Goal: Task Accomplishment & Management: Use online tool/utility

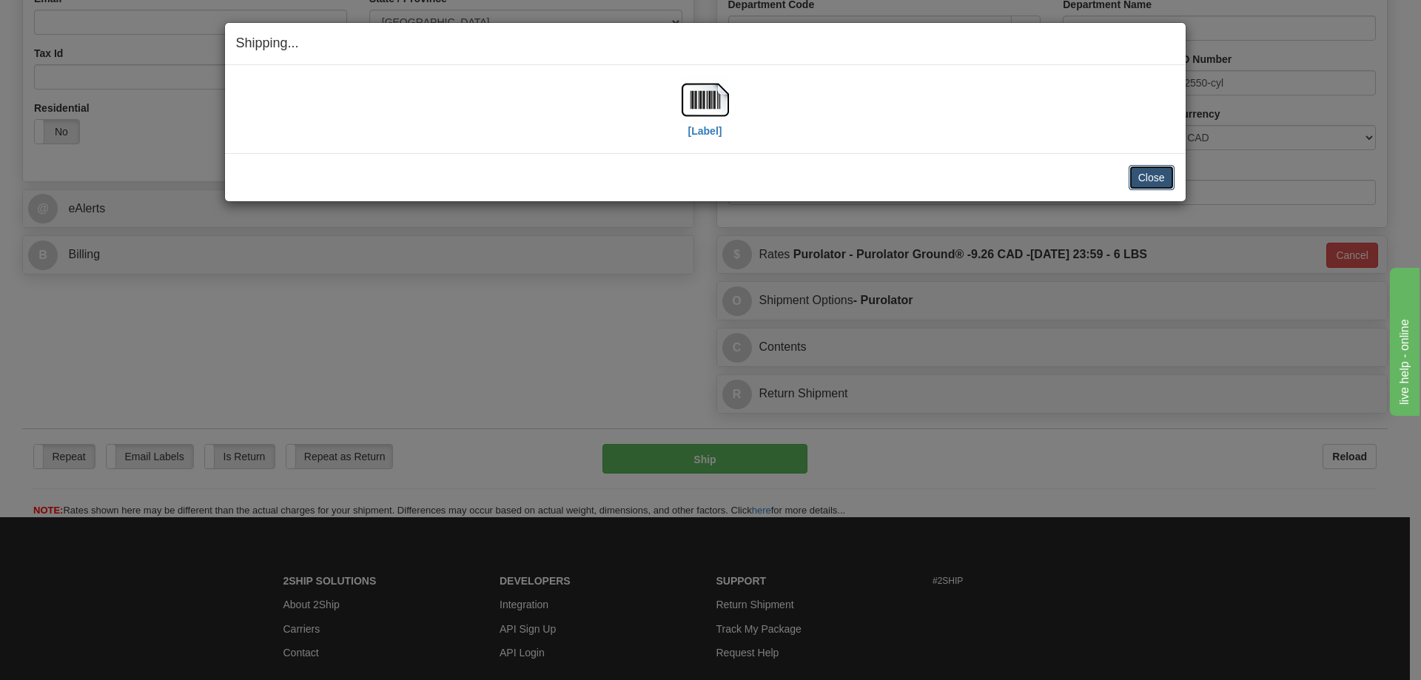
scroll to position [444, 0]
click at [1154, 175] on button "Close" at bounding box center [1152, 177] width 46 height 25
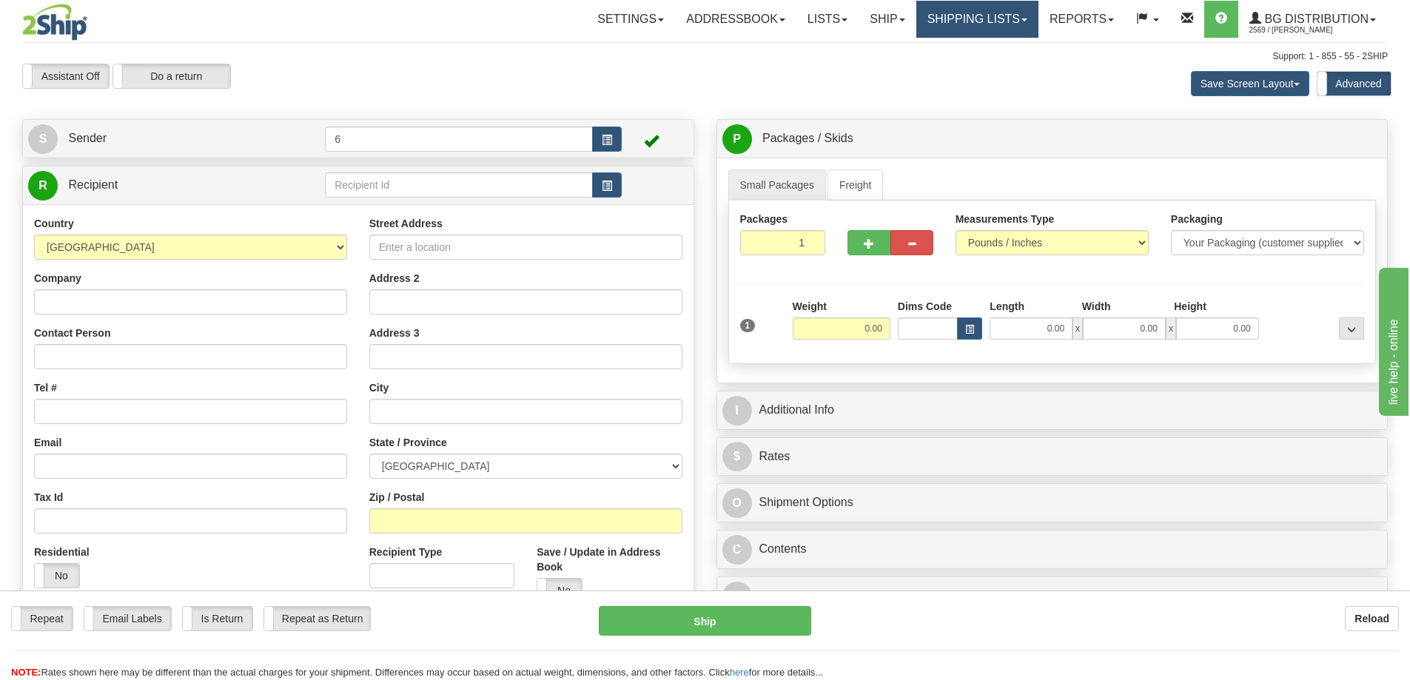
click at [942, 24] on link "Shipping lists" at bounding box center [977, 19] width 122 height 37
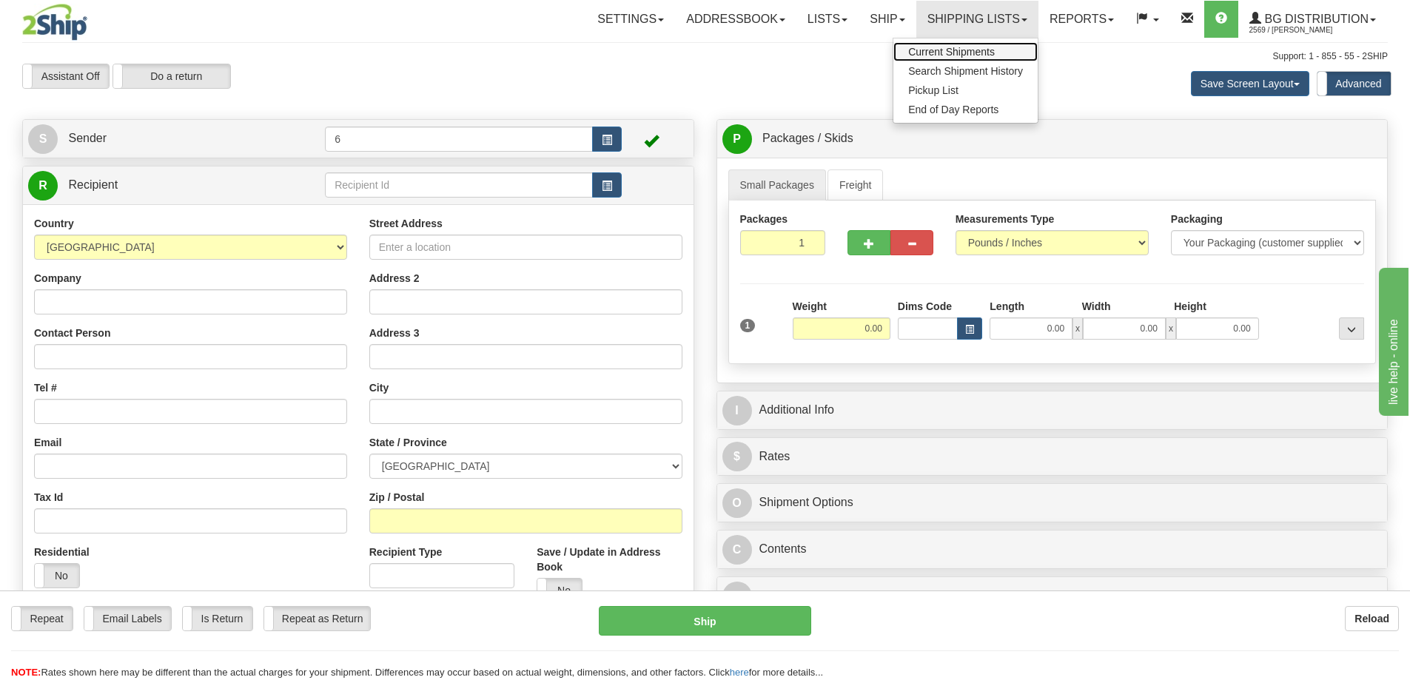
click at [930, 56] on span "Current Shipments" at bounding box center [951, 52] width 87 height 12
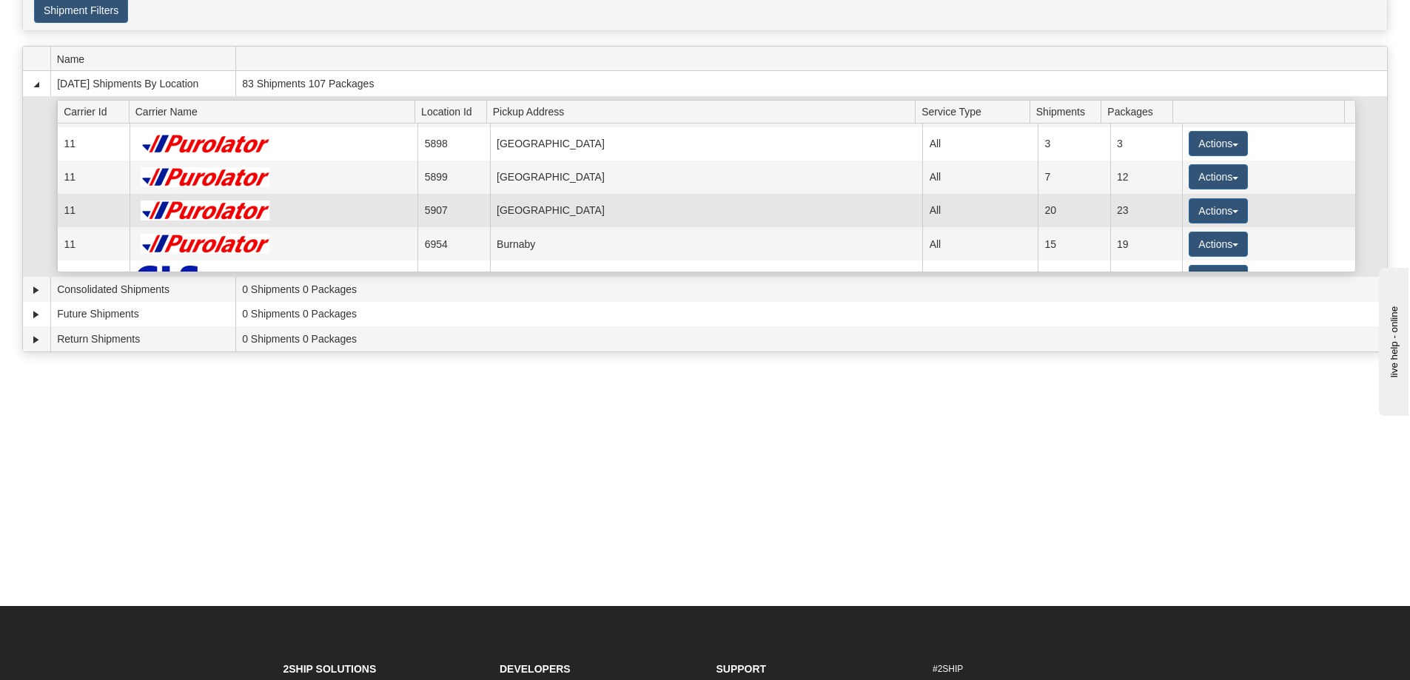
scroll to position [148, 0]
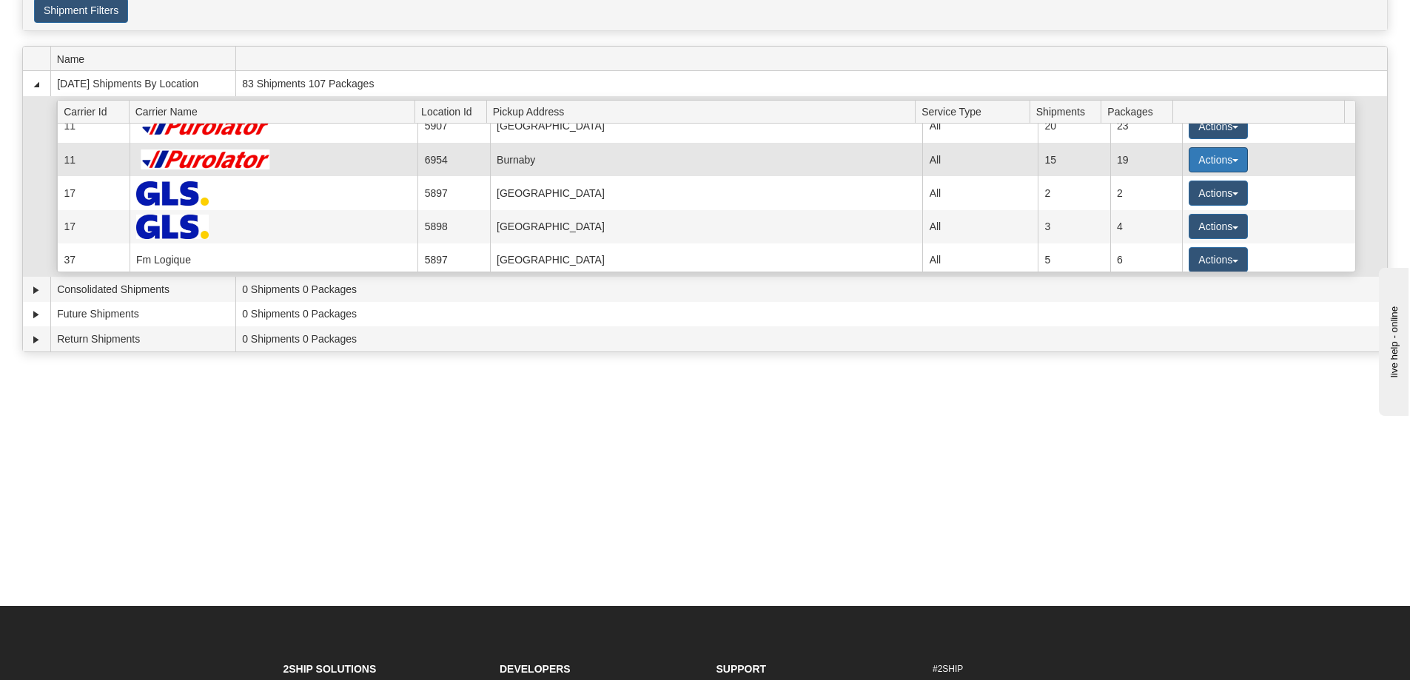
click at [1220, 160] on button "Actions" at bounding box center [1218, 159] width 59 height 25
click at [1178, 189] on span "Details" at bounding box center [1163, 187] width 40 height 10
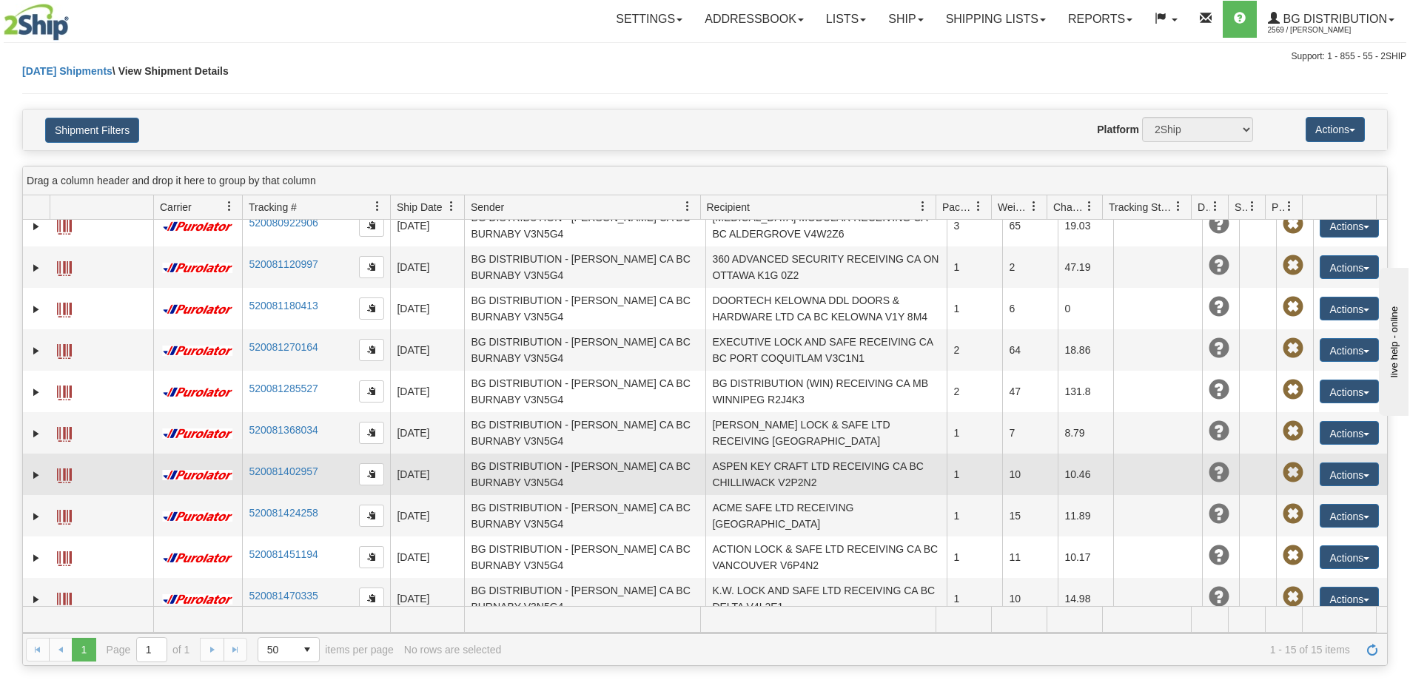
scroll to position [235, 0]
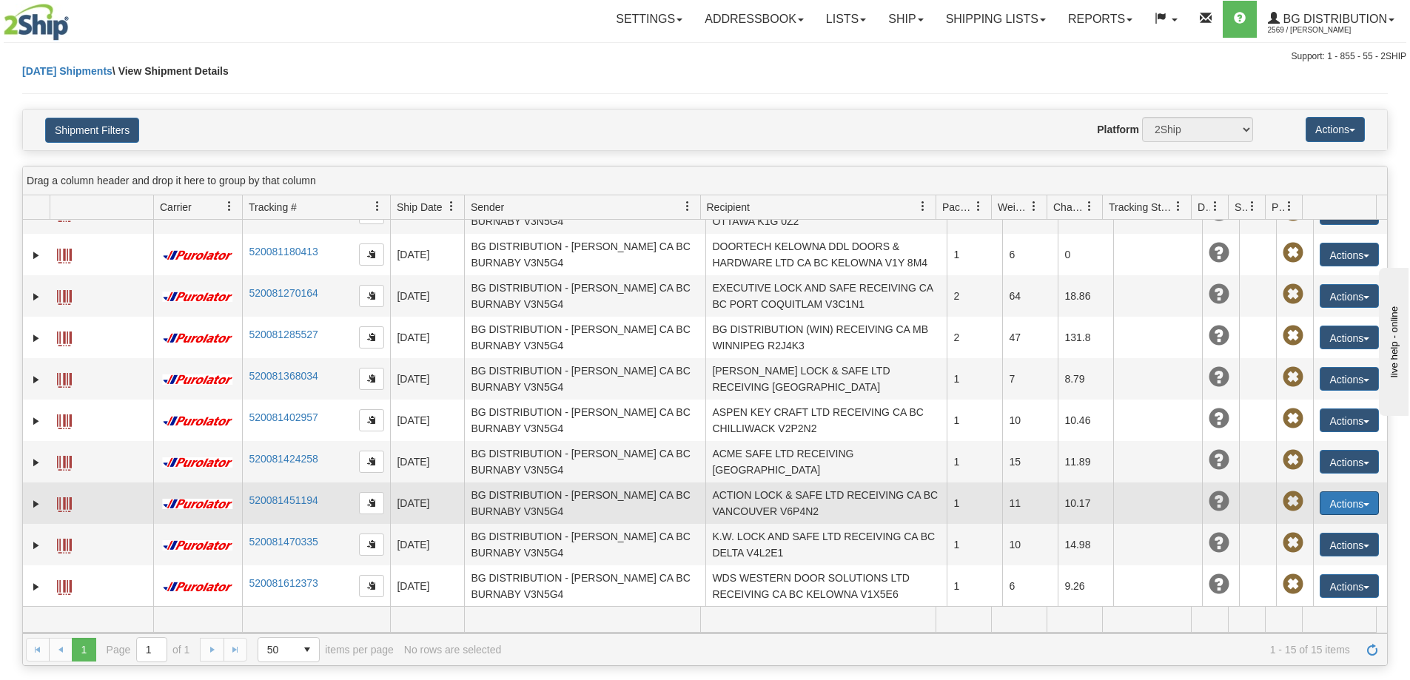
click at [1340, 506] on button "Actions" at bounding box center [1349, 503] width 59 height 24
click at [1303, 534] on link "Edit" at bounding box center [1319, 530] width 118 height 19
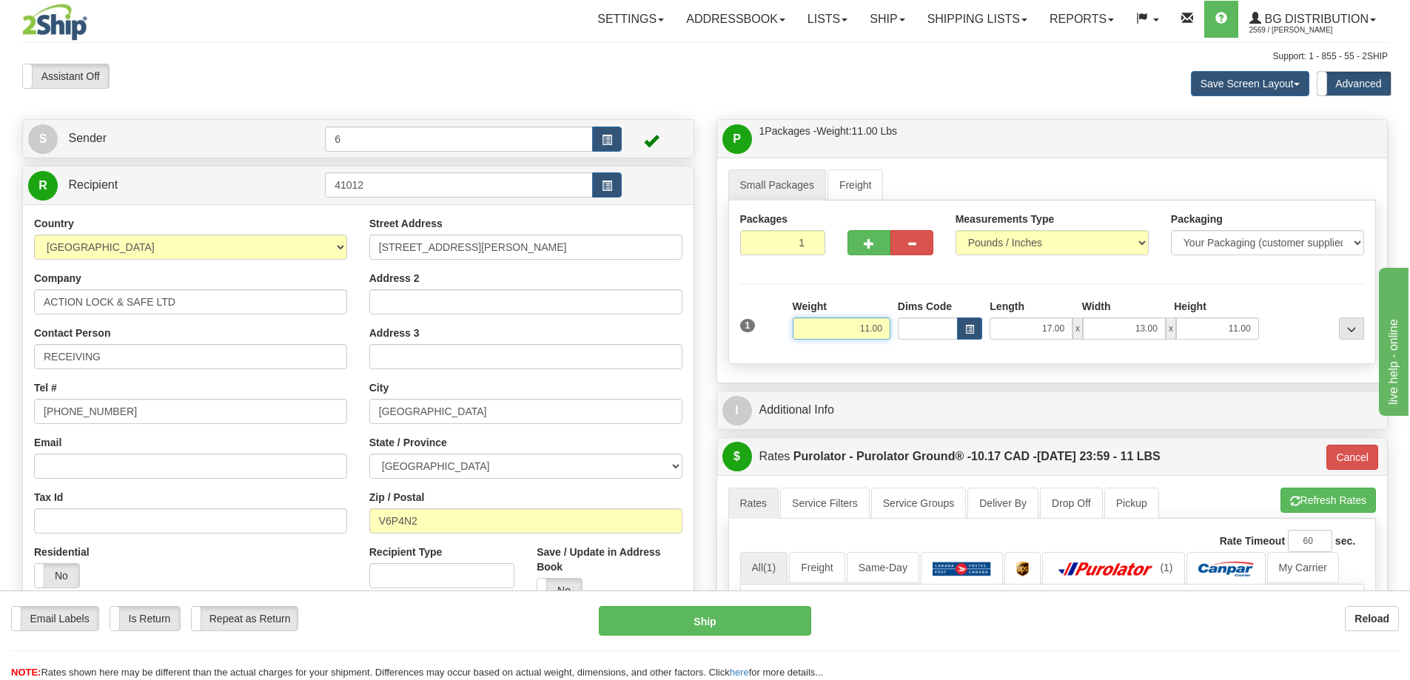
drag, startPoint x: 850, startPoint y: 335, endPoint x: 995, endPoint y: 337, distance: 145.8
click at [995, 337] on div "1 Weight 11.00 Dims Code x x" at bounding box center [1052, 325] width 632 height 53
type input "14.00"
type input "260"
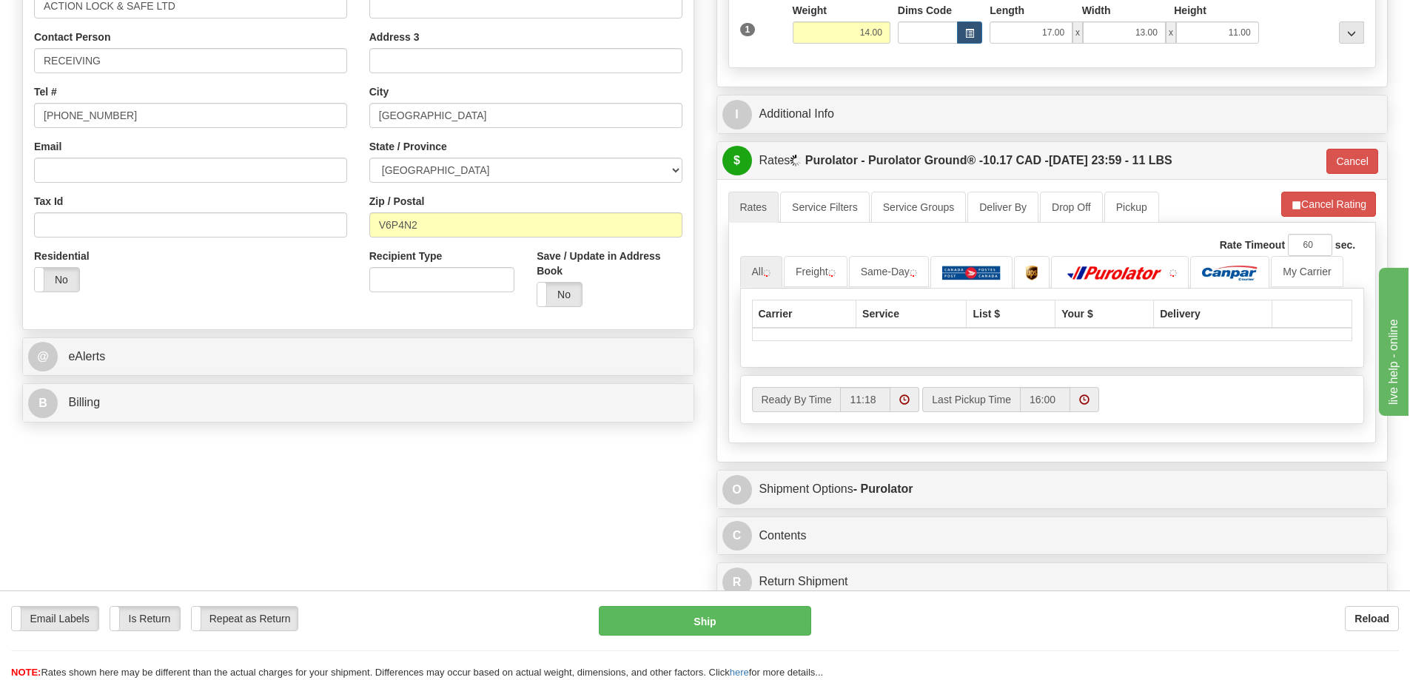
click at [878, 100] on div "I Additional Info" at bounding box center [1052, 114] width 670 height 38
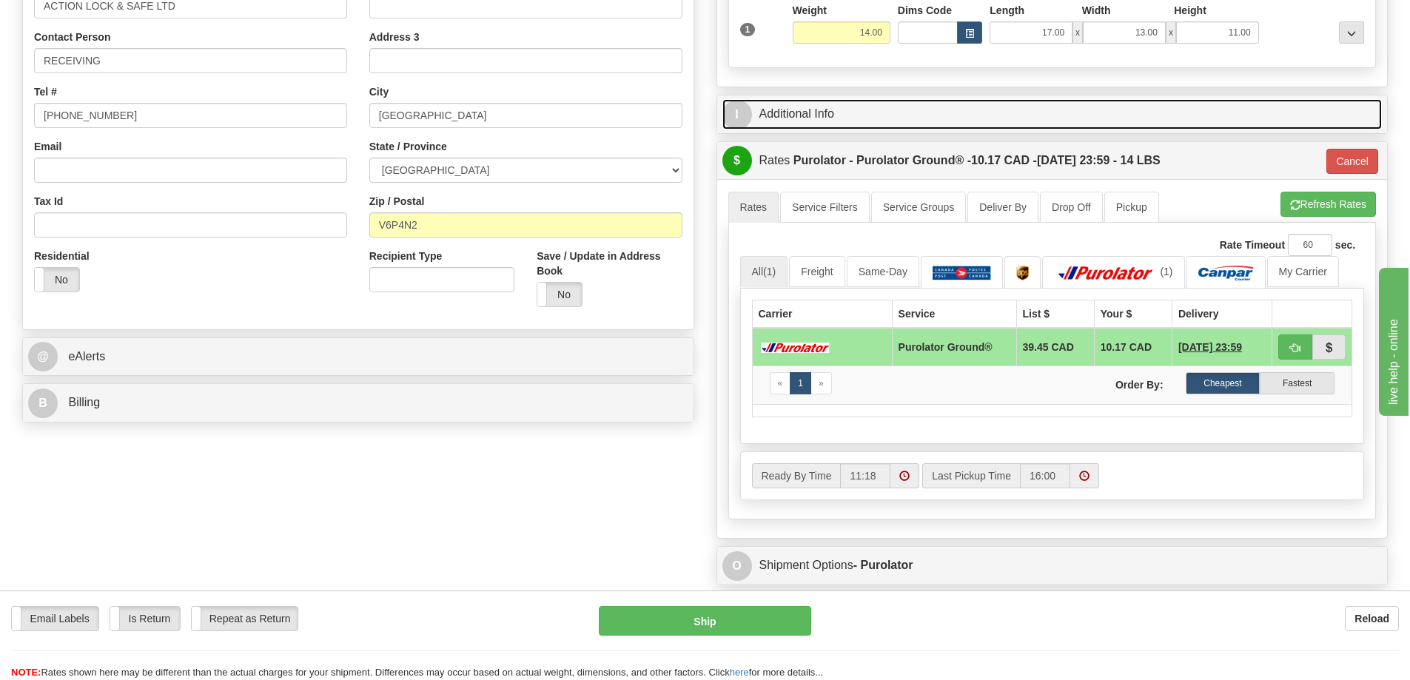
click at [878, 112] on link "I Additional Info" at bounding box center [1052, 114] width 660 height 30
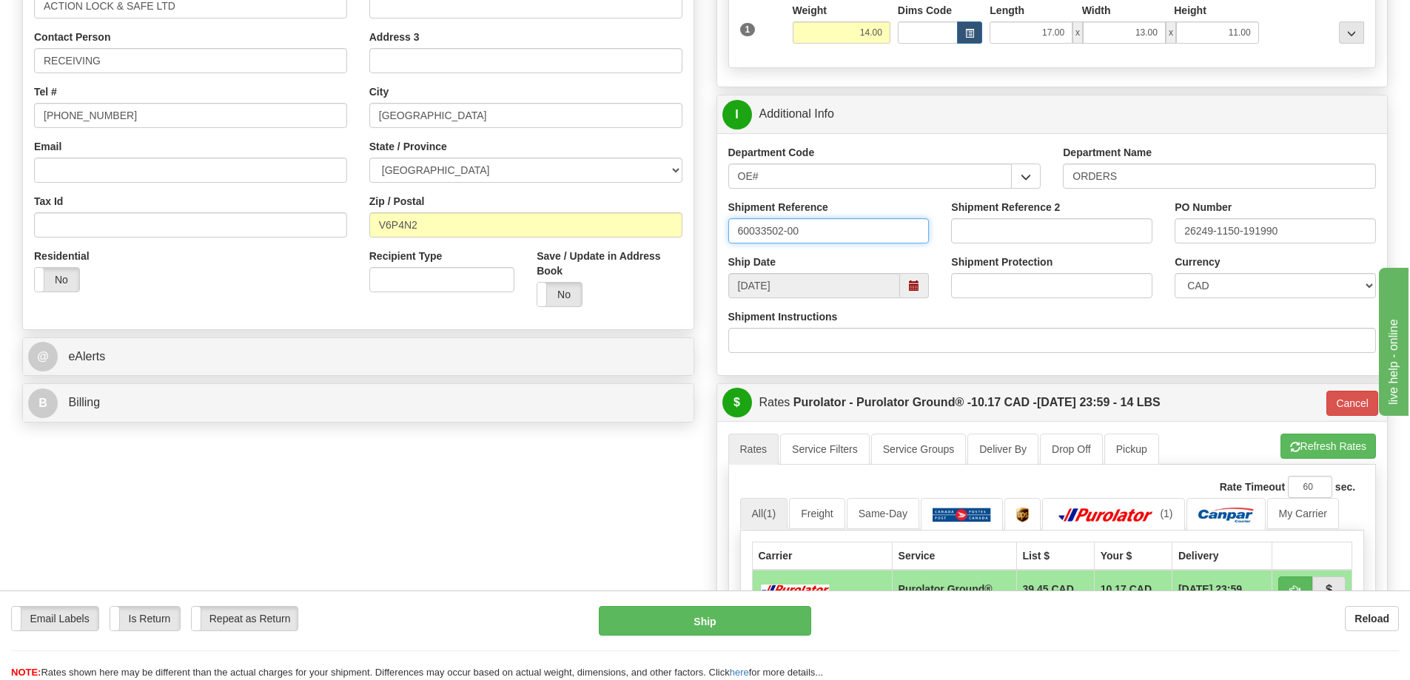
click at [856, 226] on input "60033502-00" at bounding box center [828, 230] width 201 height 25
type input "60033502-00 60033525-00"
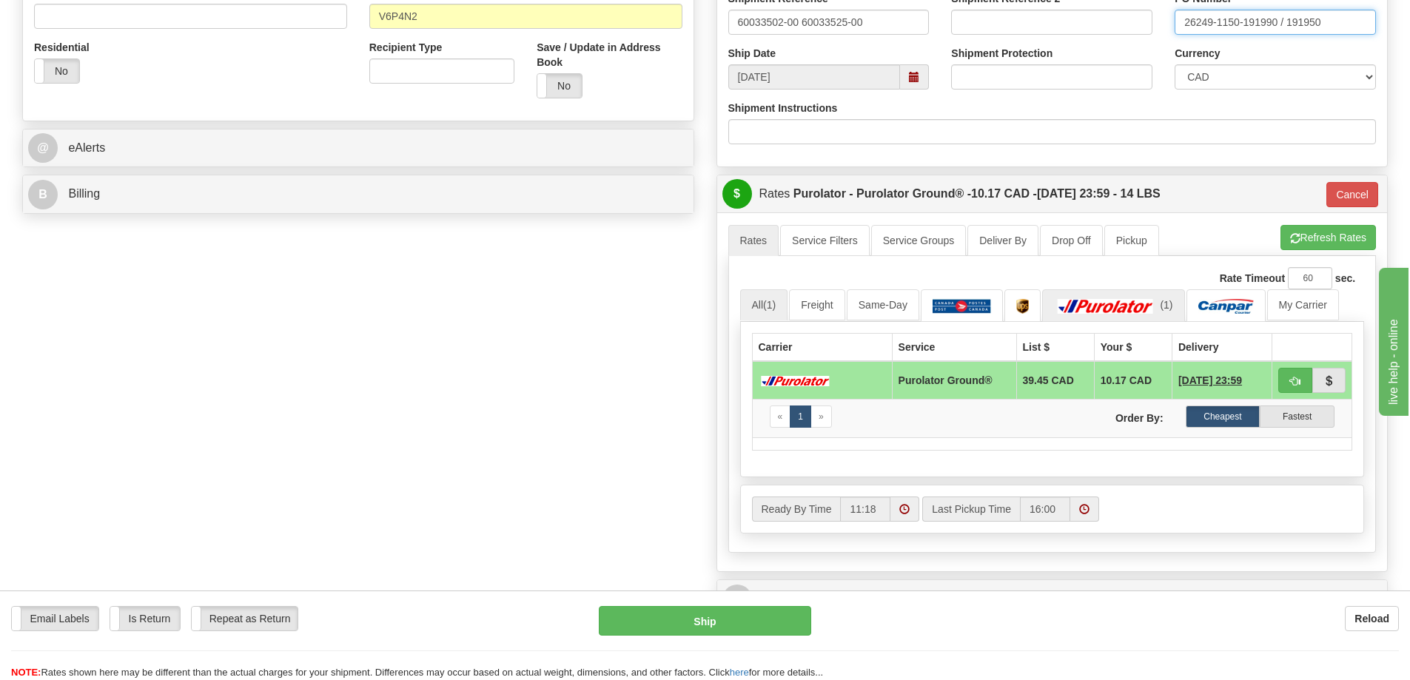
scroll to position [518, 0]
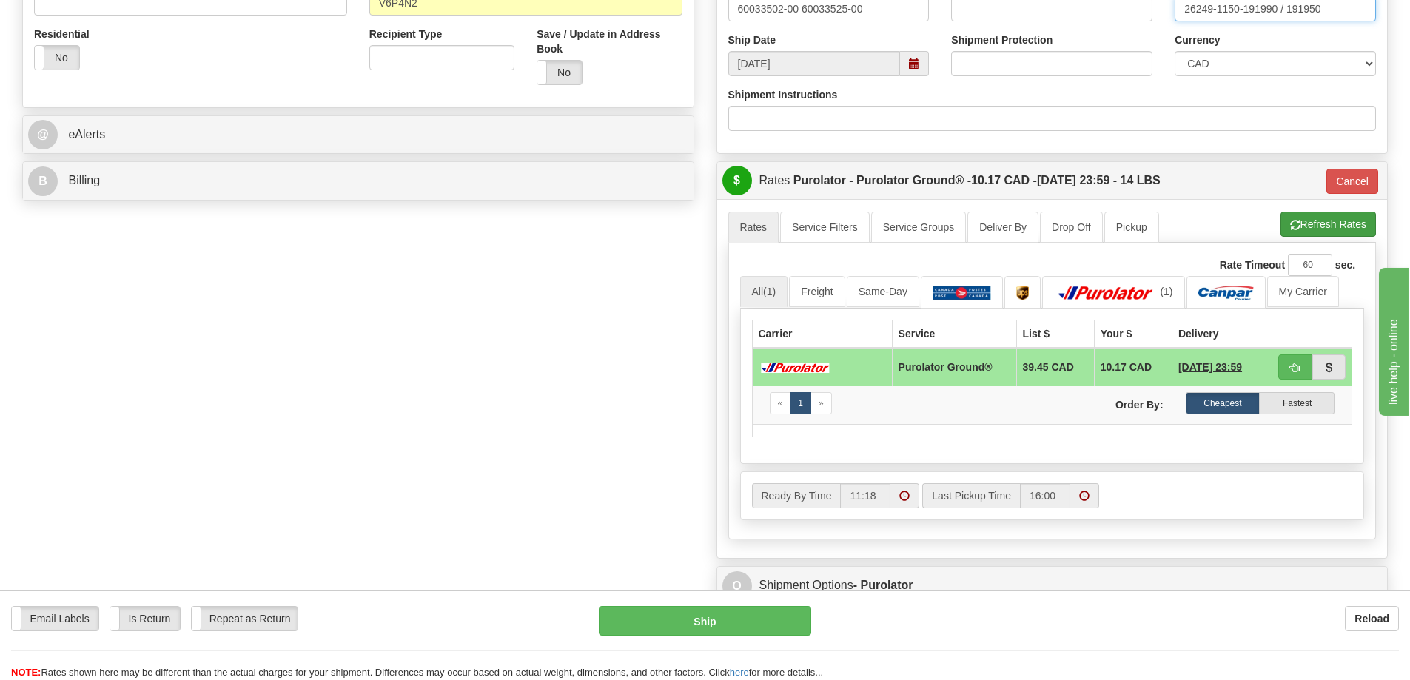
type input "26249-1150-191990 / 191950"
click at [1327, 229] on button "Refresh Rates" at bounding box center [1327, 224] width 95 height 25
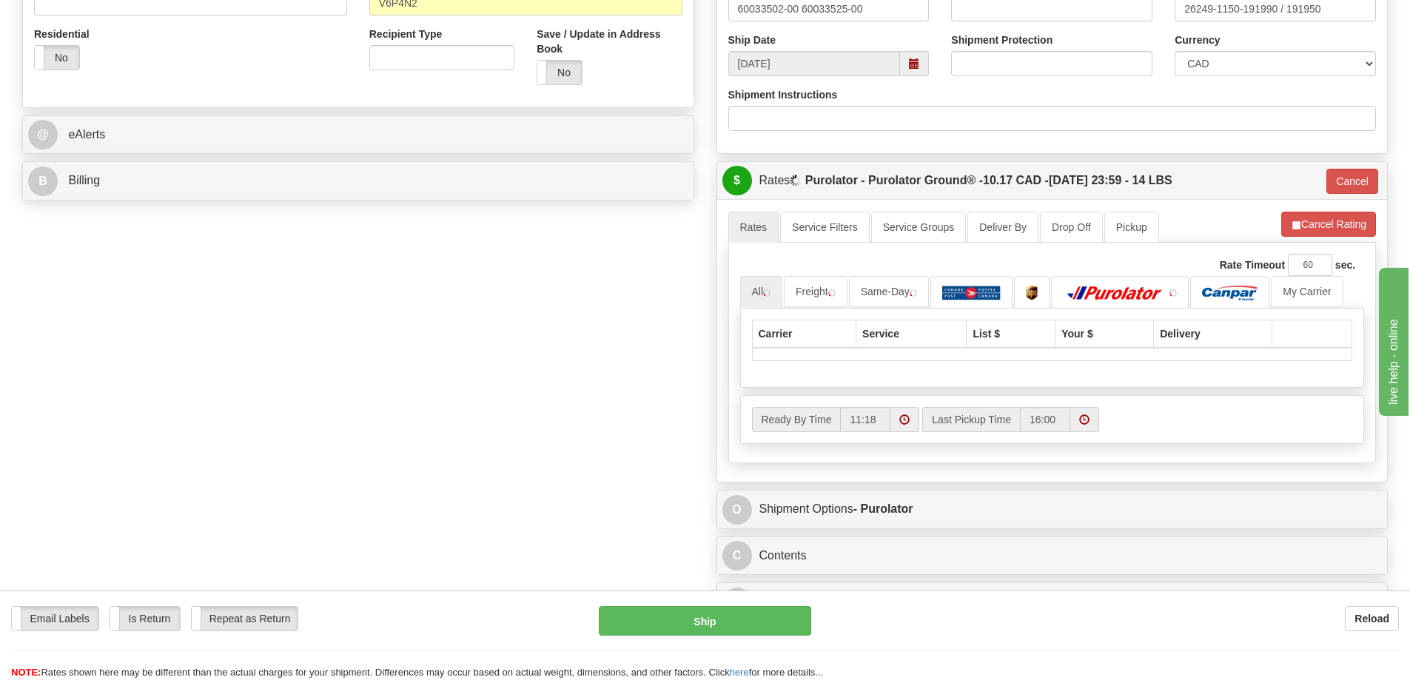
type input "260"
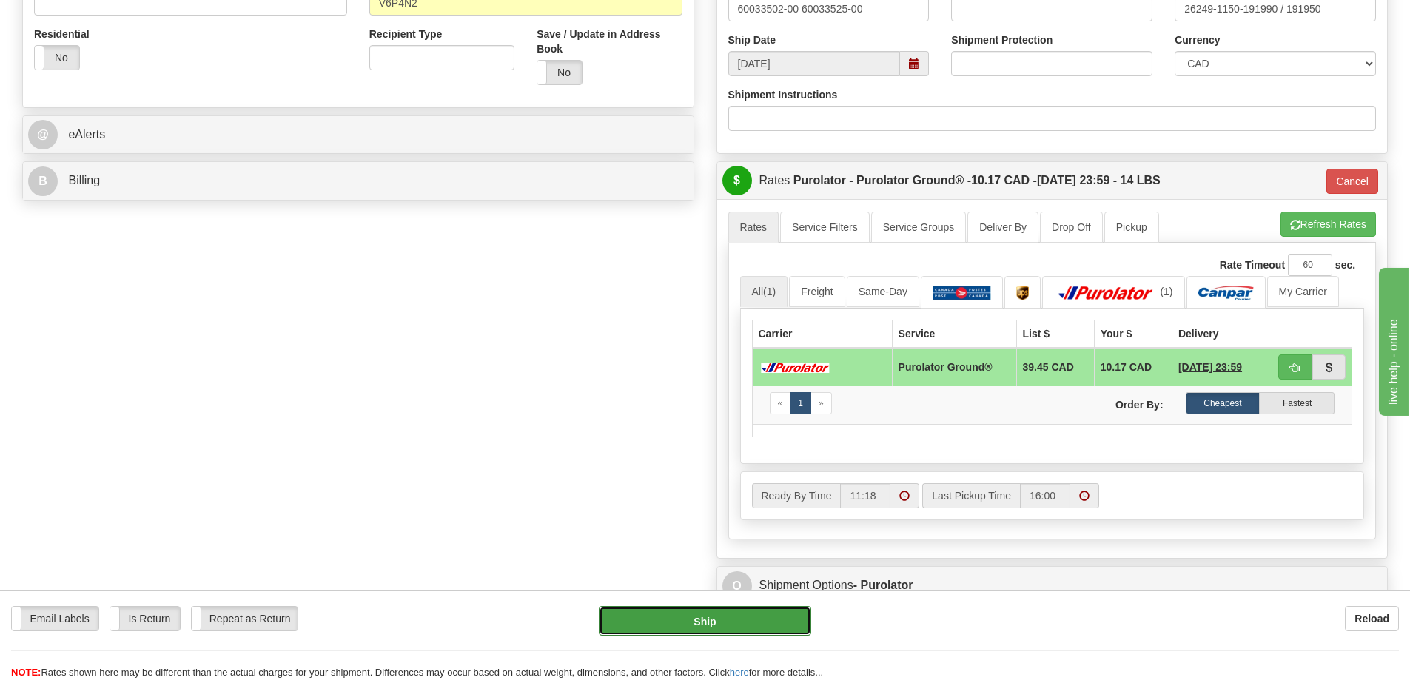
click at [694, 628] on button "Ship" at bounding box center [705, 621] width 212 height 30
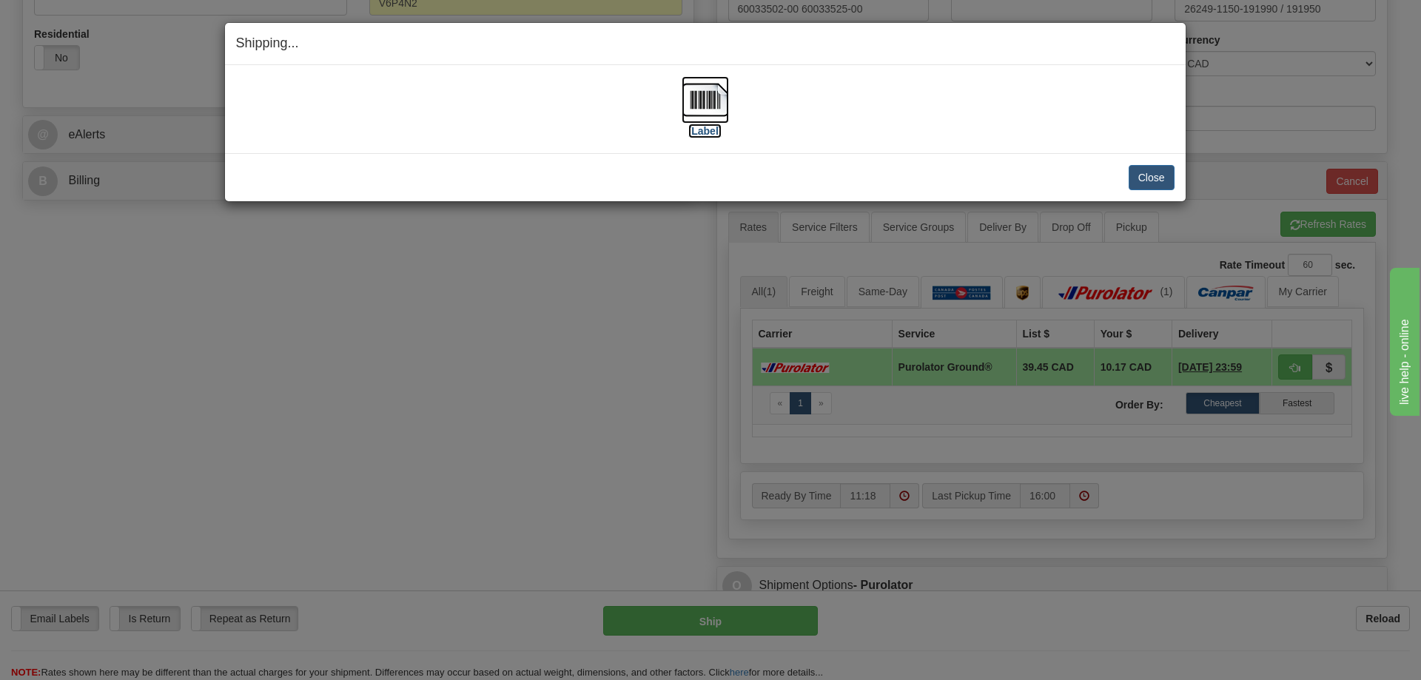
click at [695, 130] on label "[Label]" at bounding box center [705, 131] width 34 height 15
click at [1147, 184] on button "Close" at bounding box center [1152, 177] width 46 height 25
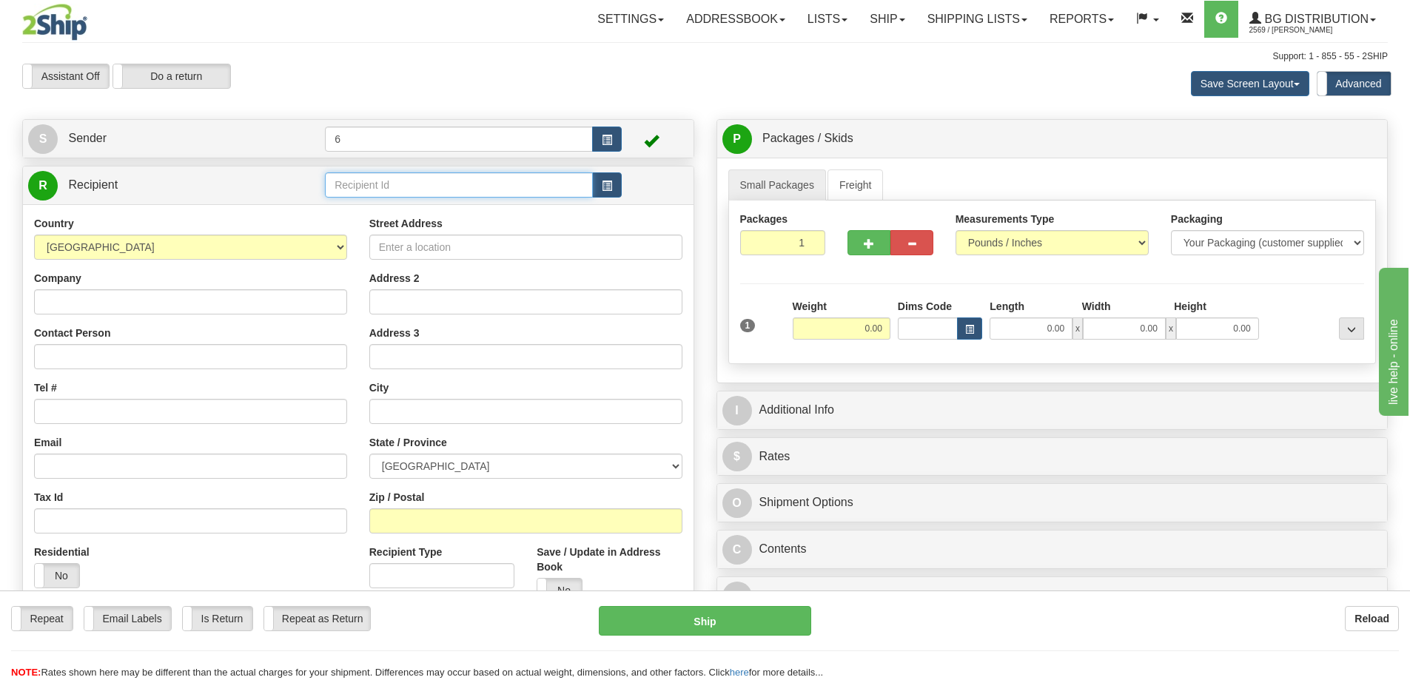
click at [404, 195] on input "text" at bounding box center [459, 184] width 268 height 25
type input "45001"
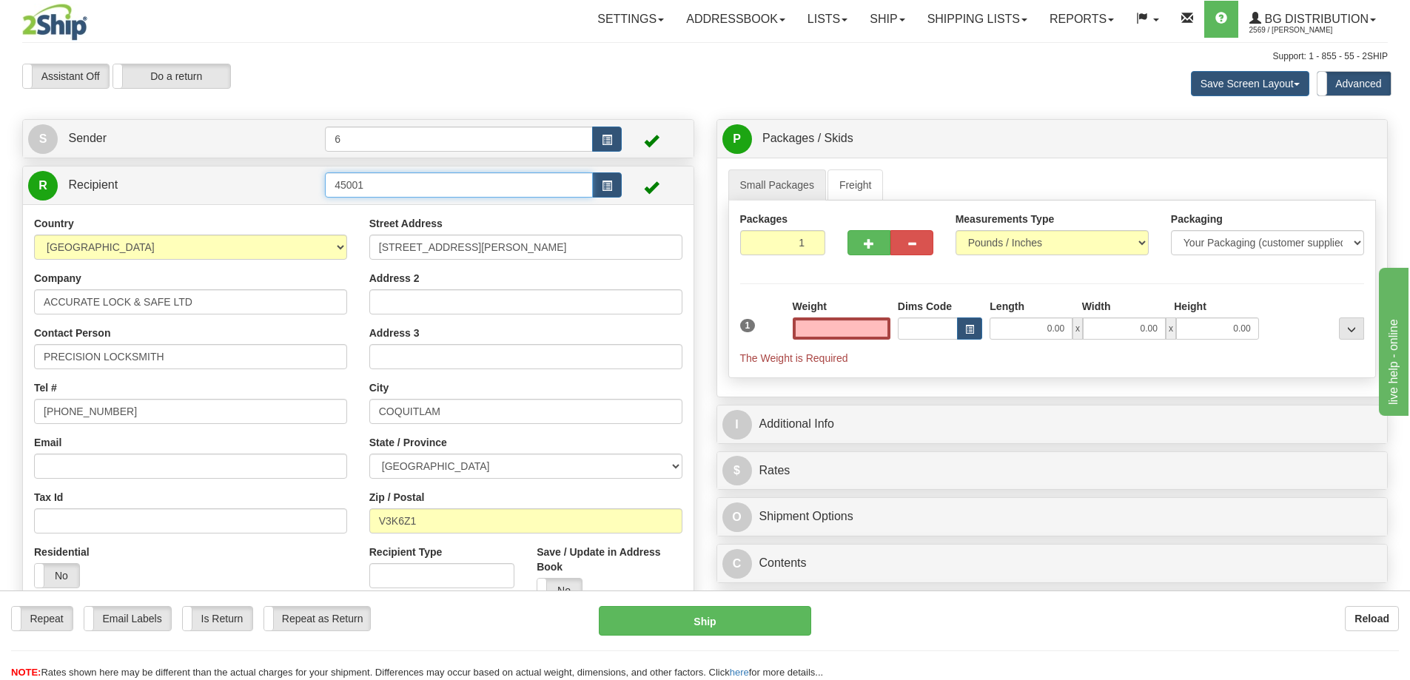
type input "0.00"
click at [401, 178] on input "45001" at bounding box center [459, 184] width 268 height 25
click at [411, 212] on div "45001 - KEYHOLE" at bounding box center [456, 210] width 254 height 16
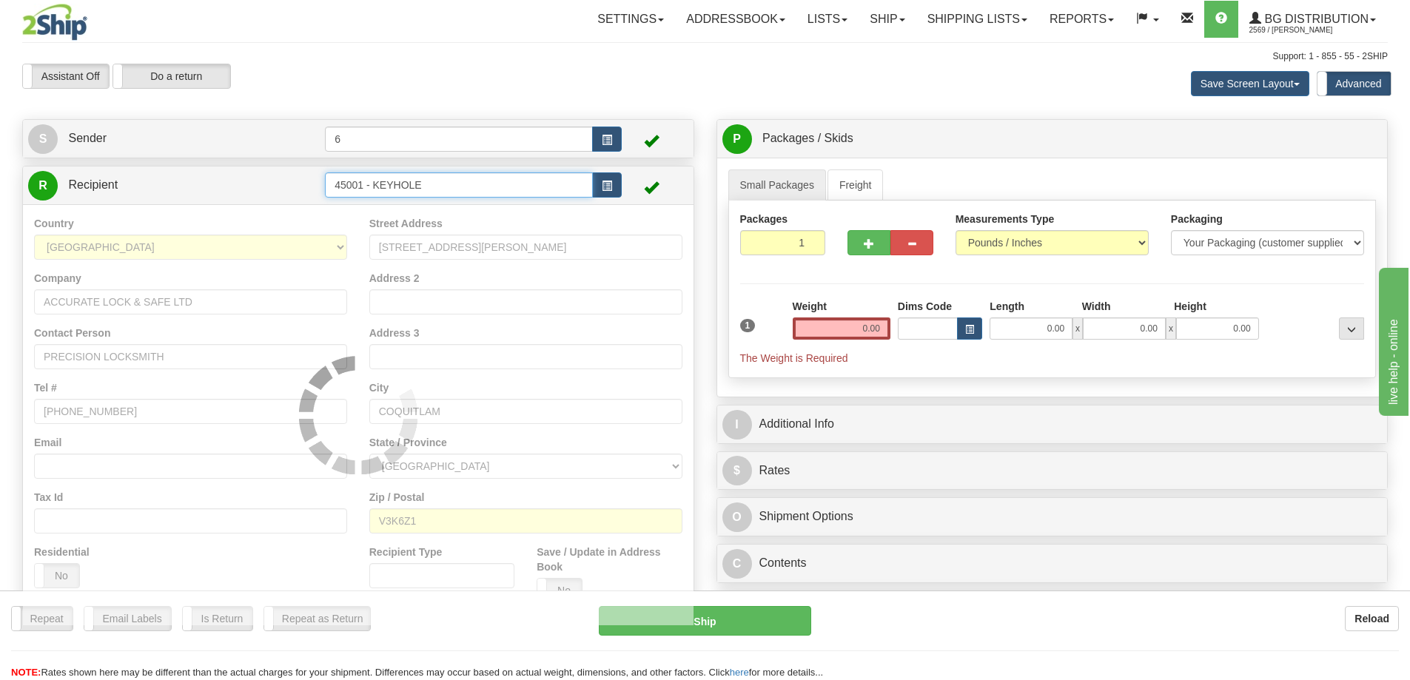
type input "45001 - KEYHOLE"
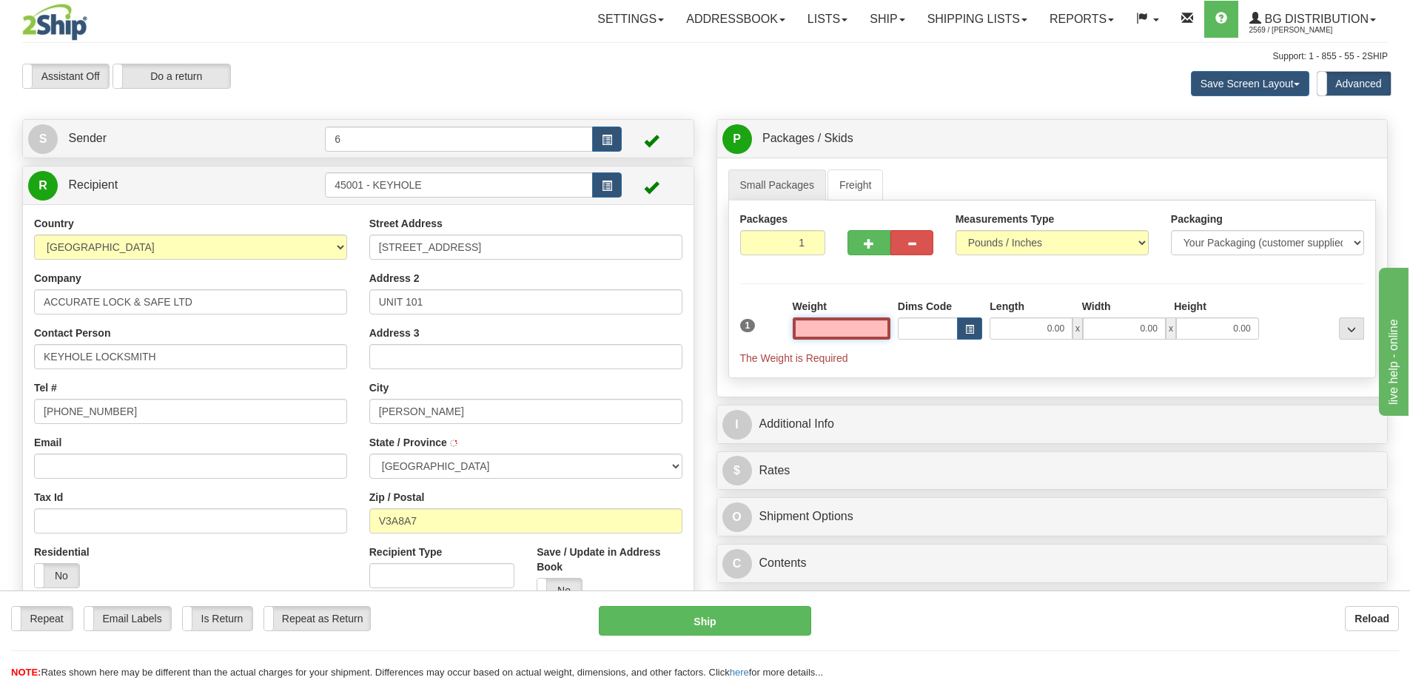
click at [838, 330] on input "text" at bounding box center [842, 328] width 98 height 22
type input "2.00"
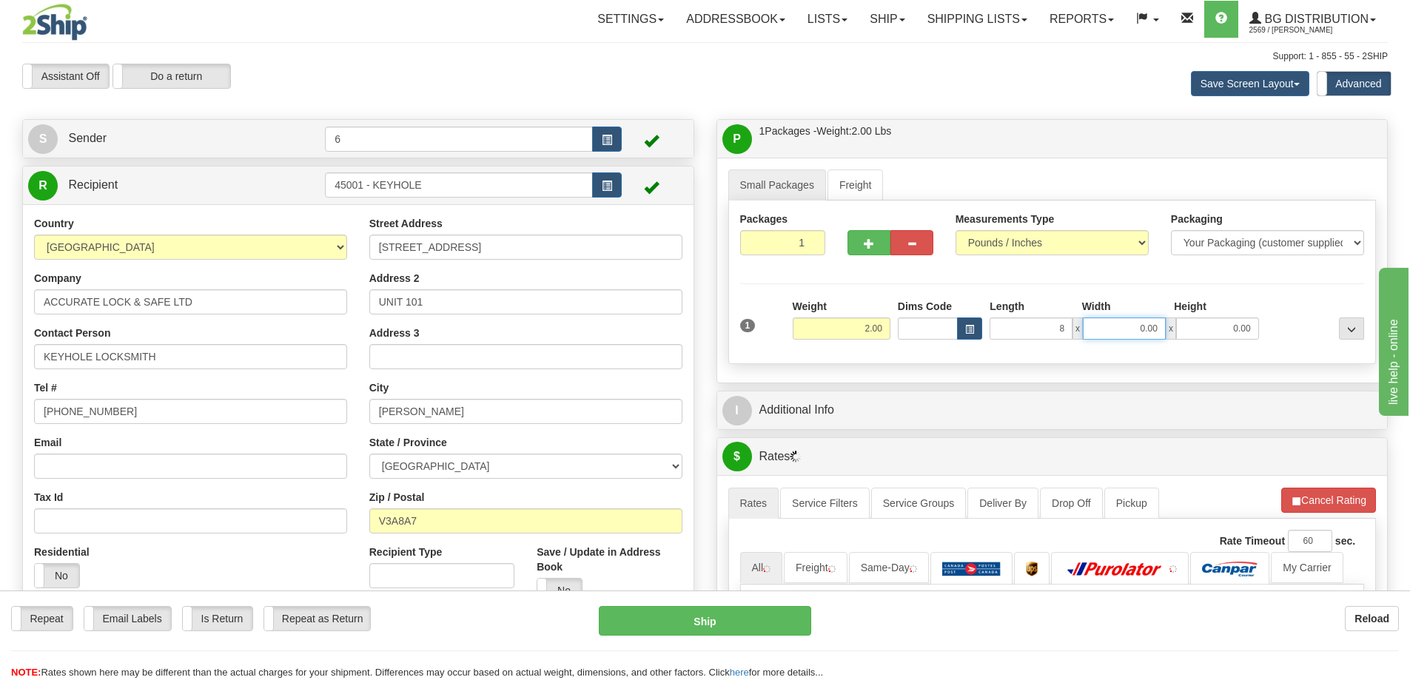
type input "8.00"
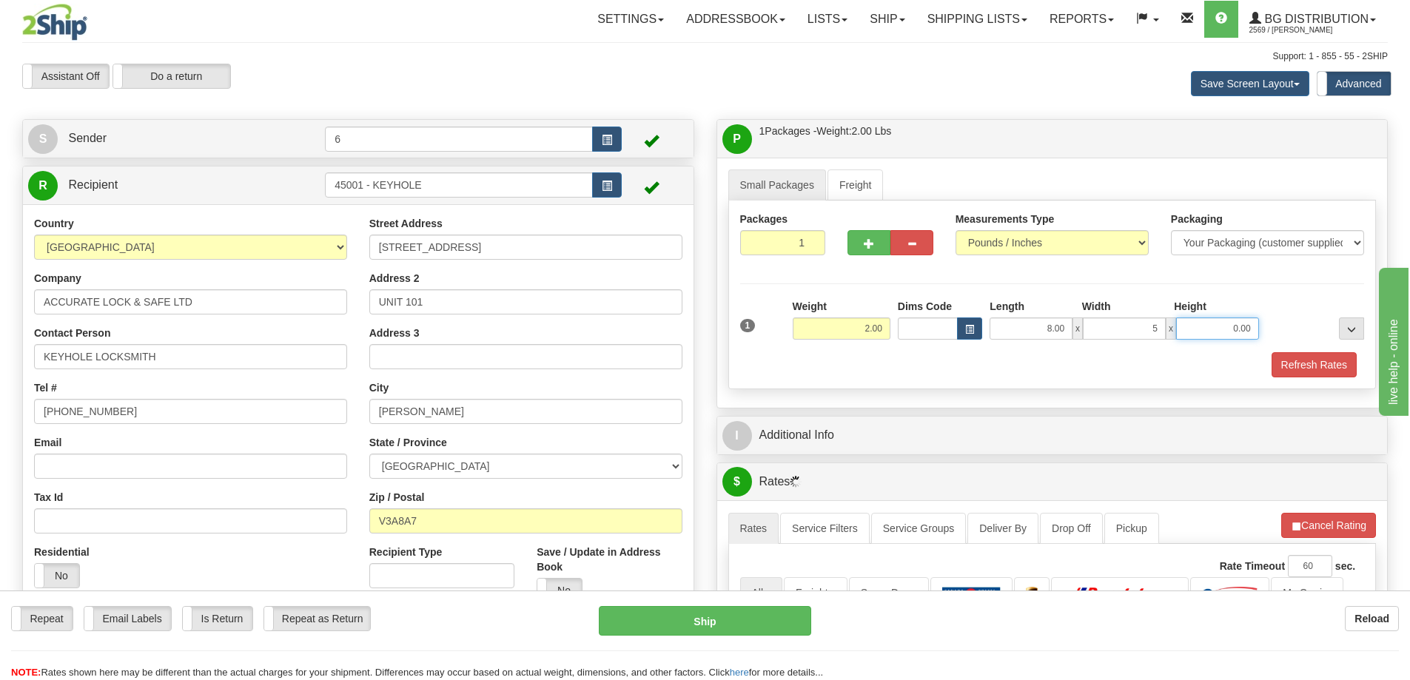
type input "5.00"
click at [1300, 363] on button "Refresh Rates" at bounding box center [1313, 364] width 85 height 25
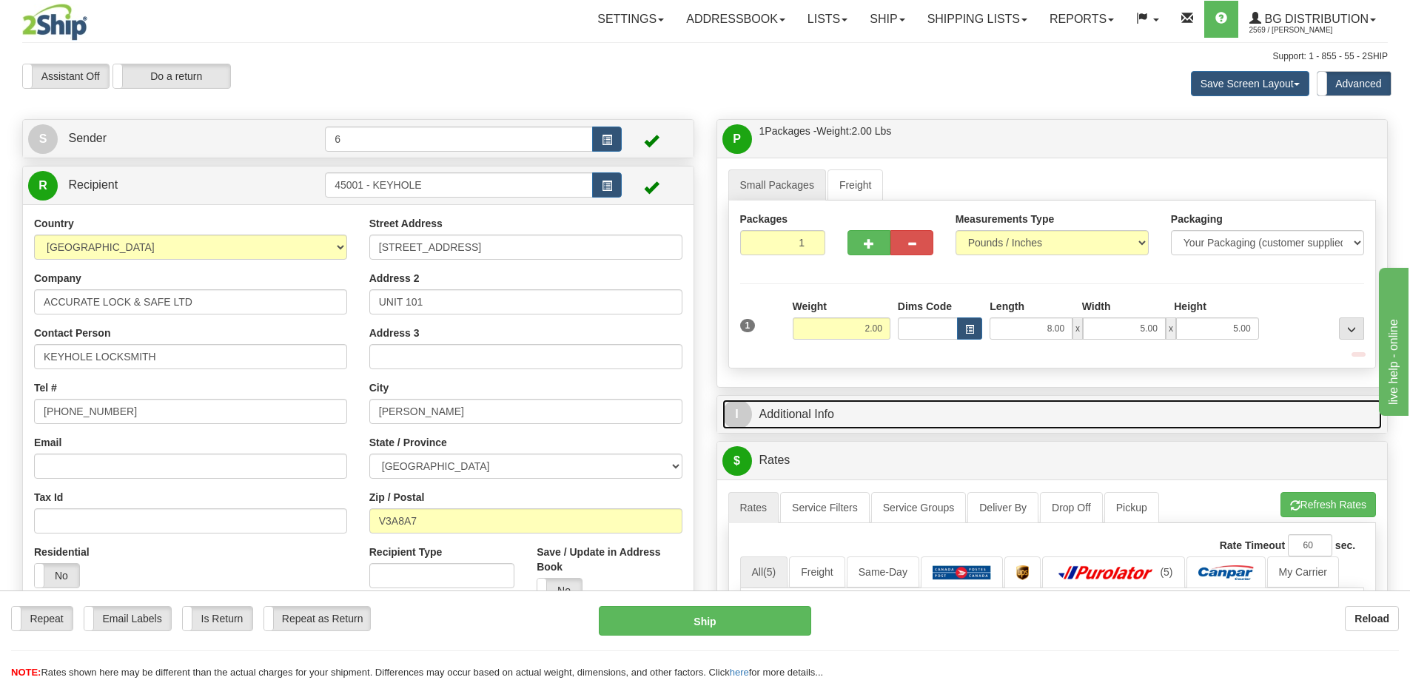
click at [1264, 414] on link "I Additional Info" at bounding box center [1052, 415] width 660 height 30
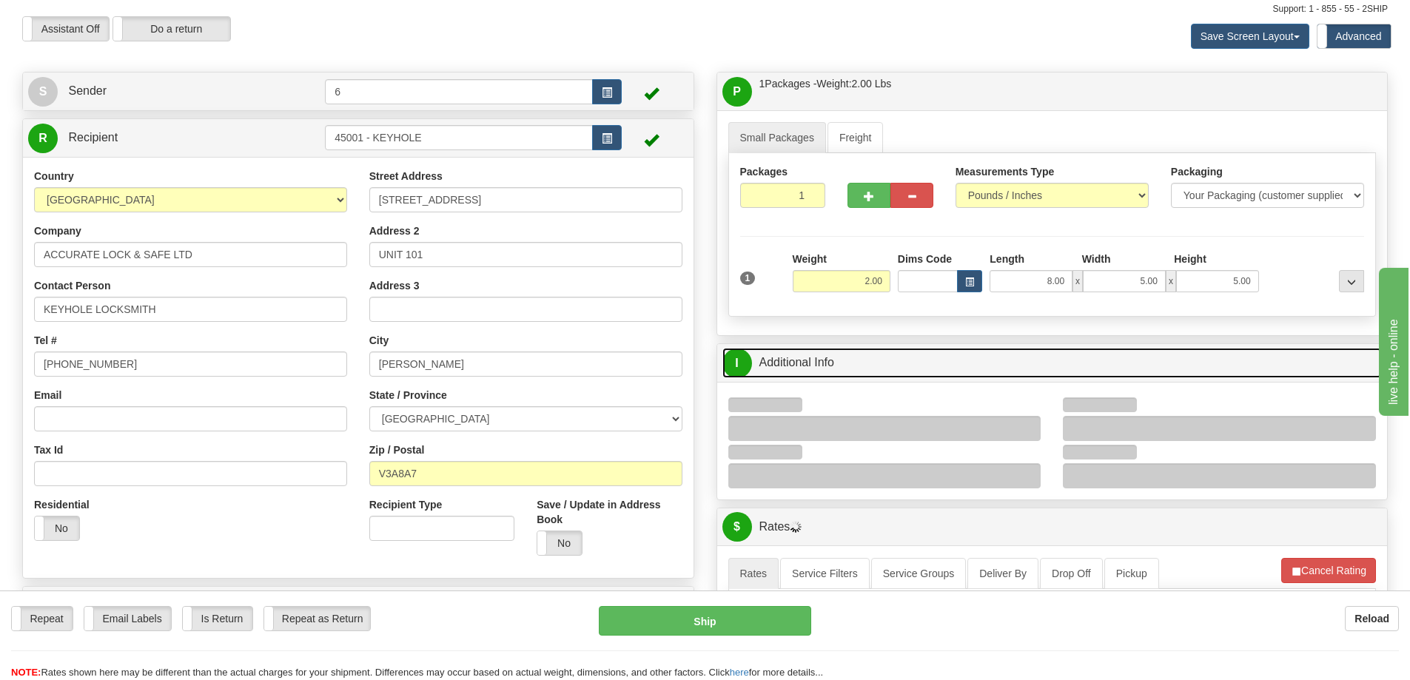
scroll to position [74, 0]
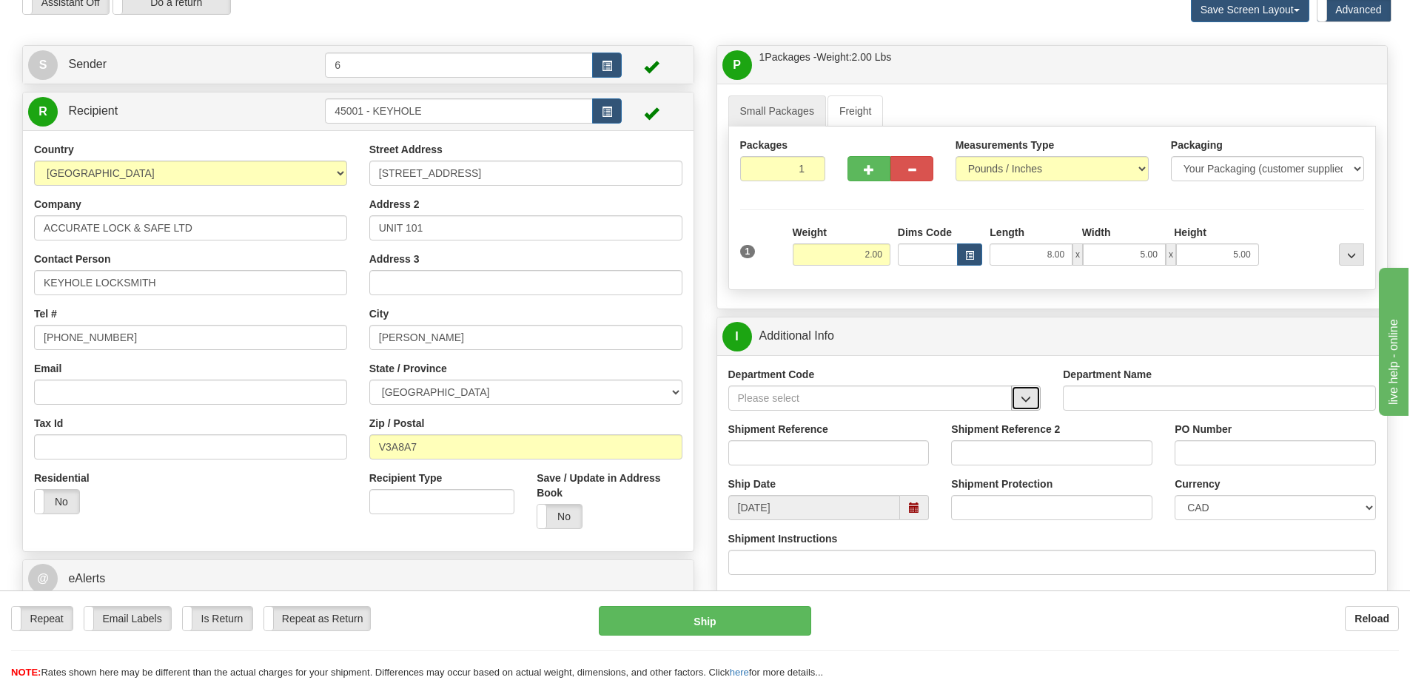
click at [1026, 400] on span "button" at bounding box center [1026, 399] width 10 height 10
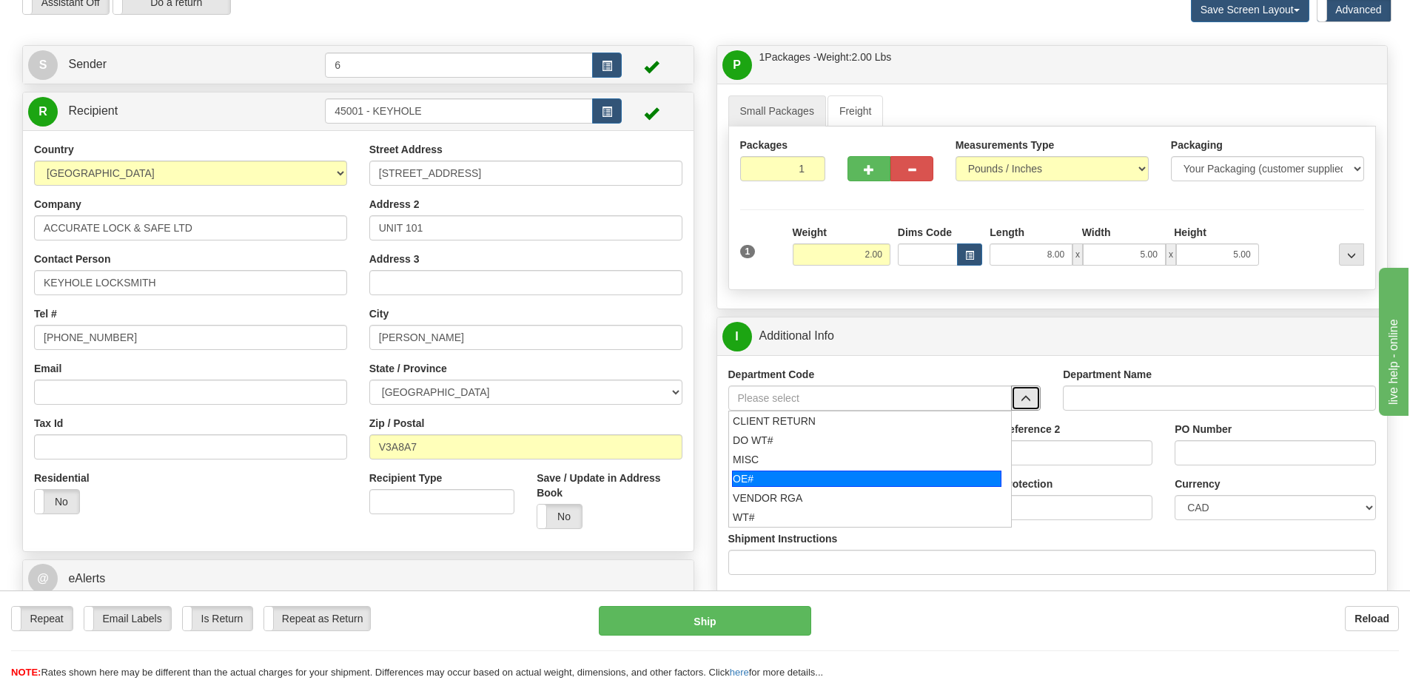
click at [739, 475] on div "OE#" at bounding box center [866, 479] width 269 height 16
type input "OE#"
type input "ORDERS"
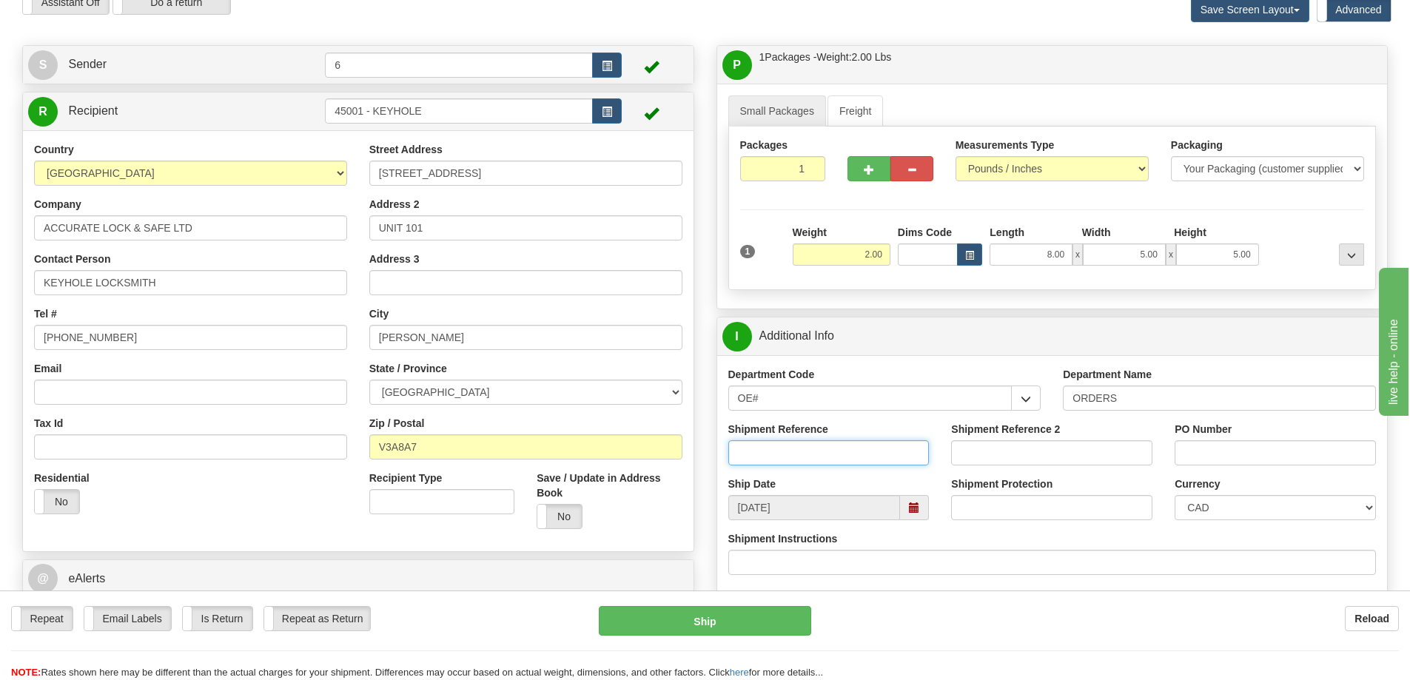
click at [752, 443] on input "Shipment Reference" at bounding box center [828, 452] width 201 height 25
type input "60033536-00"
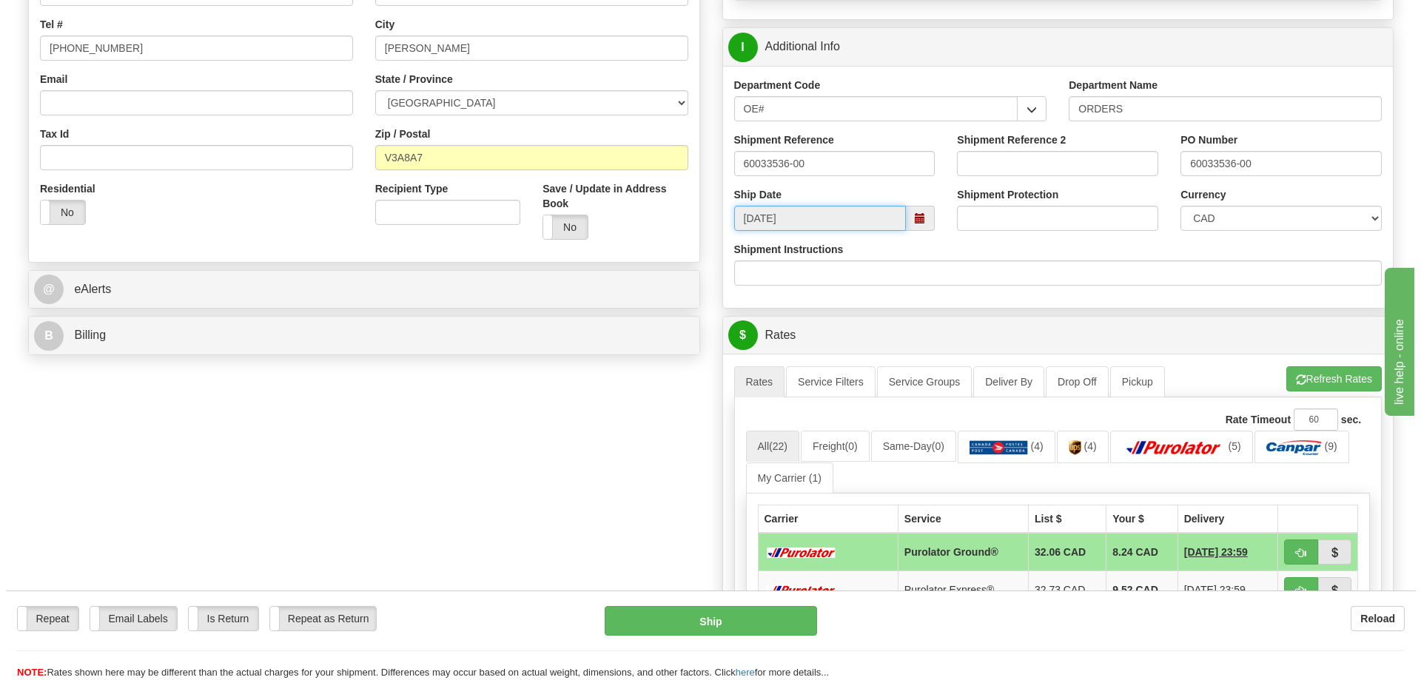
scroll to position [444, 0]
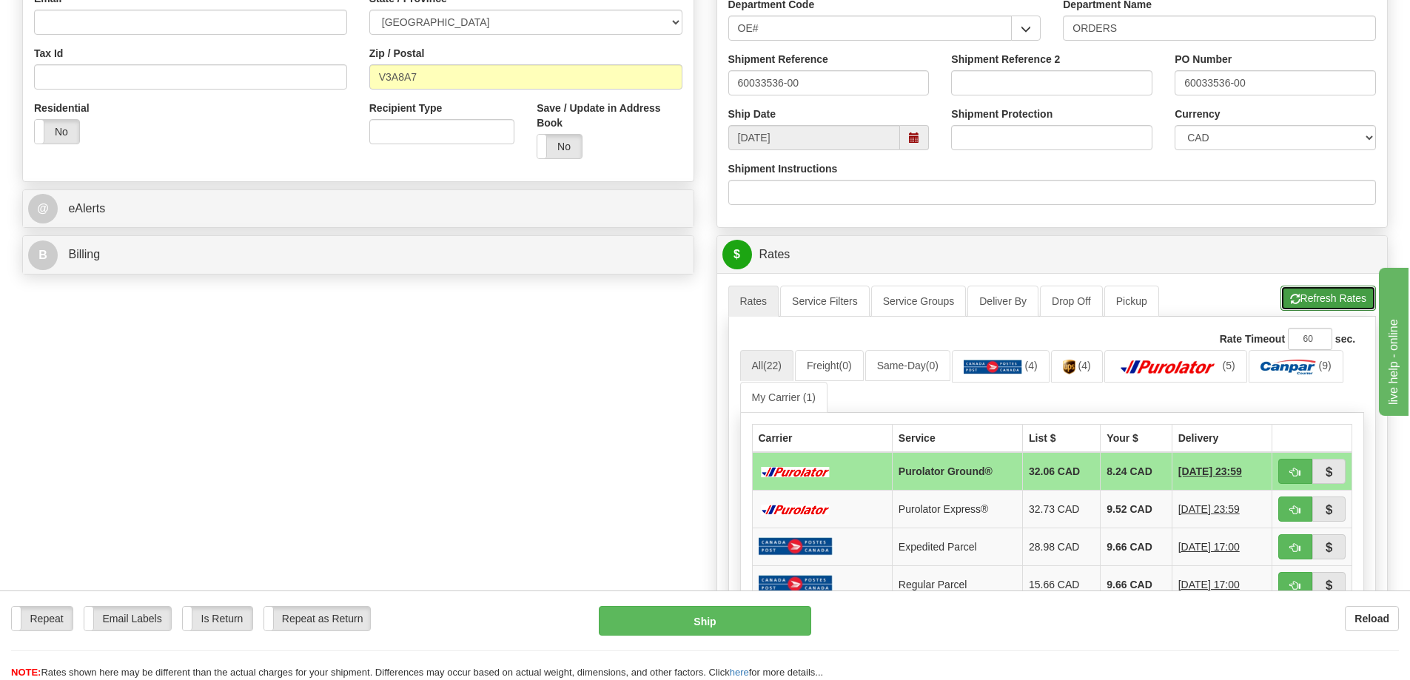
click at [1317, 300] on button "Refresh Rates" at bounding box center [1327, 298] width 95 height 25
drag, startPoint x: 1301, startPoint y: 468, endPoint x: 1268, endPoint y: 515, distance: 57.9
click at [1302, 468] on button "button" at bounding box center [1295, 471] width 34 height 25
type input "260"
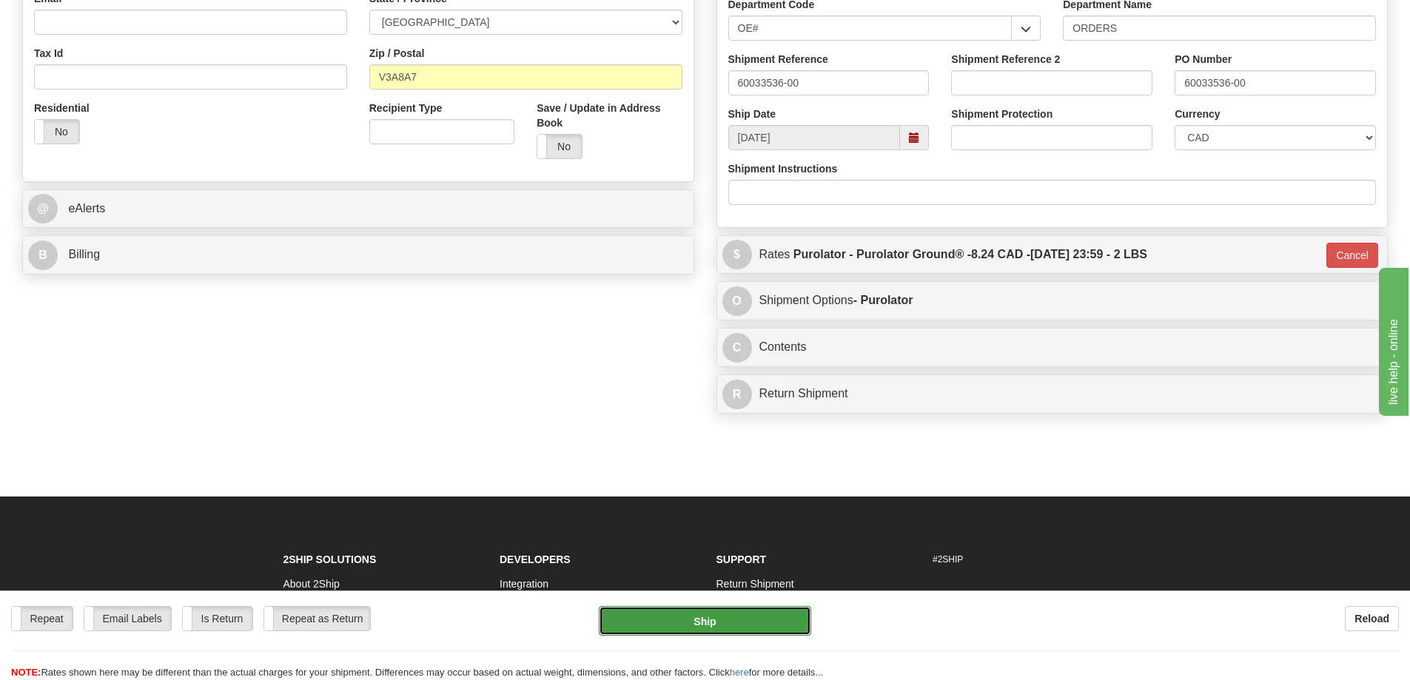
click at [668, 615] on button "Ship" at bounding box center [705, 621] width 212 height 30
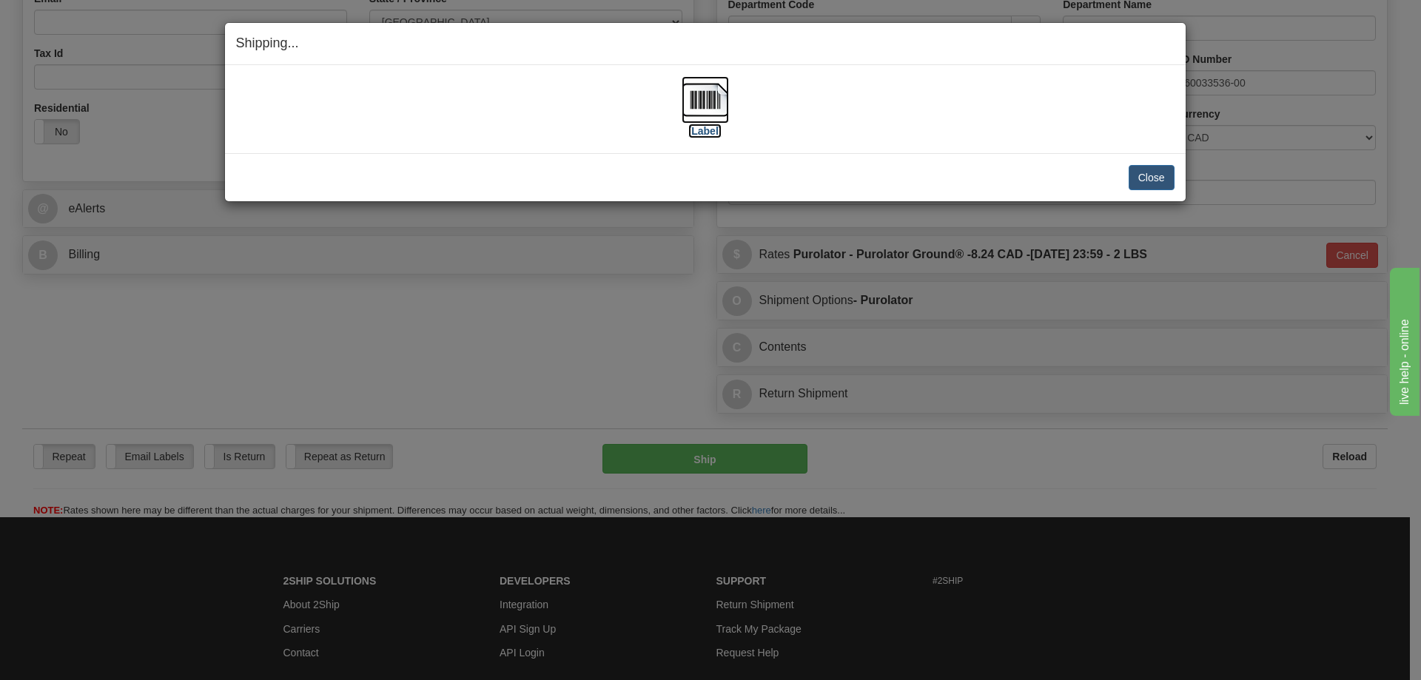
click at [702, 135] on label "[Label]" at bounding box center [705, 131] width 34 height 15
click at [1143, 174] on button "Close" at bounding box center [1152, 177] width 46 height 25
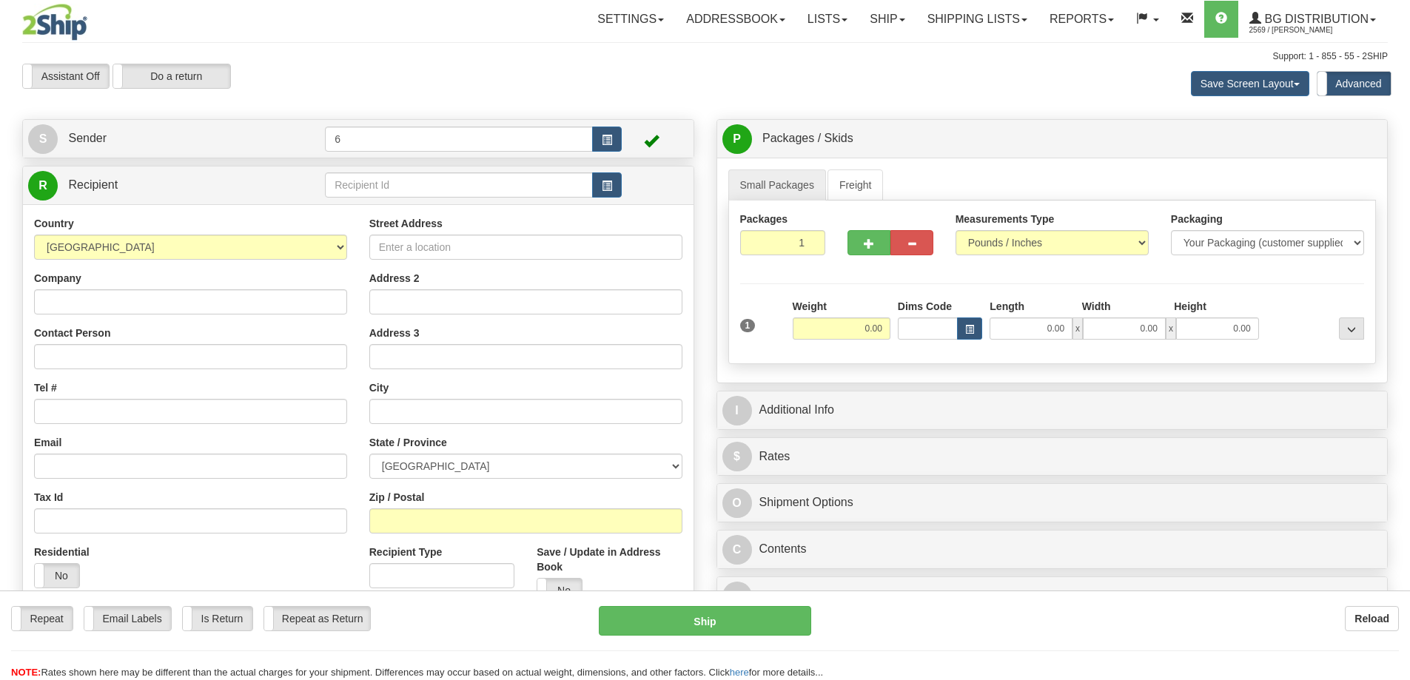
click at [495, 187] on div at bounding box center [705, 340] width 1410 height 680
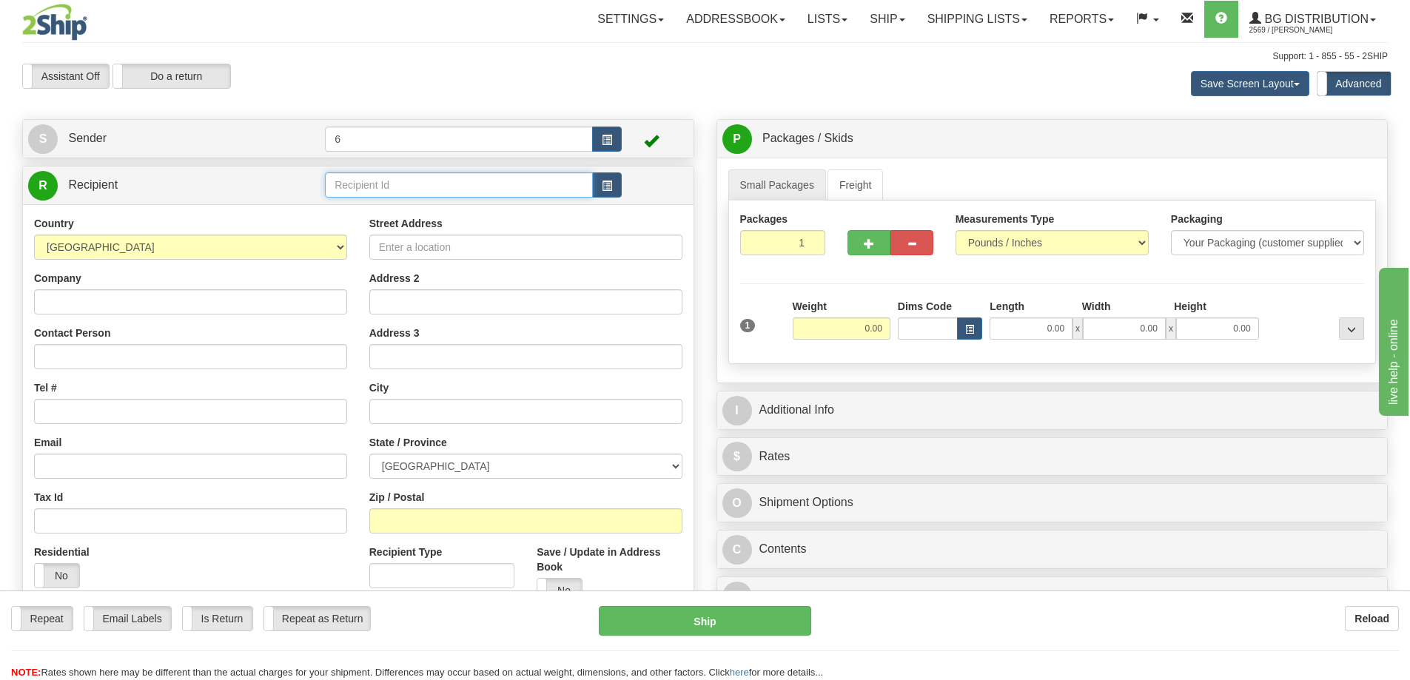
click at [494, 186] on input "text" at bounding box center [459, 184] width 268 height 25
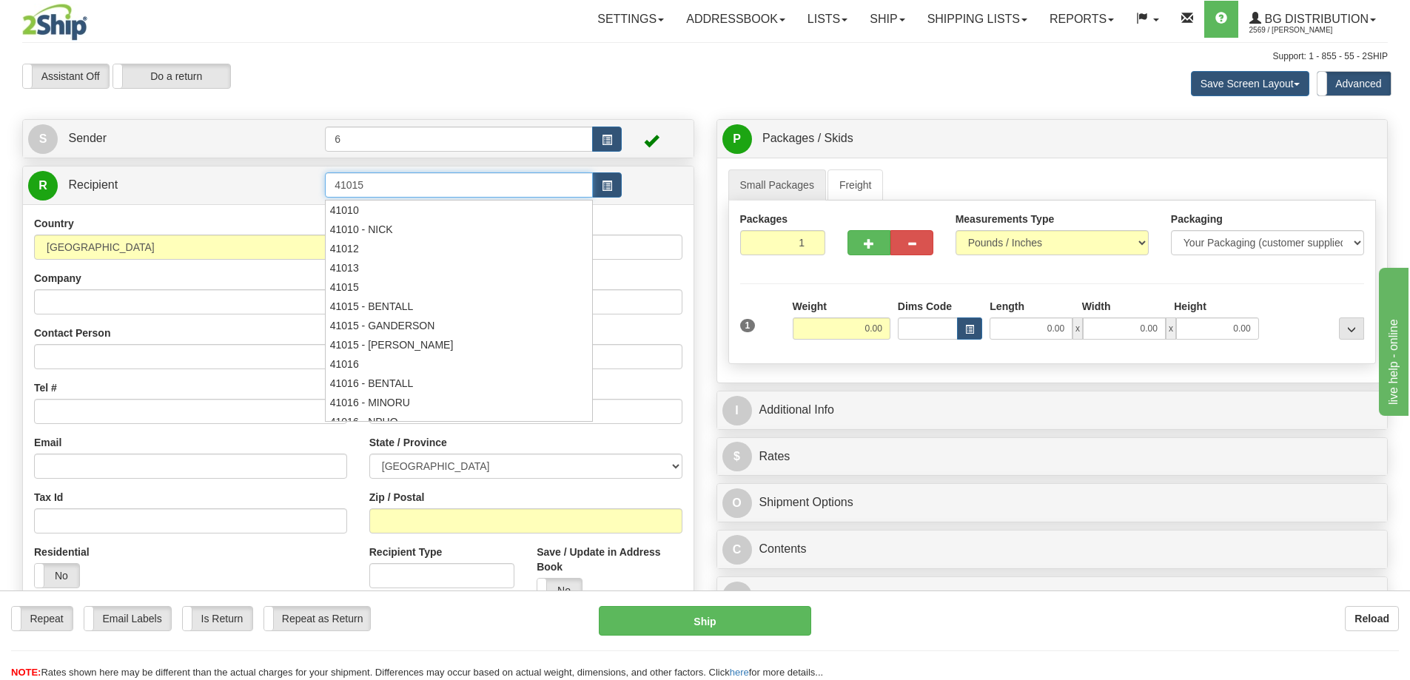
type input "41015"
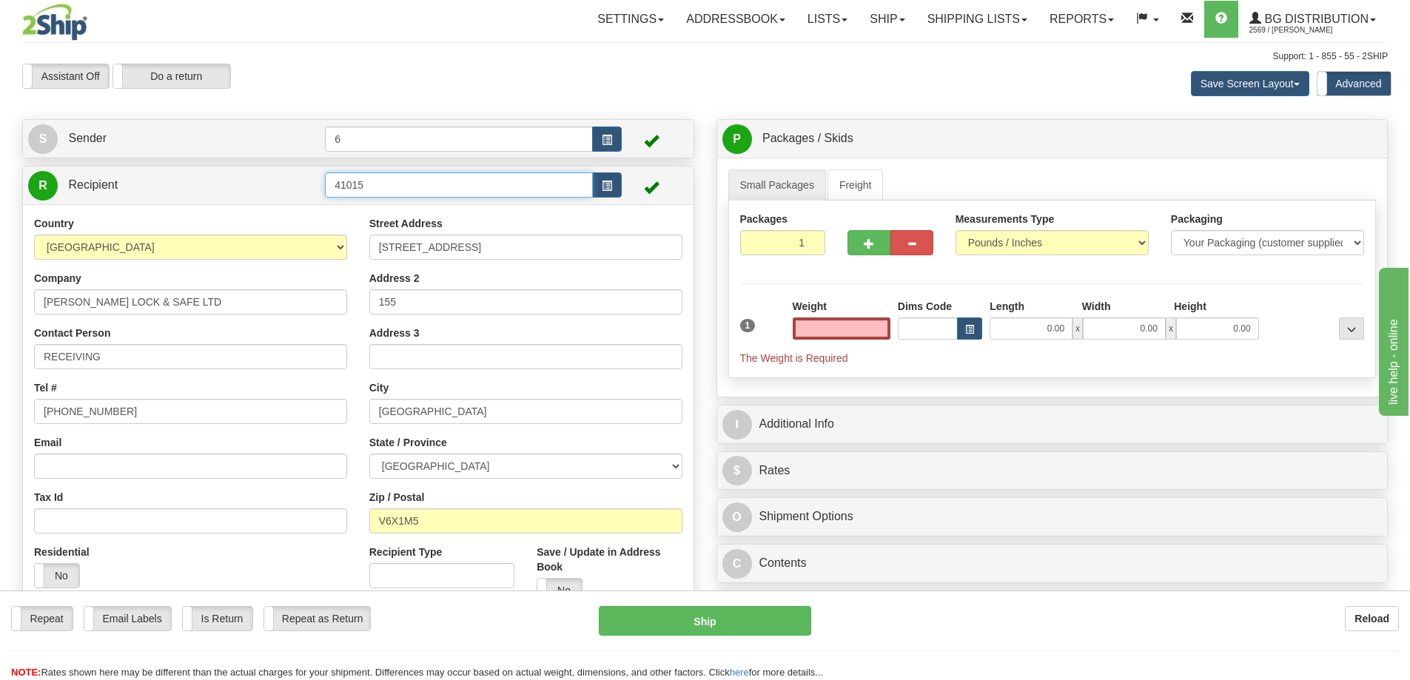
type input "0.00"
click at [437, 196] on input "41015" at bounding box center [459, 184] width 268 height 25
type input "41016"
click at [856, 329] on input "text" at bounding box center [842, 328] width 98 height 22
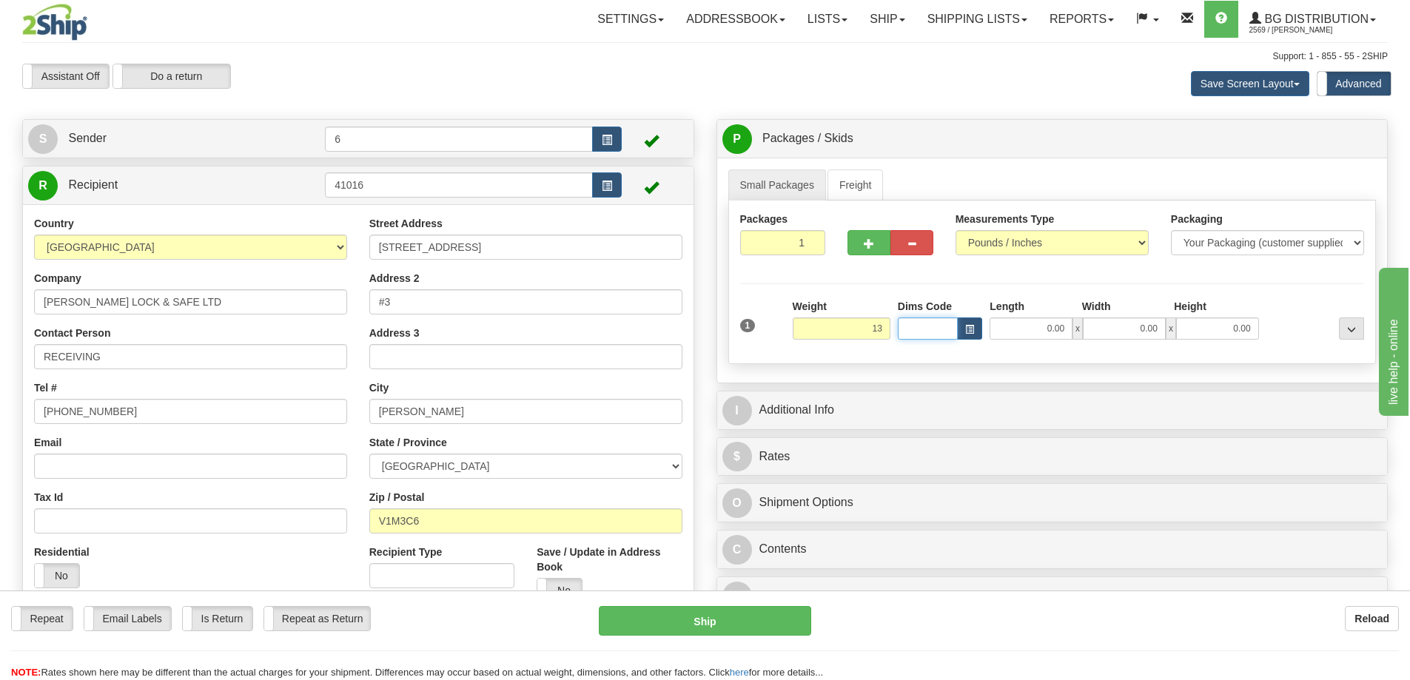
type input "13.00"
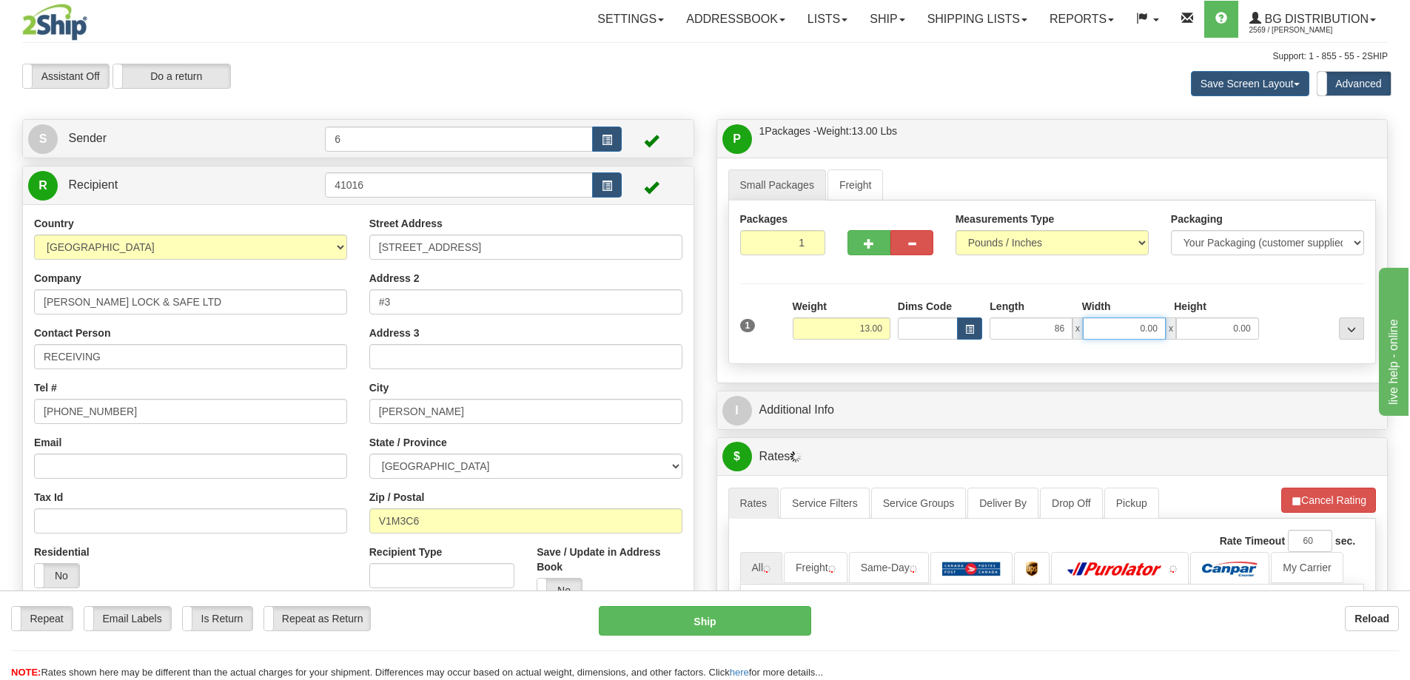
type input "86.00"
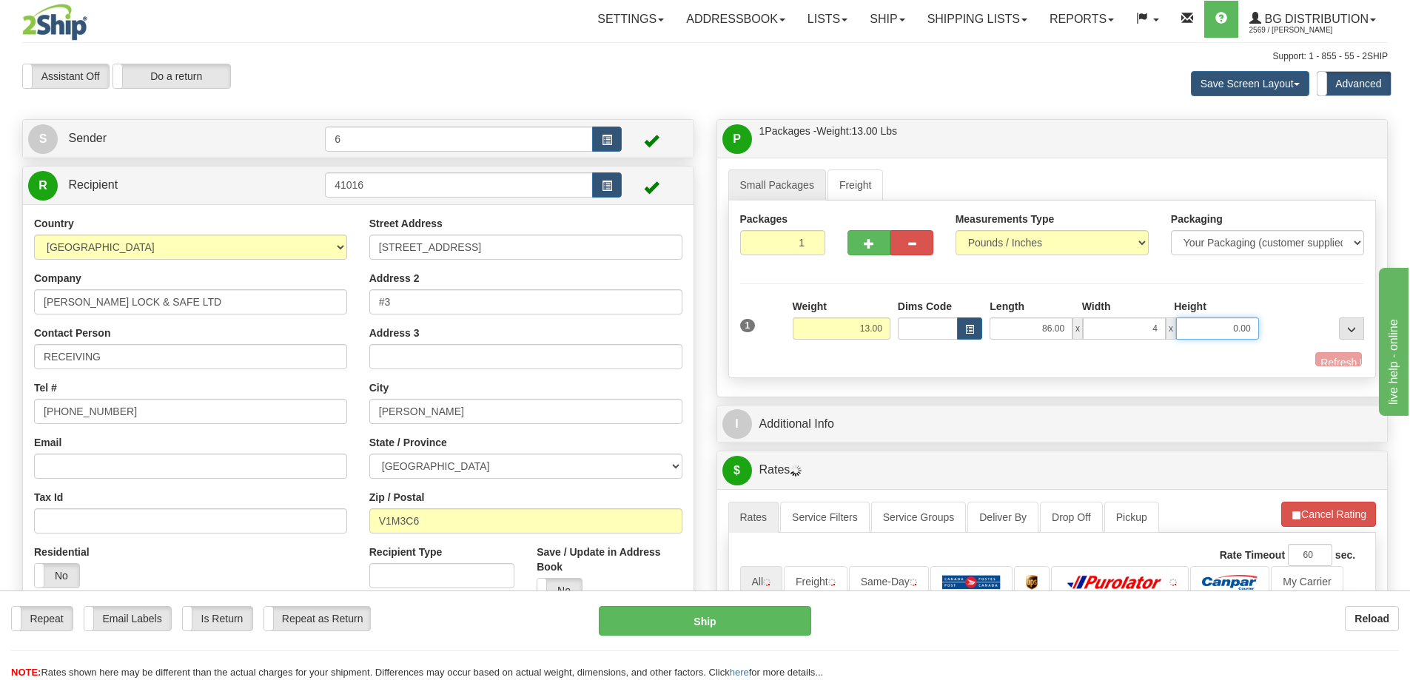
type input "4.00"
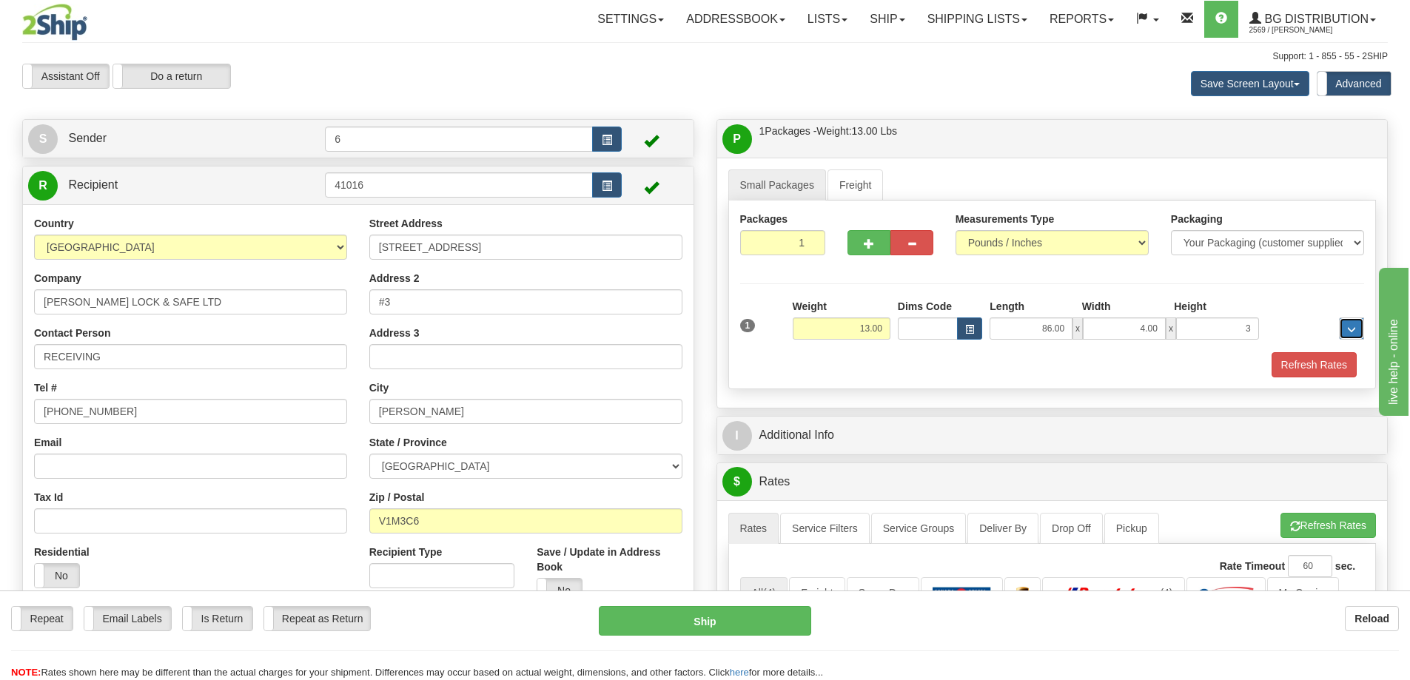
type input "3.00"
click at [864, 239] on button "button" at bounding box center [868, 242] width 43 height 25
radio input "true"
type input "2"
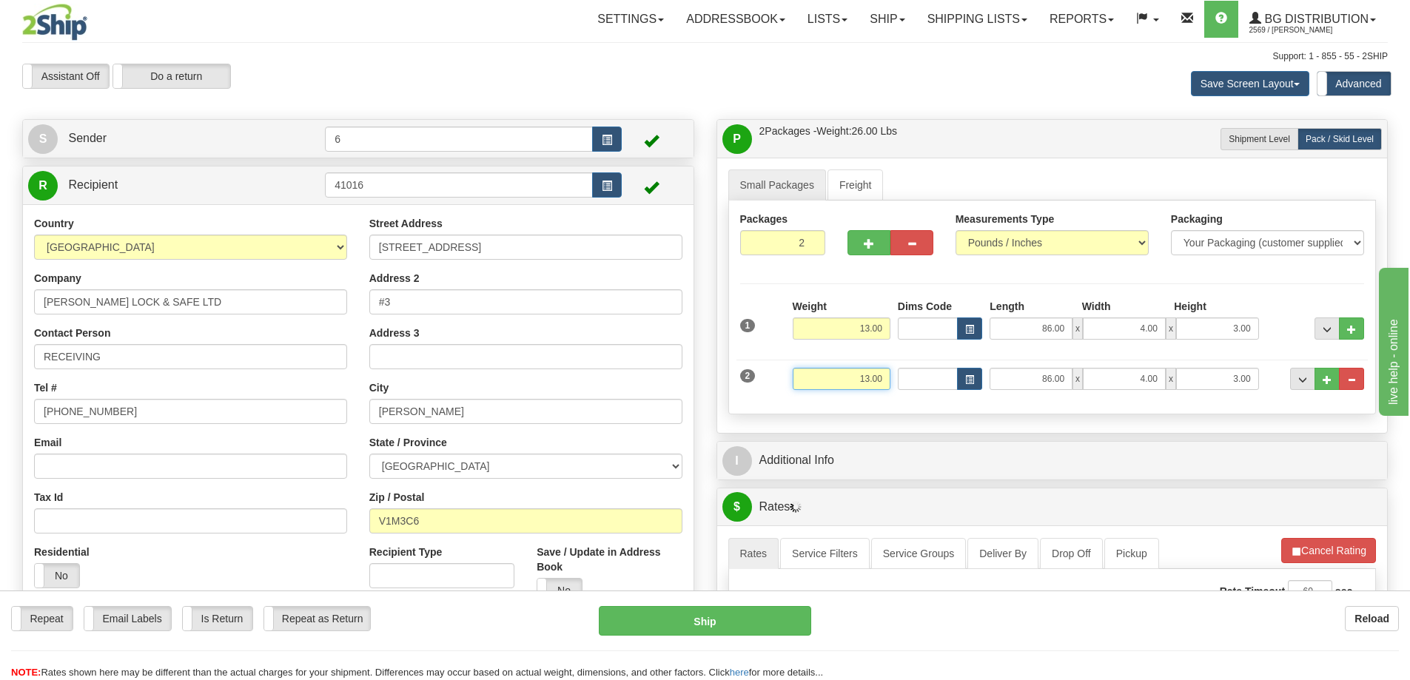
drag, startPoint x: 846, startPoint y: 387, endPoint x: 1085, endPoint y: 373, distance: 239.5
click at [1073, 377] on div "2 Weight 13.00 Dims Code Length Width Height" at bounding box center [1052, 377] width 632 height 50
type input "5.00"
type input "24.00"
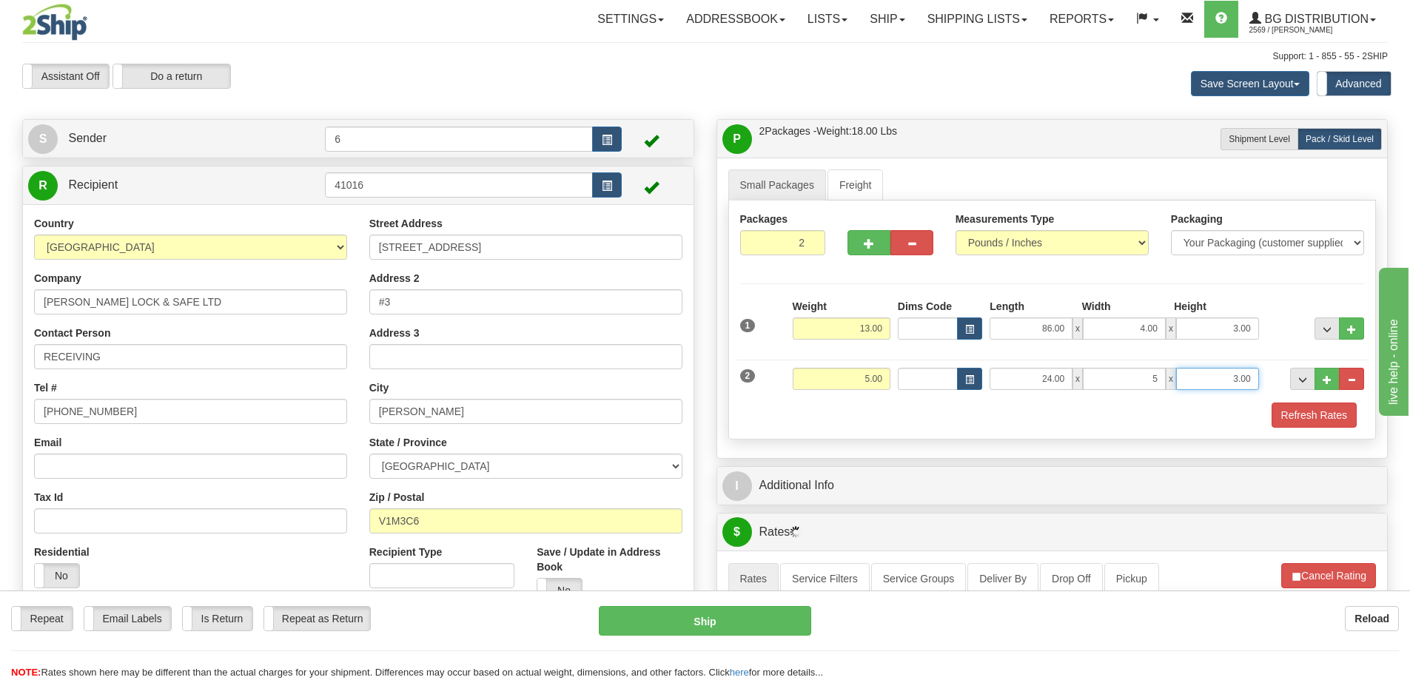
type input "5.00"
click at [1307, 411] on button "Refresh Rates" at bounding box center [1313, 415] width 85 height 25
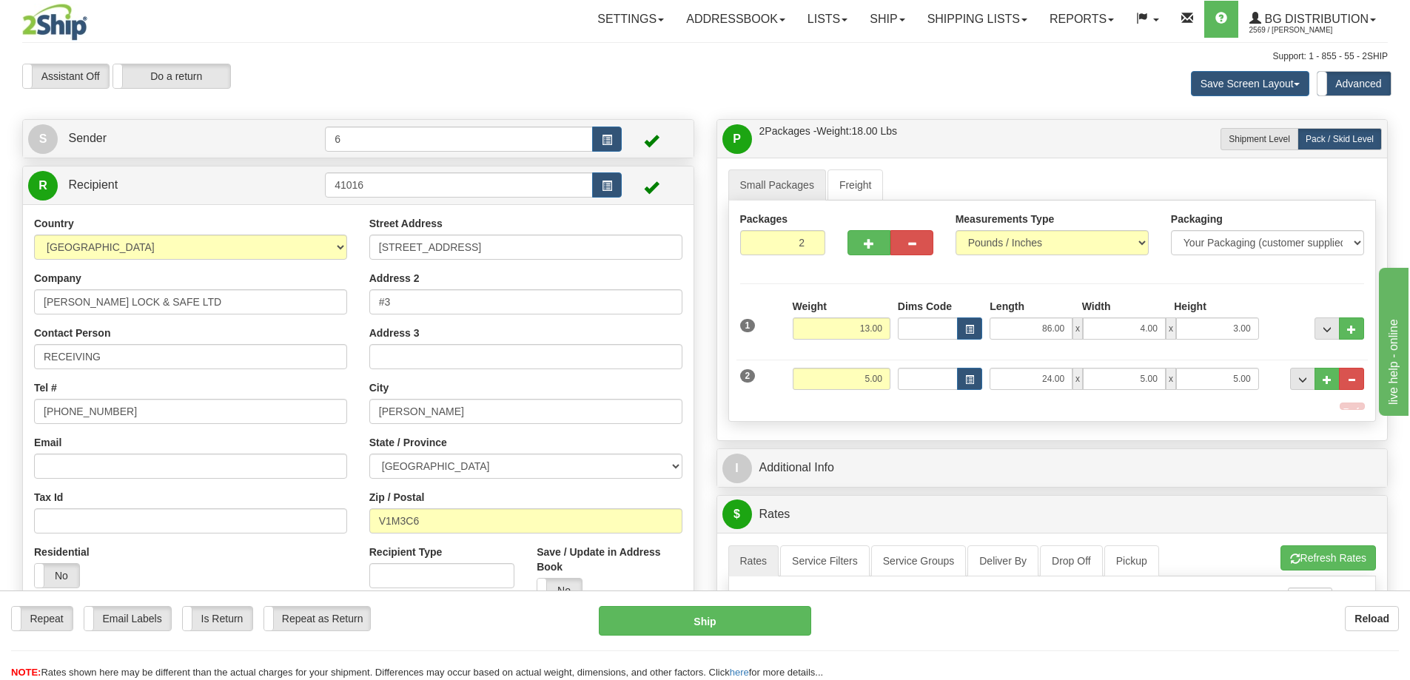
click at [1197, 483] on div "P Packages / Skids 2 Packages - Weight: 18.00 Lbs 1 Skids - Weight: 0.00 Lbs Sh…" at bounding box center [1052, 672] width 694 height 1106
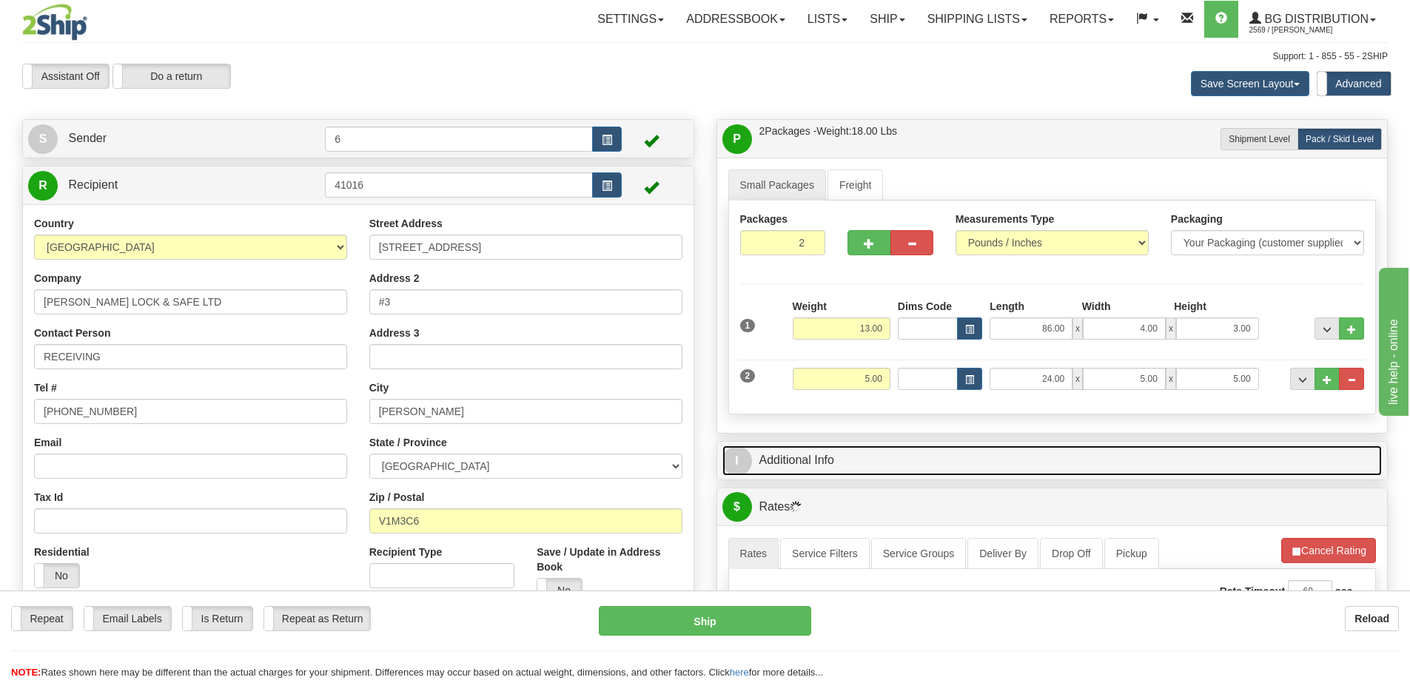
click at [1133, 455] on link "I Additional Info" at bounding box center [1052, 461] width 660 height 30
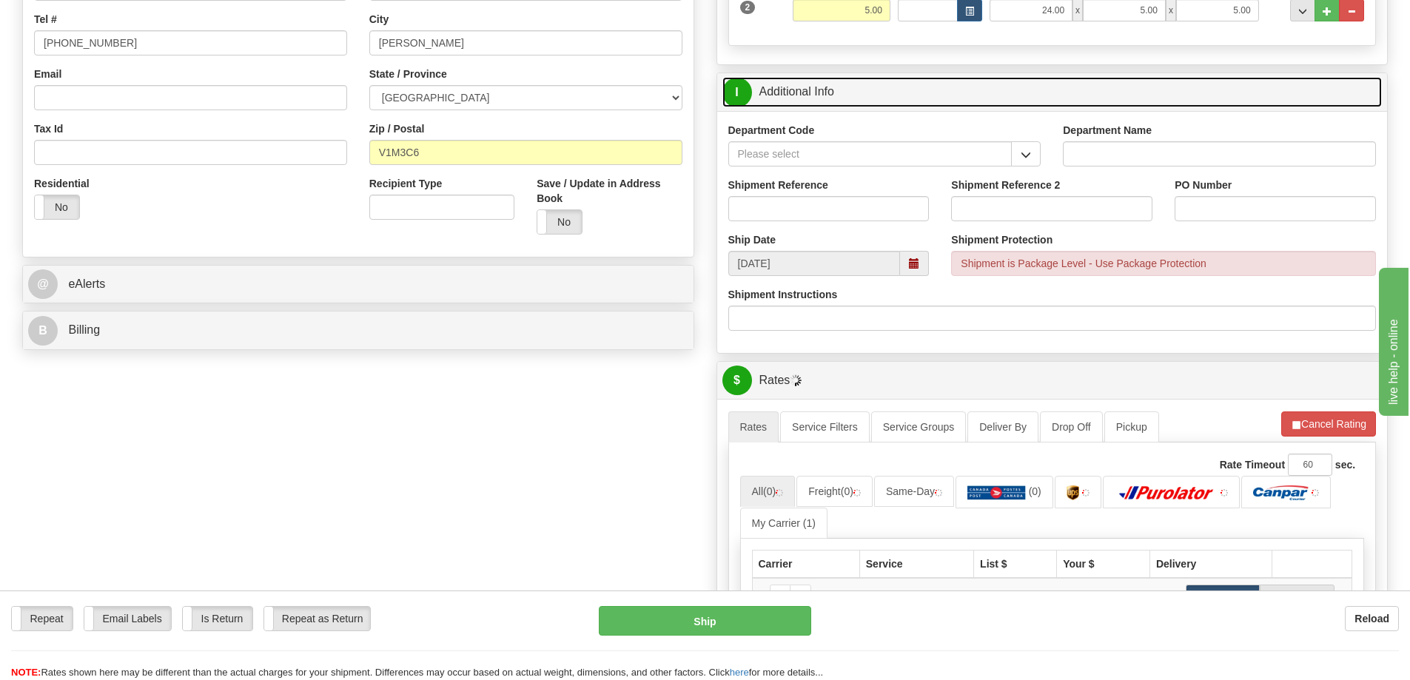
scroll to position [370, 0]
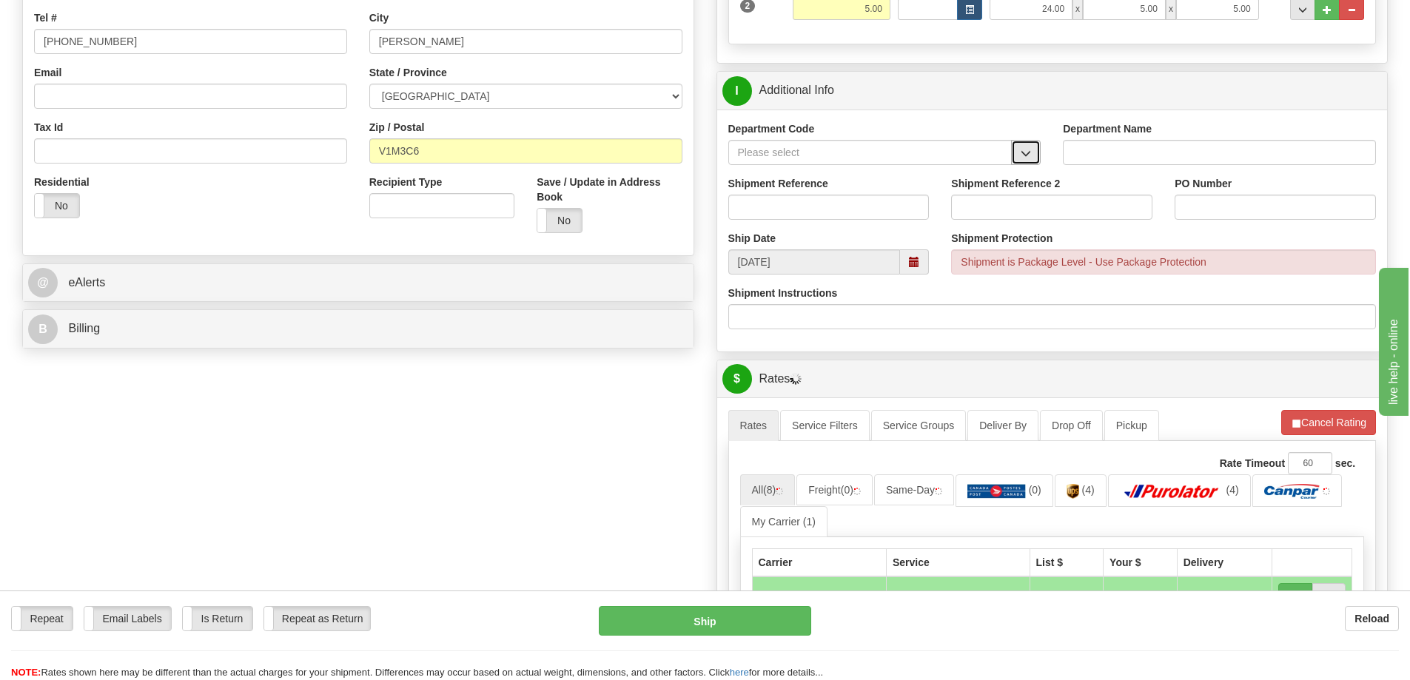
click at [1024, 148] on button "button" at bounding box center [1026, 152] width 30 height 25
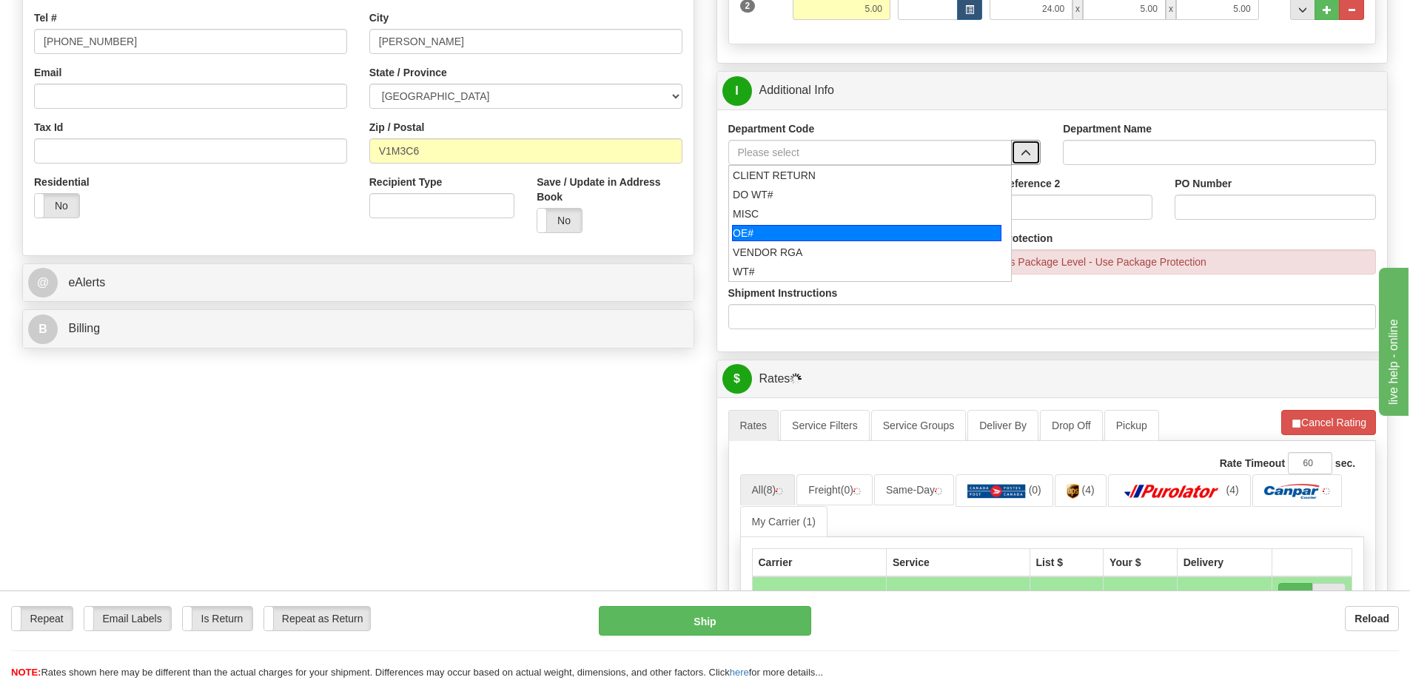
click at [792, 235] on div "OE#" at bounding box center [866, 233] width 269 height 16
type input "OE#"
type input "ORDERS"
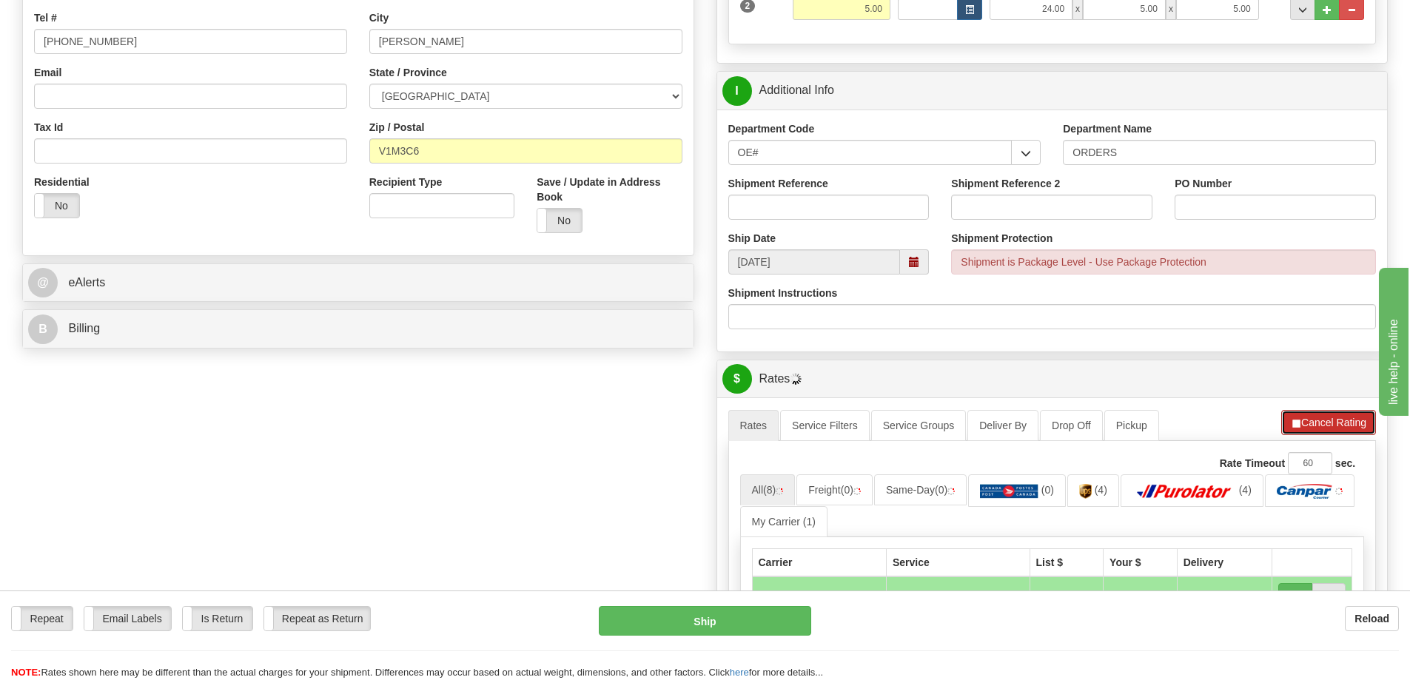
click at [1351, 419] on button "Cancel Rating" at bounding box center [1328, 422] width 95 height 25
click at [1354, 429] on button "Refresh Rates" at bounding box center [1327, 422] width 95 height 25
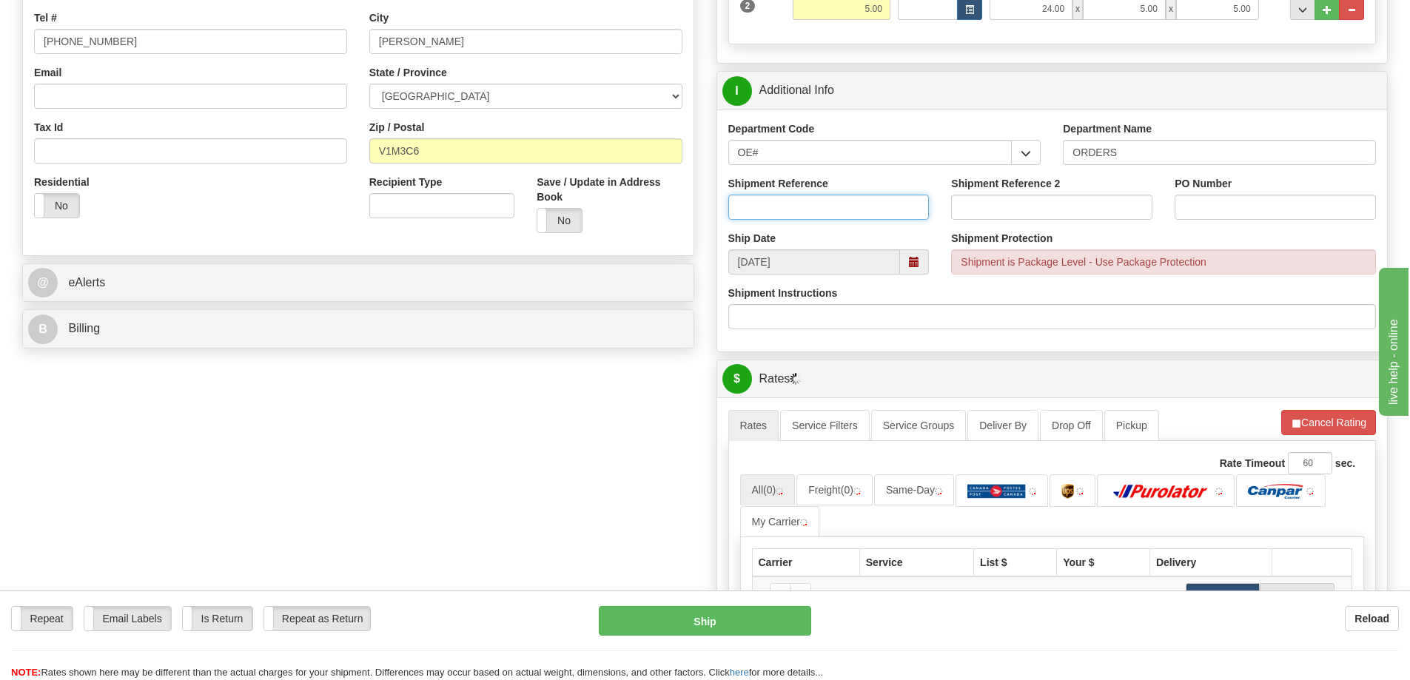
click at [854, 214] on input "Shipment Reference" at bounding box center [828, 207] width 201 height 25
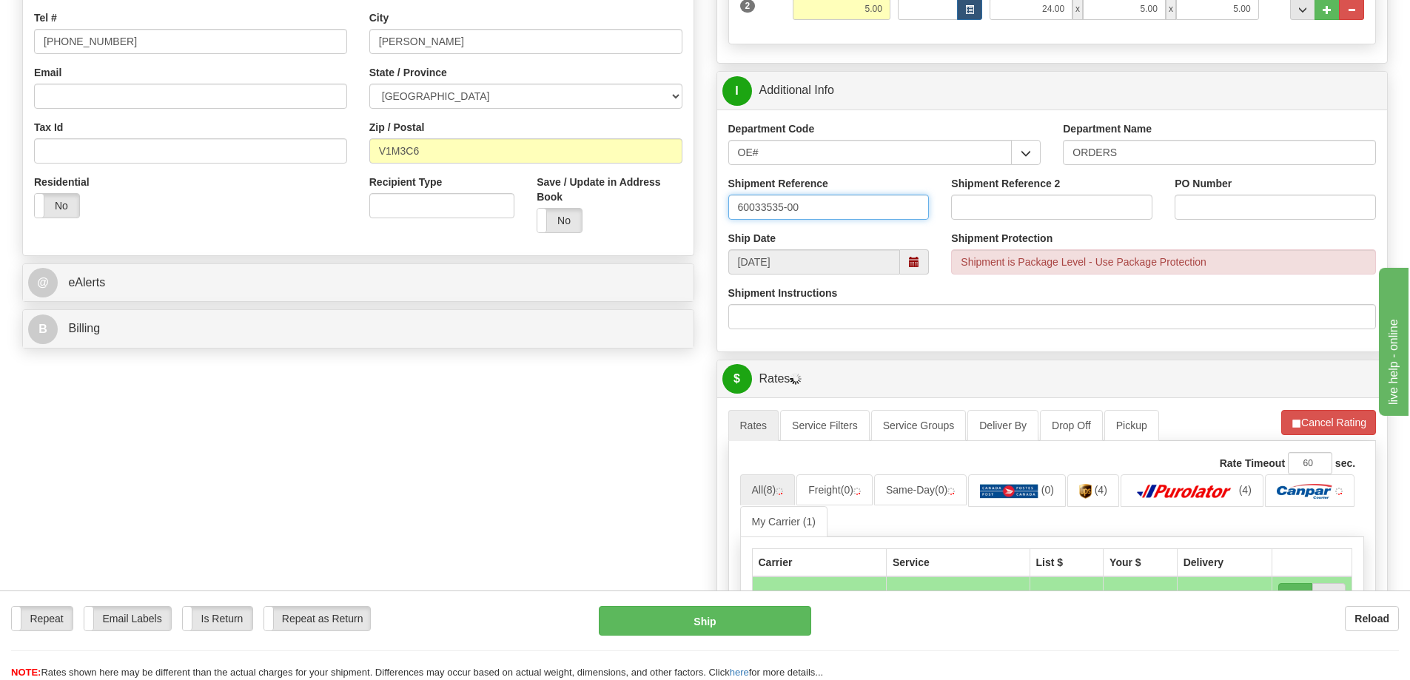
type input "60033535-00"
type input "6"
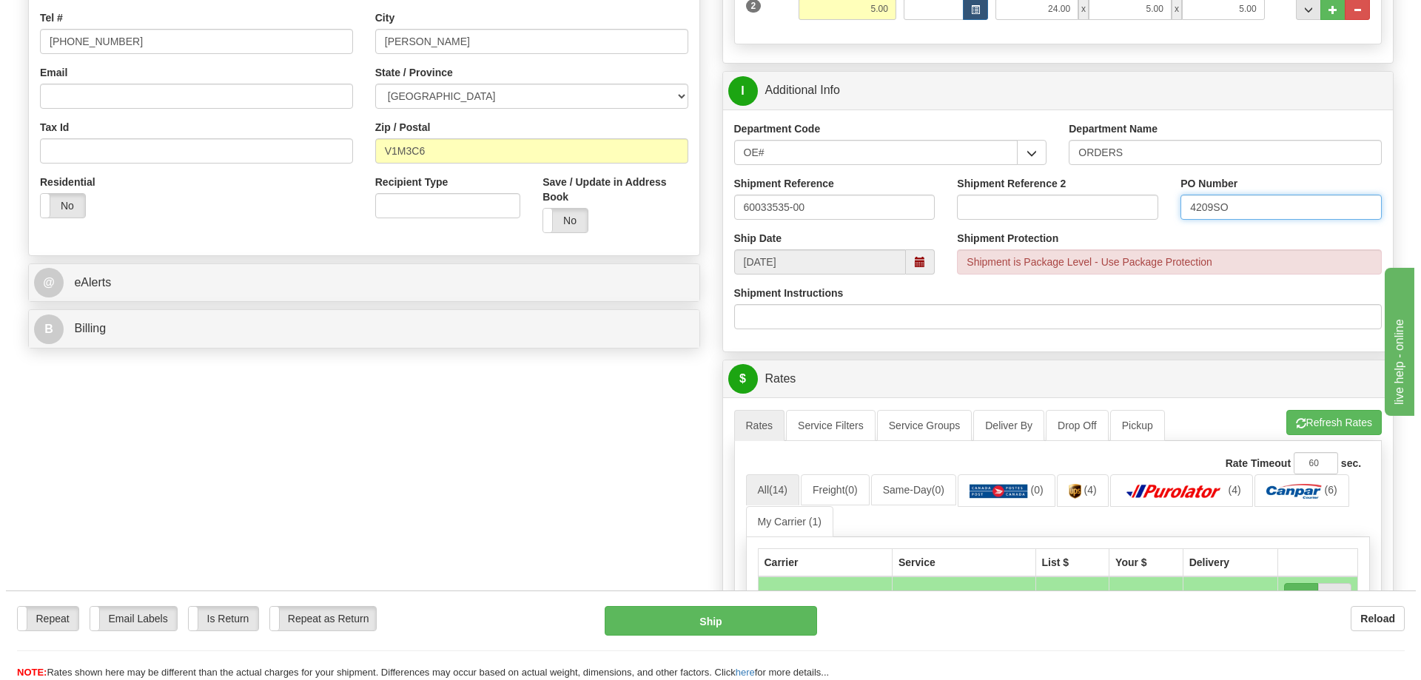
scroll to position [592, 0]
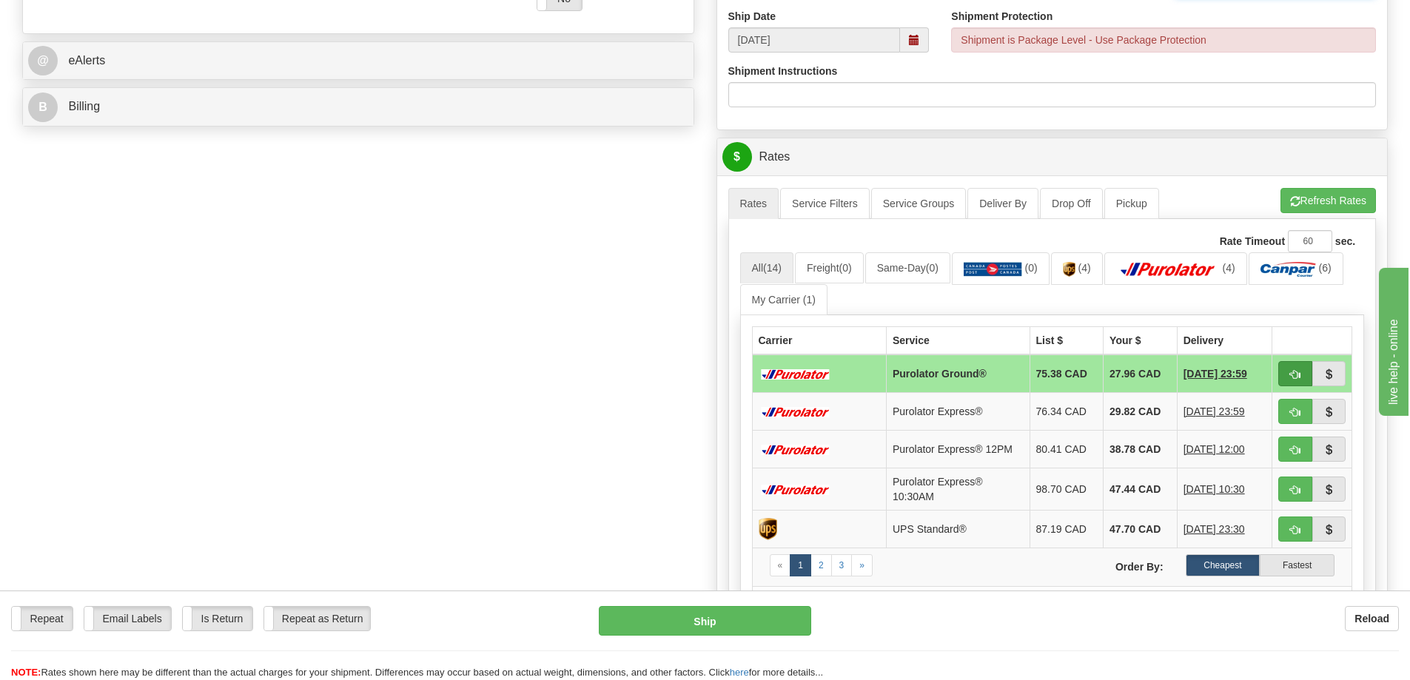
type input "4209SO"
click at [1292, 365] on button "button" at bounding box center [1295, 373] width 34 height 25
type input "260"
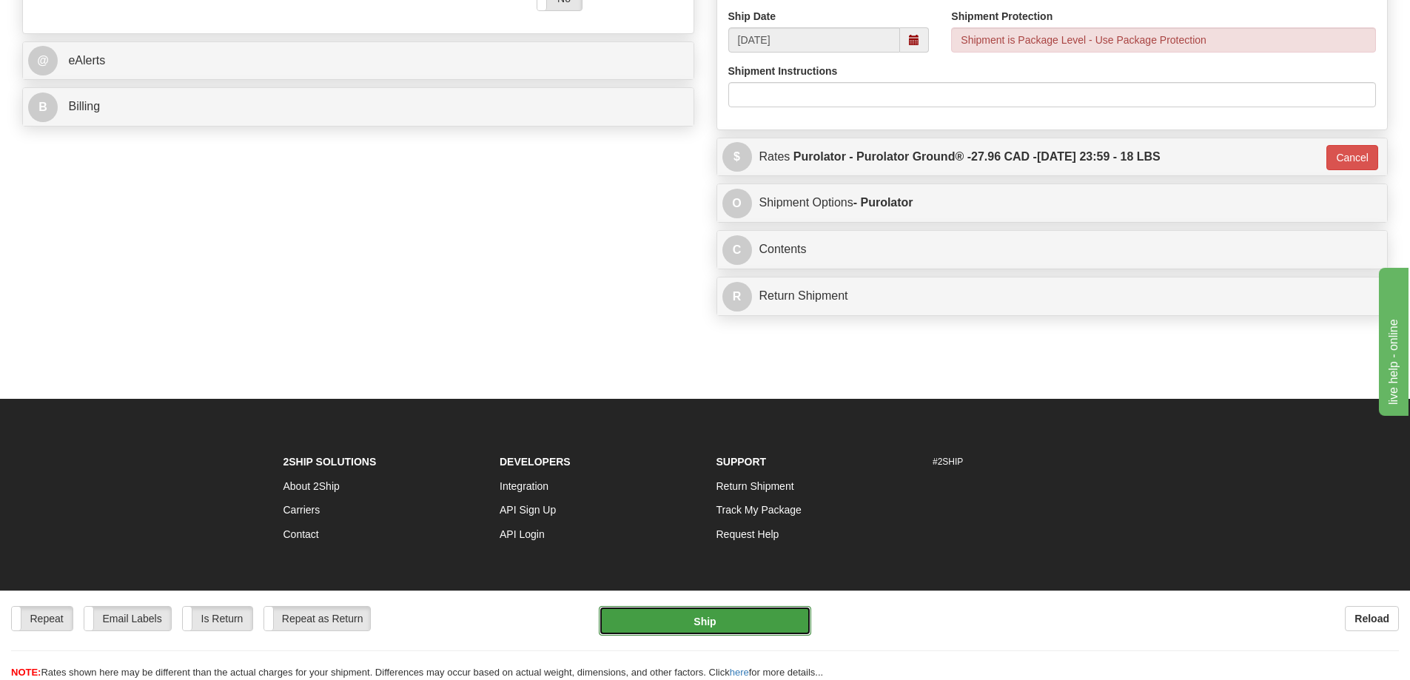
click at [697, 631] on button "Ship" at bounding box center [705, 621] width 212 height 30
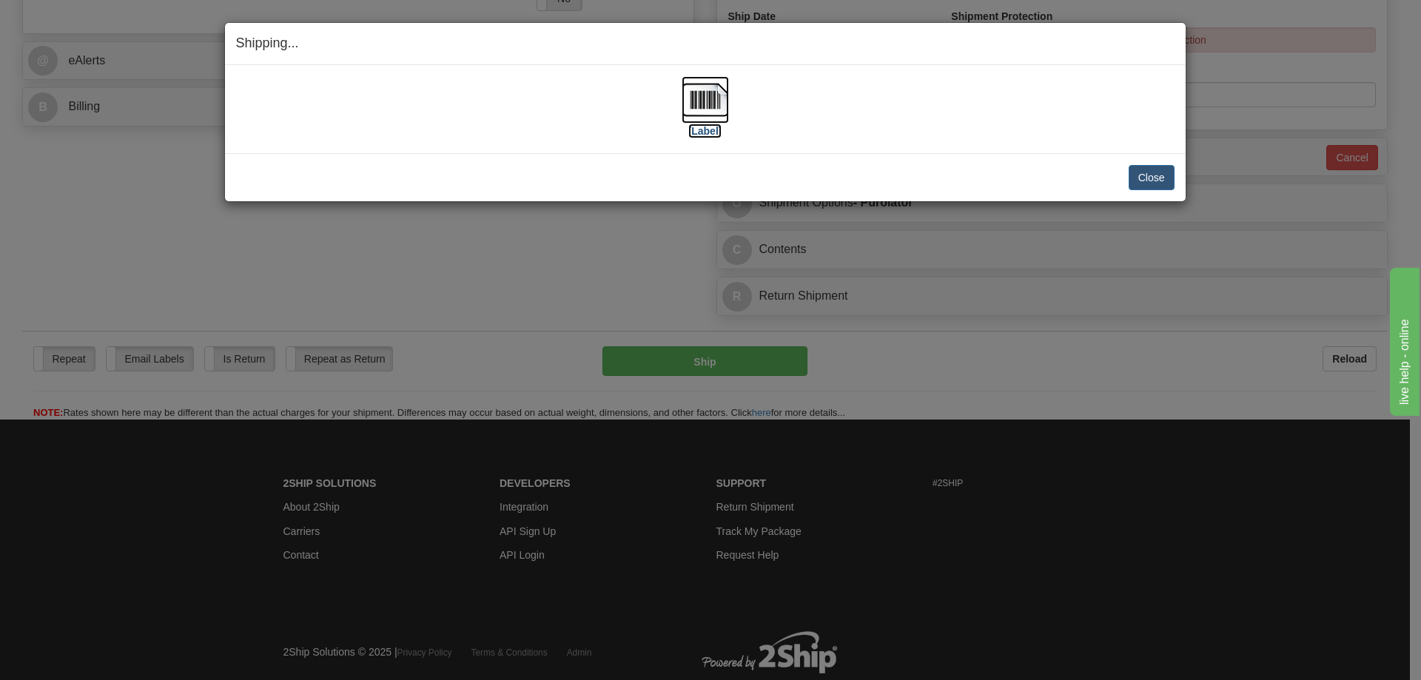
click at [710, 132] on label "[Label]" at bounding box center [705, 131] width 34 height 15
click at [1140, 177] on button "Close" at bounding box center [1152, 177] width 46 height 25
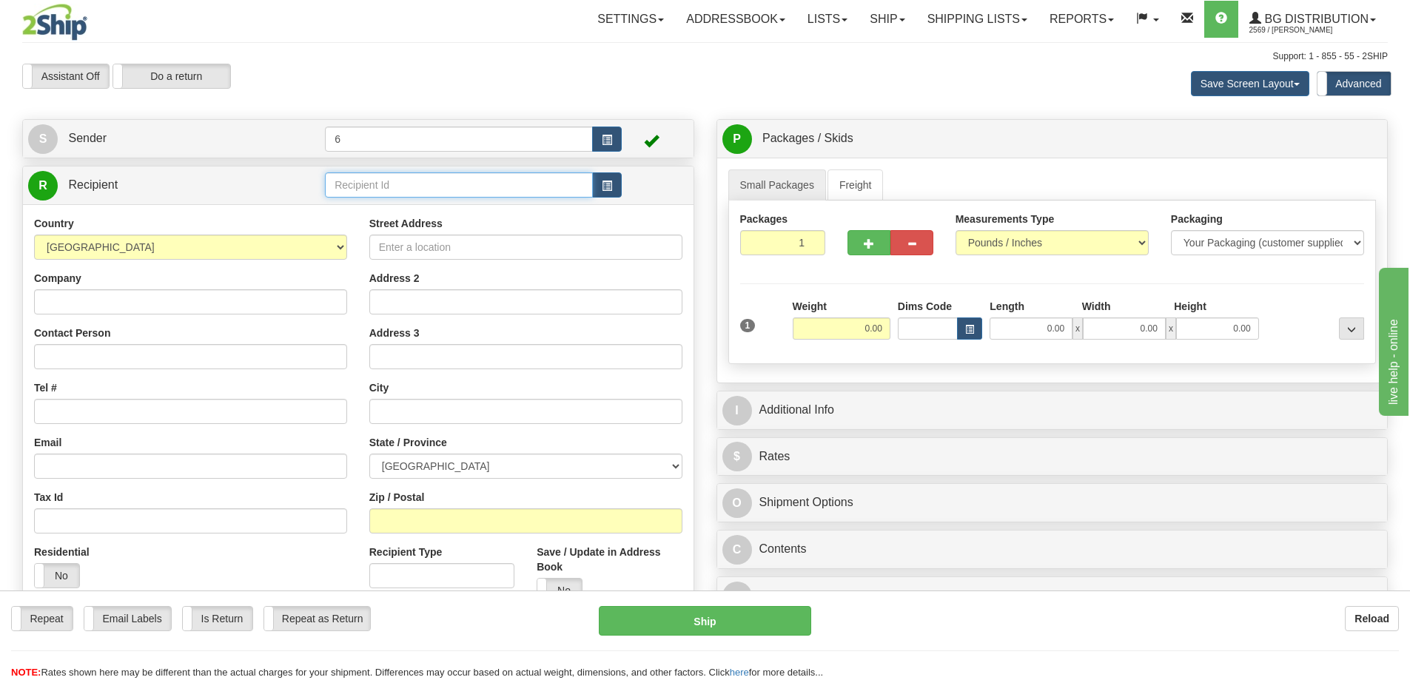
click at [357, 184] on input "text" at bounding box center [459, 184] width 268 height 25
type input "44019"
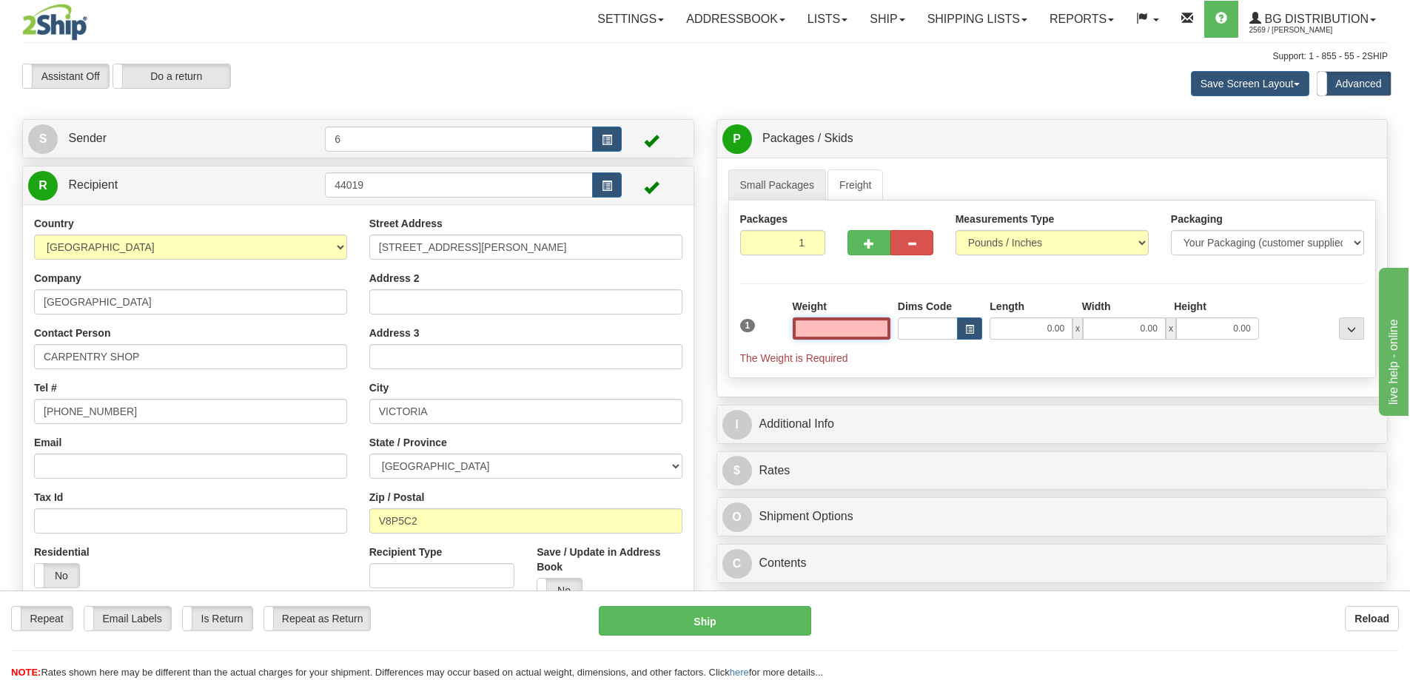
click at [856, 329] on input "text" at bounding box center [842, 328] width 98 height 22
type input "4.00"
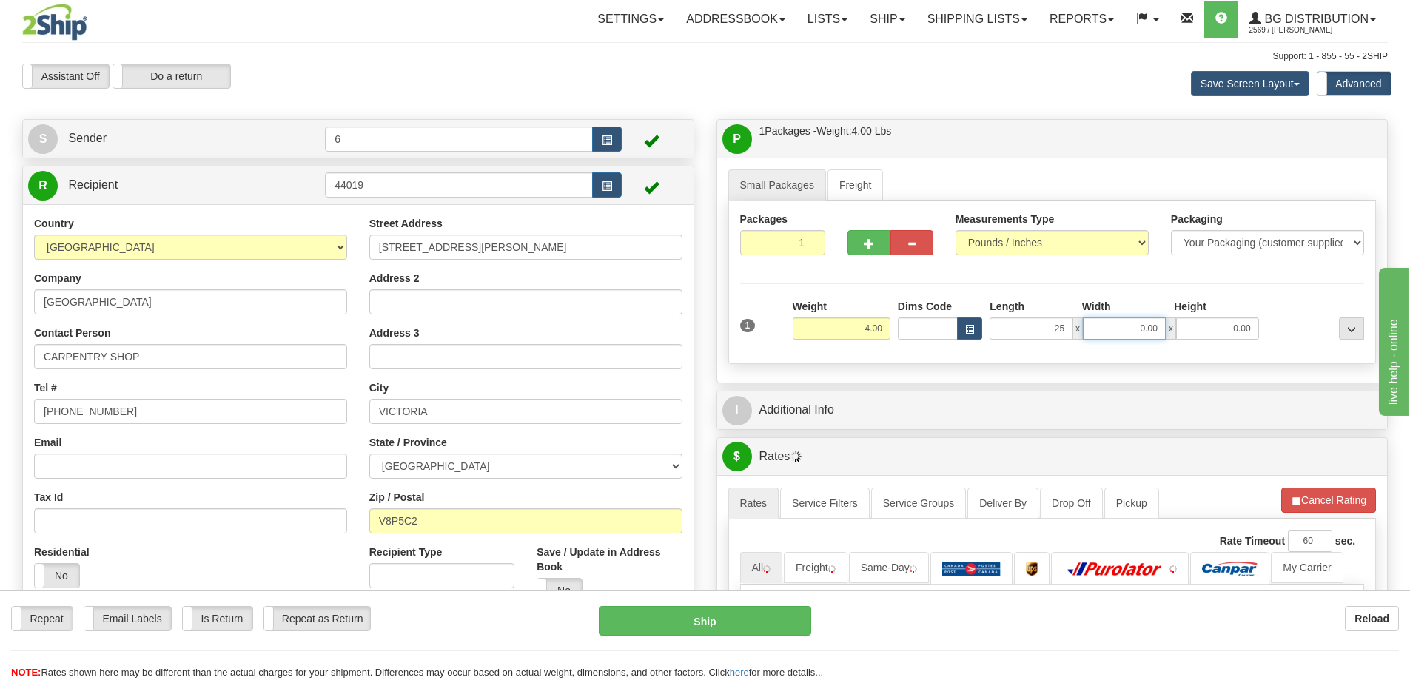
type input "25.00"
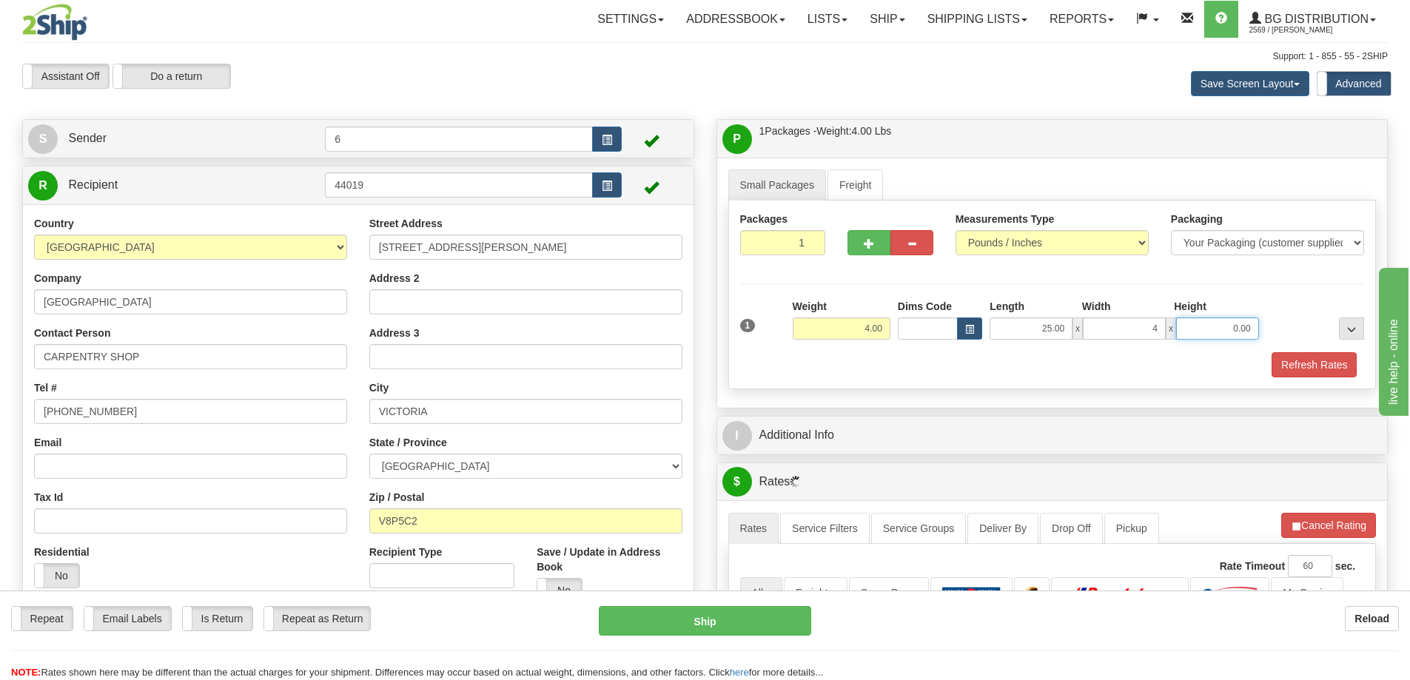
type input "4.00"
type input "2.00"
click at [866, 255] on button "button" at bounding box center [868, 242] width 43 height 25
radio input "true"
type input "2"
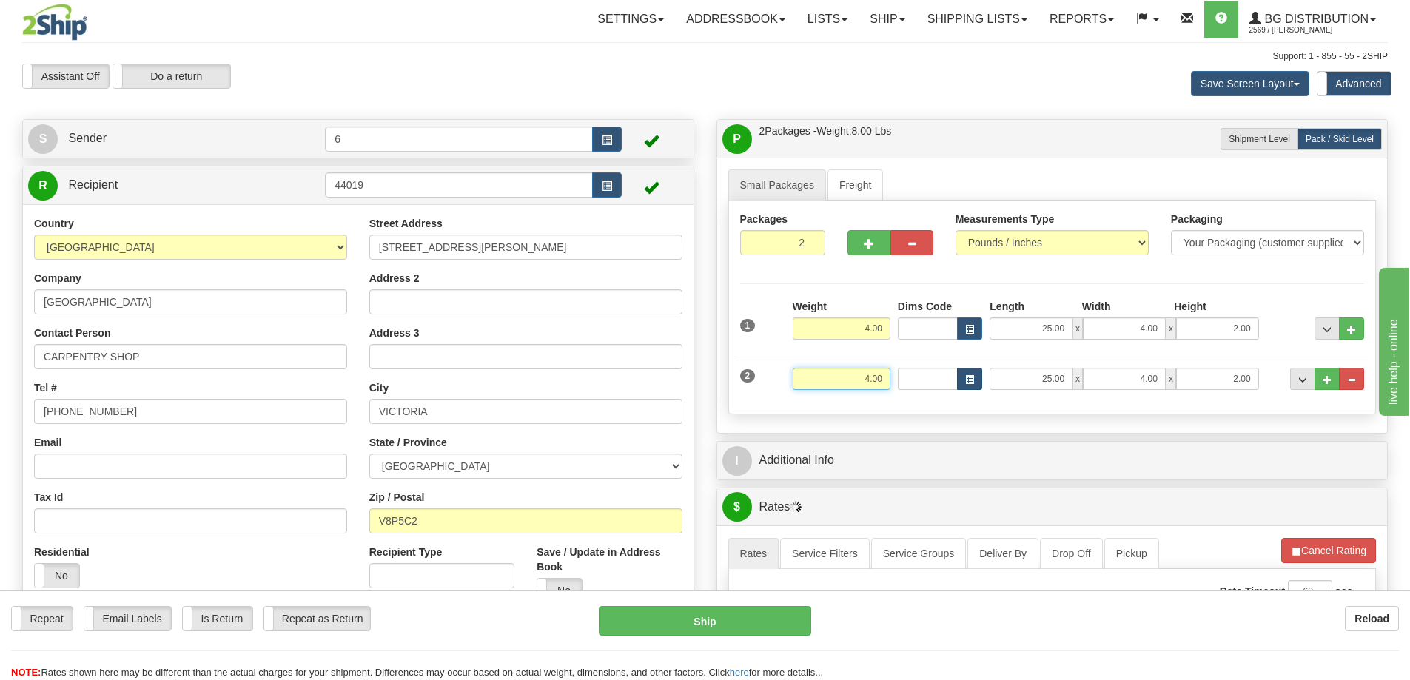
drag, startPoint x: 842, startPoint y: 383, endPoint x: 967, endPoint y: 370, distance: 125.0
click at [967, 371] on div "2 Weight 4.00 Dims Code Length Width Height" at bounding box center [1052, 377] width 632 height 50
type input "30.00"
type input "17.00"
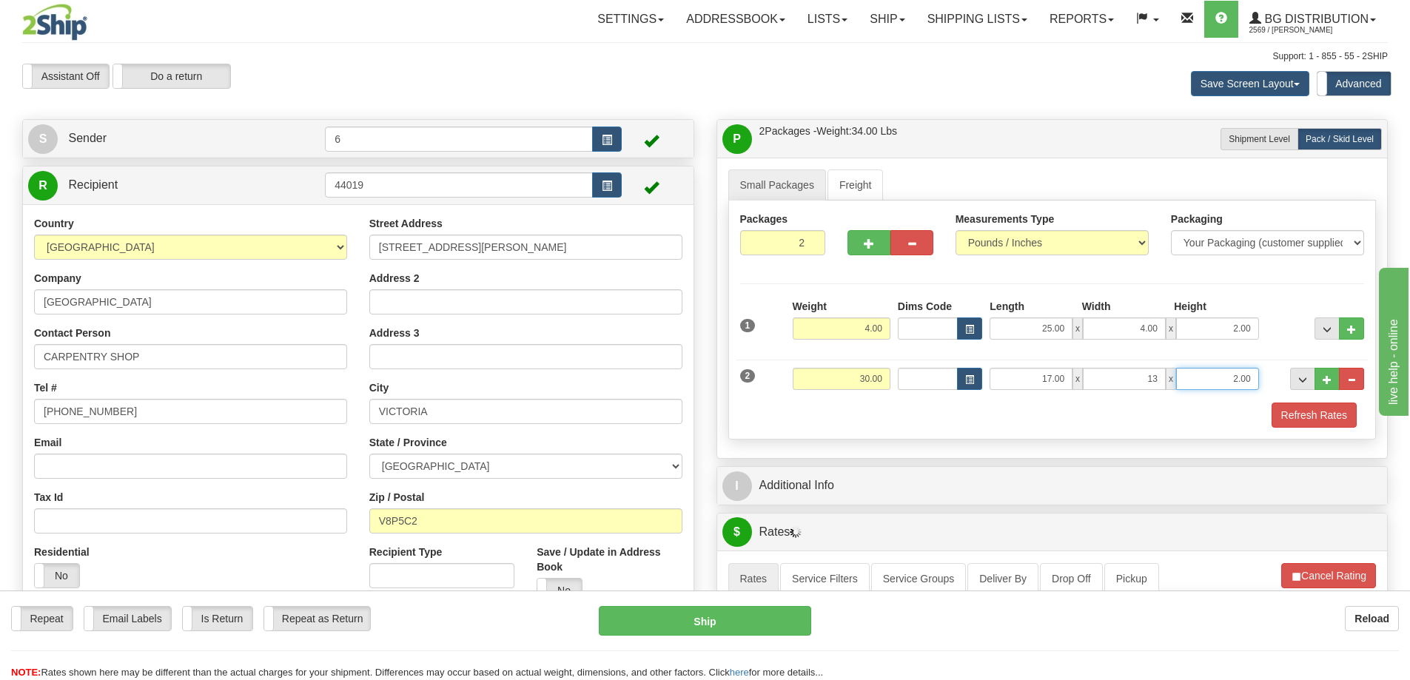
type input "13.00"
type input "11.00"
click at [1302, 418] on button "Refresh Rates" at bounding box center [1313, 415] width 85 height 25
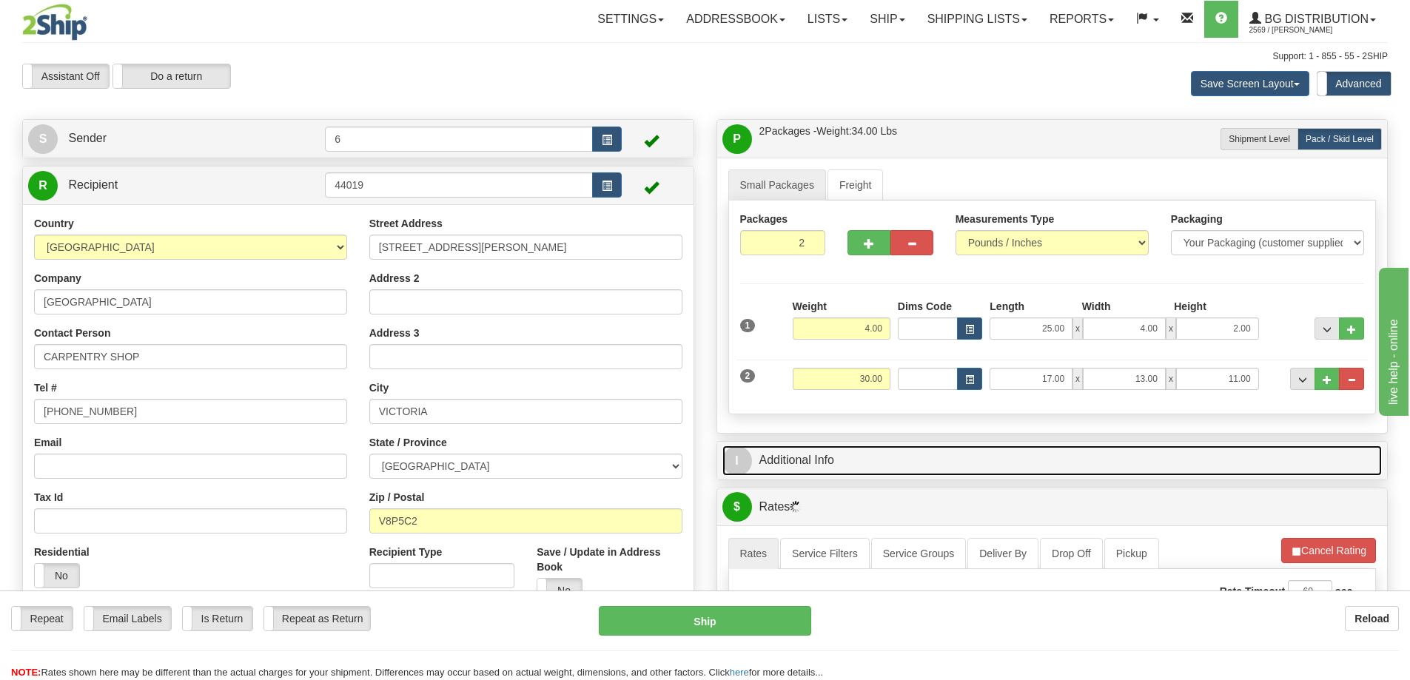
click at [1220, 472] on link "I Additional Info" at bounding box center [1052, 461] width 660 height 30
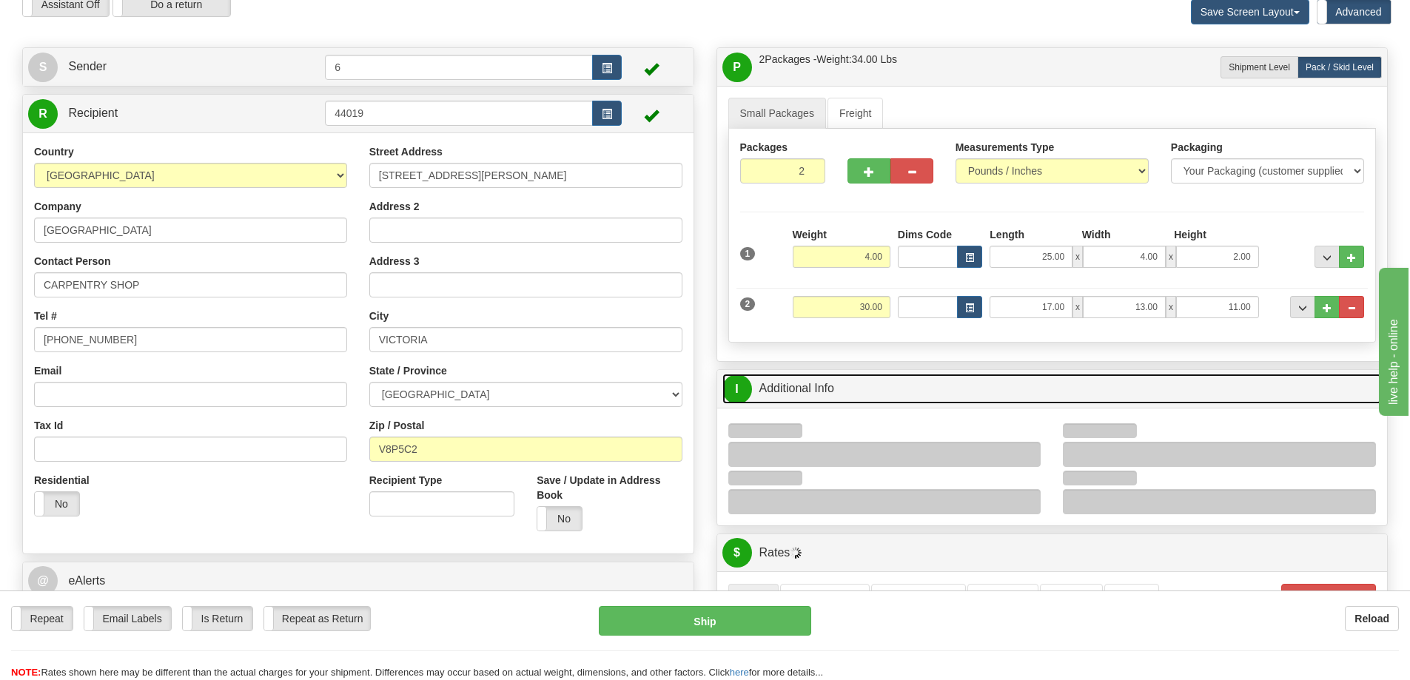
scroll to position [222, 0]
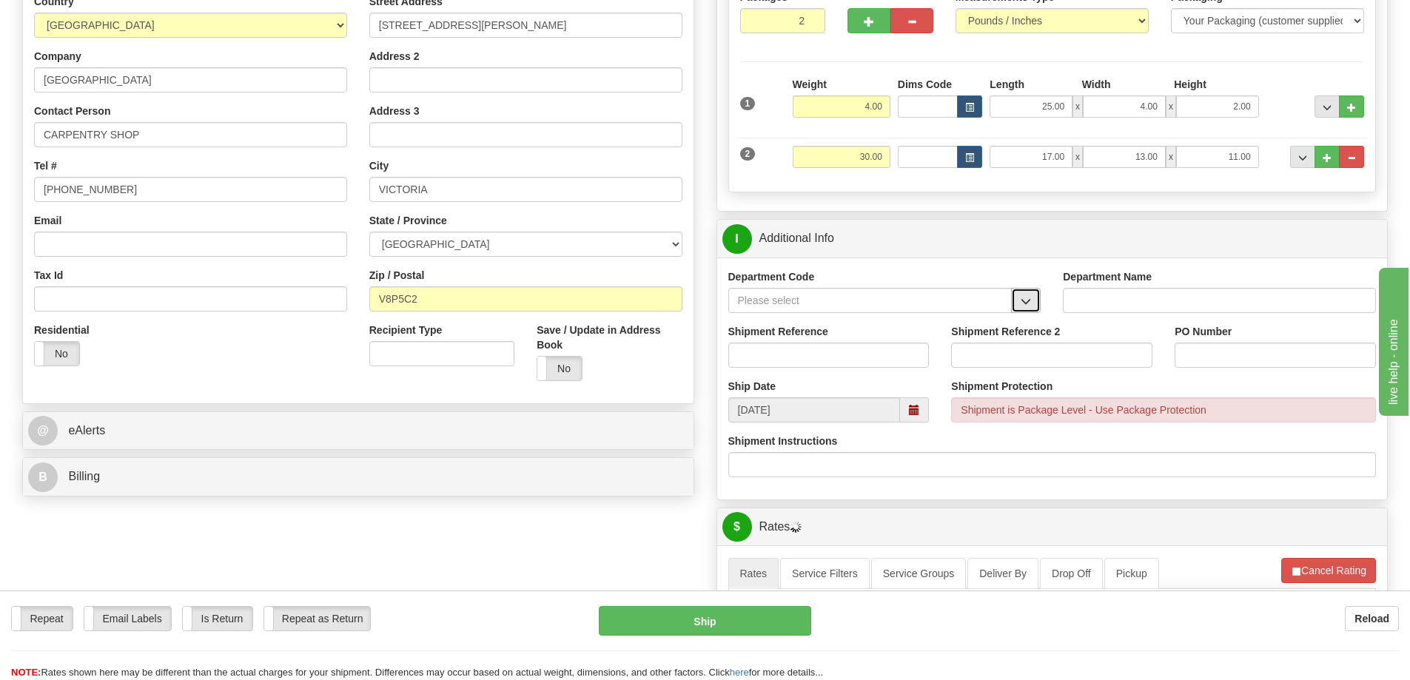
click at [1033, 303] on button "button" at bounding box center [1026, 300] width 30 height 25
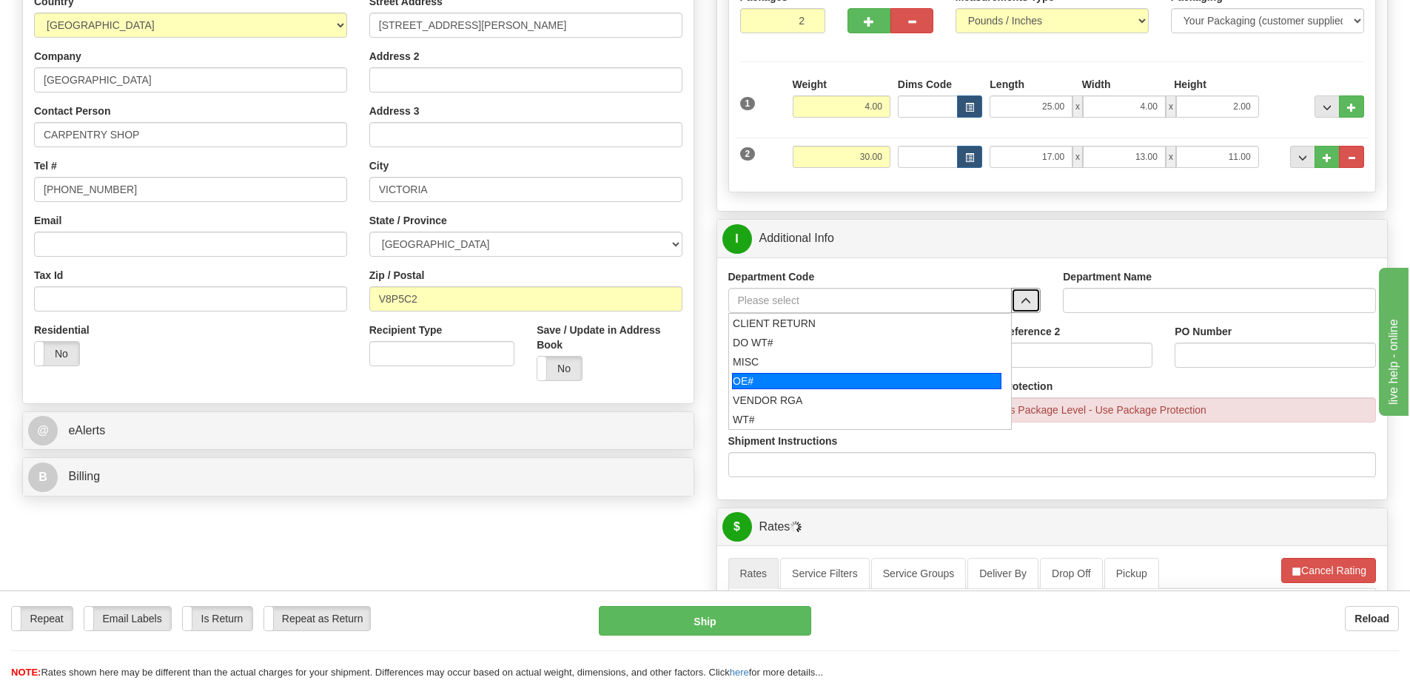
click at [813, 387] on div "OE#" at bounding box center [866, 381] width 269 height 16
type input "OE#"
type input "ORDERS"
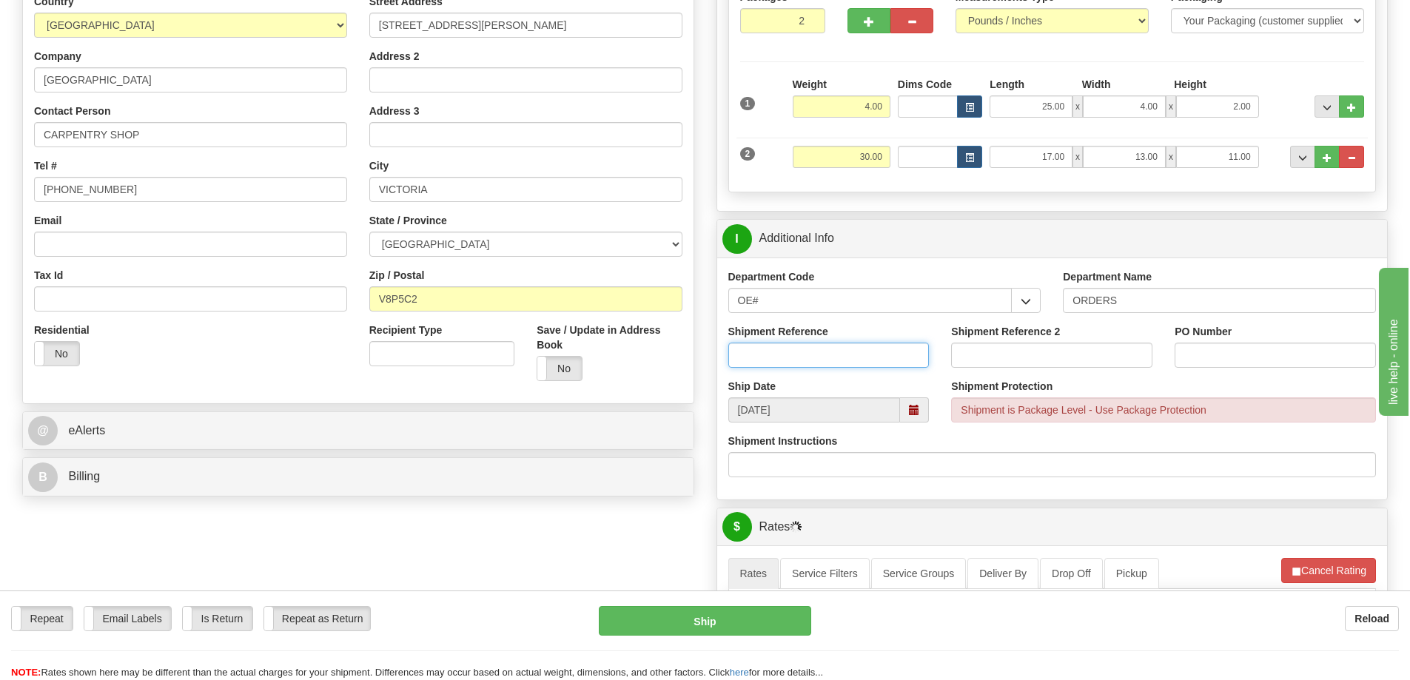
click at [801, 363] on input "Shipment Reference" at bounding box center [828, 355] width 201 height 25
type input "60033219-00"
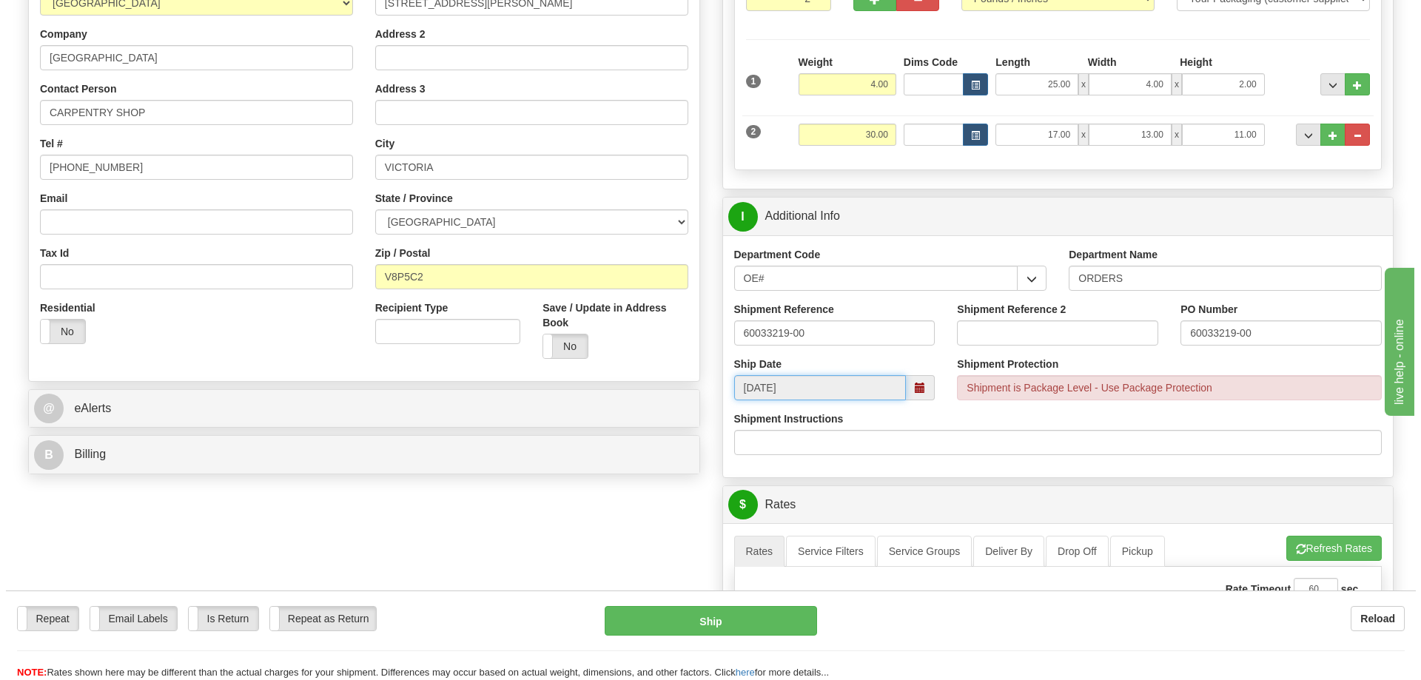
scroll to position [518, 0]
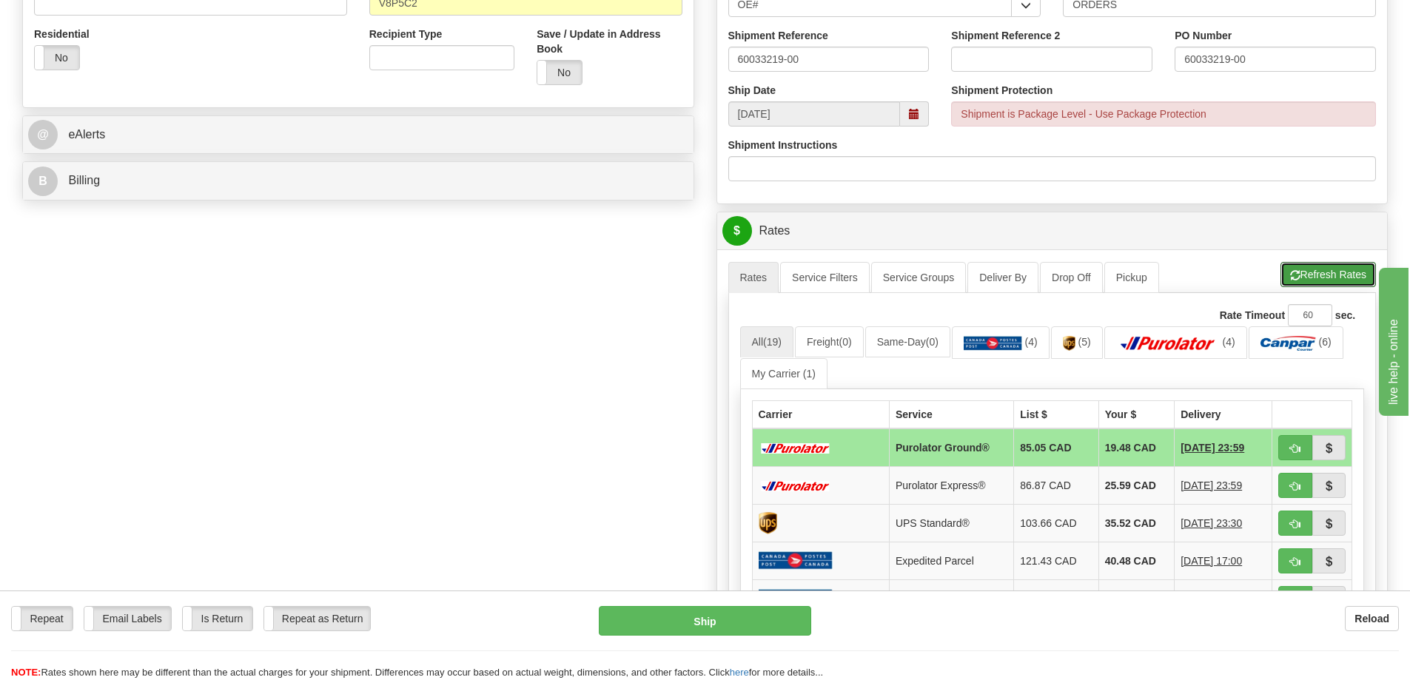
click at [1309, 269] on button "Refresh Rates" at bounding box center [1327, 274] width 95 height 25
click at [1301, 438] on button "button" at bounding box center [1295, 447] width 34 height 25
type input "260"
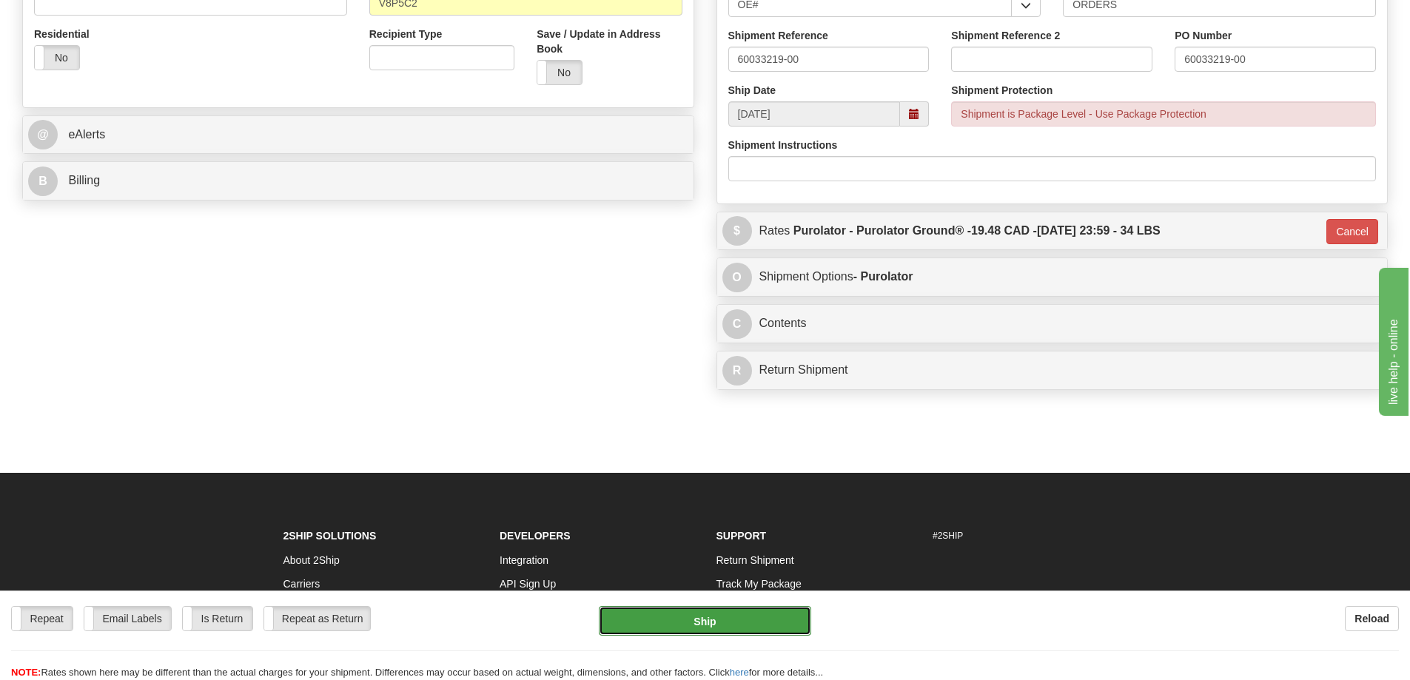
click at [725, 614] on button "Ship" at bounding box center [705, 621] width 212 height 30
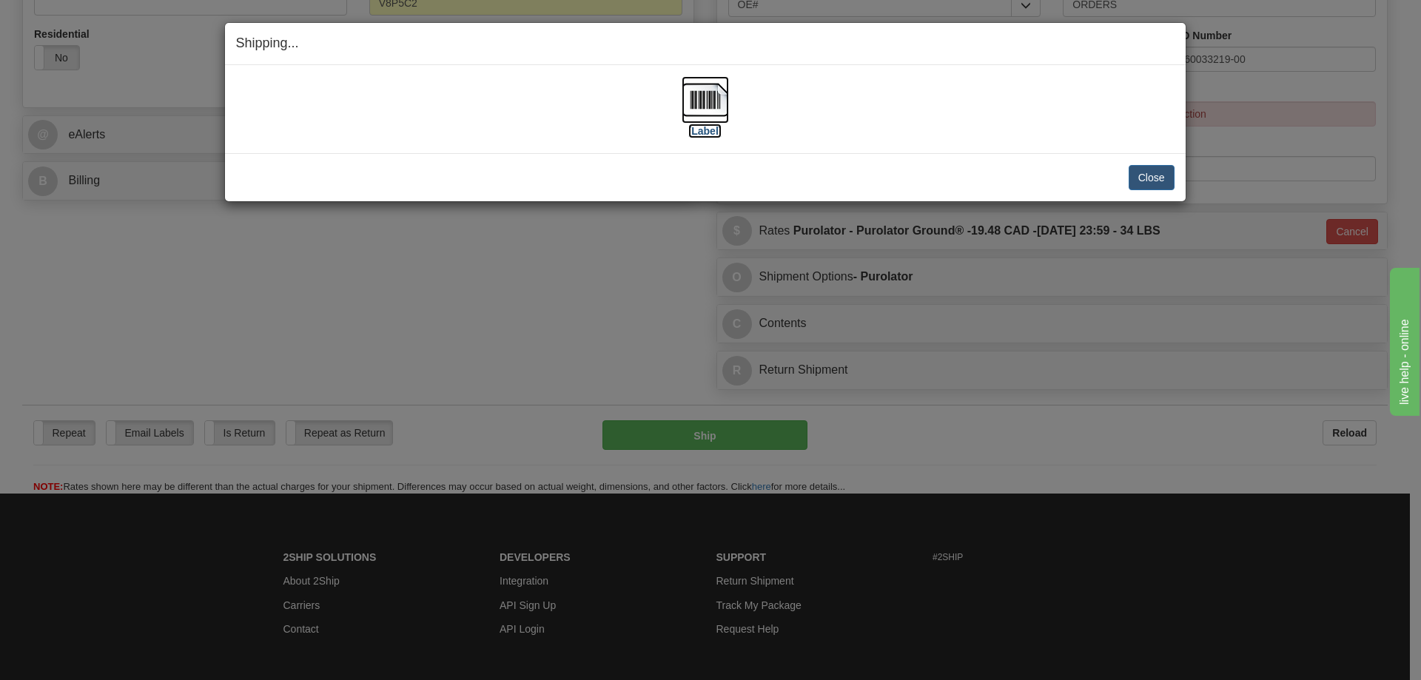
click at [702, 133] on label "[Label]" at bounding box center [705, 131] width 34 height 15
click at [1166, 174] on button "Close" at bounding box center [1152, 177] width 46 height 25
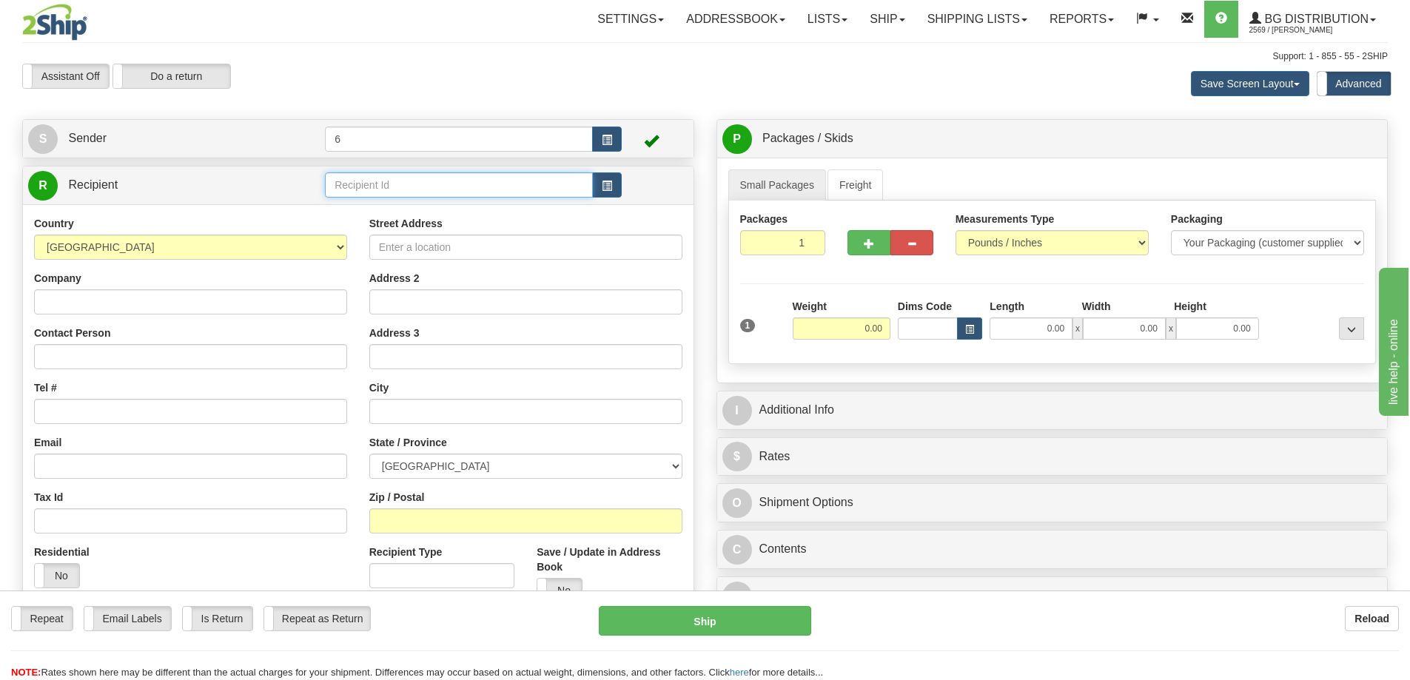
click at [367, 195] on input "text" at bounding box center [459, 184] width 268 height 25
type input "41099"
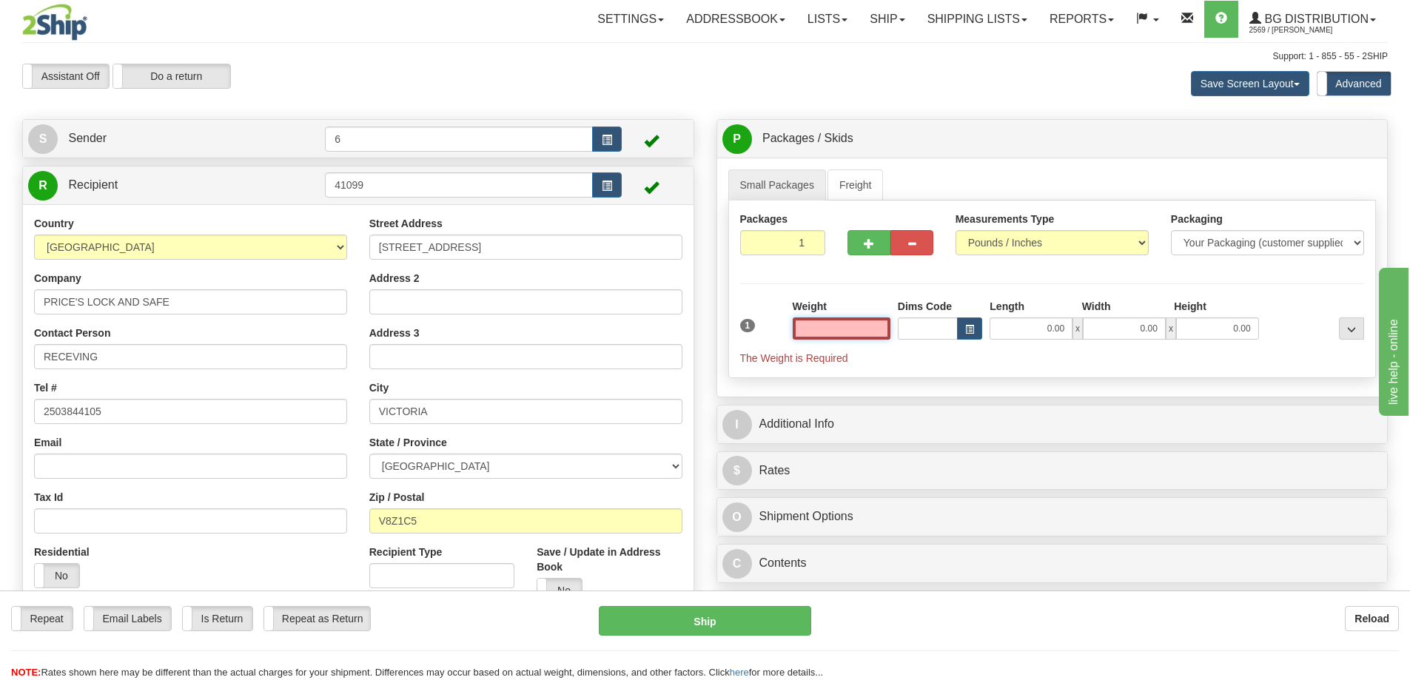
click at [844, 332] on input "text" at bounding box center [842, 328] width 98 height 22
click at [861, 326] on input "text" at bounding box center [842, 328] width 98 height 22
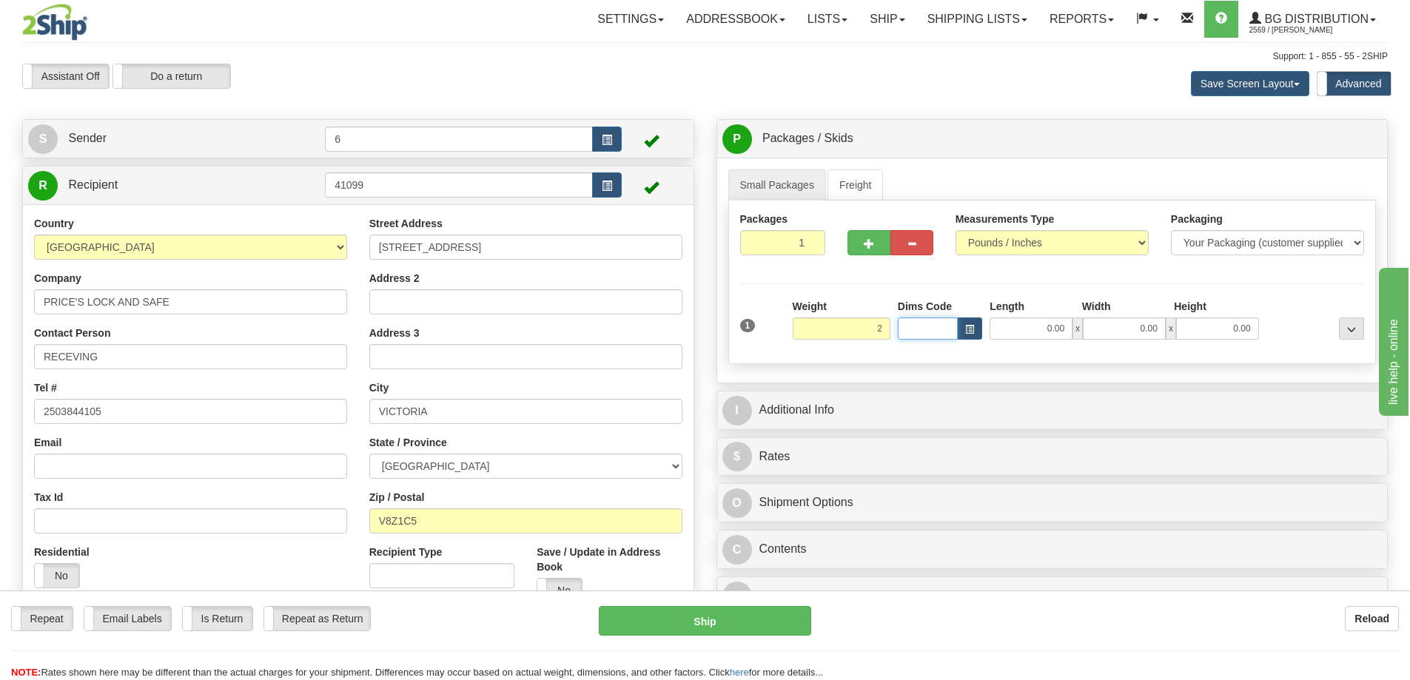
type input "2.00"
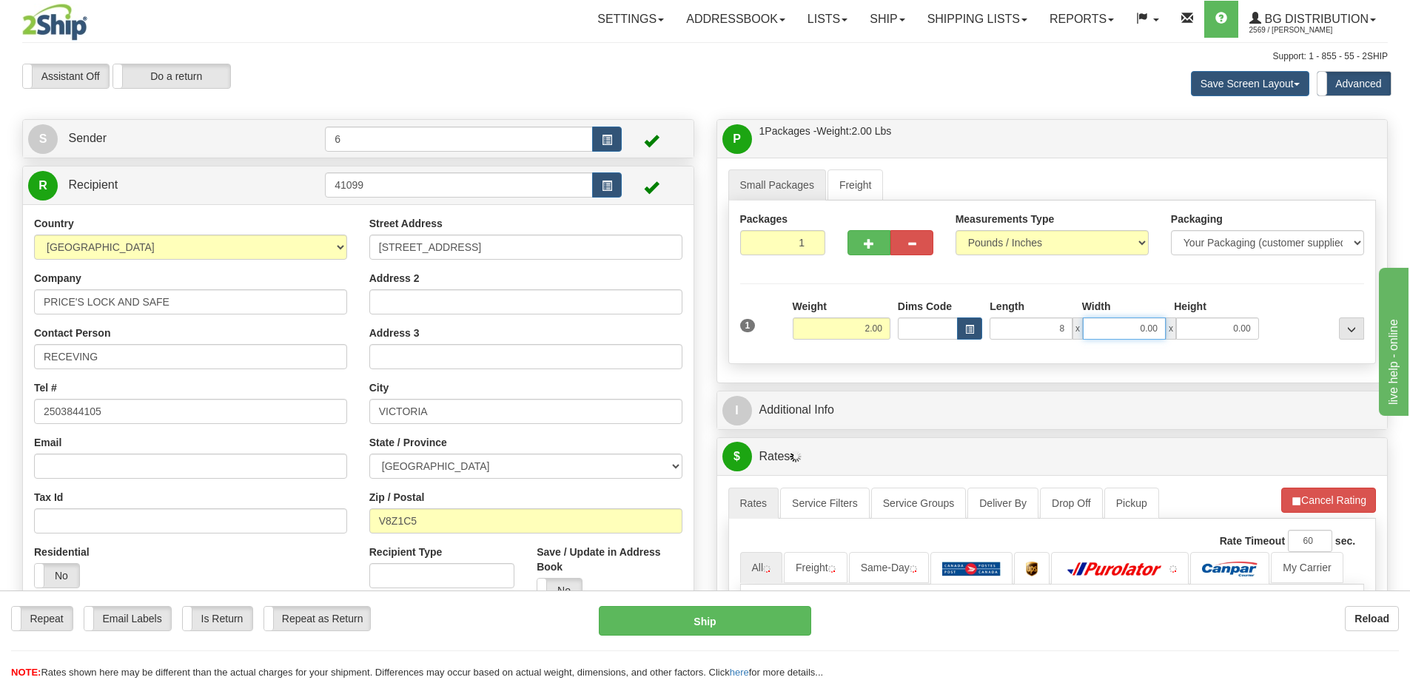
type input "8.00"
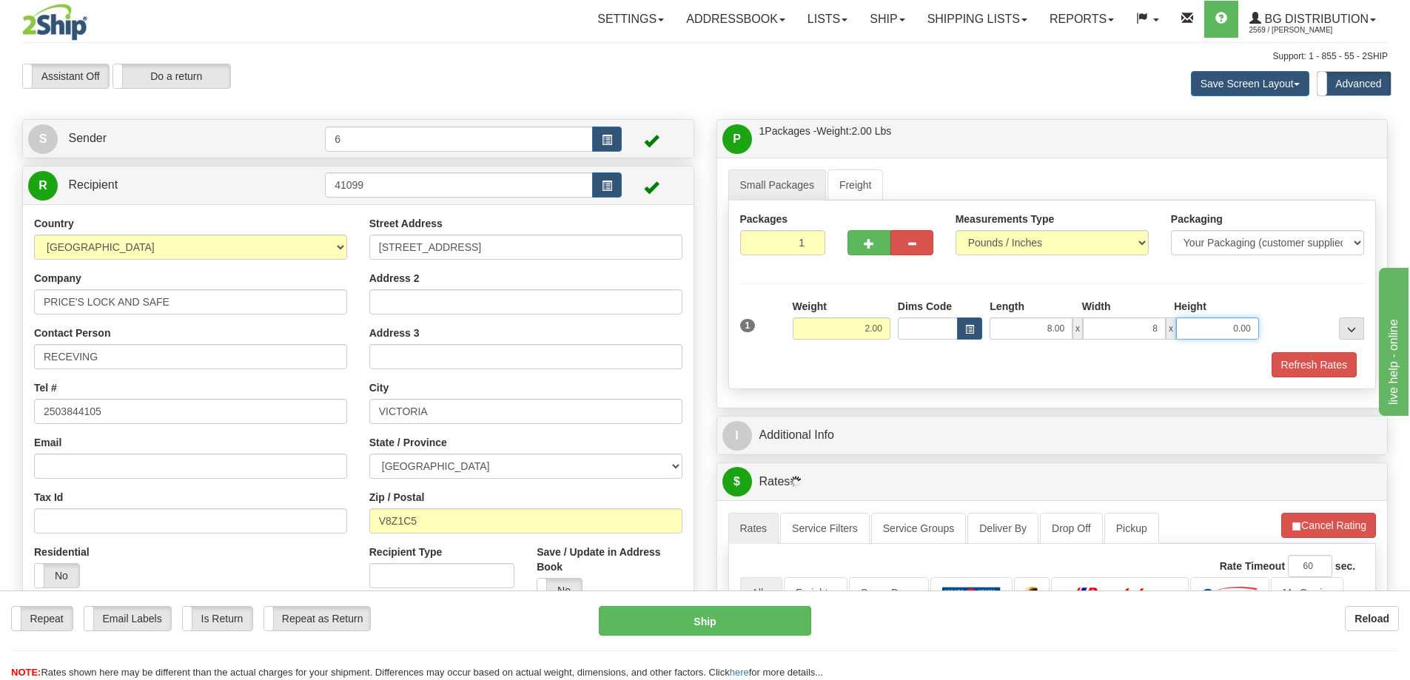
type input "8.00"
type input "6.00"
click at [1334, 359] on button "Refresh Rates" at bounding box center [1313, 364] width 85 height 25
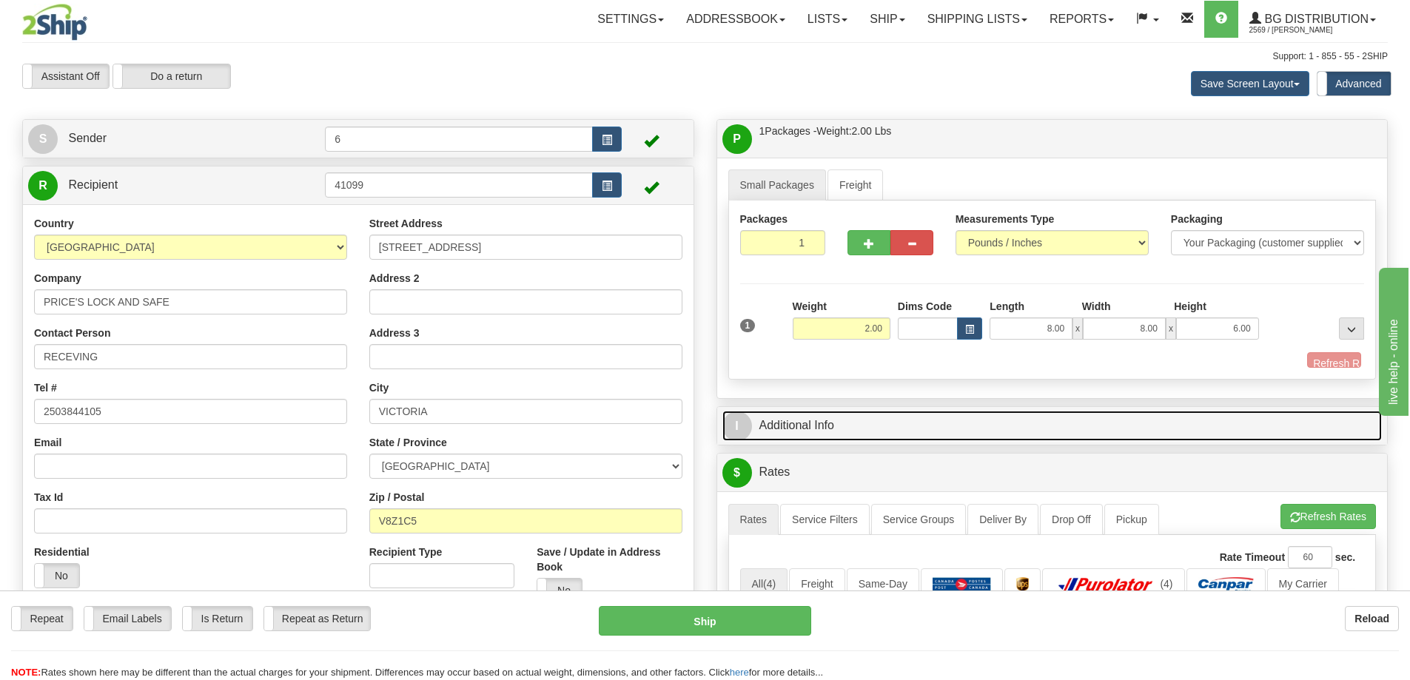
click at [1245, 411] on link "I Additional Info" at bounding box center [1052, 426] width 660 height 30
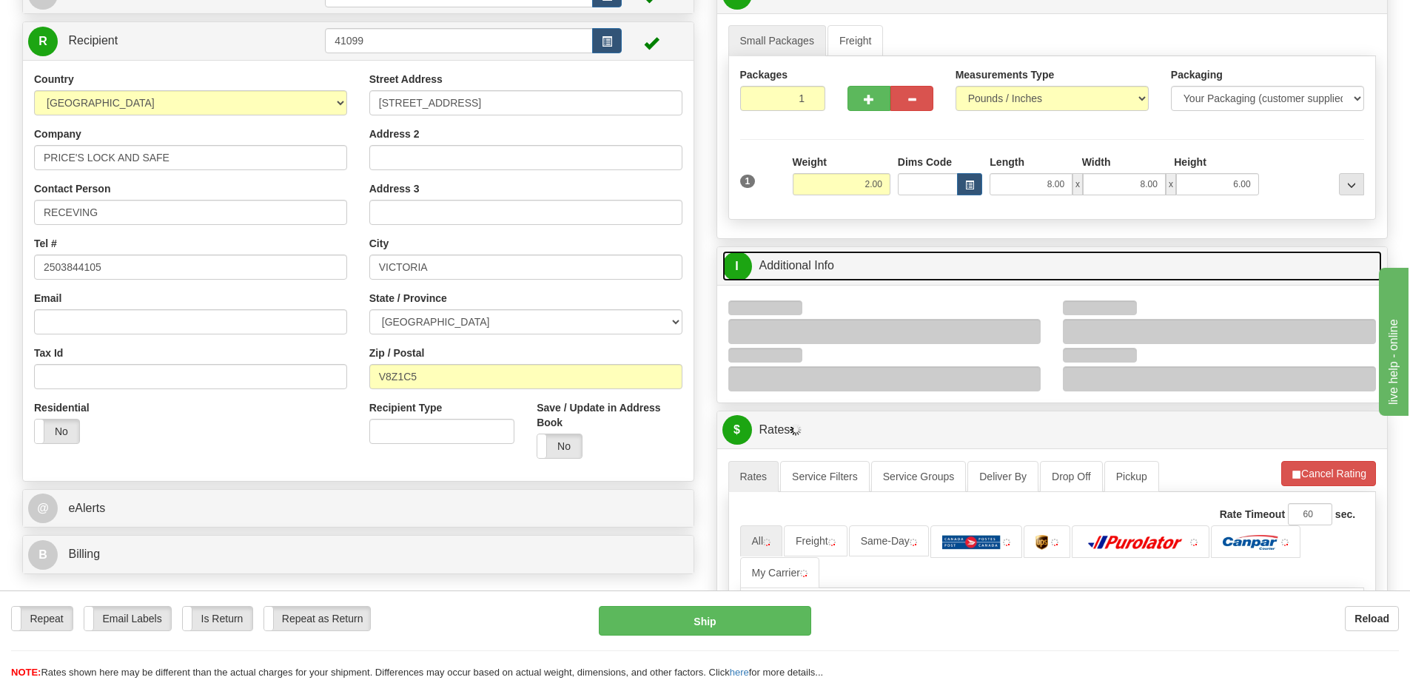
scroll to position [222, 0]
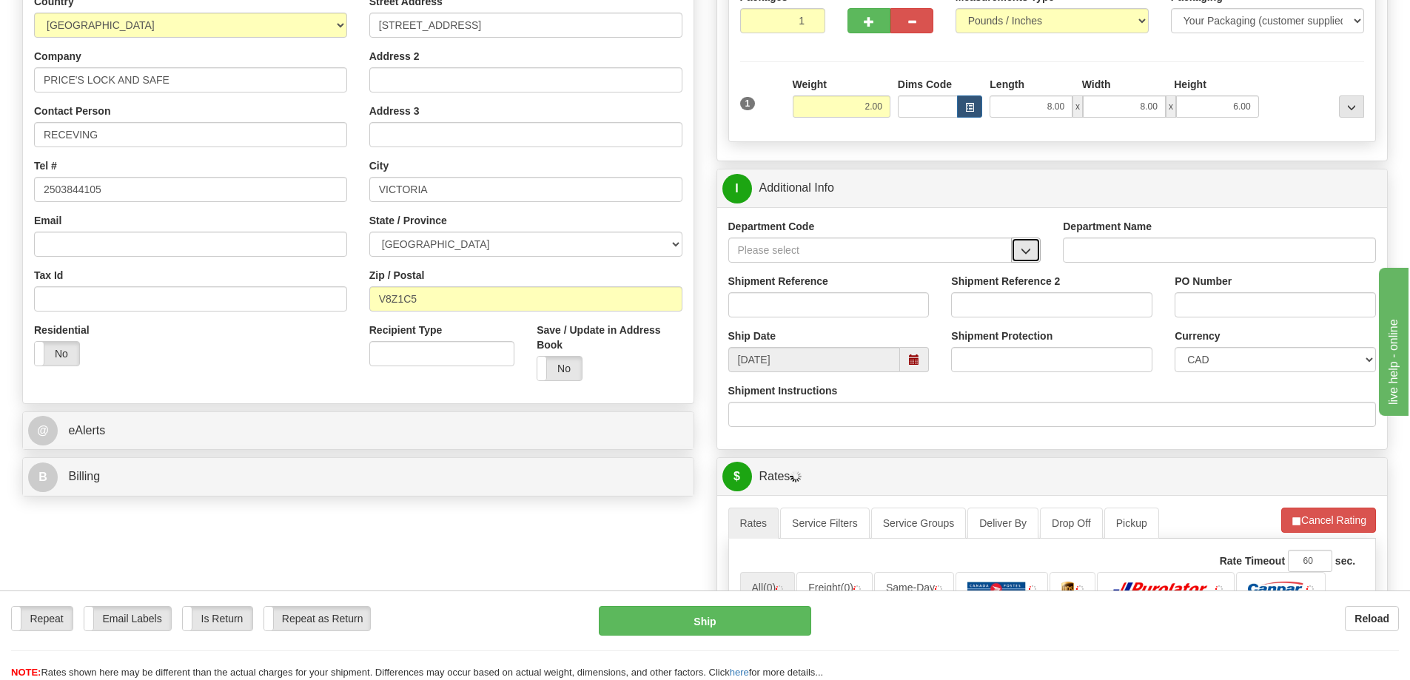
click at [1030, 256] on span "button" at bounding box center [1026, 251] width 10 height 10
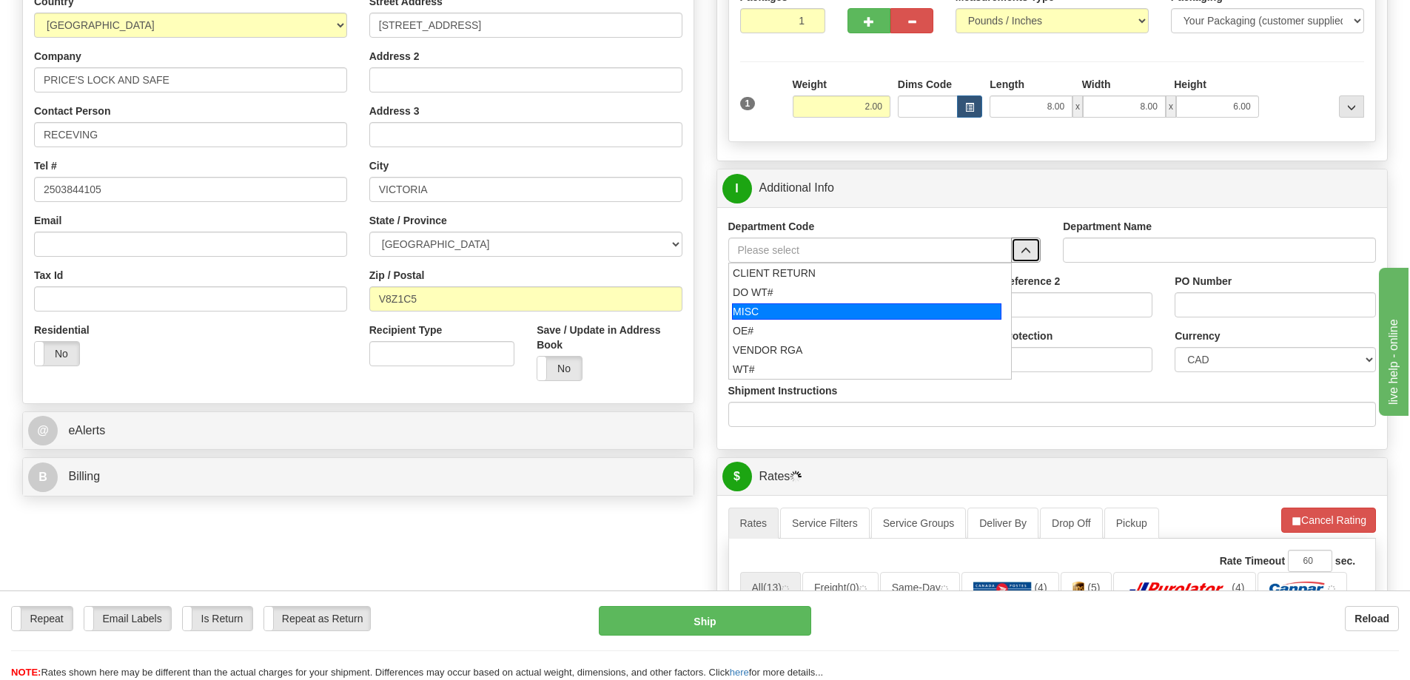
drag, startPoint x: 844, startPoint y: 329, endPoint x: 846, endPoint y: 318, distance: 10.6
click at [845, 323] on li "OE#" at bounding box center [870, 330] width 283 height 19
type input "OE#"
type input "ORDERS"
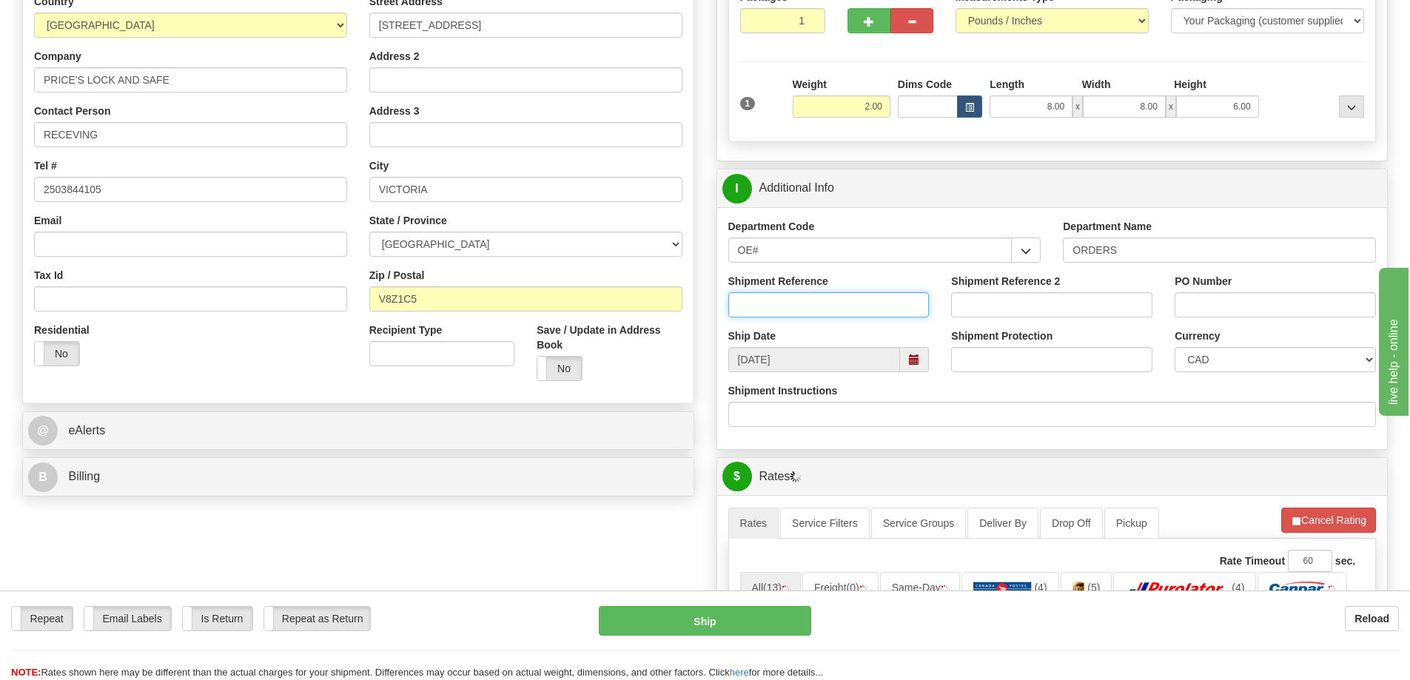
click at [848, 303] on input "Shipment Reference" at bounding box center [828, 304] width 201 height 25
type input "60033000-00"
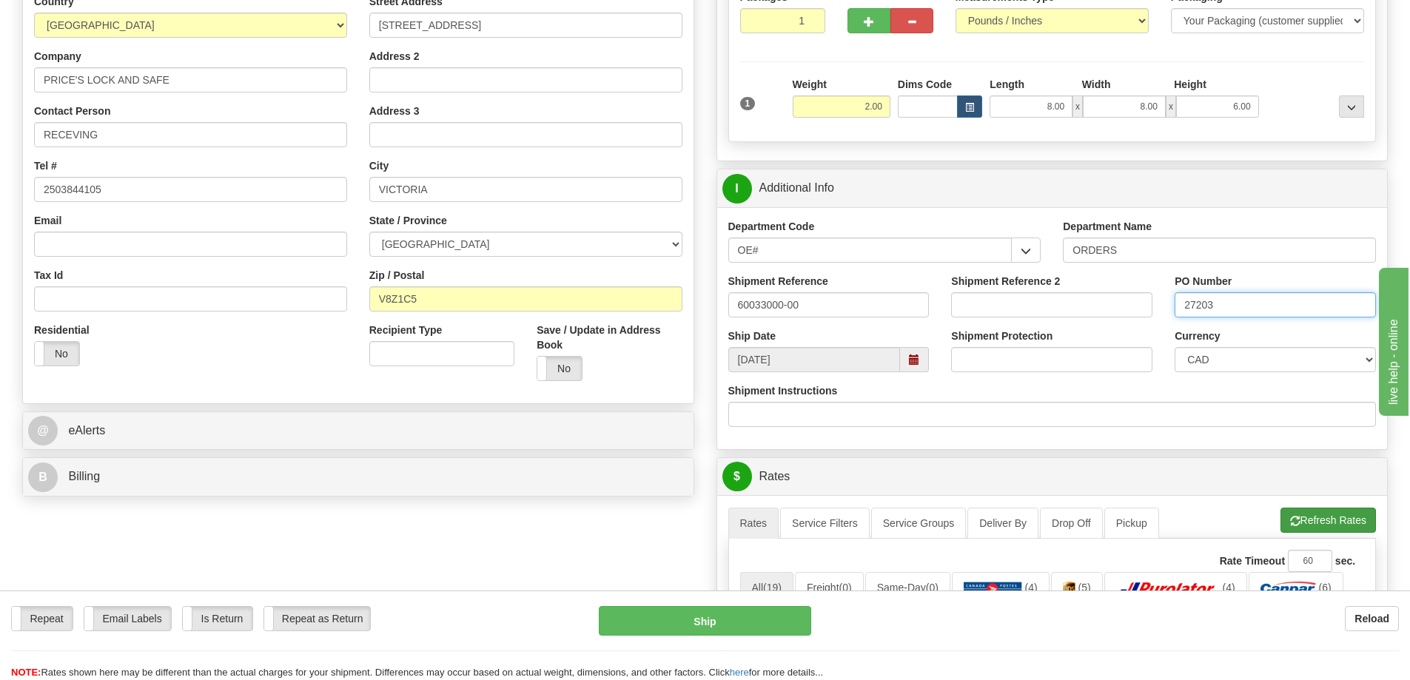
type input "27203"
click at [1337, 512] on button "Refresh Rates" at bounding box center [1327, 520] width 95 height 25
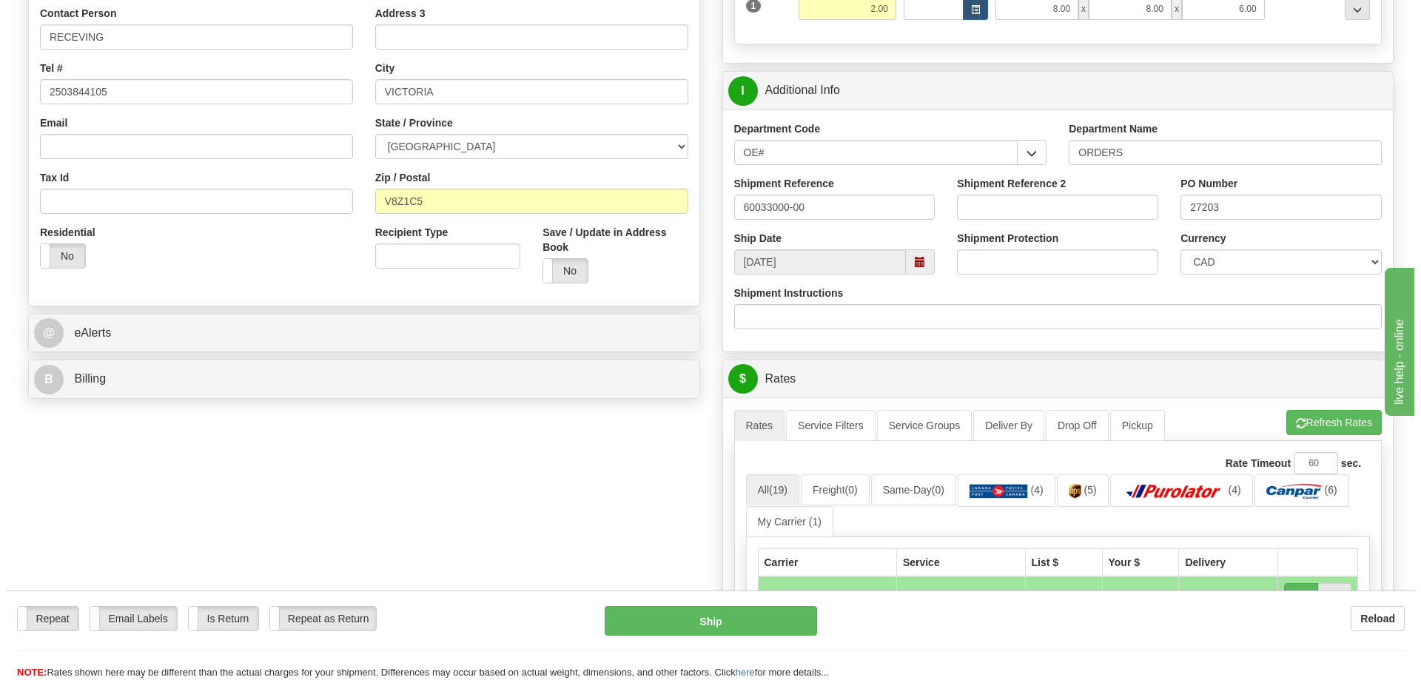
scroll to position [444, 0]
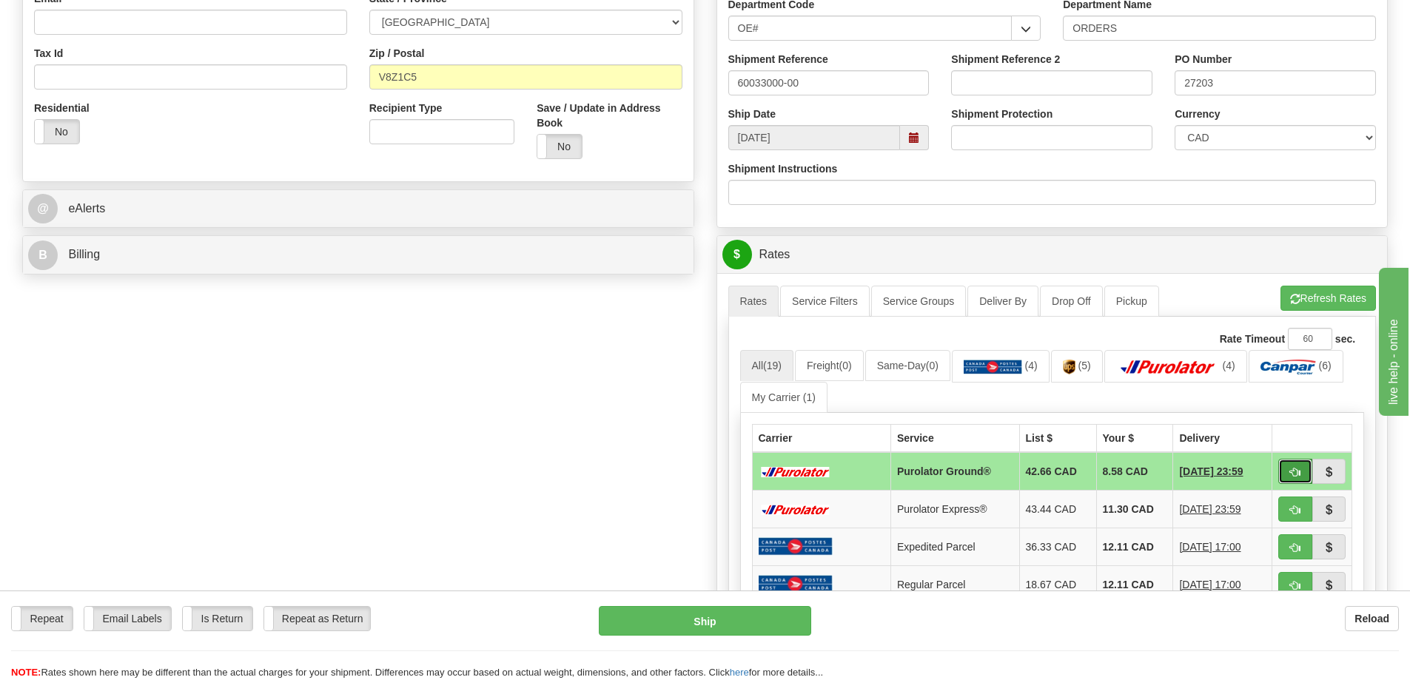
click at [1296, 484] on button "button" at bounding box center [1295, 471] width 34 height 25
type input "260"
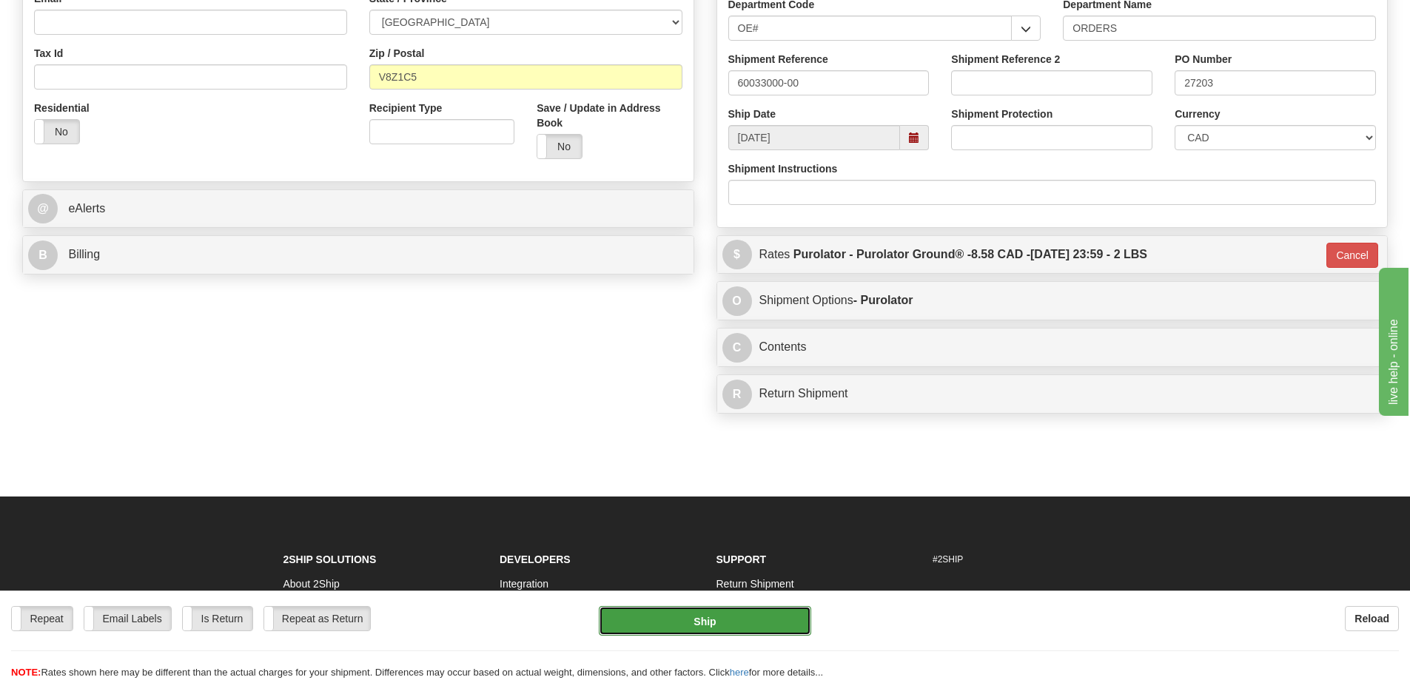
click at [769, 632] on button "Ship" at bounding box center [705, 621] width 212 height 30
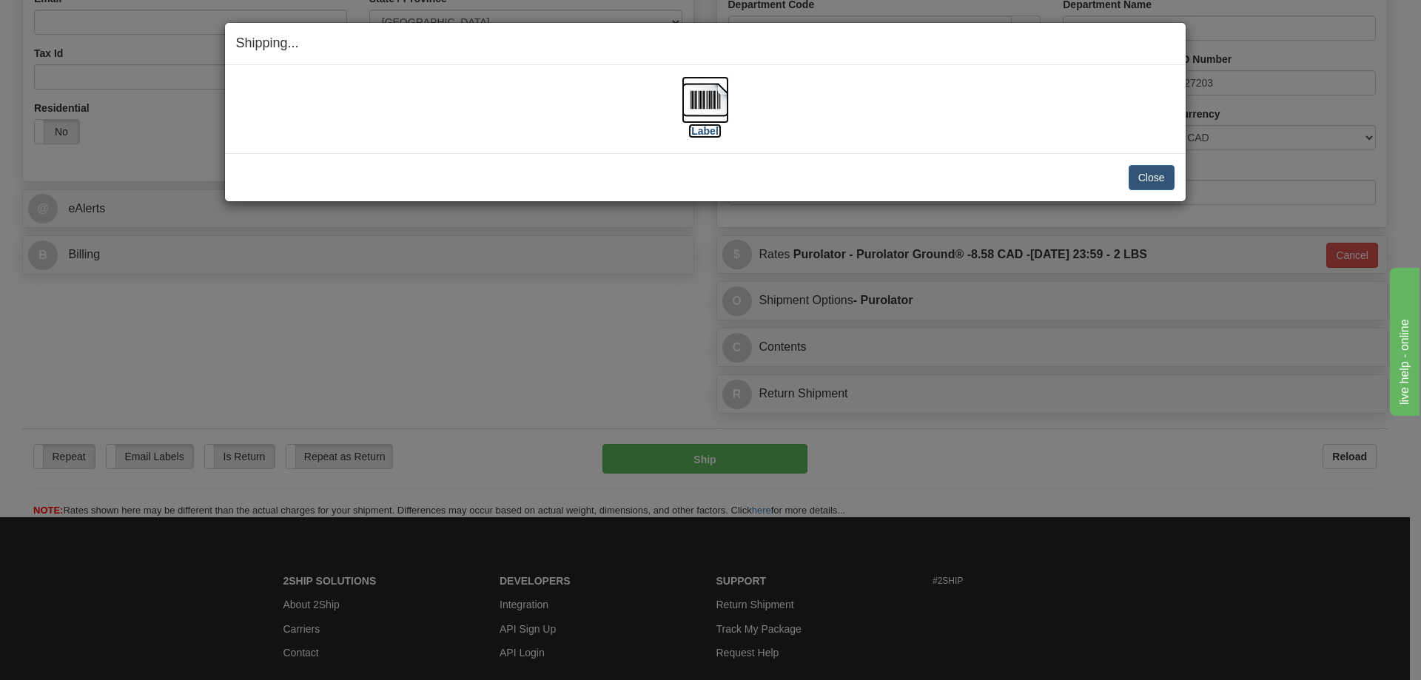
click at [704, 125] on label "[Label]" at bounding box center [705, 131] width 34 height 15
drag, startPoint x: 1159, startPoint y: 175, endPoint x: 1132, endPoint y: 178, distance: 27.5
click at [1159, 175] on button "Close" at bounding box center [1152, 177] width 46 height 25
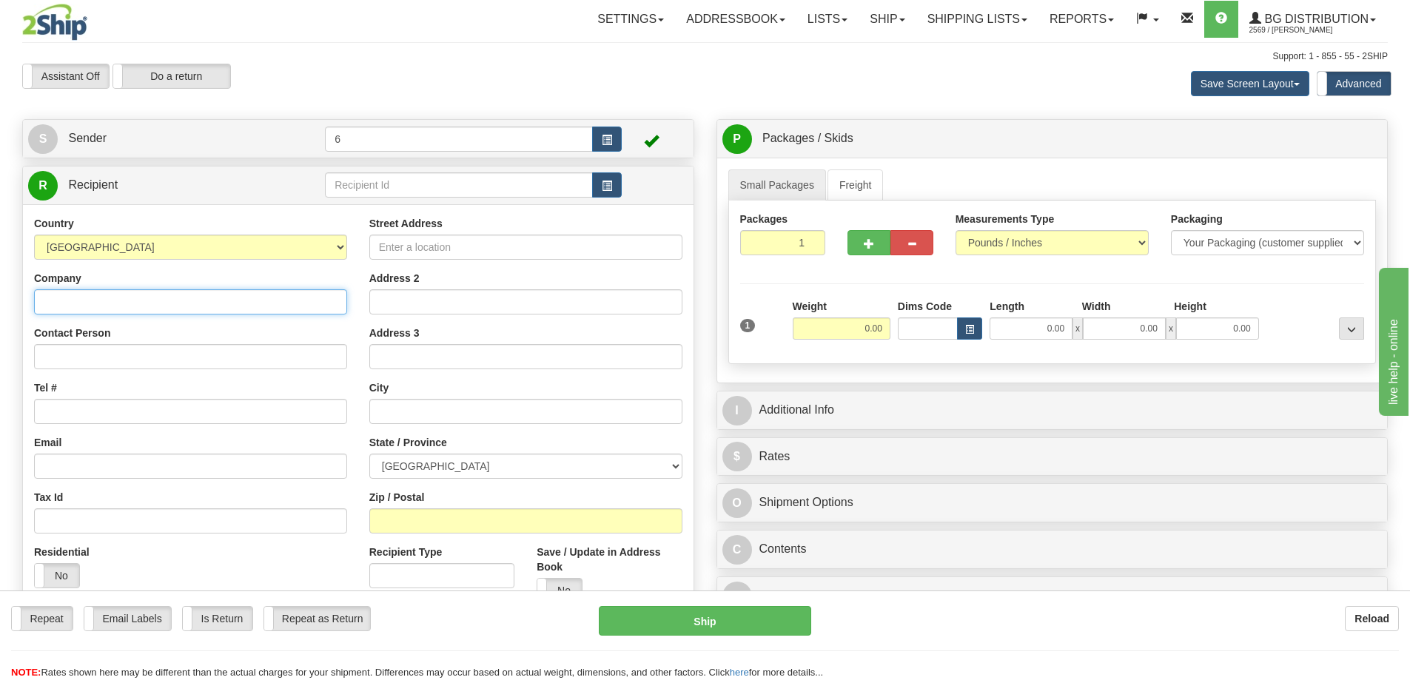
click at [108, 297] on input "Company" at bounding box center [190, 301] width 313 height 25
type input "AROMA FOODS LTD. 2025"
type input "RECEIVING"
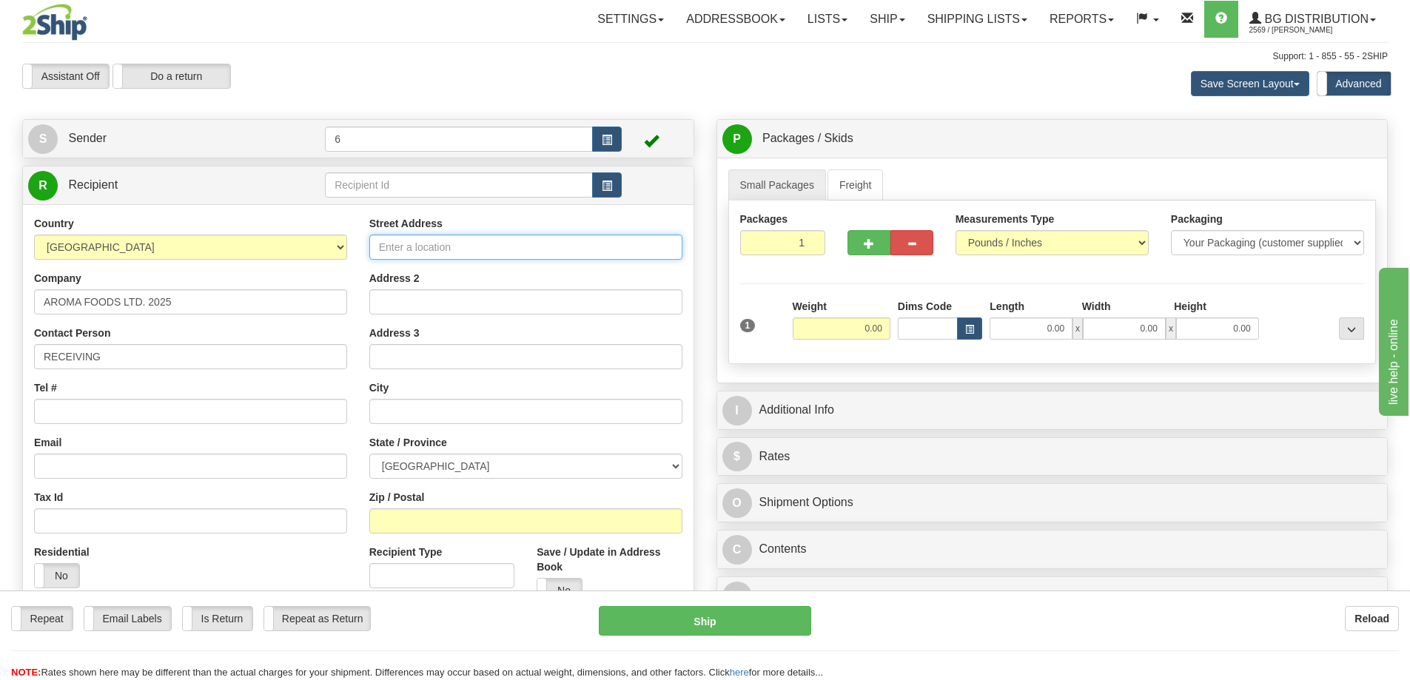
click at [417, 250] on input "Street Address" at bounding box center [525, 247] width 313 height 25
type input "DRAGON HILL"
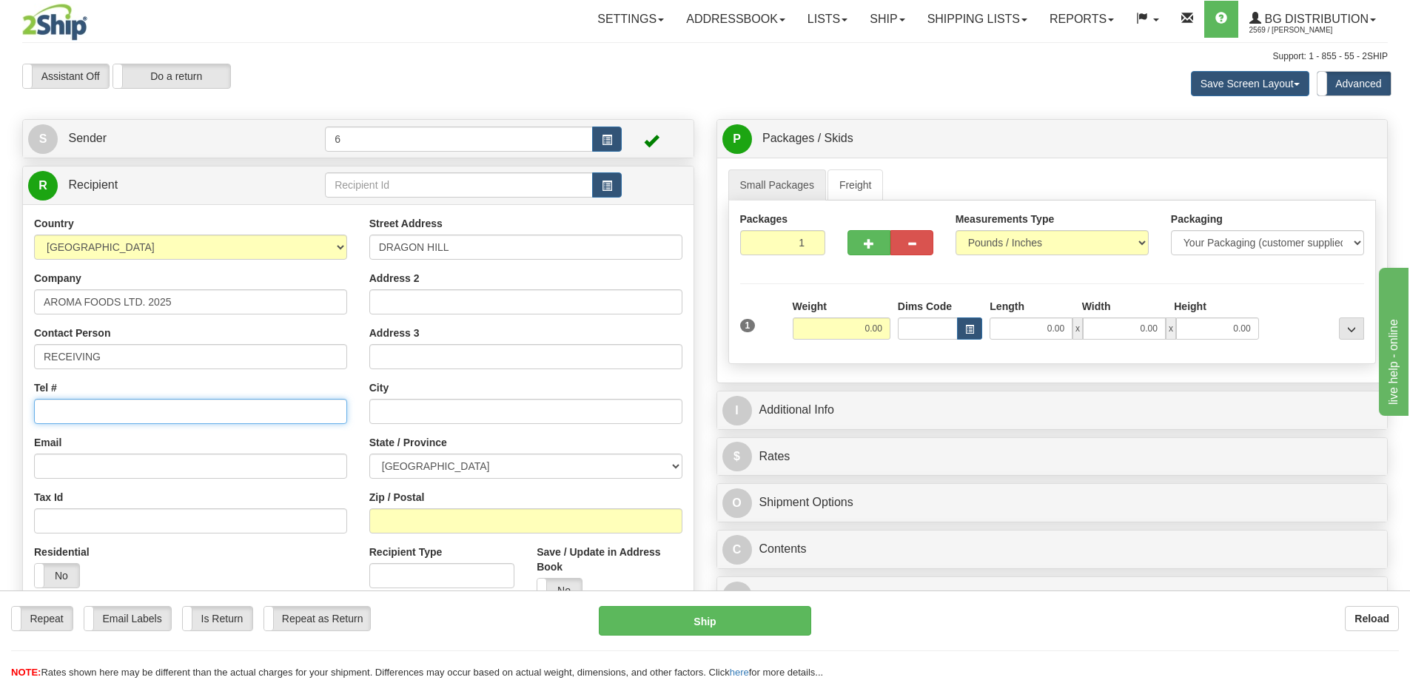
click at [91, 413] on input "Tel #" at bounding box center [190, 411] width 313 height 25
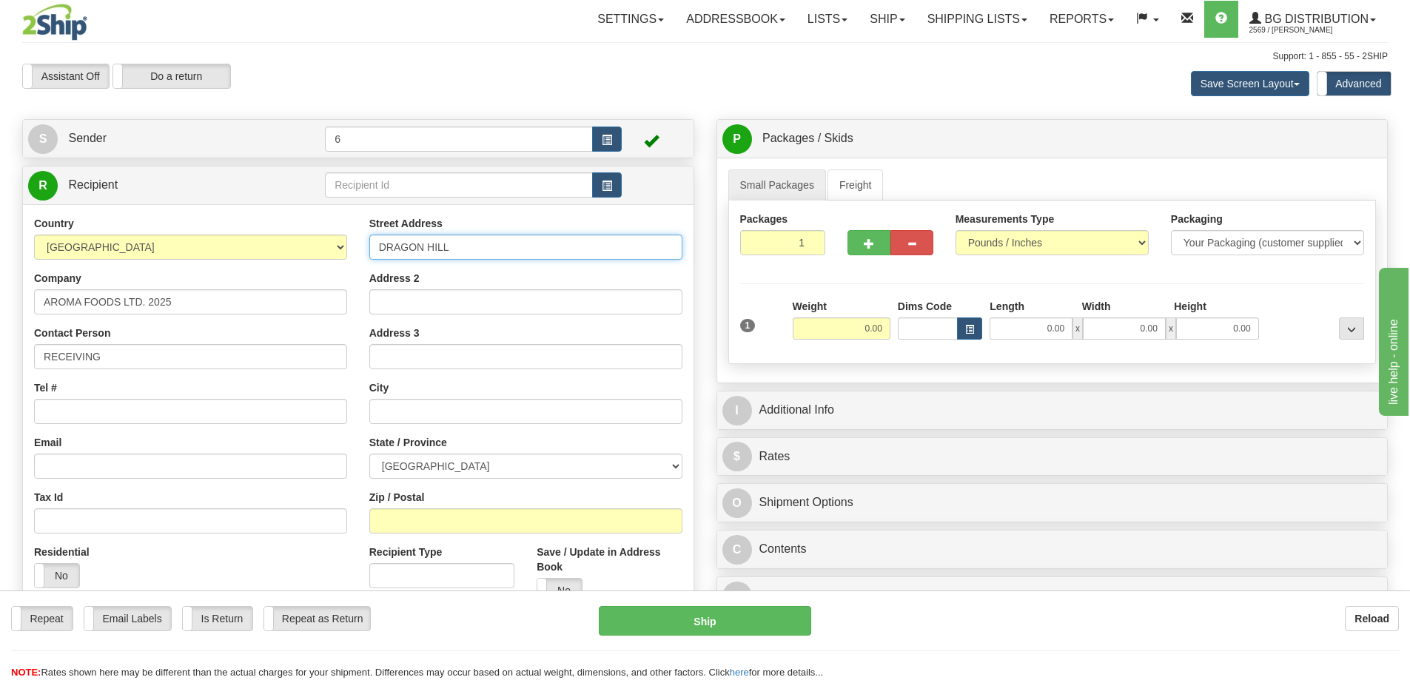
click at [539, 252] on input "DRAGON HILL" at bounding box center [525, 247] width 313 height 25
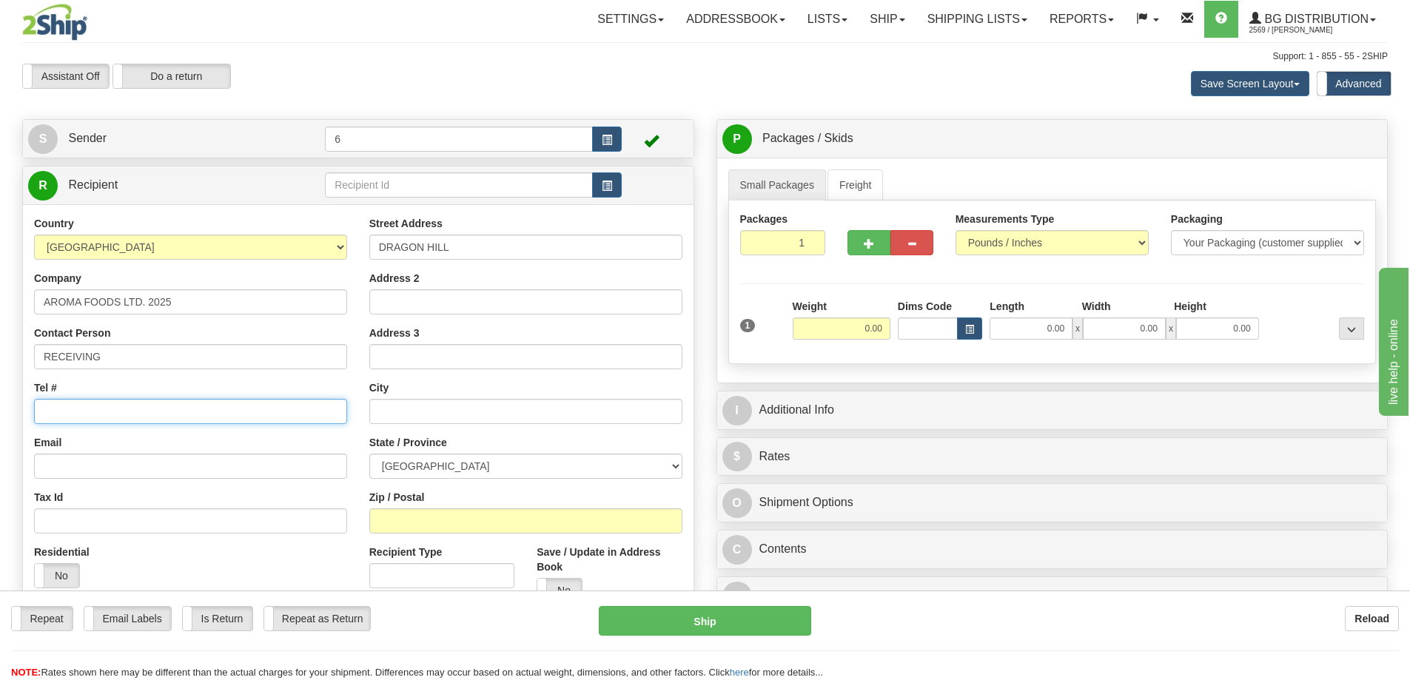
click at [125, 403] on input "Tel #" at bounding box center [190, 411] width 313 height 25
type input "6723231940"
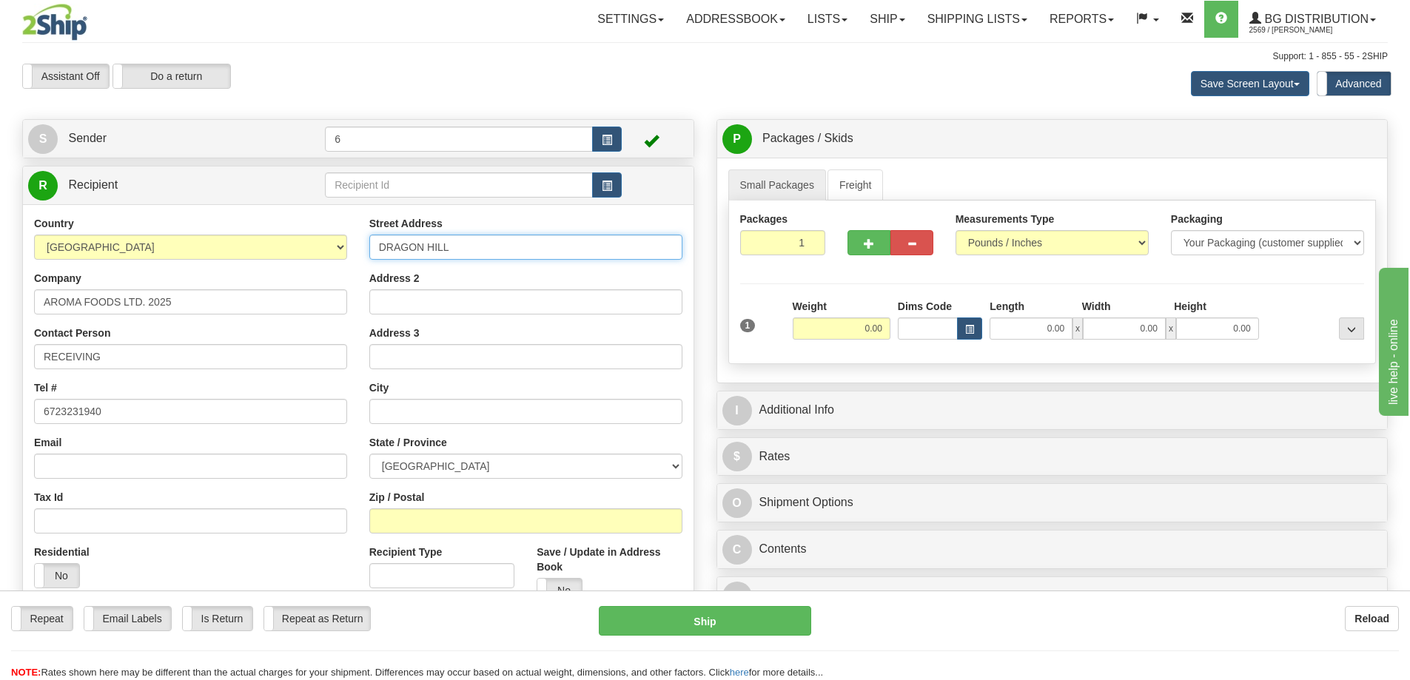
click at [485, 256] on input "DRAGON HILL" at bounding box center [525, 247] width 313 height 25
type input "DRAGON HILL ROAD"
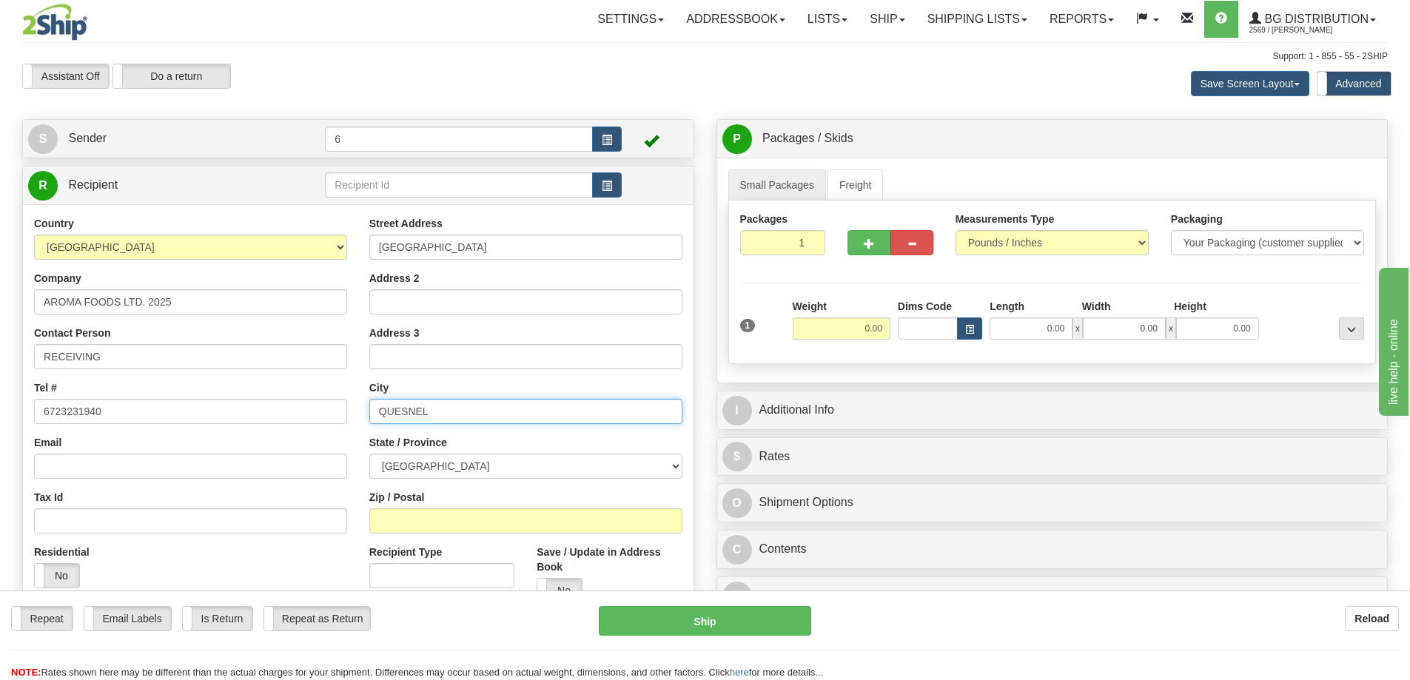
type input "QUESNEL"
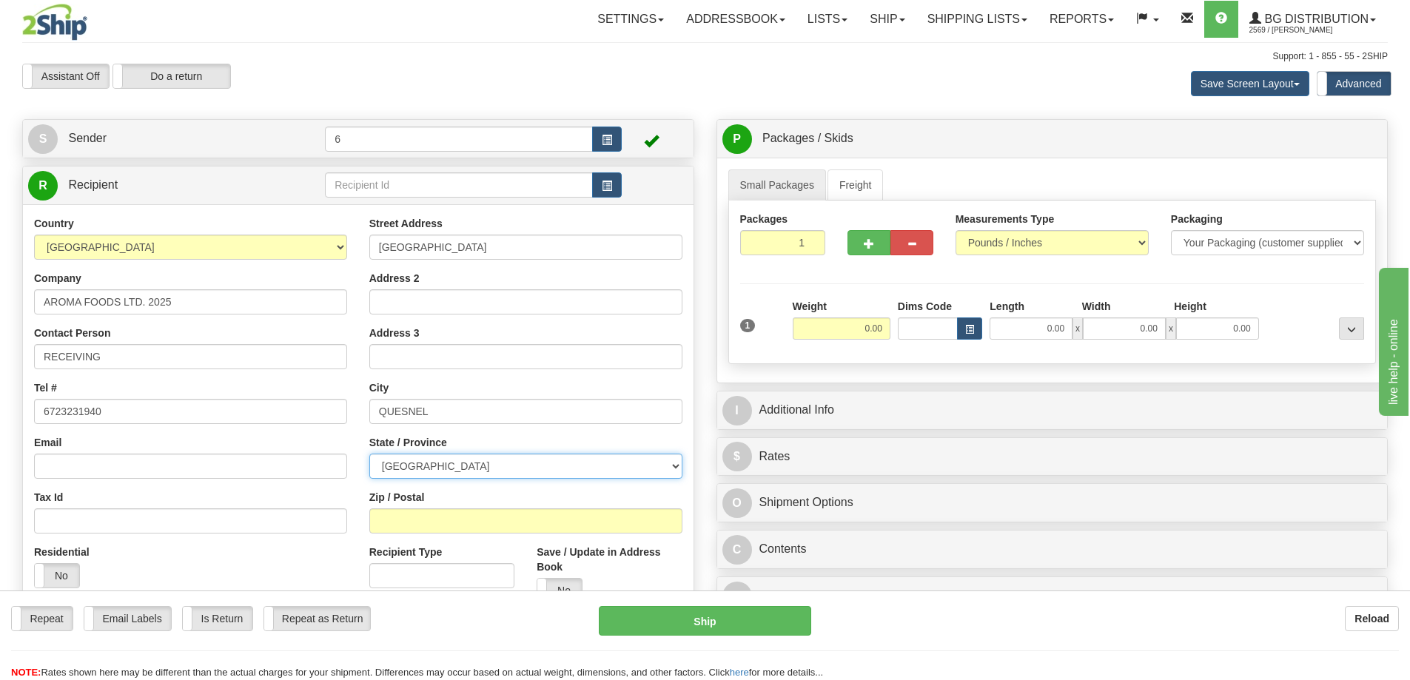
click at [458, 474] on select "ALBERTA BRITISH COLUMBIA MANITOBA NEW BRUNSWICK NEWFOUNDLAND NOVA SCOTIA NUNAVU…" at bounding box center [525, 466] width 313 height 25
select select "BC"
click at [369, 455] on select "ALBERTA BRITISH COLUMBIA MANITOBA NEW BRUNSWICK NEWFOUNDLAND NOVA SCOTIA NUNAVU…" at bounding box center [525, 466] width 313 height 25
click at [860, 330] on input "0.00" at bounding box center [842, 328] width 98 height 22
type input "5.00"
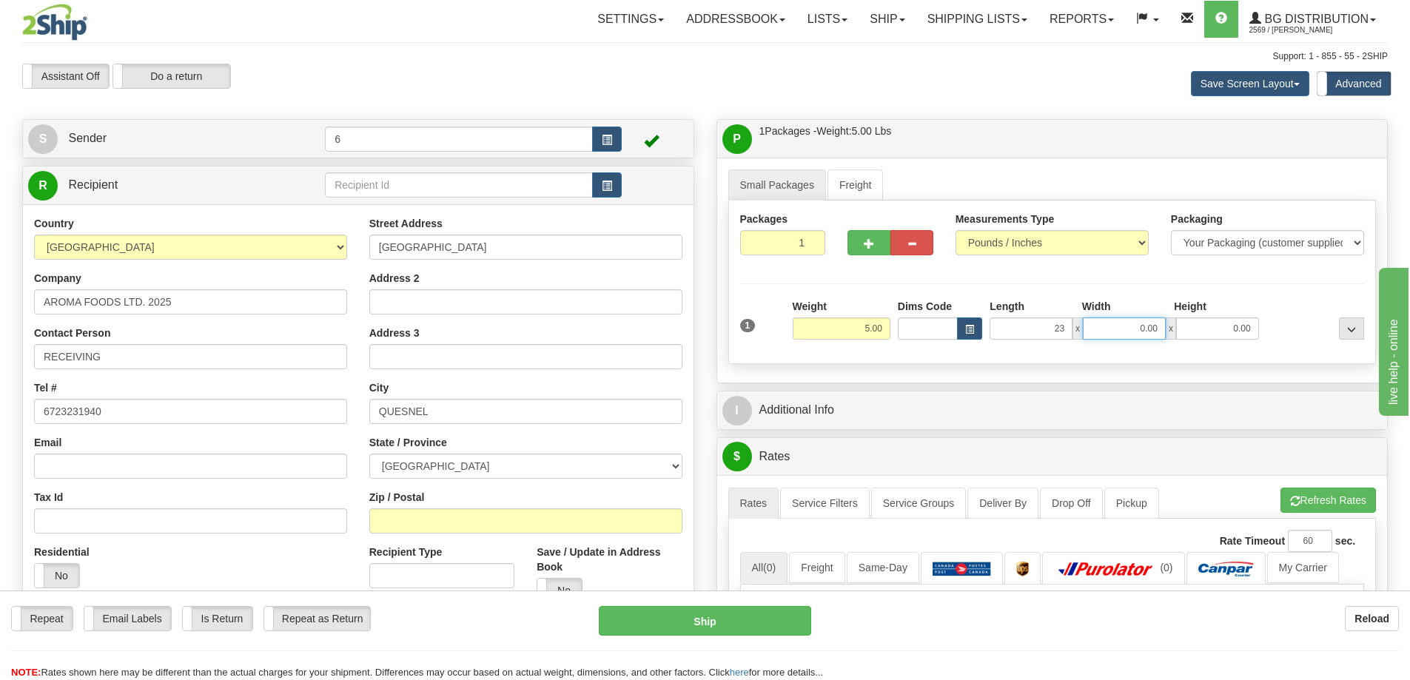
type input "23.00"
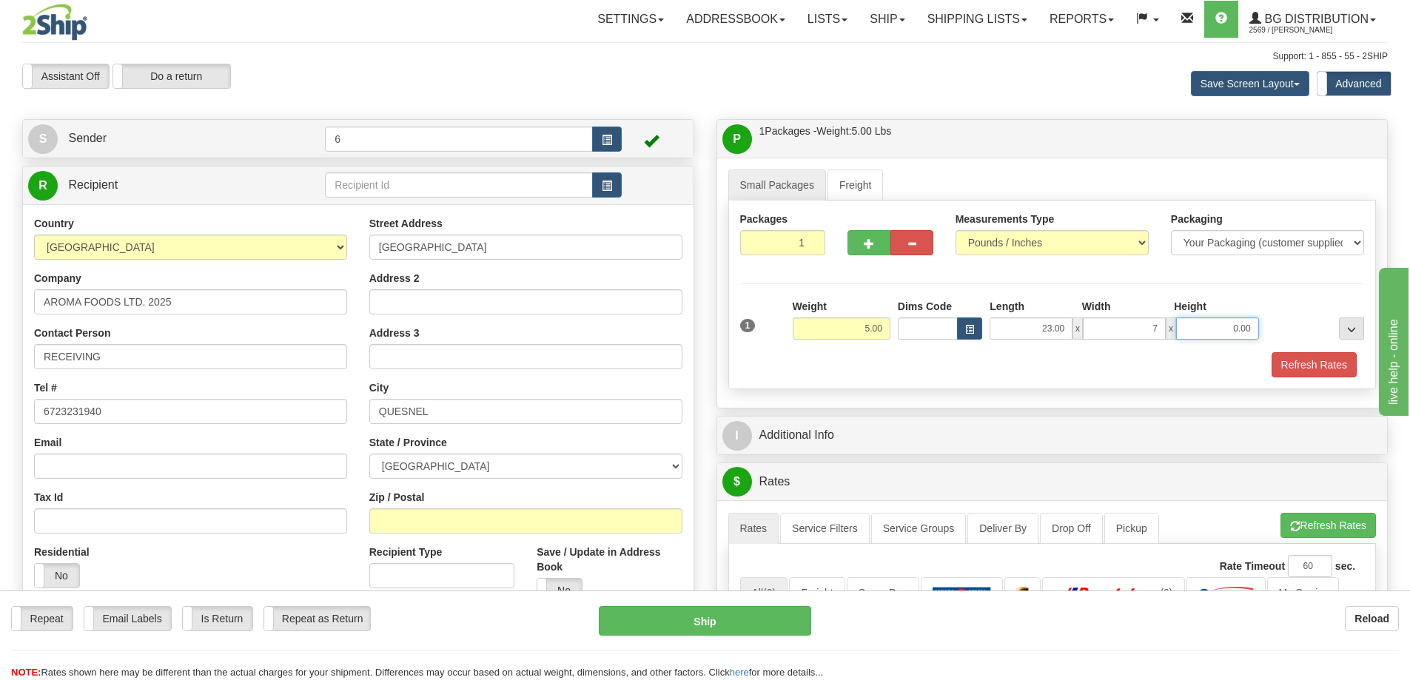
type input "7.00"
click at [1334, 363] on button "Refresh Rates" at bounding box center [1313, 364] width 85 height 25
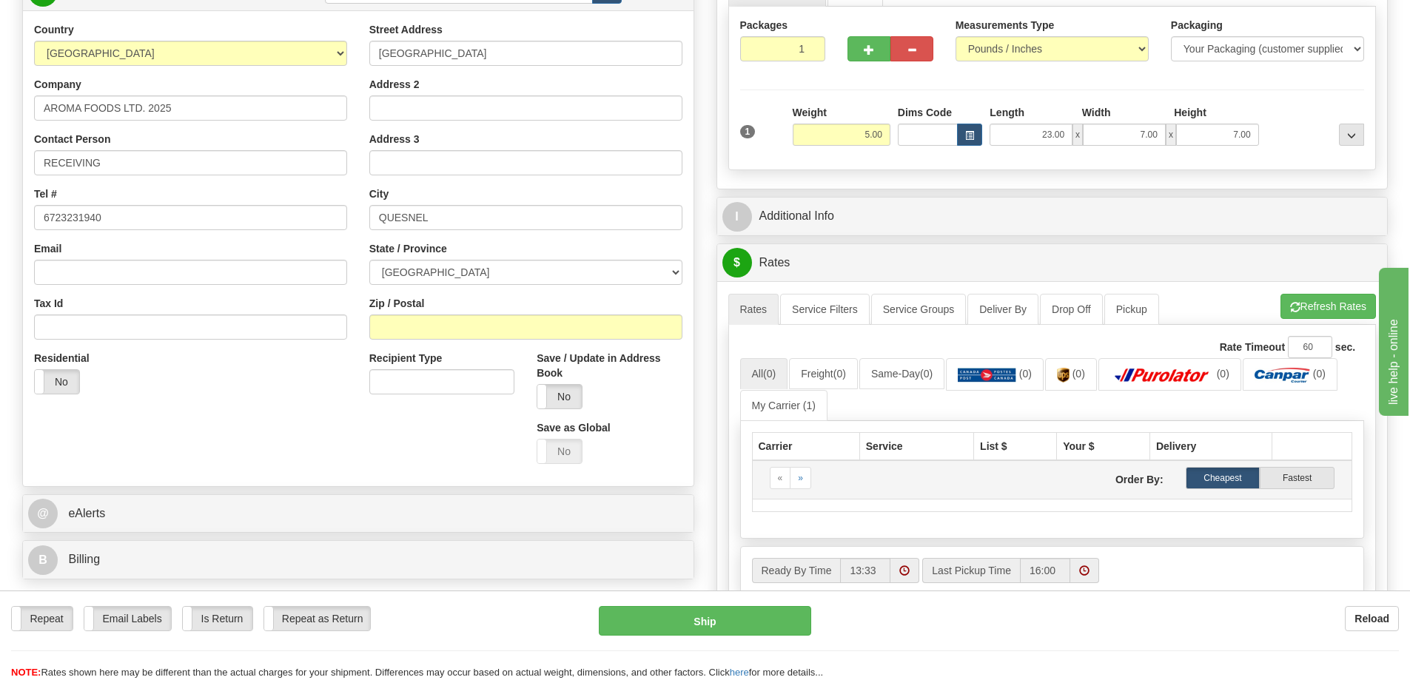
scroll to position [296, 0]
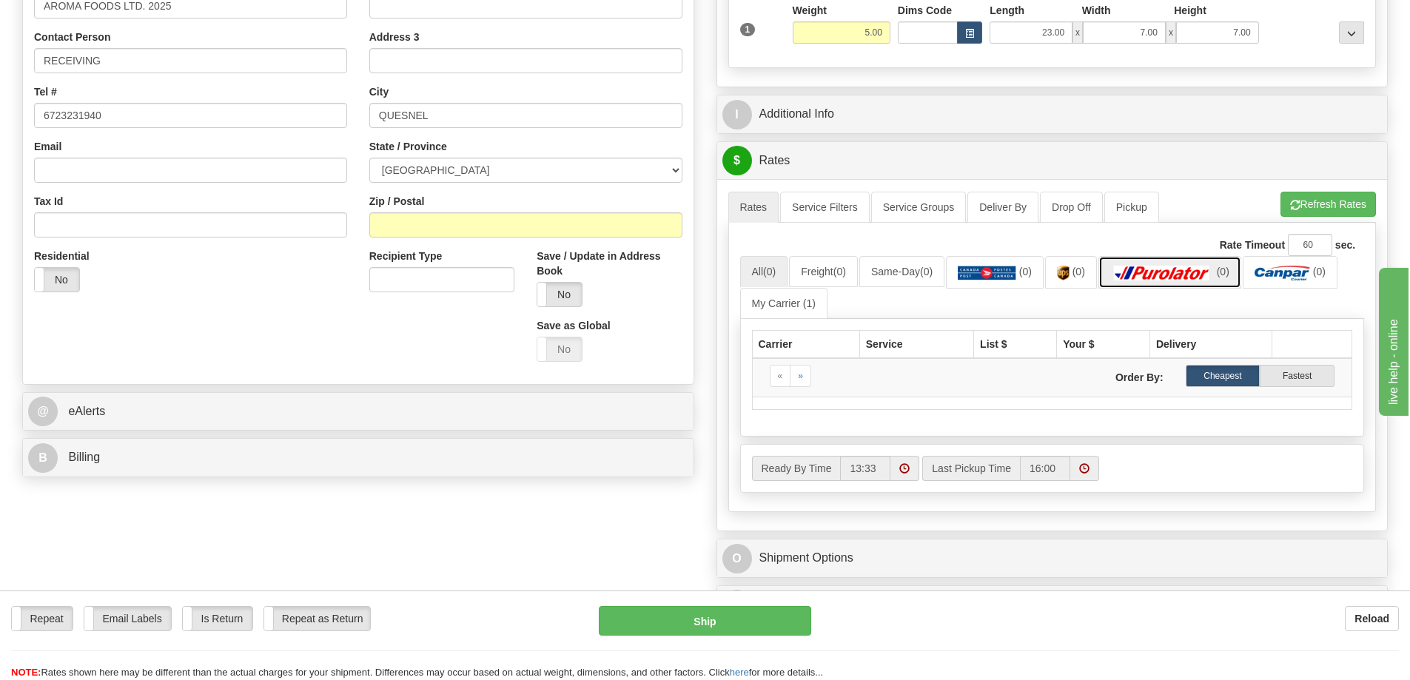
click at [1205, 272] on img at bounding box center [1162, 273] width 104 height 15
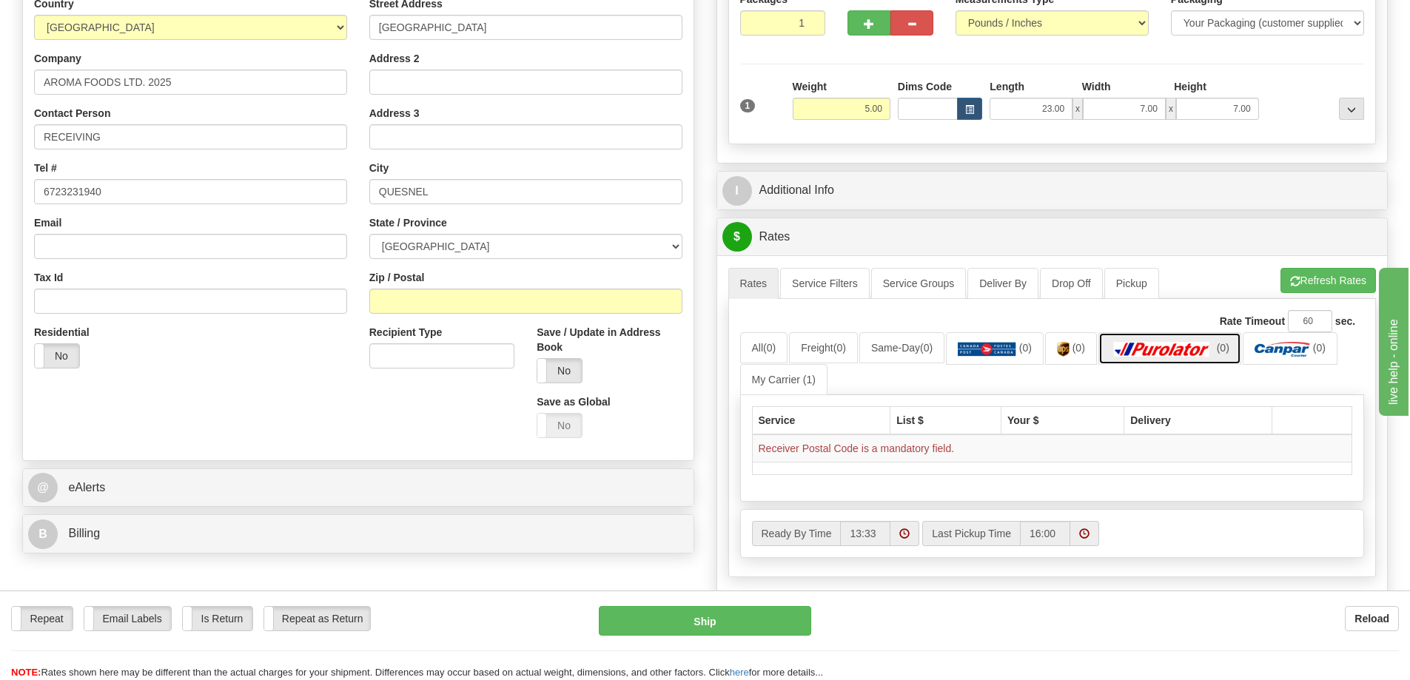
scroll to position [148, 0]
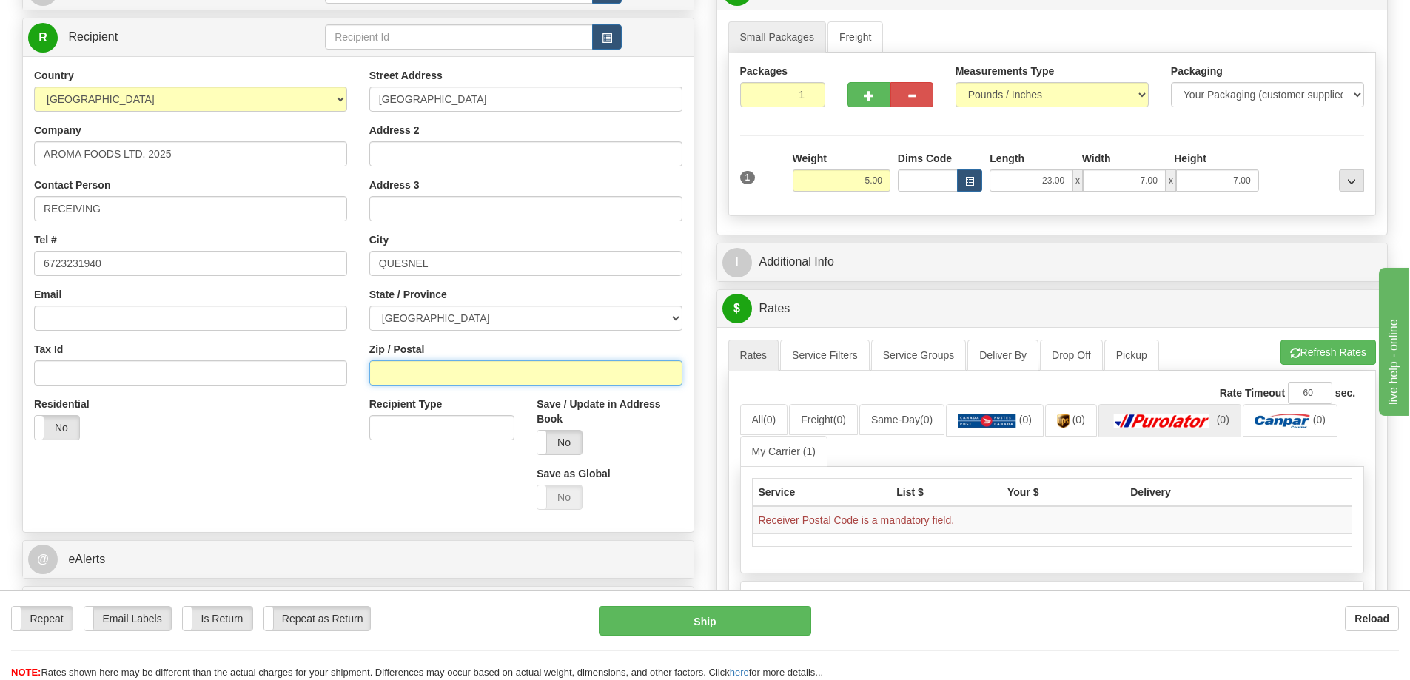
click at [426, 368] on input "Zip / Postal" at bounding box center [525, 372] width 313 height 25
type input "V2J4B9"
click at [1347, 357] on button "Refresh Rates" at bounding box center [1327, 352] width 95 height 25
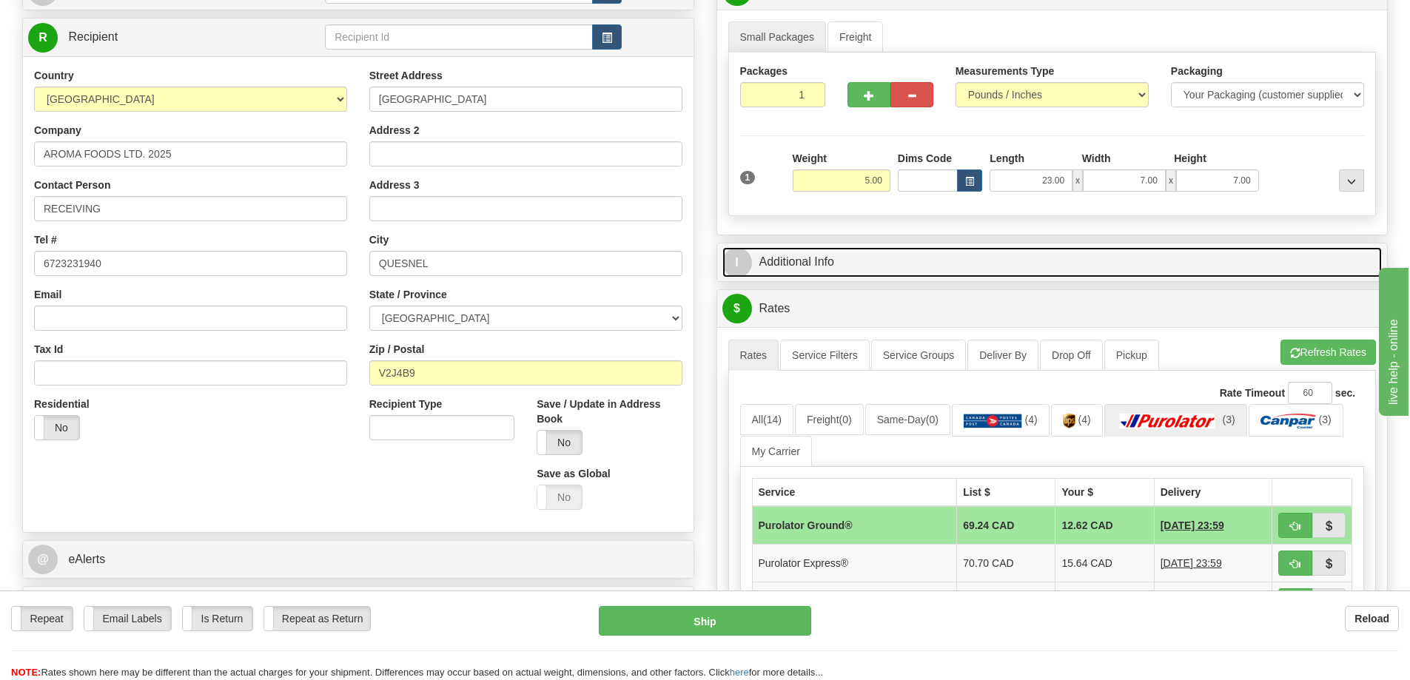
click at [890, 263] on link "I Additional Info" at bounding box center [1052, 262] width 660 height 30
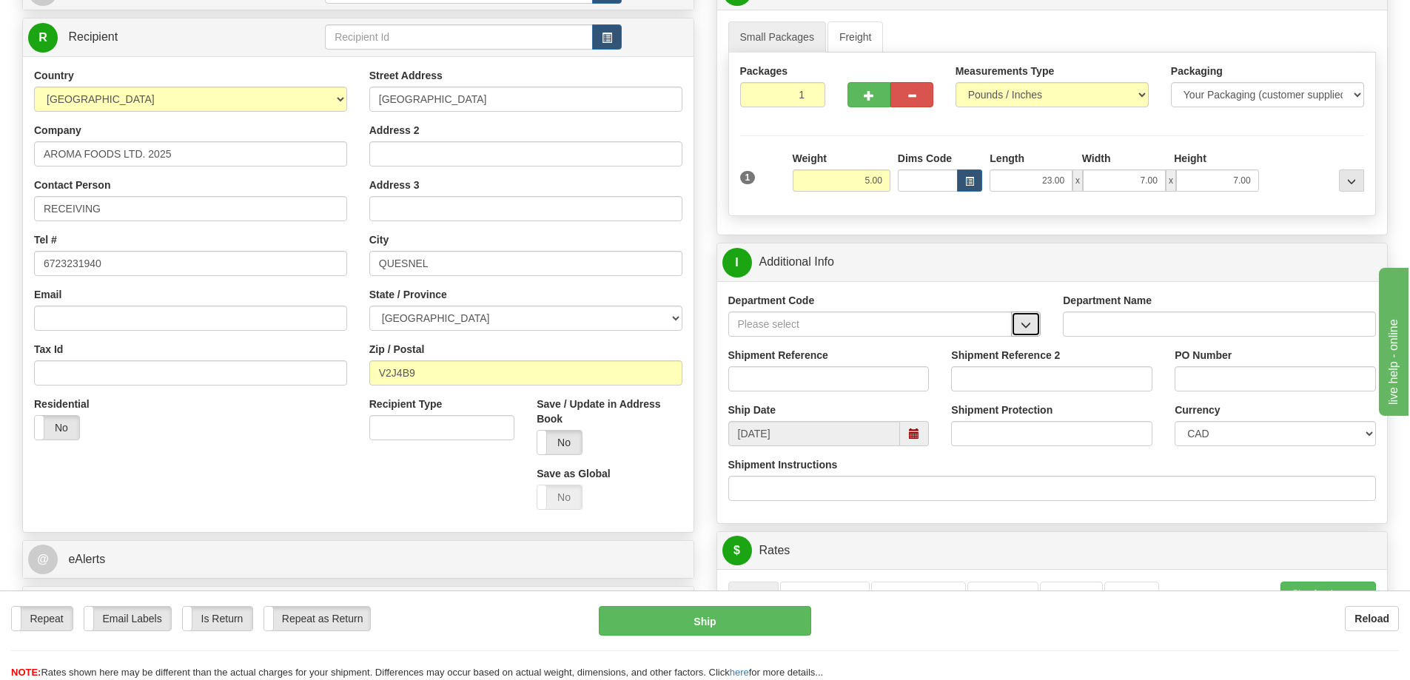
click at [1029, 328] on span "button" at bounding box center [1026, 325] width 10 height 10
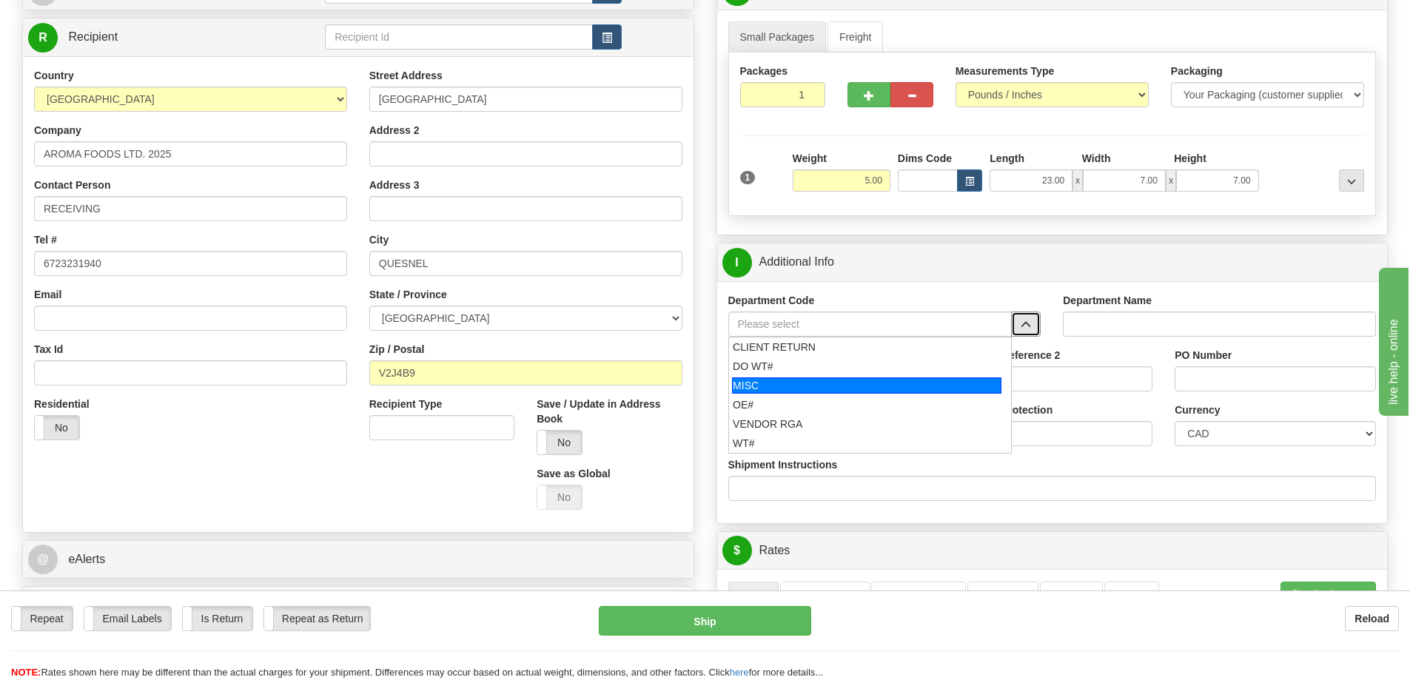
click at [771, 386] on div "MISC" at bounding box center [866, 385] width 269 height 16
type input "MISC"
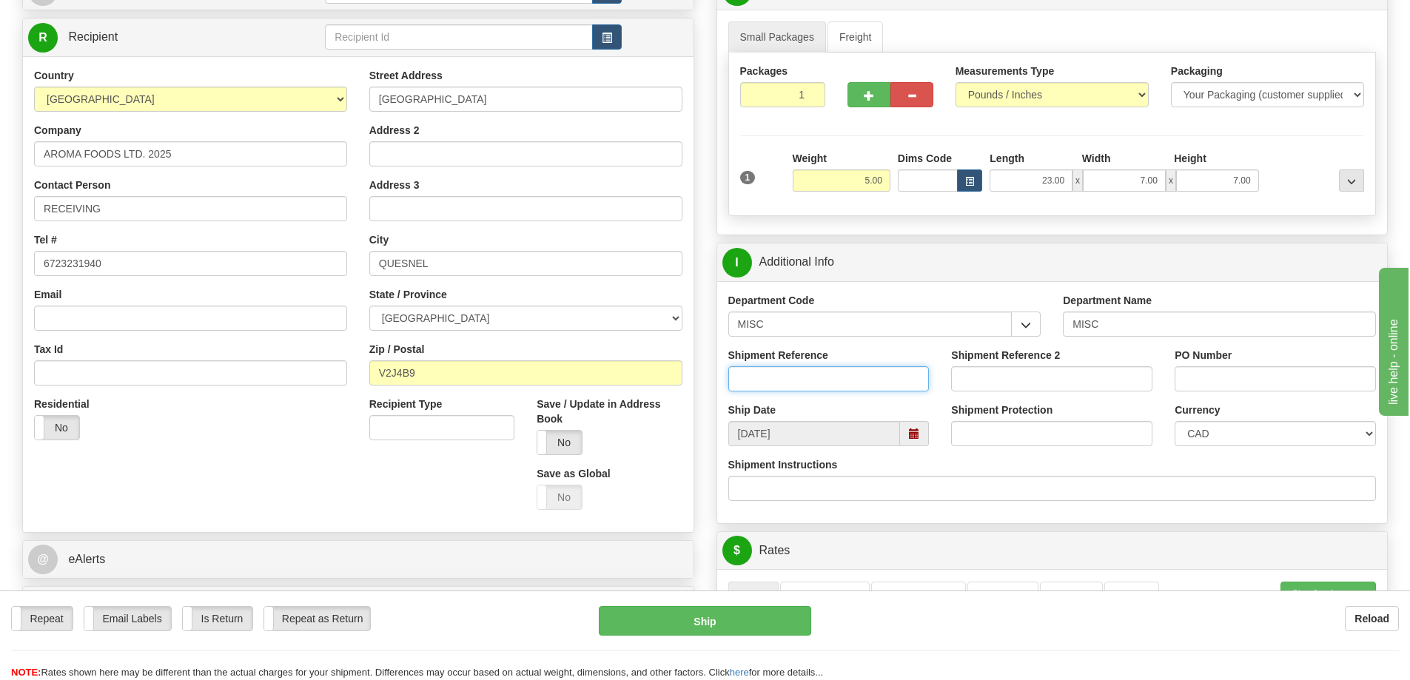
click at [796, 389] on input "Shipment Reference" at bounding box center [828, 378] width 201 height 25
type input "MISC"
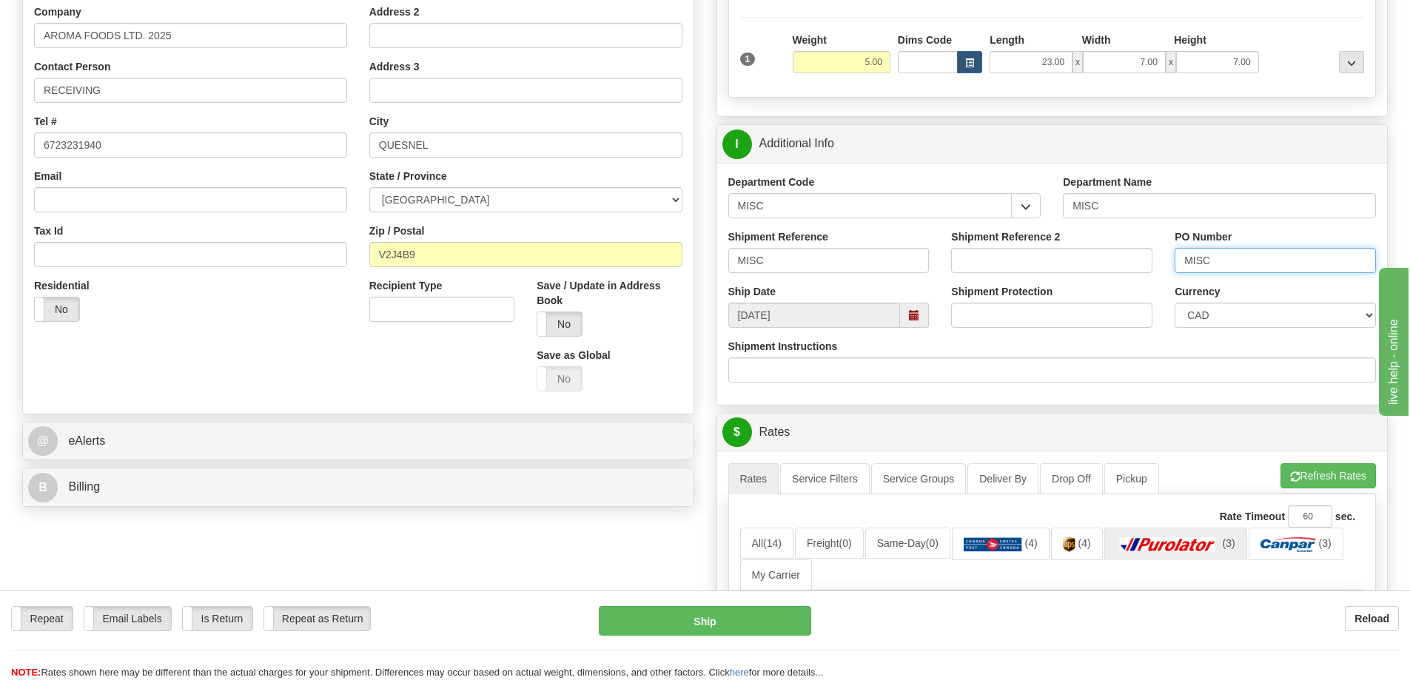
scroll to position [518, 0]
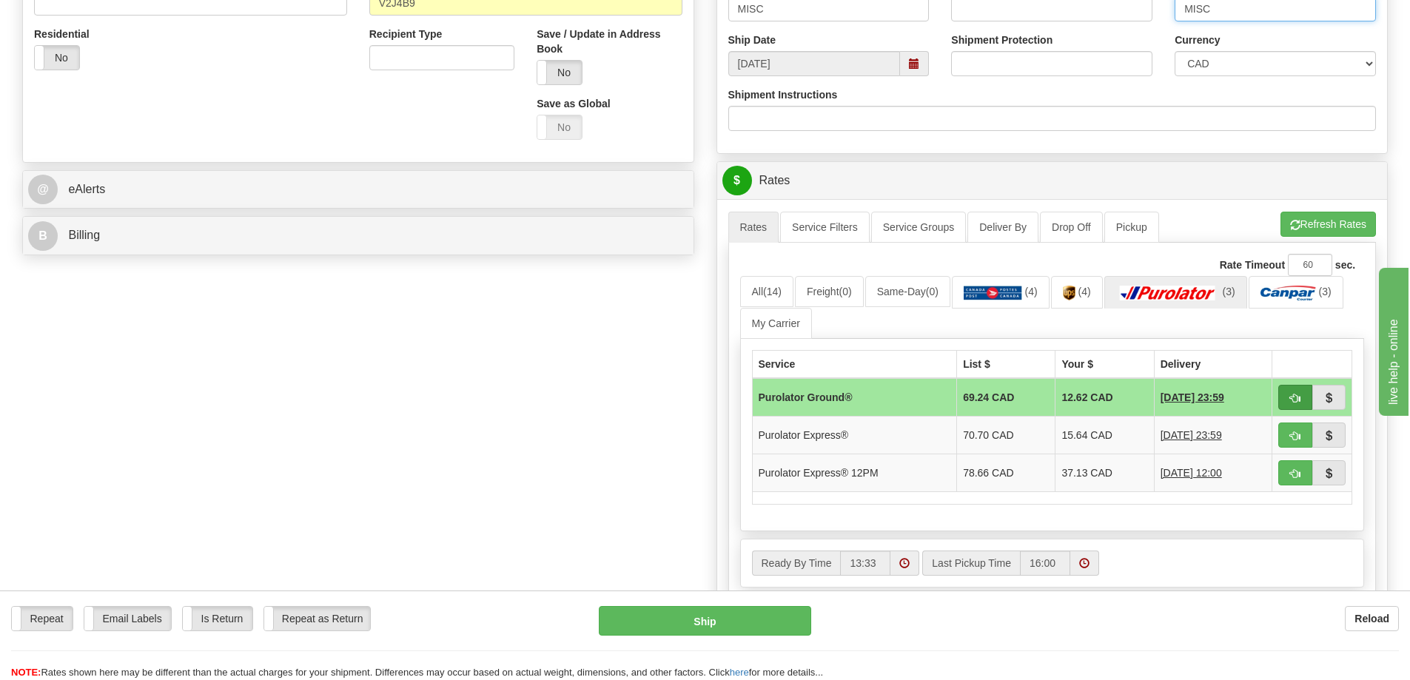
type input "MISC"
click at [1295, 400] on span "button" at bounding box center [1295, 399] width 10 height 10
type input "260"
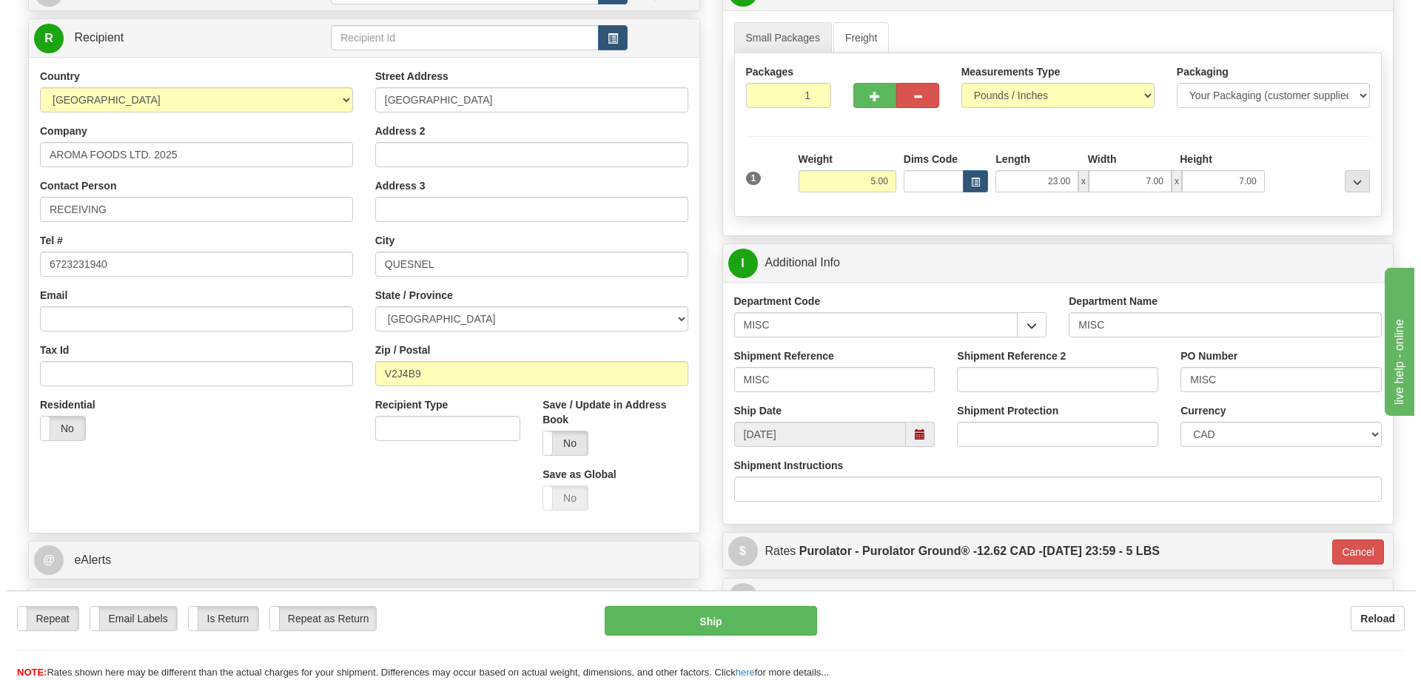
scroll to position [296, 0]
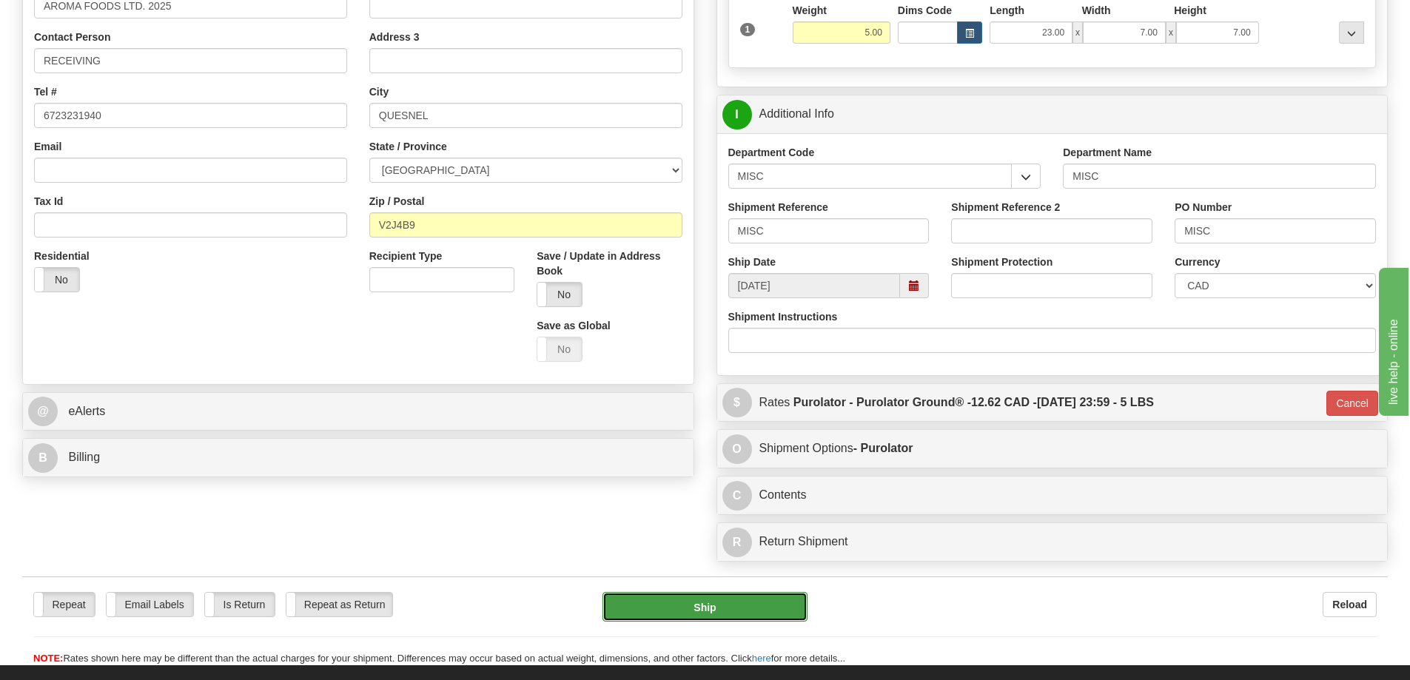
click at [690, 614] on button "Ship" at bounding box center [704, 607] width 205 height 30
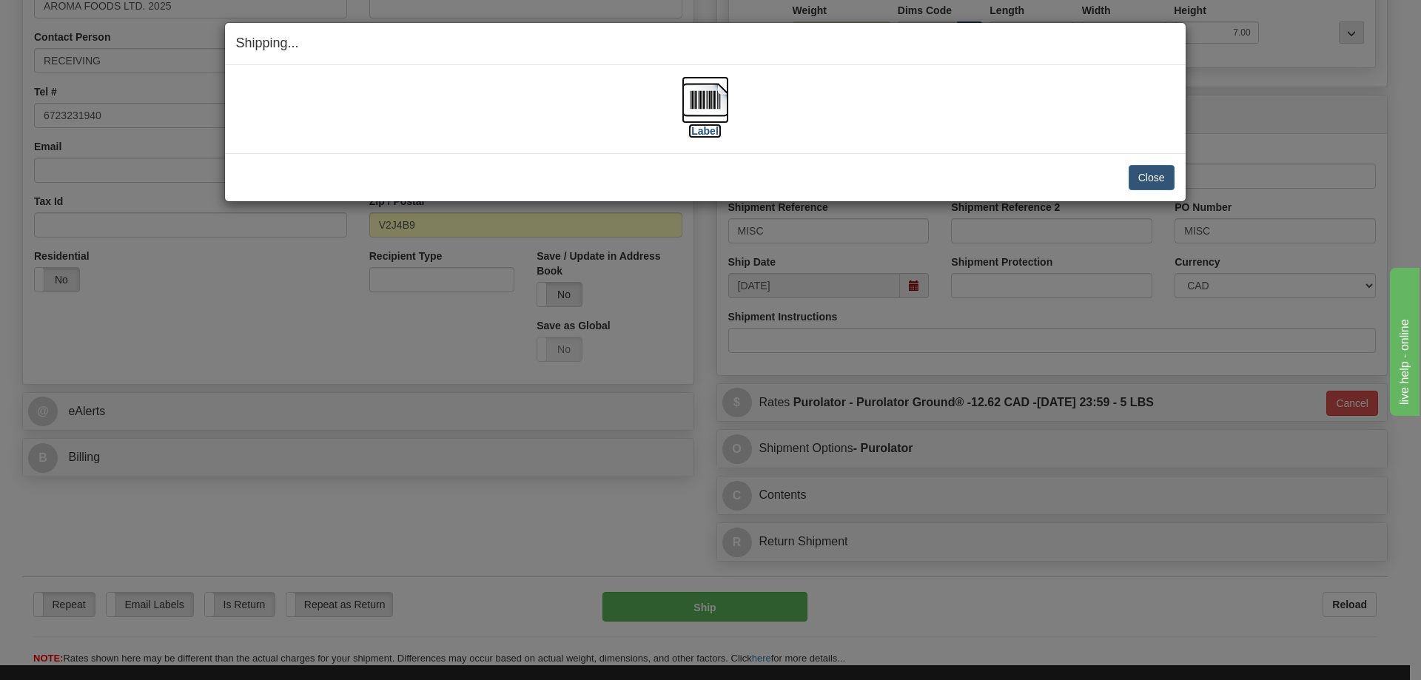
click at [705, 131] on label "[Label]" at bounding box center [705, 131] width 34 height 15
click at [1139, 178] on button "Close" at bounding box center [1152, 177] width 46 height 25
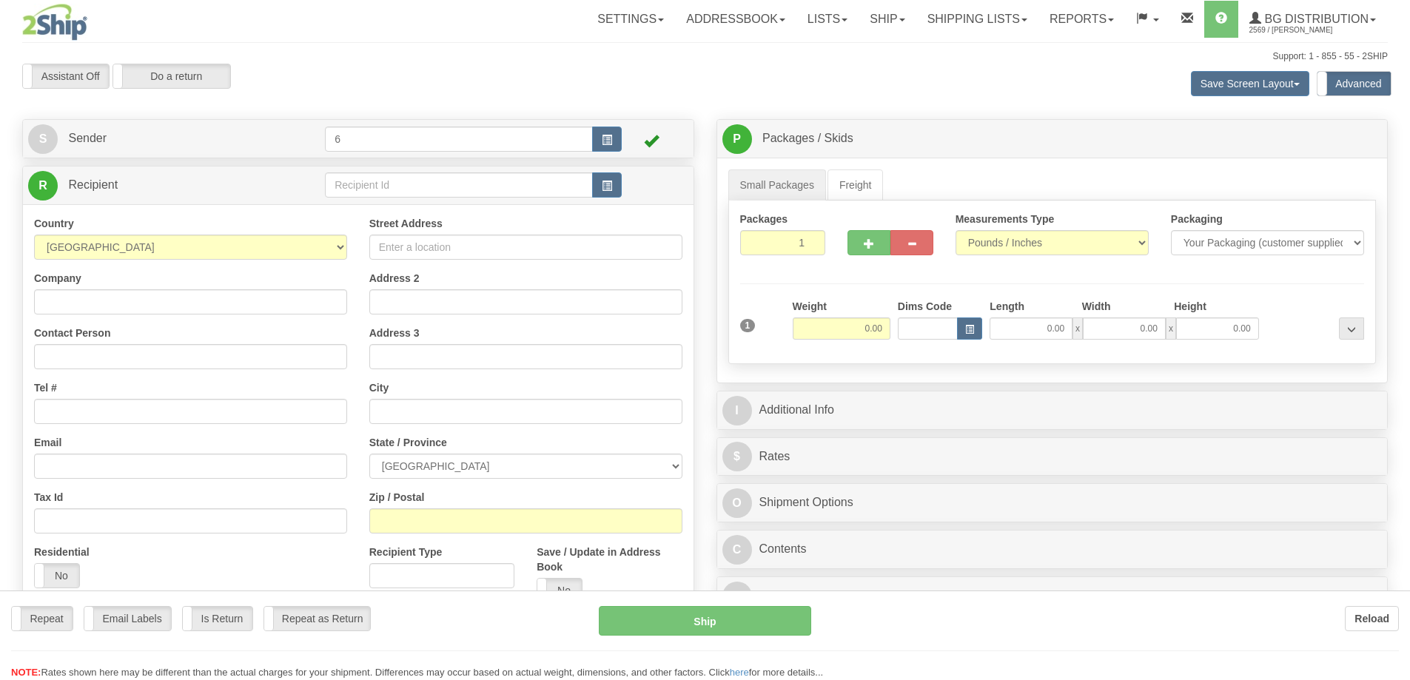
click at [397, 194] on div at bounding box center [705, 340] width 1410 height 680
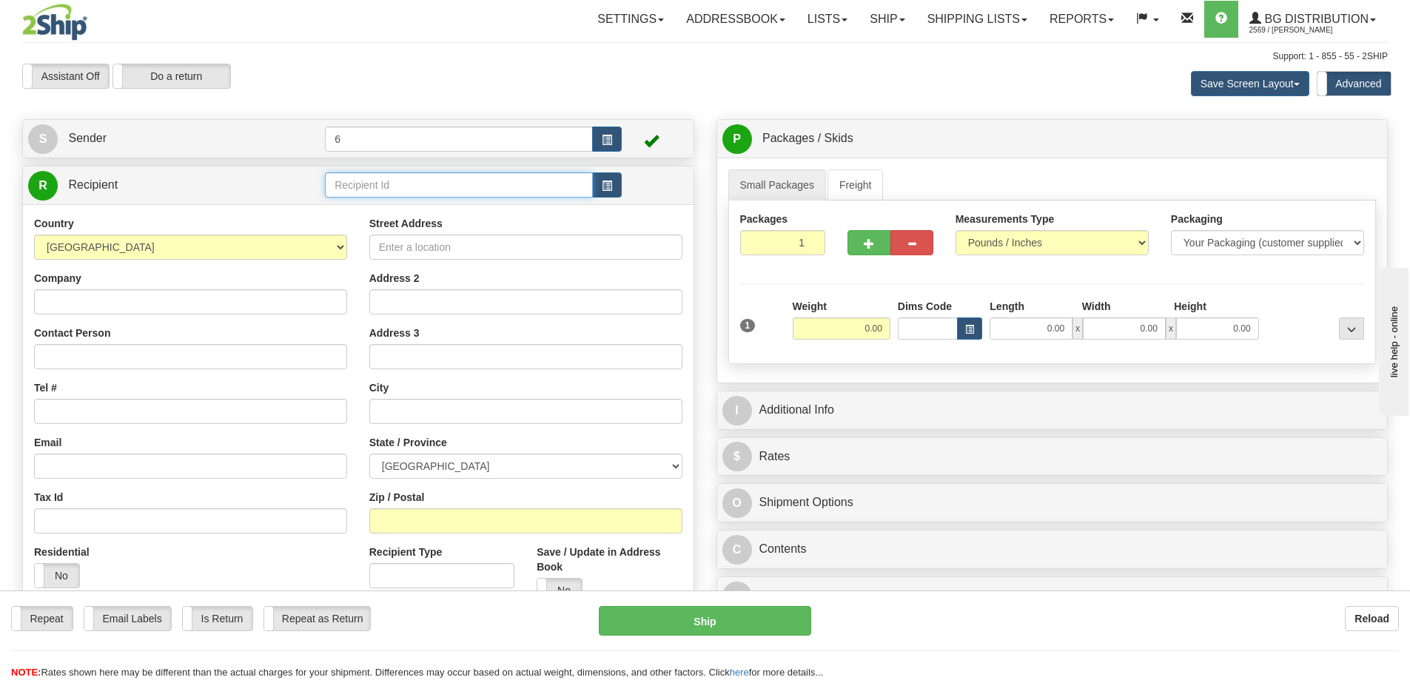
click at [391, 192] on input "text" at bounding box center [459, 184] width 268 height 25
click at [390, 192] on input "text" at bounding box center [459, 184] width 268 height 25
click button "Delete" at bounding box center [0, 0] width 0 height 0
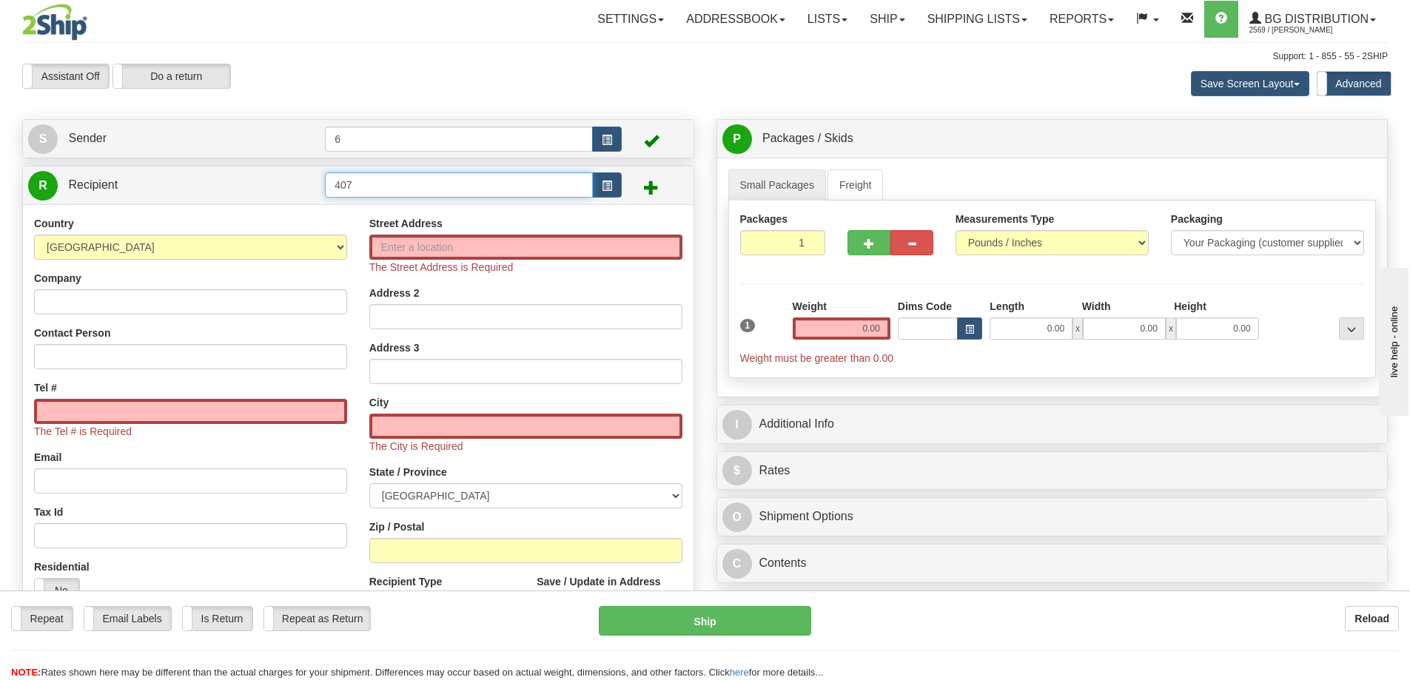
click at [438, 192] on input "407" at bounding box center [459, 184] width 268 height 25
type input "4073"
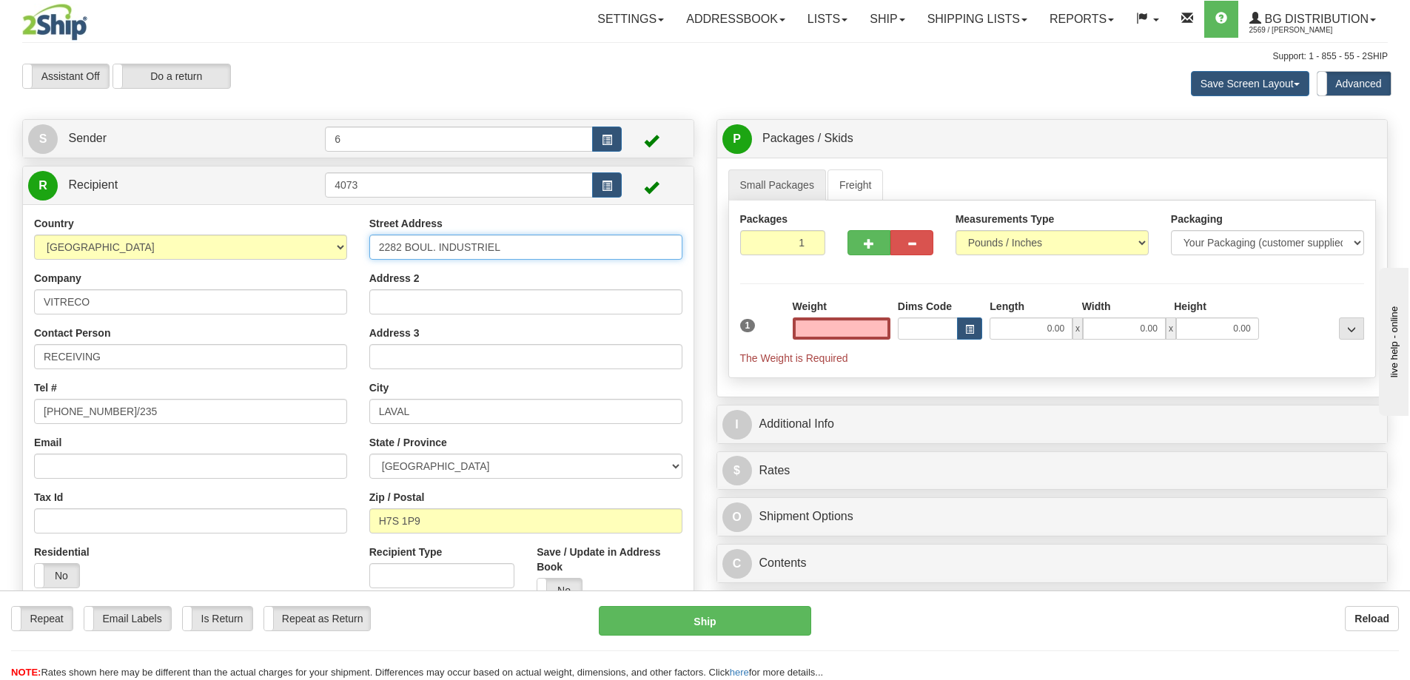
type input "0.00"
drag, startPoint x: 533, startPoint y: 249, endPoint x: 124, endPoint y: 249, distance: 408.5
click at [126, 249] on div "Country AFGHANISTAN ALAND ISLANDS ALBANIA ALGERIA AMERICAN SAMOA ANDORRA ANGOLA…" at bounding box center [358, 415] width 670 height 398
type input "900 PLACE SAUVE"
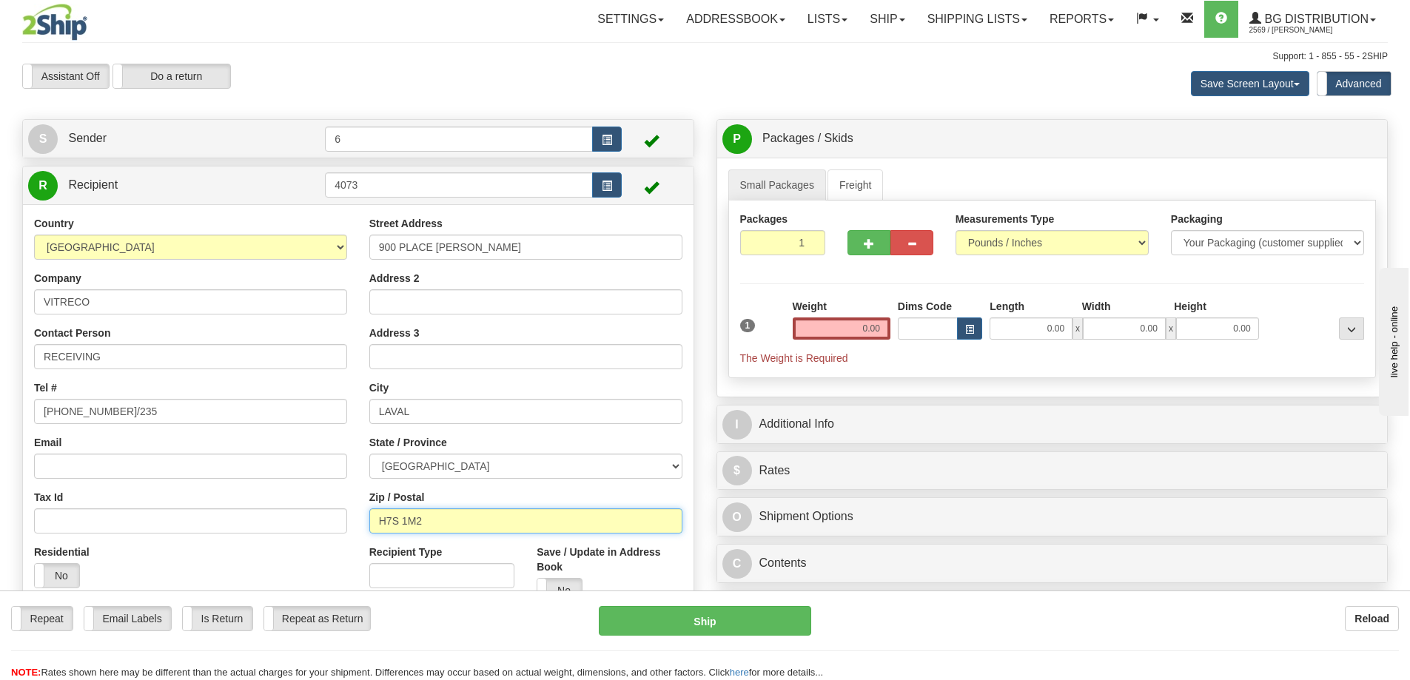
type input "H7S 1M2"
click at [866, 332] on input "0.00" at bounding box center [842, 328] width 98 height 22
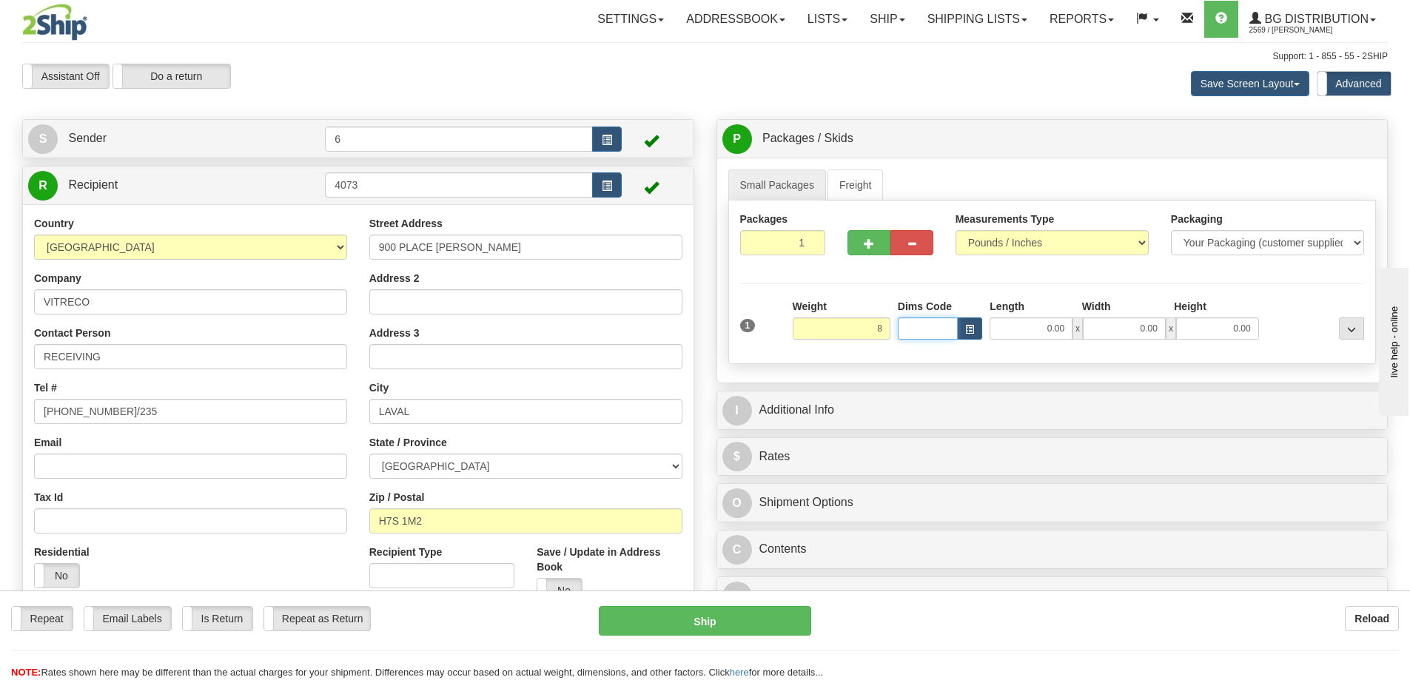
type input "8.00"
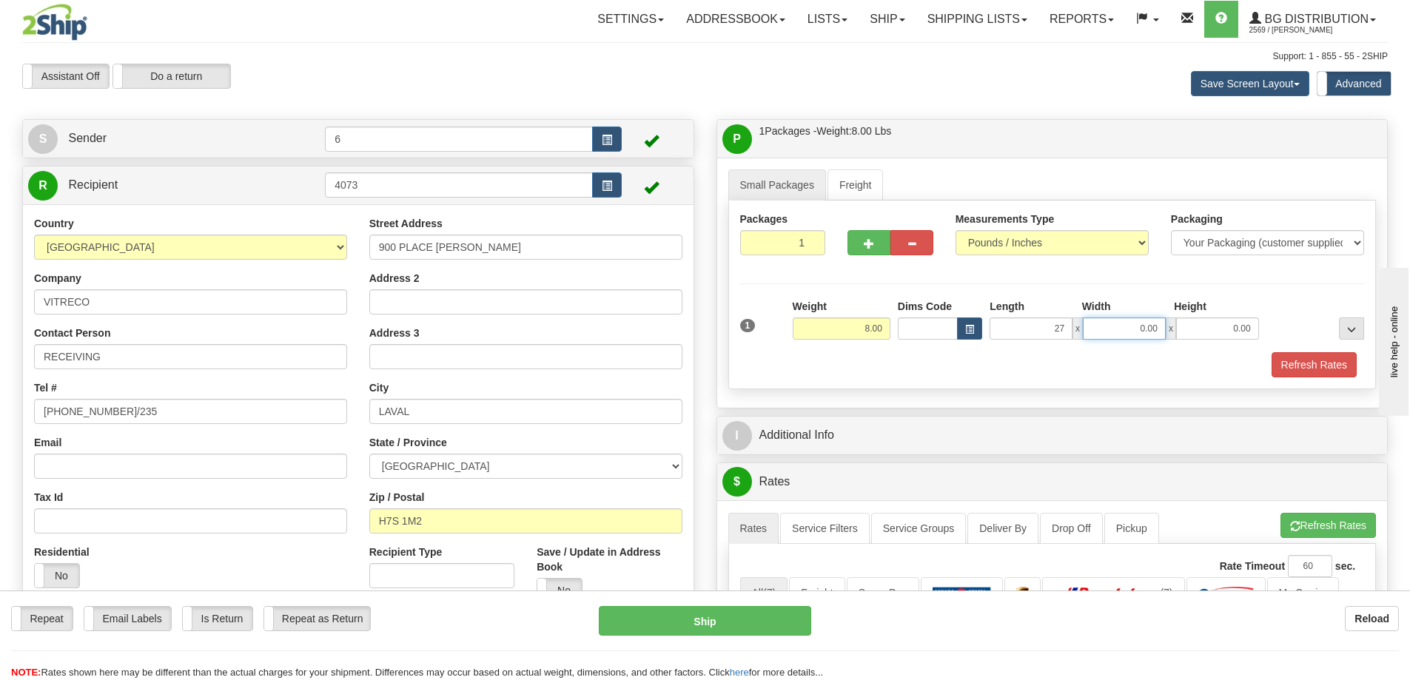
type input "27.00"
type input "4.00"
type input "3.00"
click at [1316, 352] on div "Packaging Your Packaging (customer supplied) Envelope (carrier supplied) Pack (…" at bounding box center [1078, 352] width 579 height 1
click at [1298, 383] on div "Packages 1 1 Measurements Type" at bounding box center [1052, 295] width 648 height 189
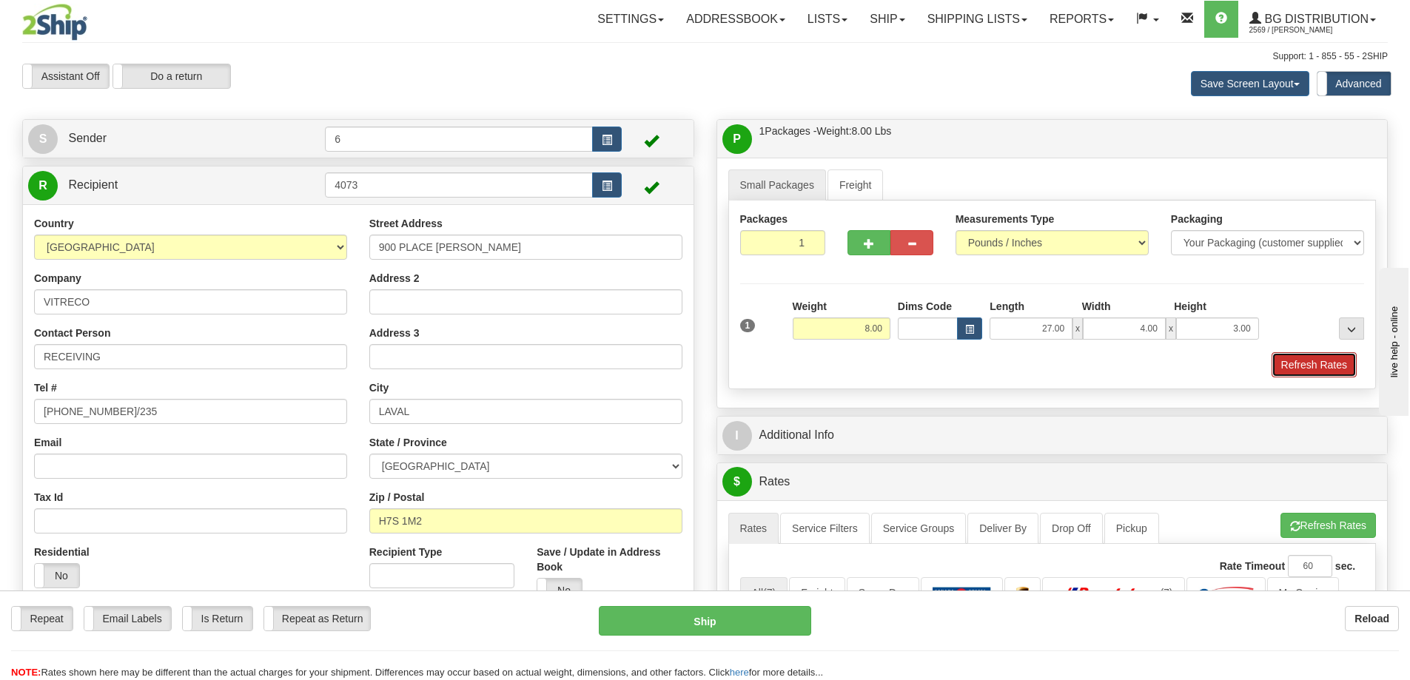
click at [1299, 372] on button "Refresh Rates" at bounding box center [1313, 364] width 85 height 25
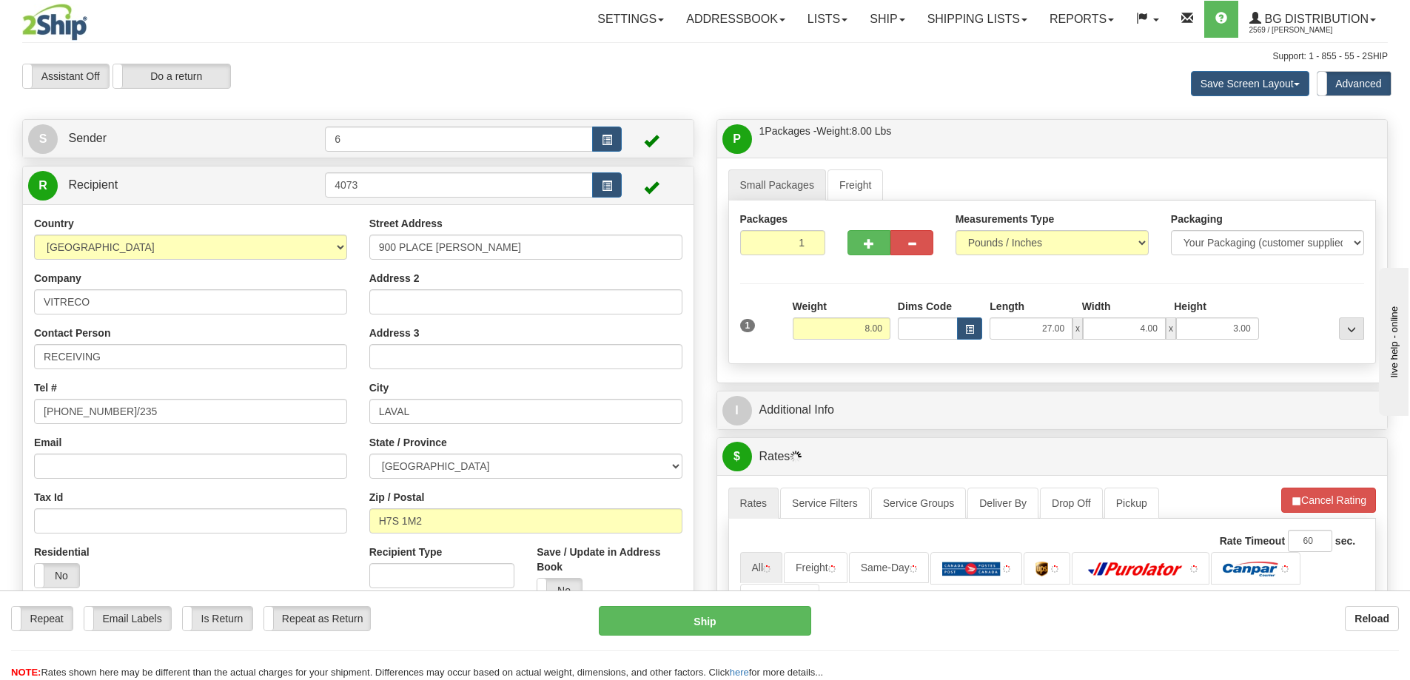
click at [1271, 429] on div "I Additional Info" at bounding box center [1052, 410] width 670 height 38
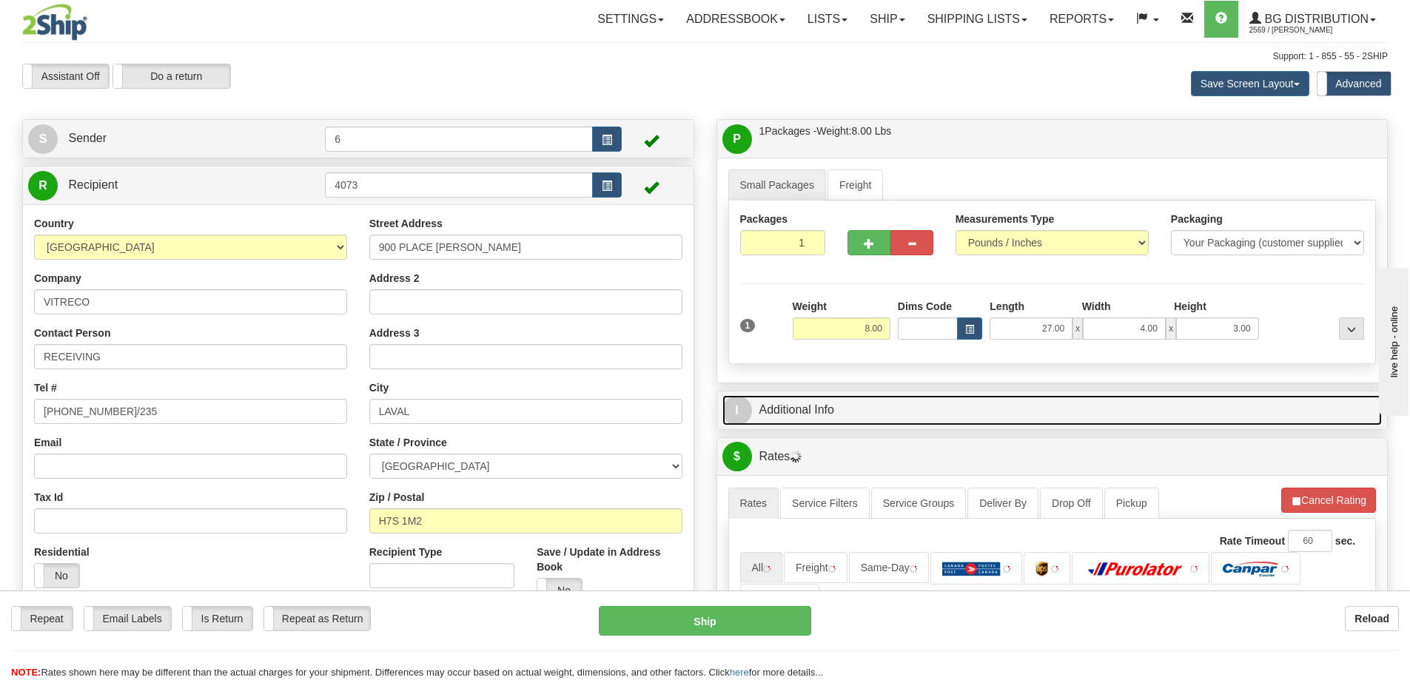
click at [1237, 419] on link "I Additional Info" at bounding box center [1052, 410] width 660 height 30
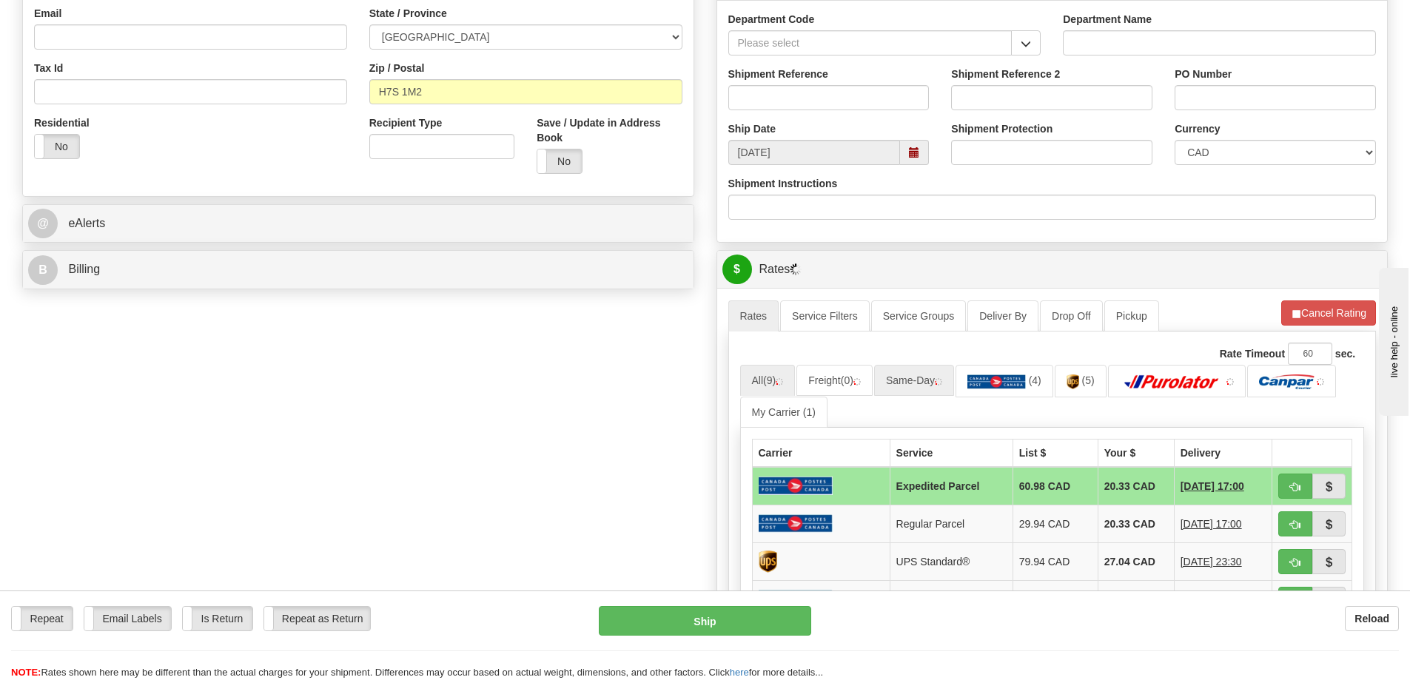
scroll to position [592, 0]
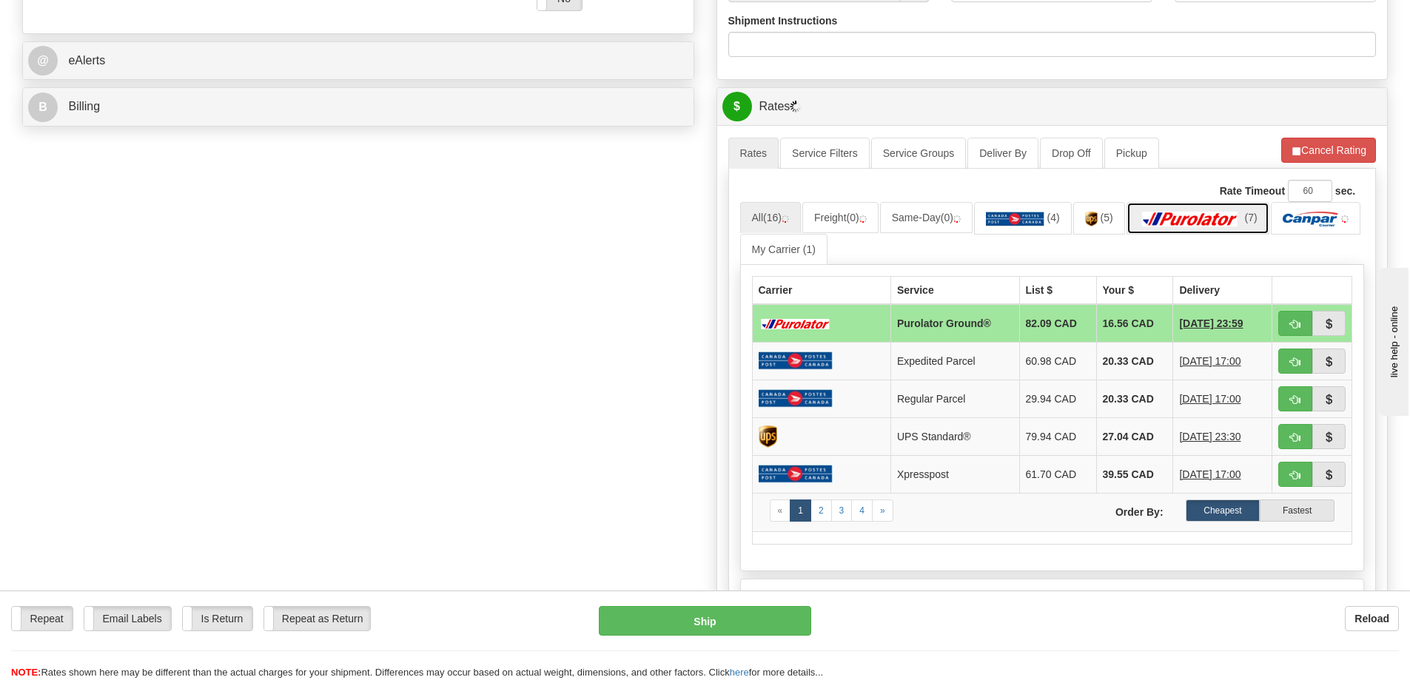
click at [1203, 223] on img at bounding box center [1190, 219] width 104 height 15
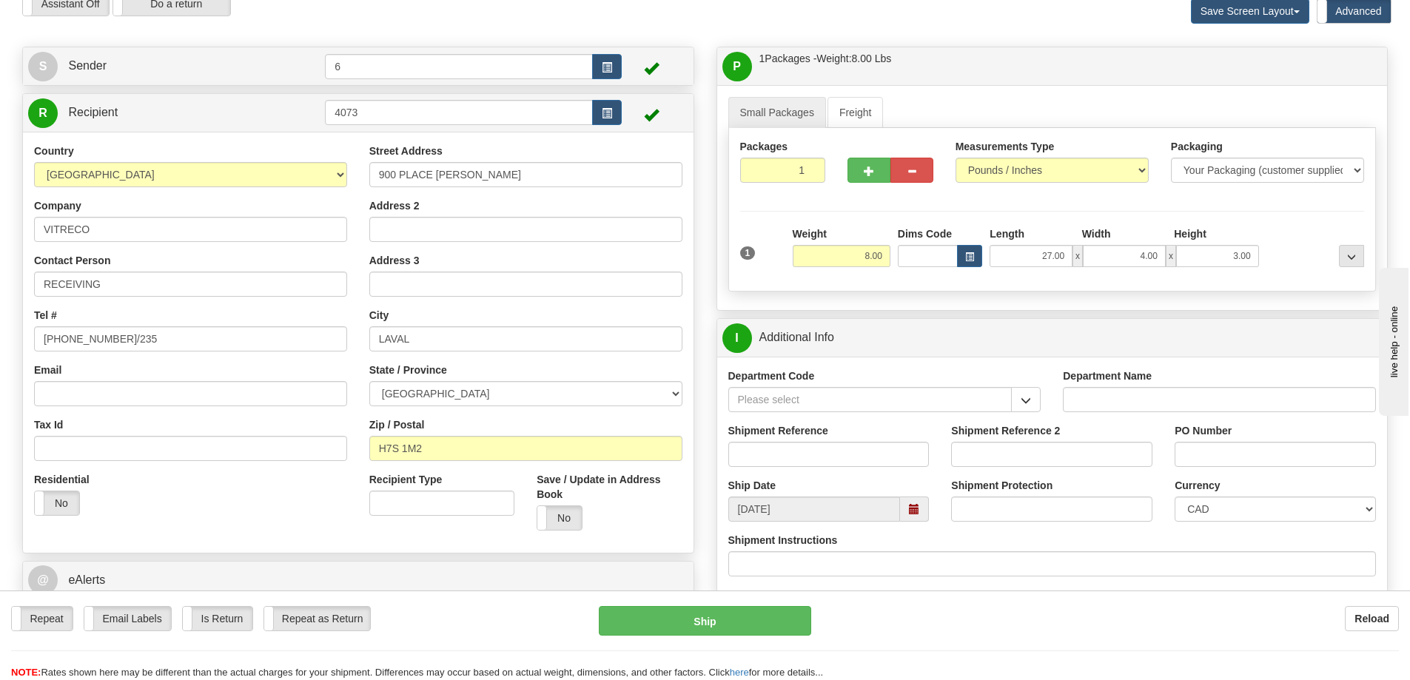
scroll to position [0, 0]
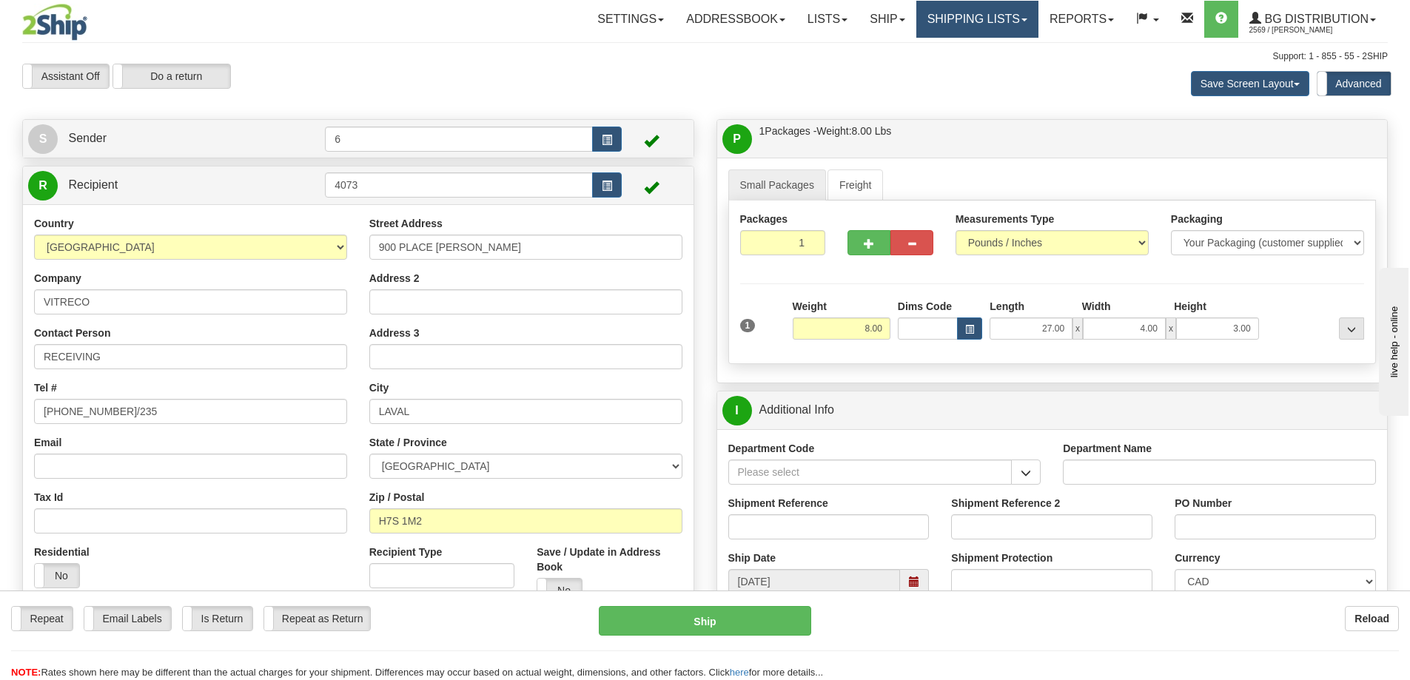
click at [1002, 19] on link "Shipping lists" at bounding box center [977, 19] width 122 height 37
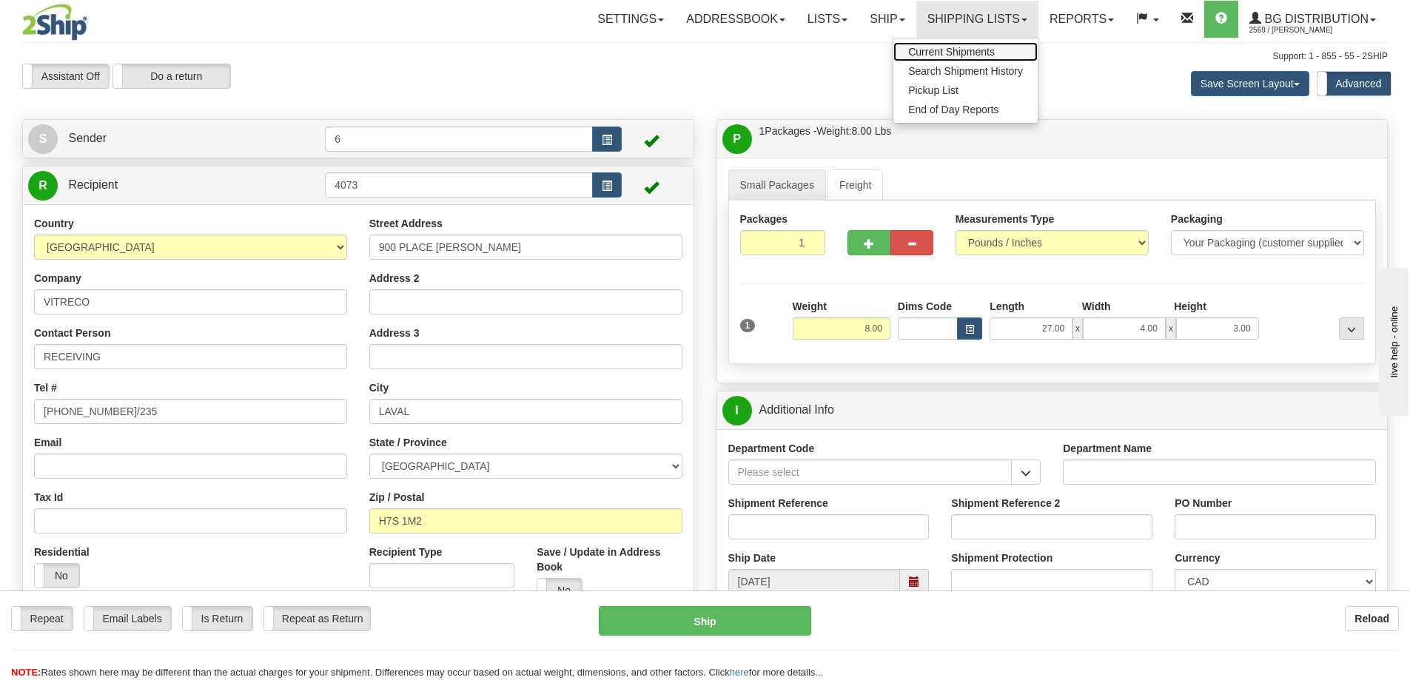
click at [983, 52] on span "Current Shipments" at bounding box center [951, 52] width 87 height 12
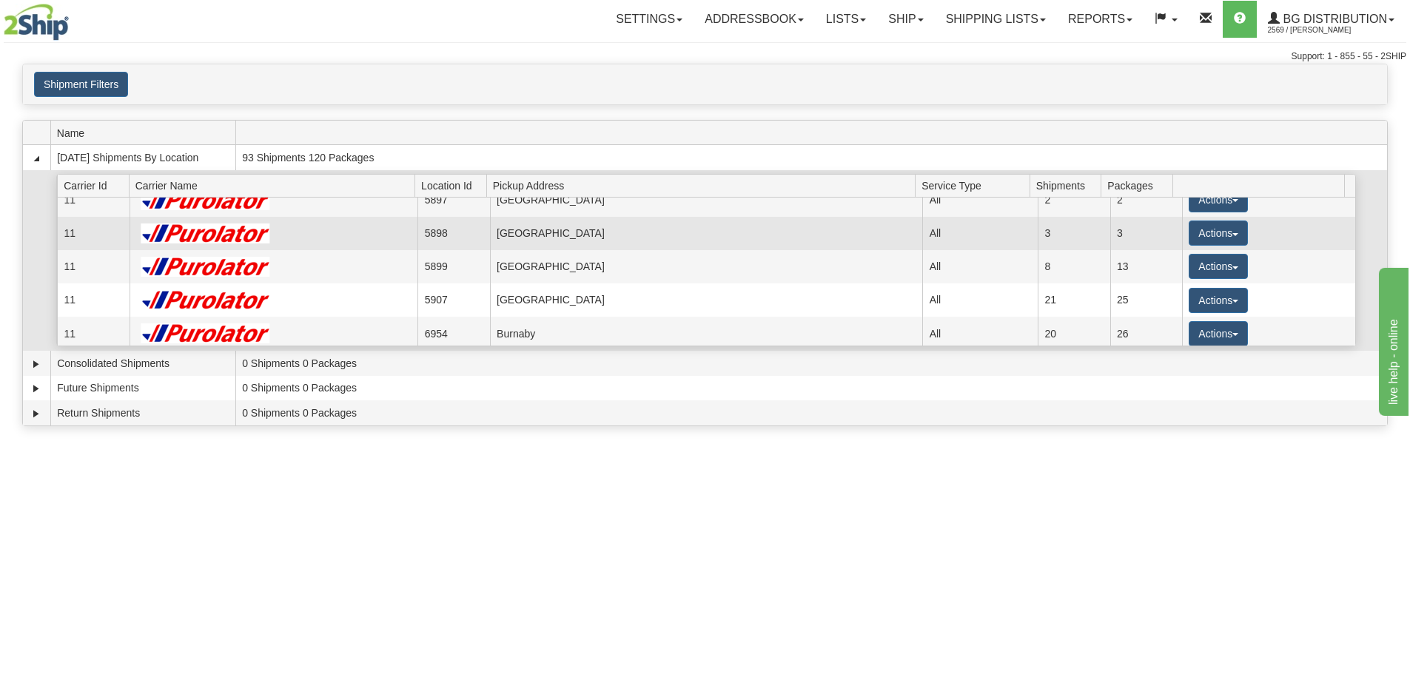
scroll to position [74, 0]
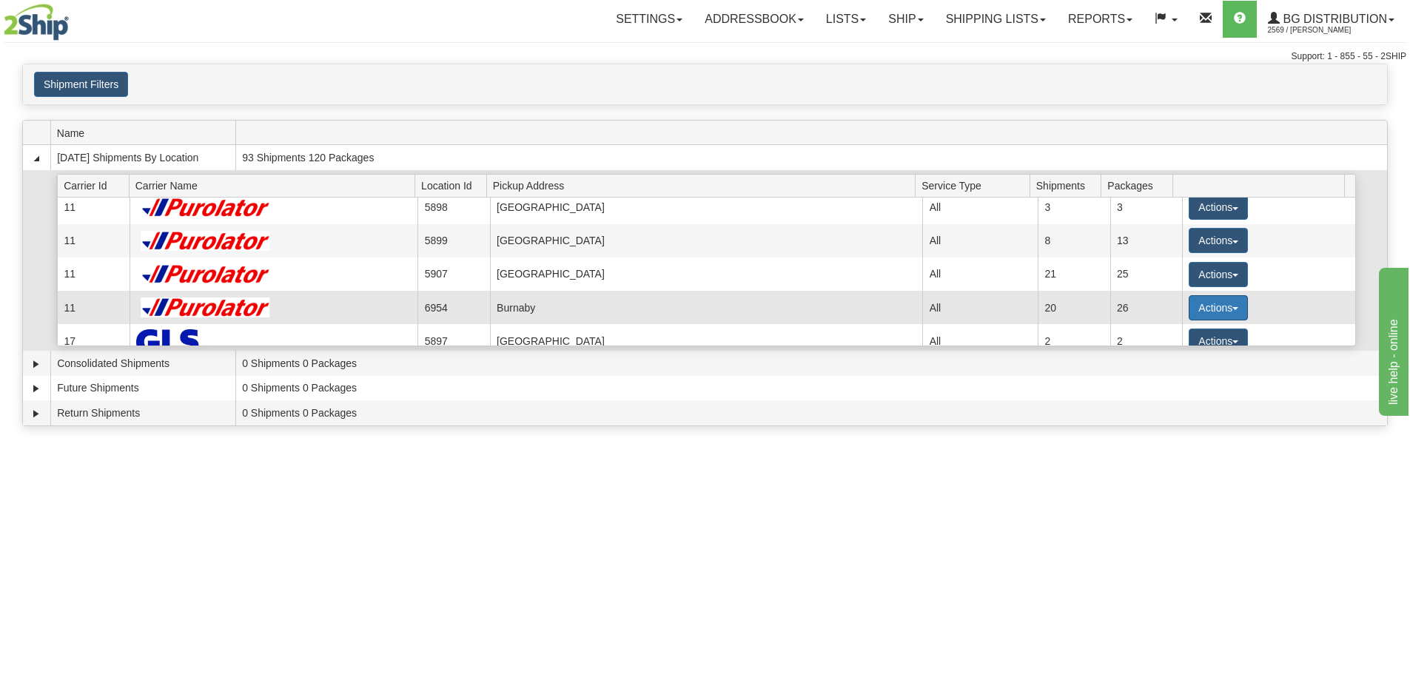
click at [1232, 309] on span "button" at bounding box center [1235, 308] width 6 height 3
click at [1183, 334] on span "Details" at bounding box center [1163, 335] width 40 height 10
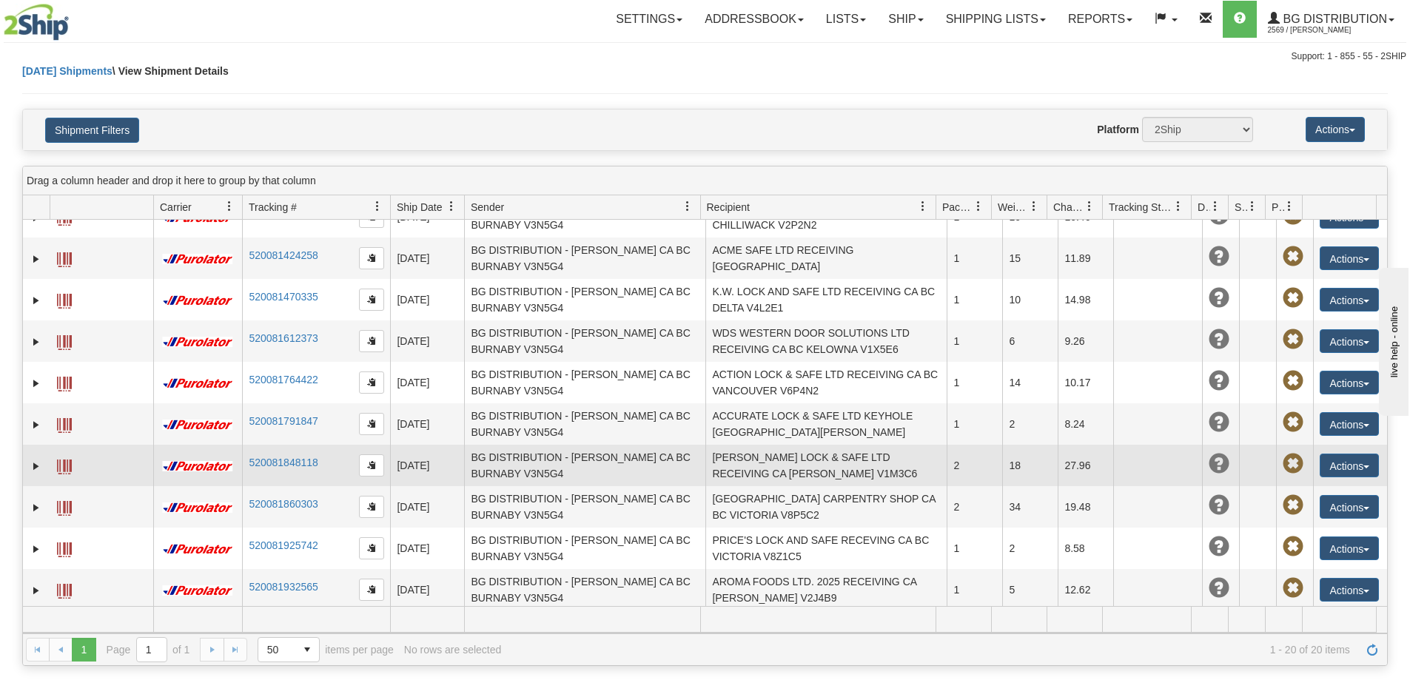
scroll to position [442, 0]
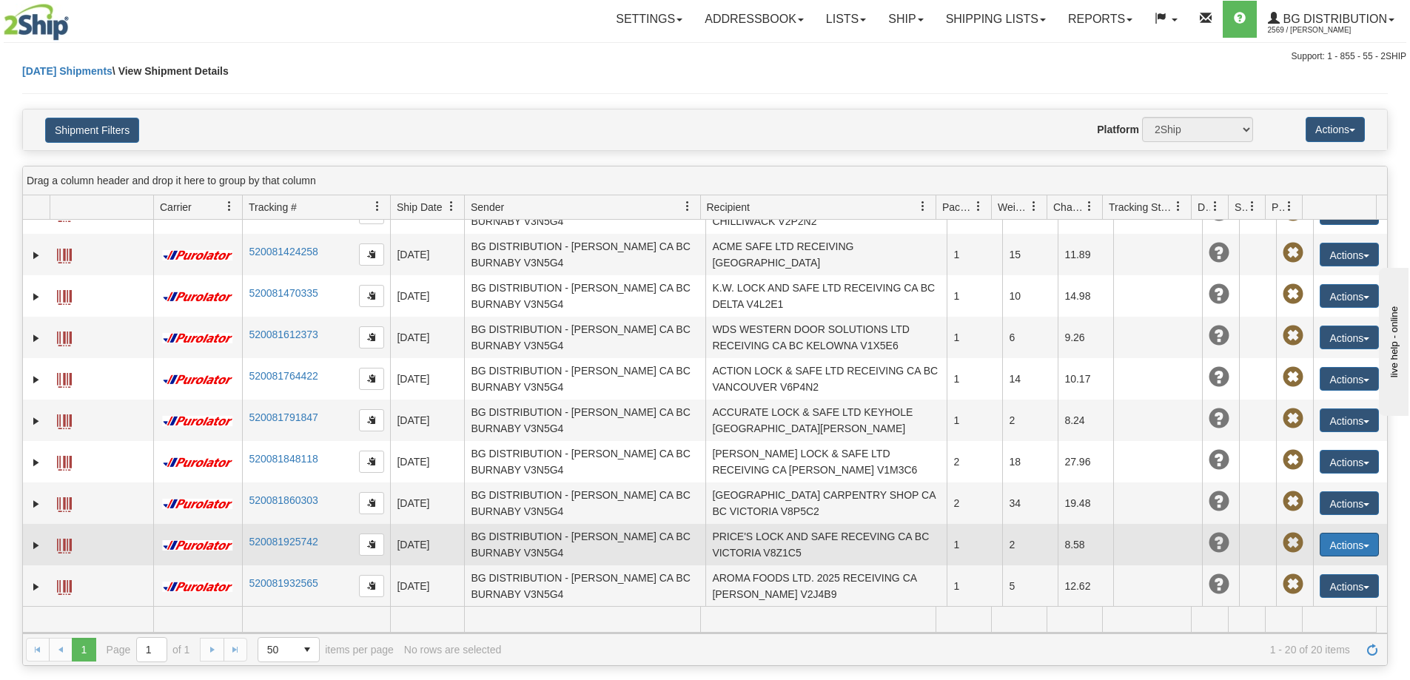
click at [1364, 545] on button "Actions" at bounding box center [1349, 545] width 59 height 24
click at [1300, 566] on link "Edit" at bounding box center [1319, 571] width 118 height 19
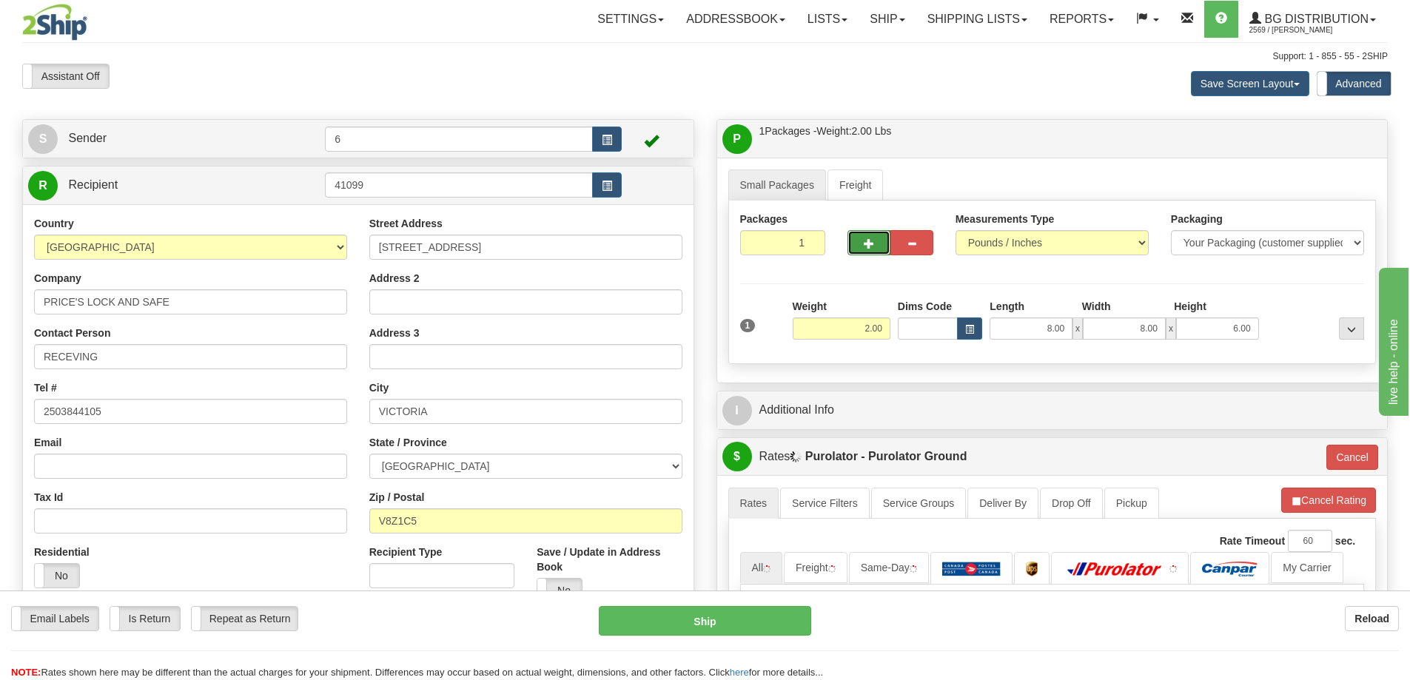
click at [873, 246] on span "button" at bounding box center [869, 244] width 10 height 10
radio input "true"
type input "2"
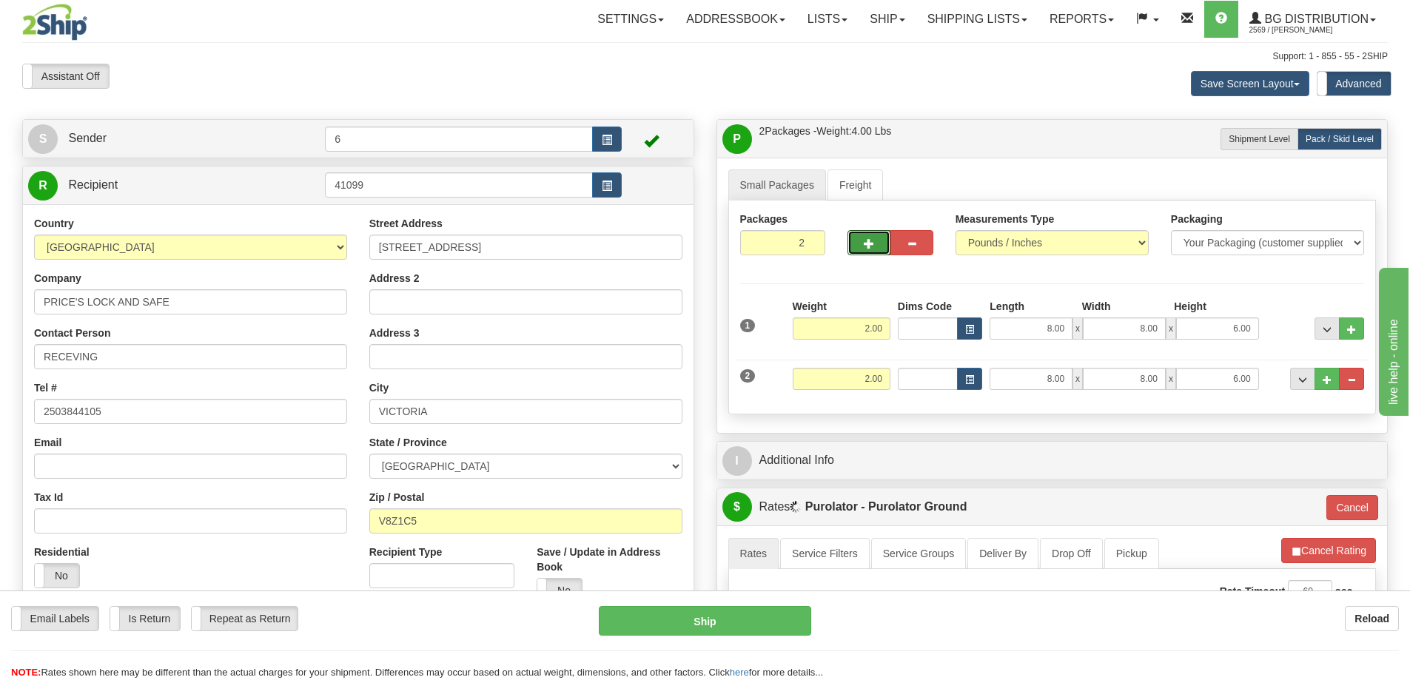
type input "260"
drag, startPoint x: 848, startPoint y: 379, endPoint x: 985, endPoint y: 381, distance: 136.9
click at [986, 381] on div "2 Weight 2.00 Dims Code Length Width Height" at bounding box center [1052, 377] width 632 height 50
type input "10"
type input "260"
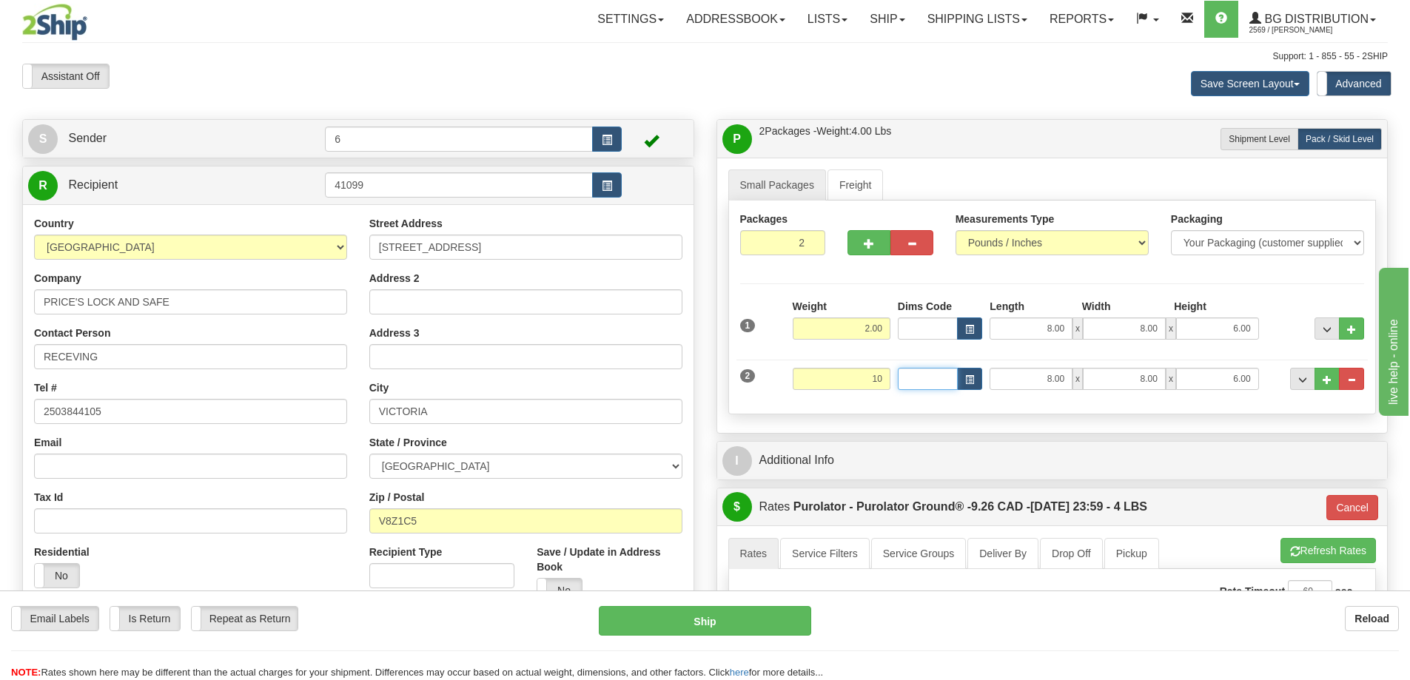
type input "10.00"
type input "84.00"
type input "6.00"
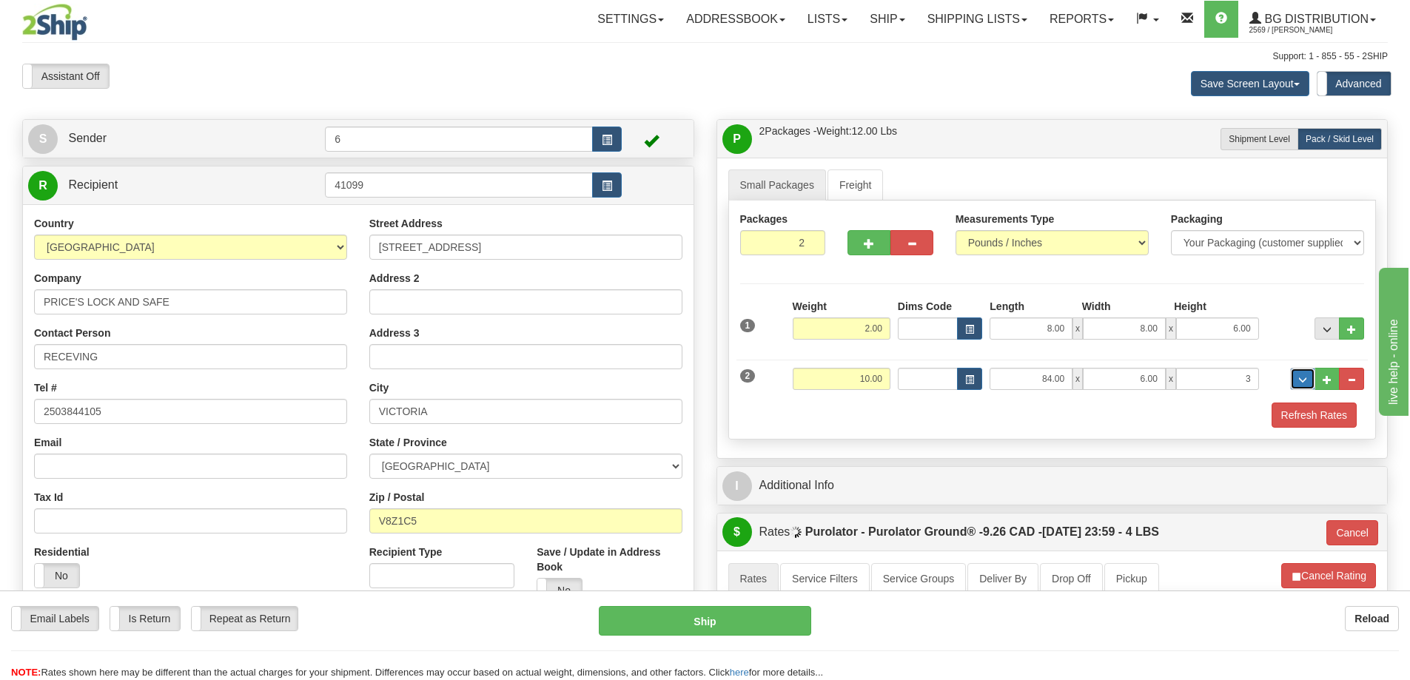
type input "3.00"
click at [1326, 412] on button "Refresh Rates" at bounding box center [1313, 415] width 85 height 25
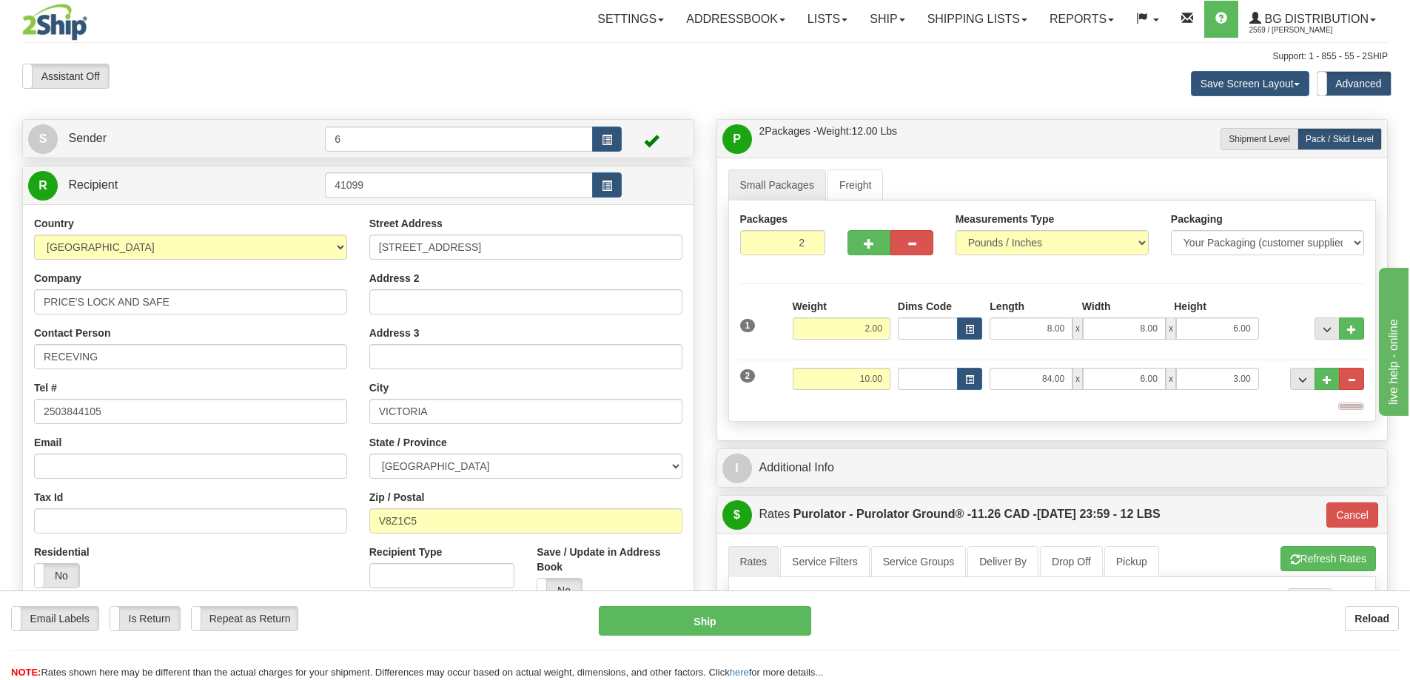
type input "260"
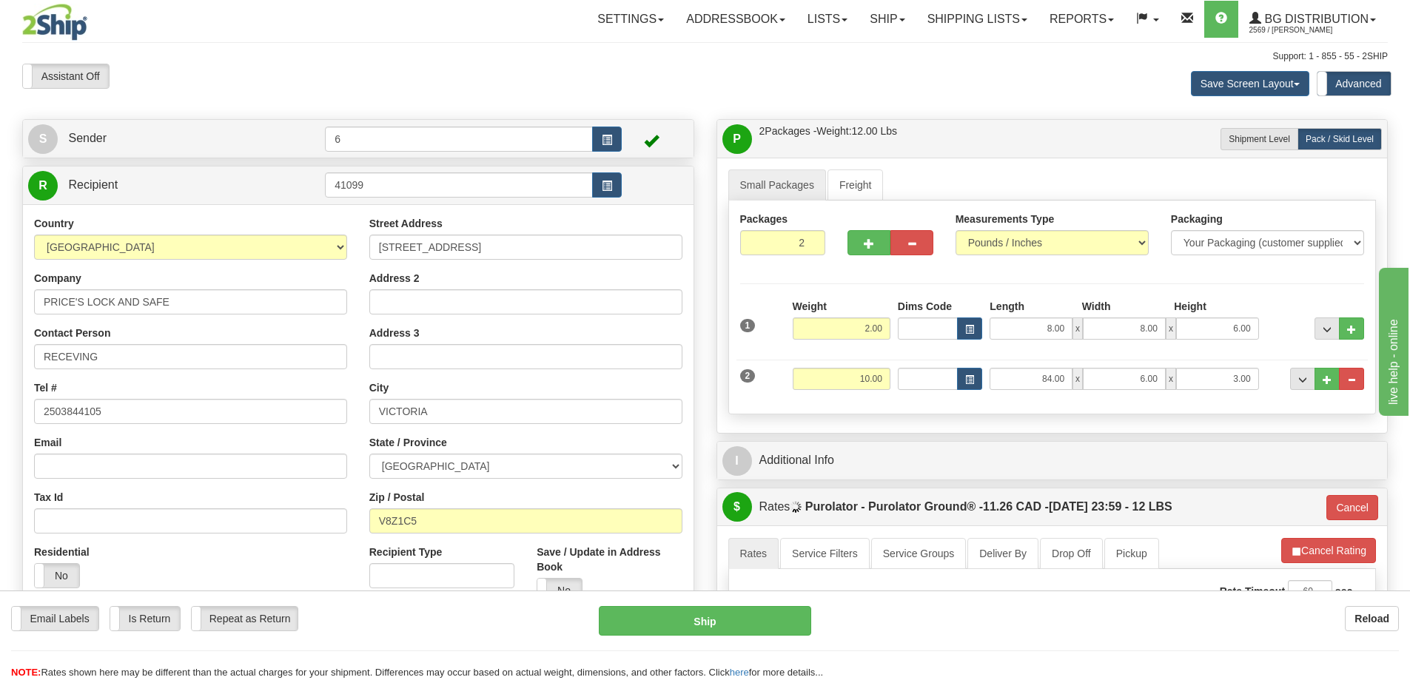
click at [1128, 480] on div "I Additional Info" at bounding box center [1052, 461] width 670 height 38
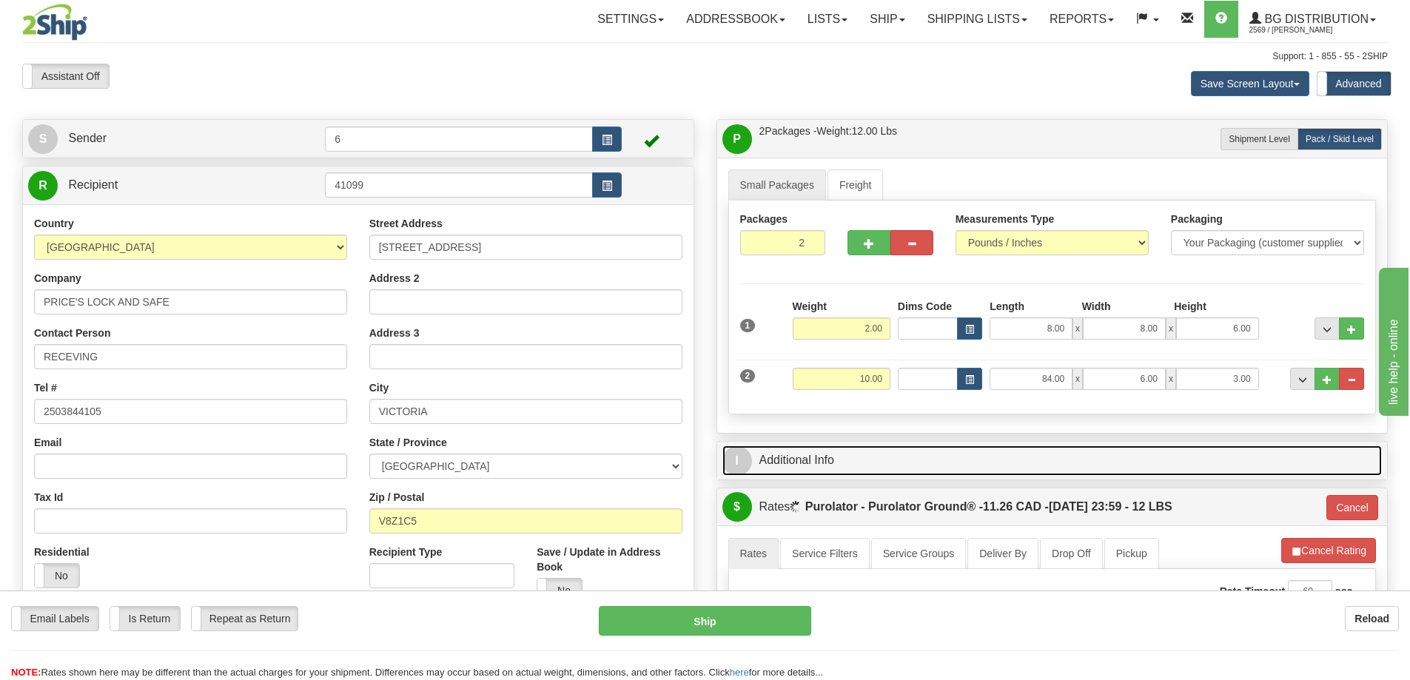
click at [1079, 468] on link "I Additional Info" at bounding box center [1052, 461] width 660 height 30
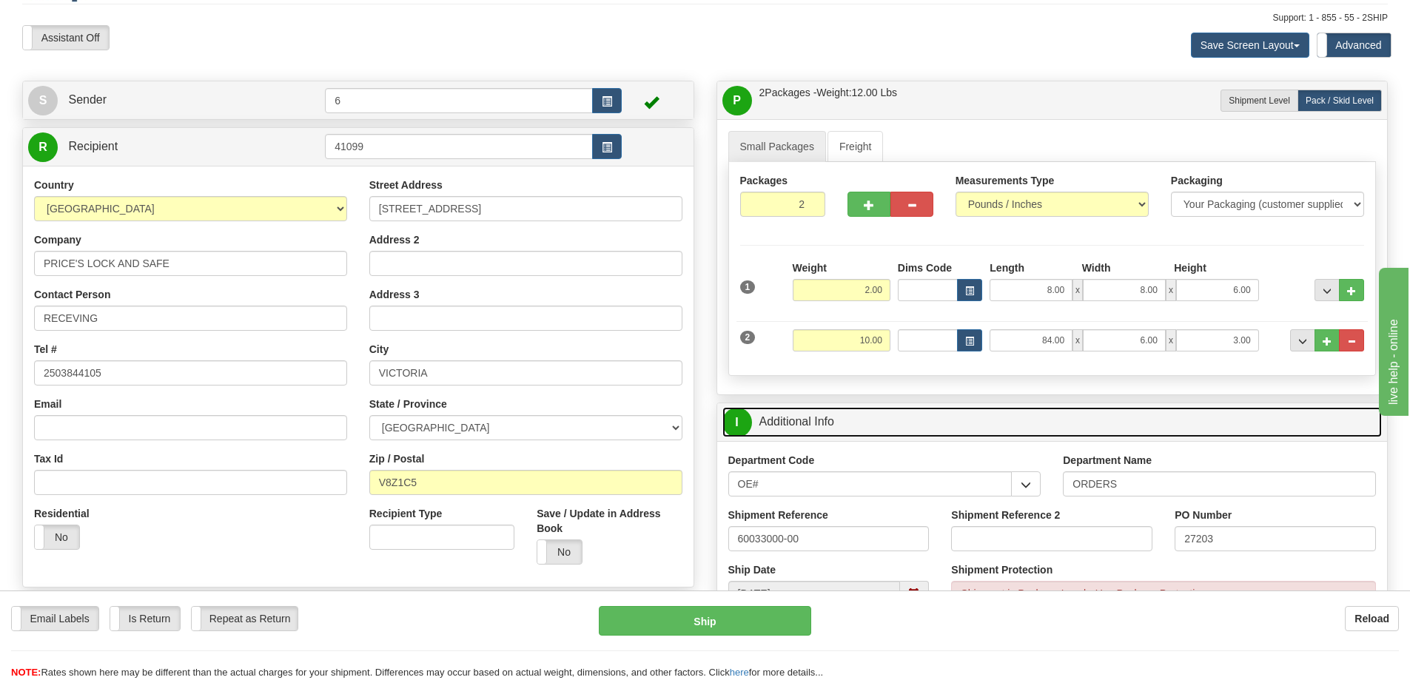
scroll to position [74, 0]
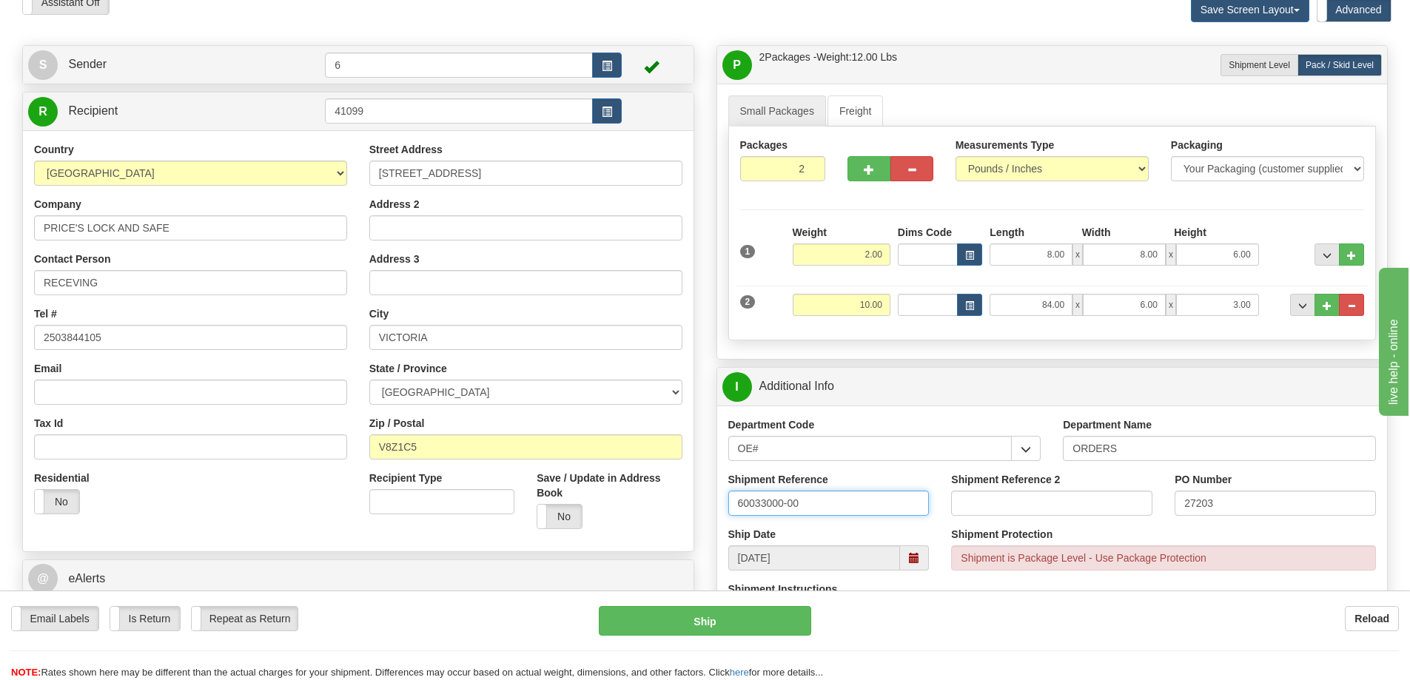
drag, startPoint x: 832, startPoint y: 505, endPoint x: 402, endPoint y: 551, distance: 432.3
click at [402, 45] on div "S Sender 6" at bounding box center [705, 45] width 1388 height 0
type input "33000 33122 33543"
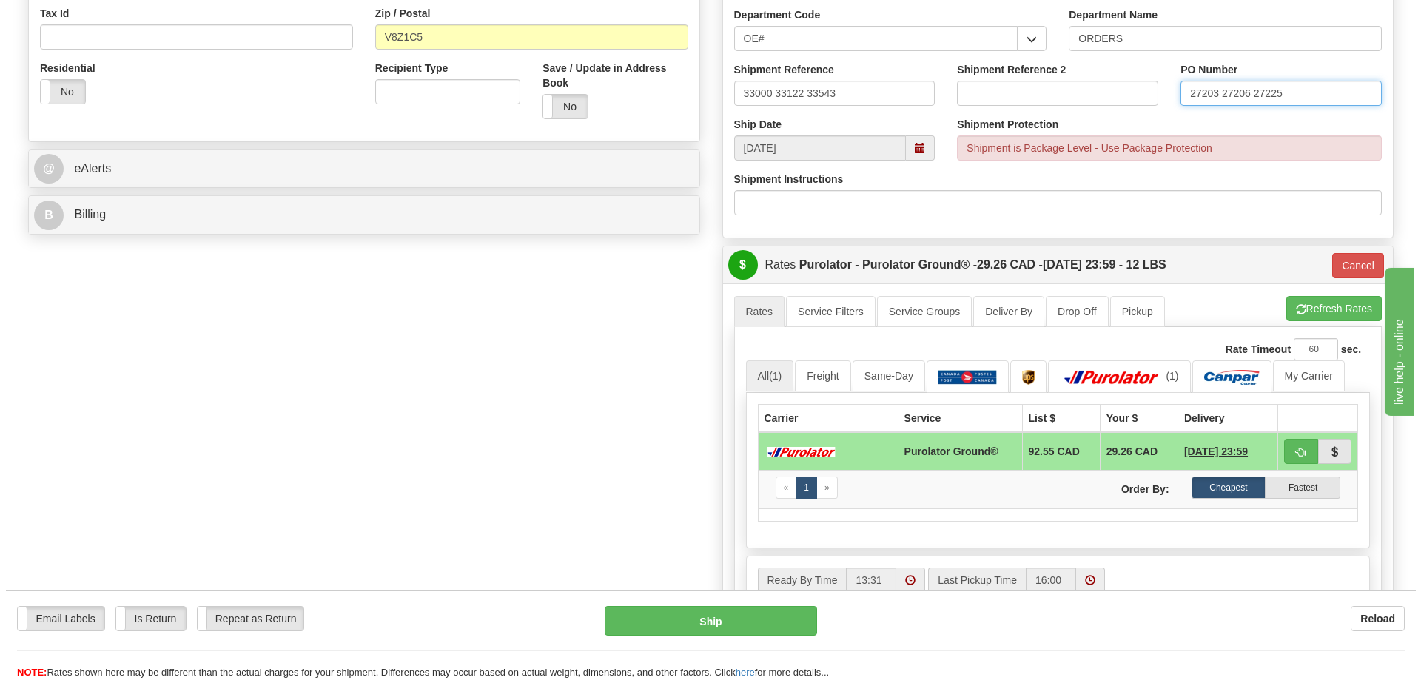
scroll to position [592, 0]
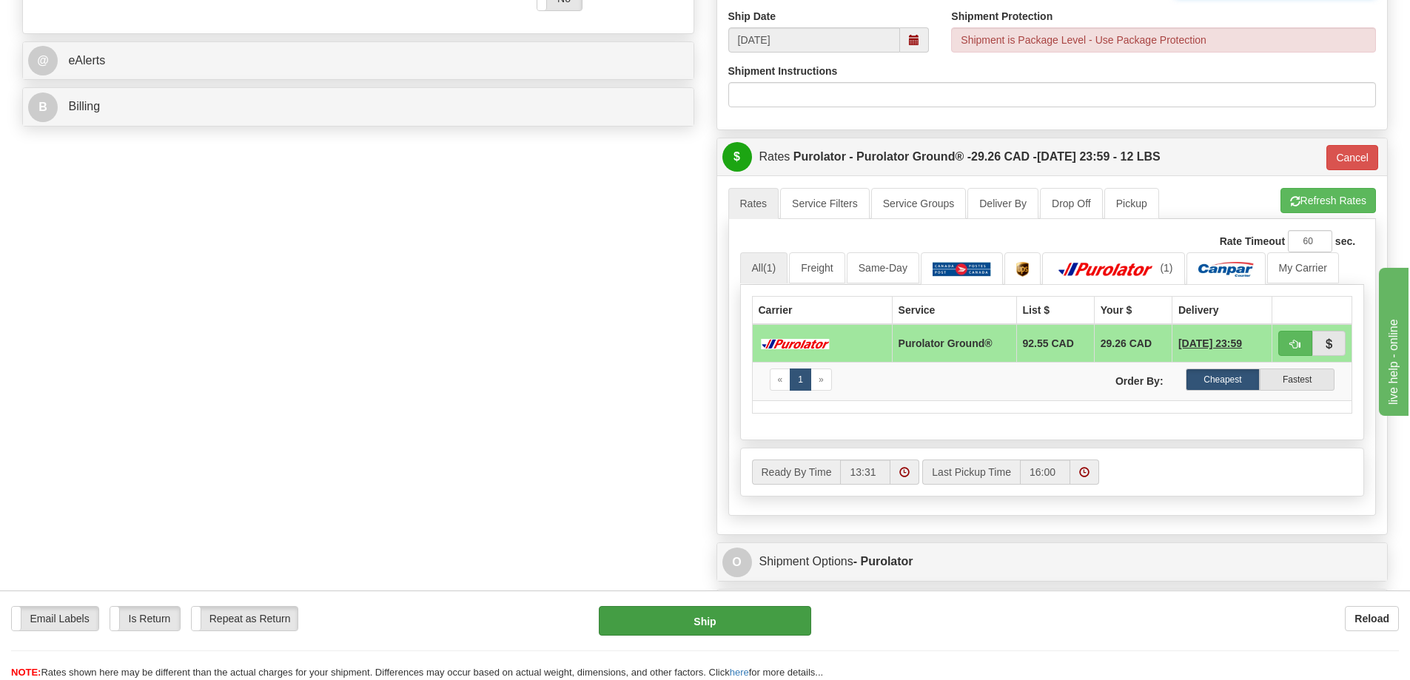
type input "27203 27206 27225"
click at [723, 620] on button "Ship" at bounding box center [705, 621] width 212 height 30
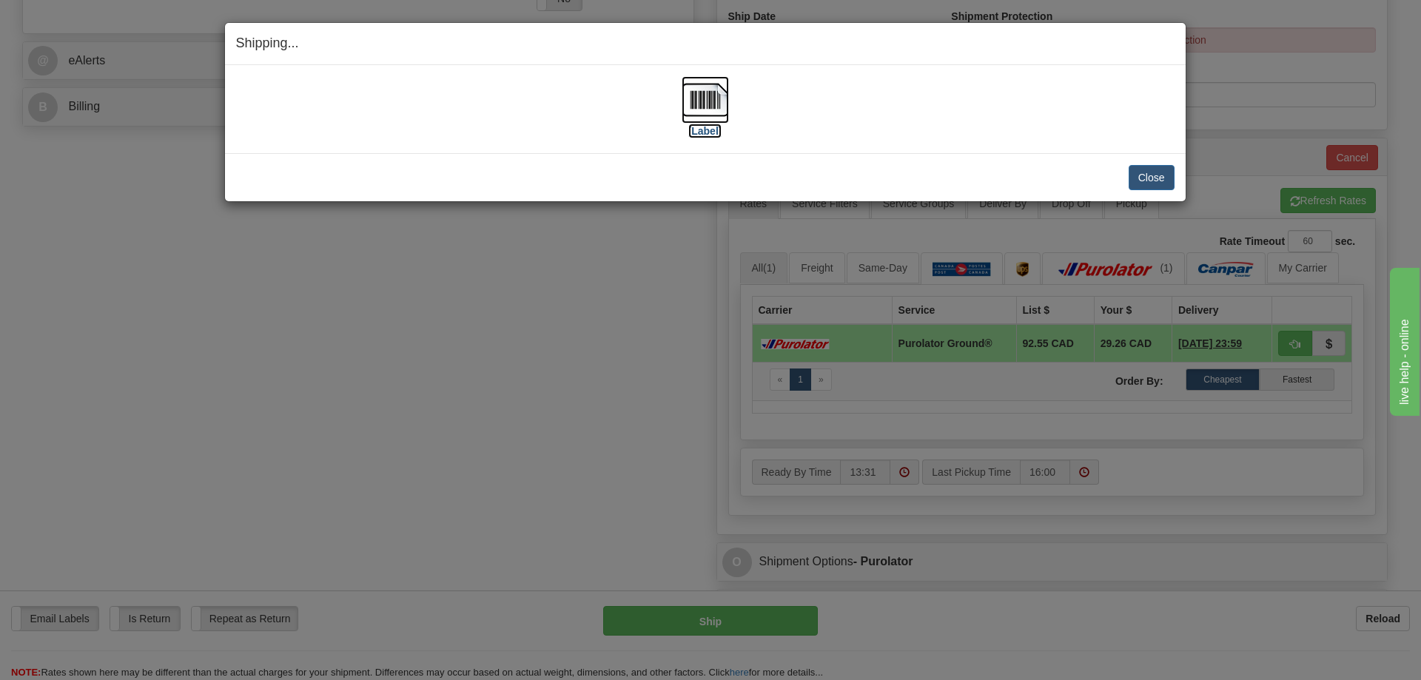
click at [720, 126] on label "[Label]" at bounding box center [705, 131] width 34 height 15
click at [1145, 181] on button "Close" at bounding box center [1152, 177] width 46 height 25
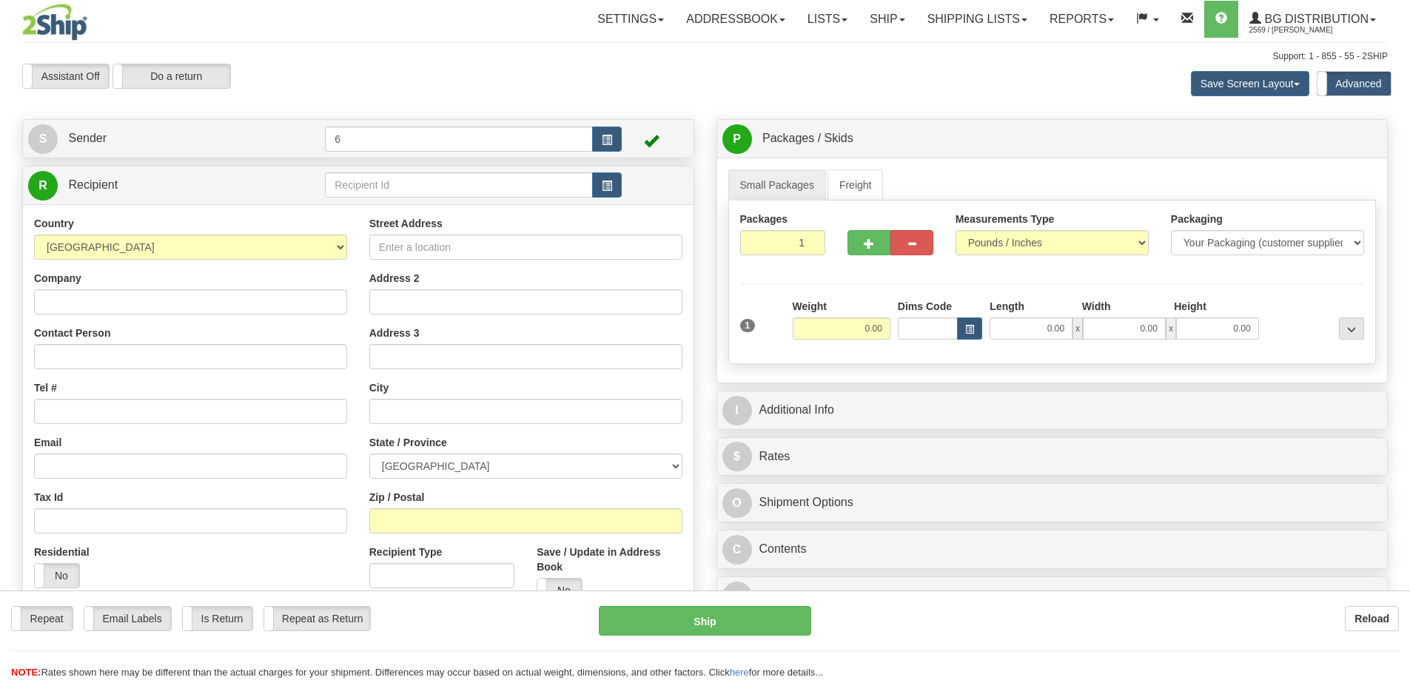
click at [427, 183] on div at bounding box center [705, 340] width 1410 height 680
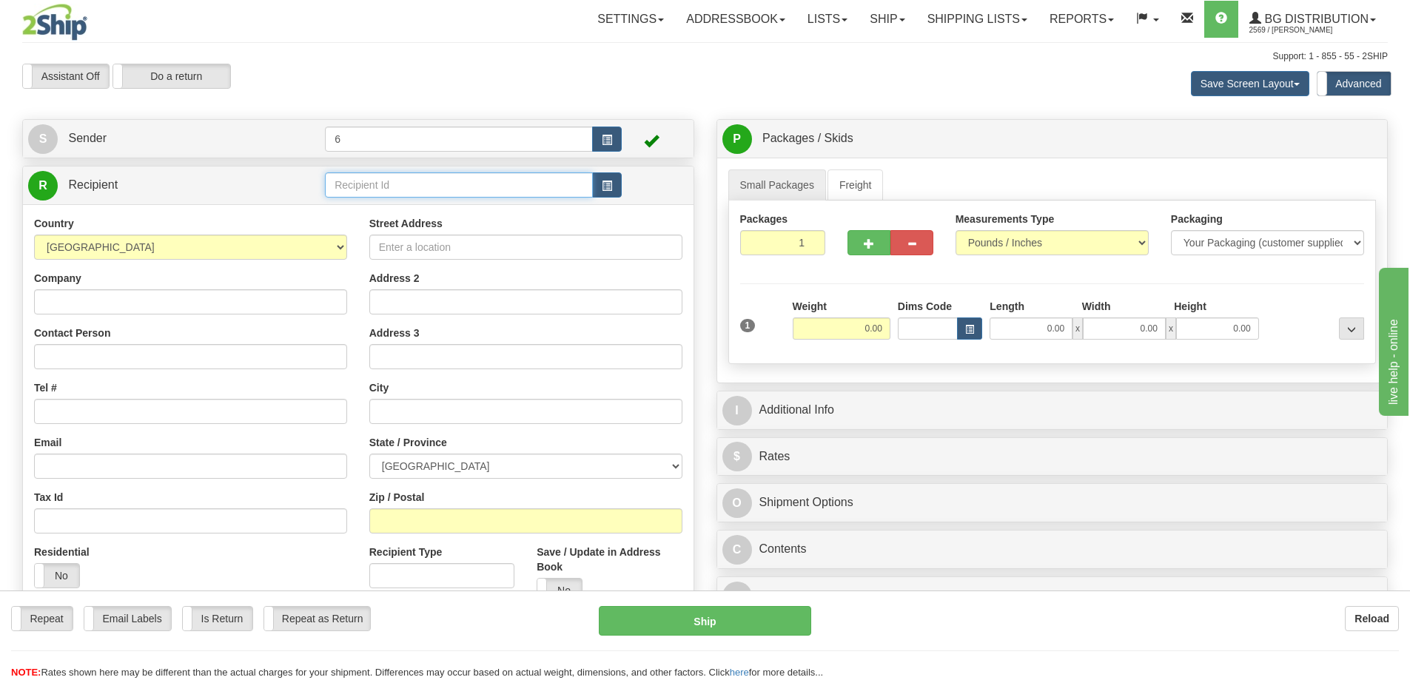
drag, startPoint x: 0, startPoint y: 0, endPoint x: 426, endPoint y: 184, distance: 463.7
click at [426, 184] on input "text" at bounding box center [459, 184] width 268 height 25
type input "4073"
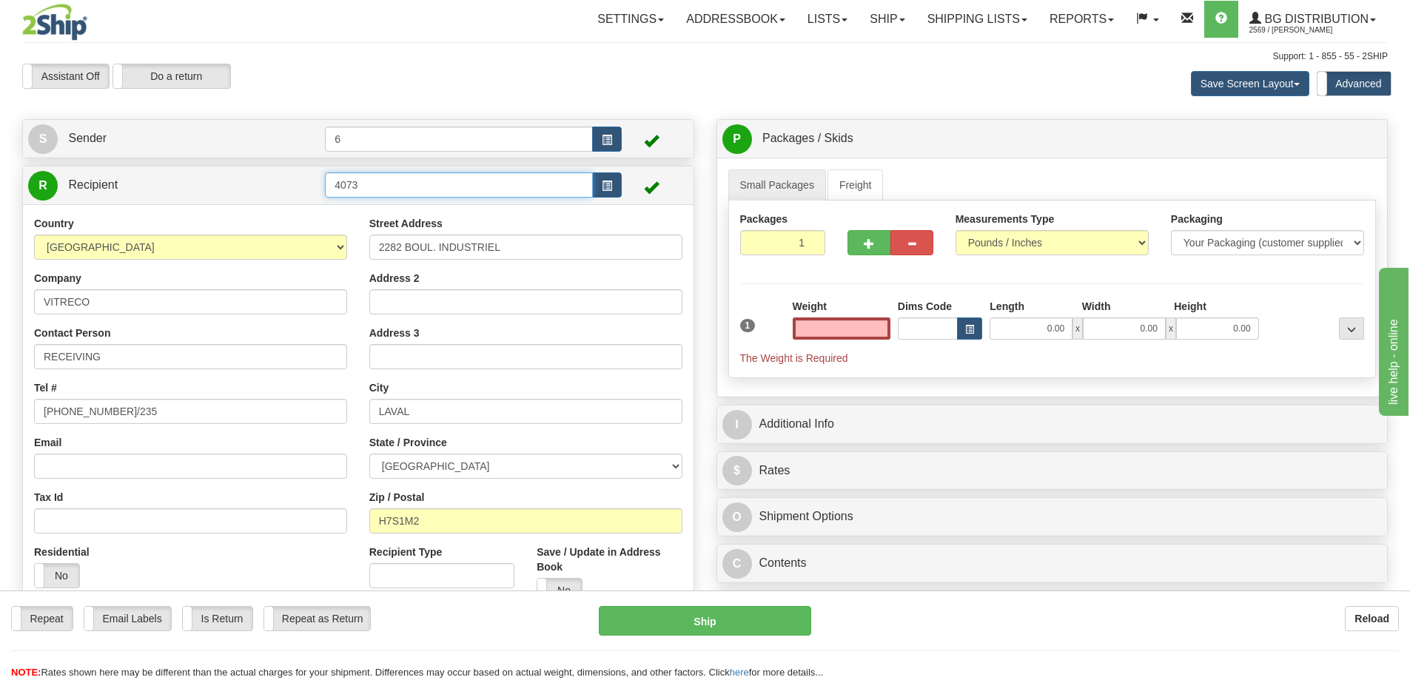
type input "0.00"
click at [377, 195] on input "4073" at bounding box center [459, 184] width 268 height 25
type input "4073 - 2"
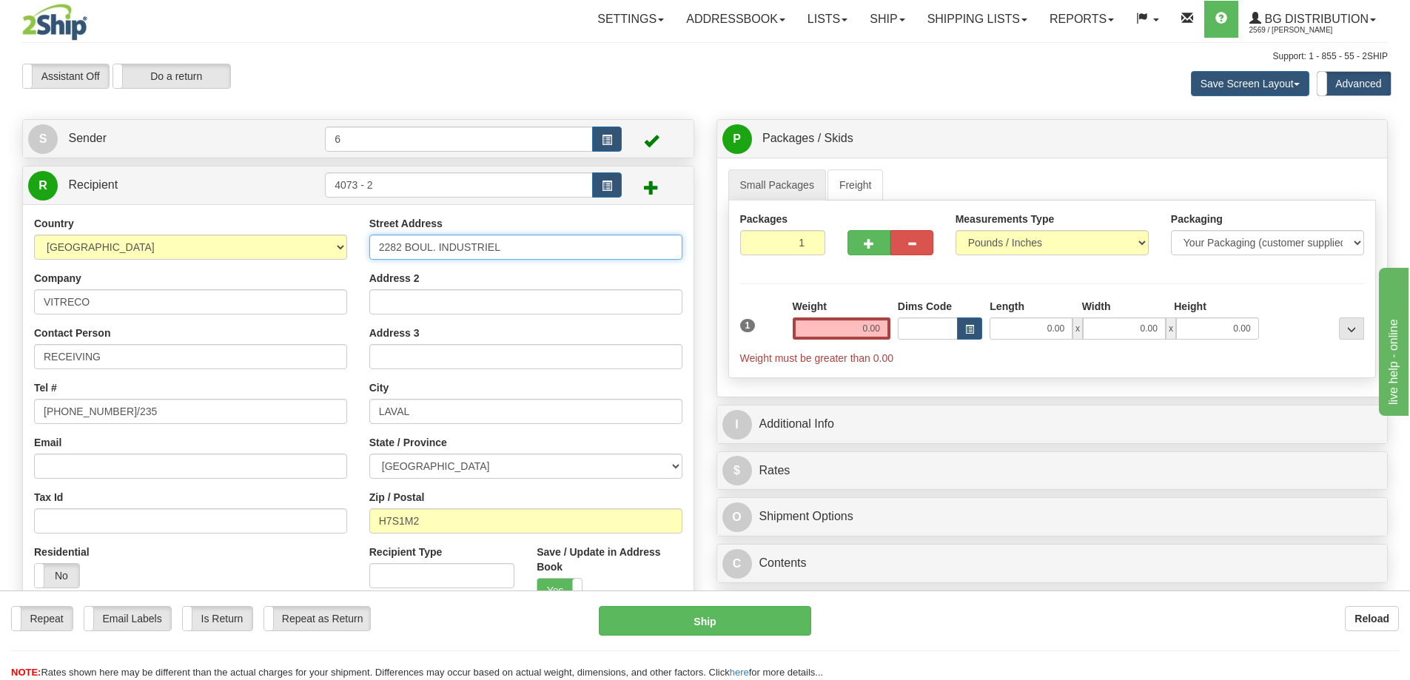
drag, startPoint x: 553, startPoint y: 243, endPoint x: 14, endPoint y: 265, distance: 539.2
click at [38, 261] on div "Country [GEOGRAPHIC_DATA] [GEOGRAPHIC_DATA] [GEOGRAPHIC_DATA] [GEOGRAPHIC_DATA]…" at bounding box center [358, 442] width 670 height 453
type input "900 PLACE [PERSON_NAME]"
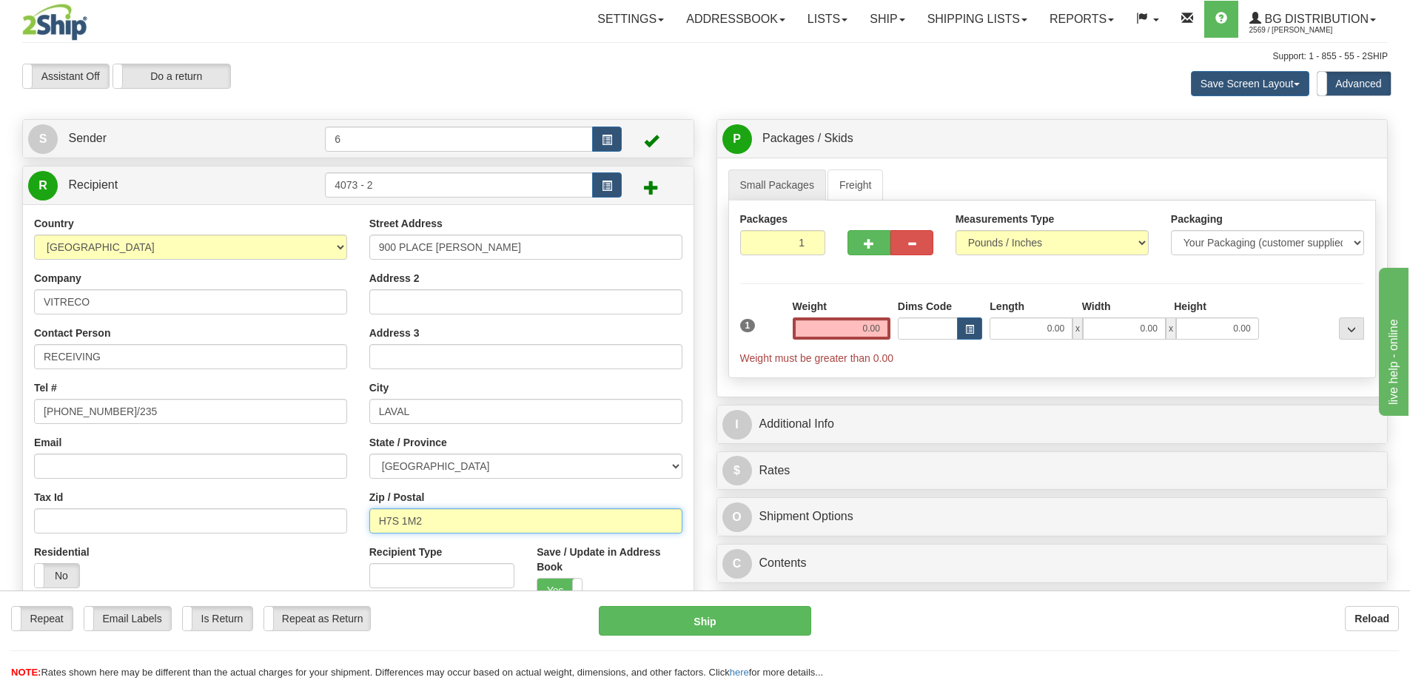
type input "H7S 1M2"
click at [850, 337] on input "0.00" at bounding box center [842, 328] width 98 height 22
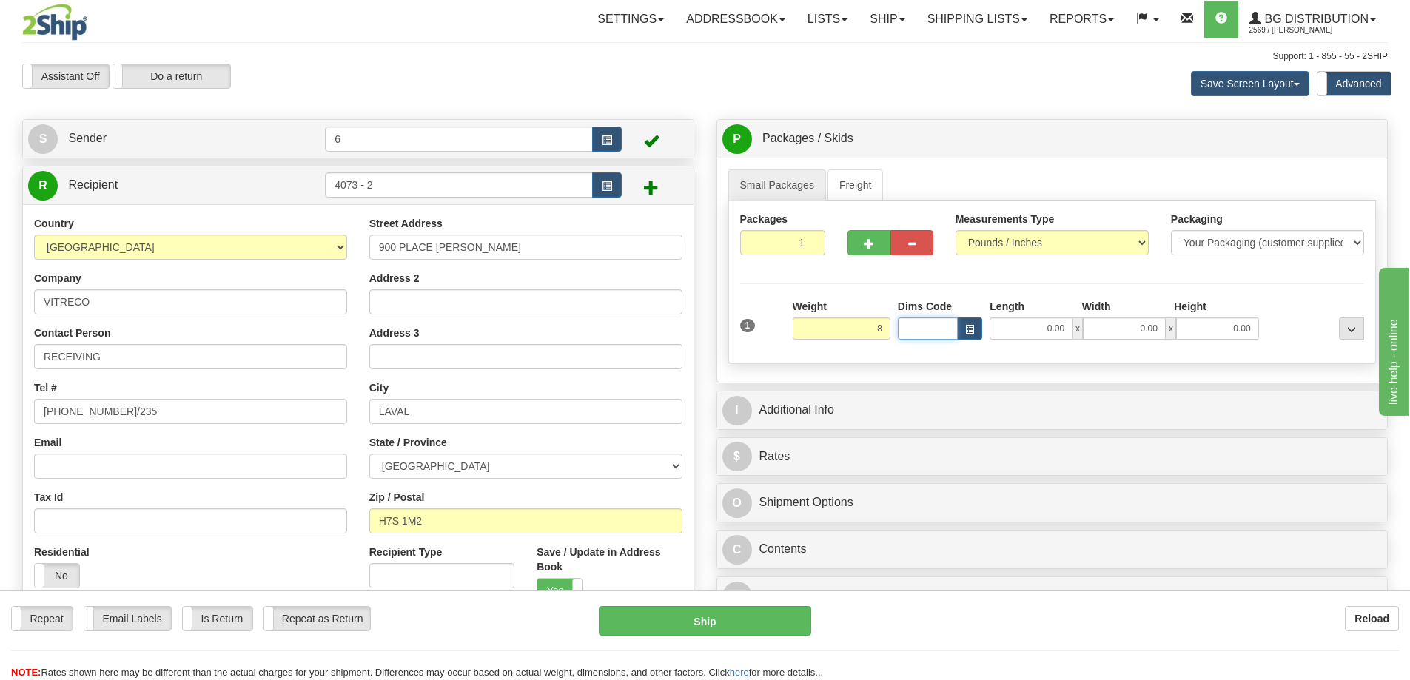
type input "8.00"
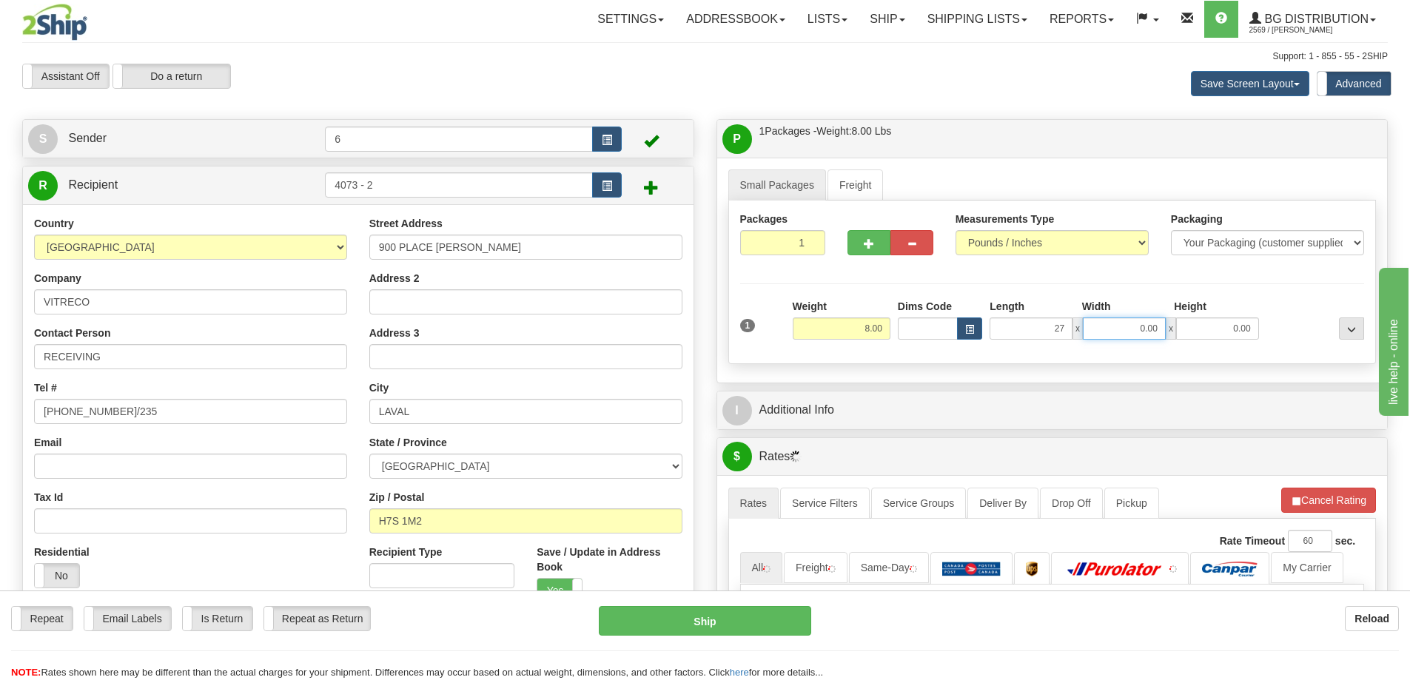
type input "27.00"
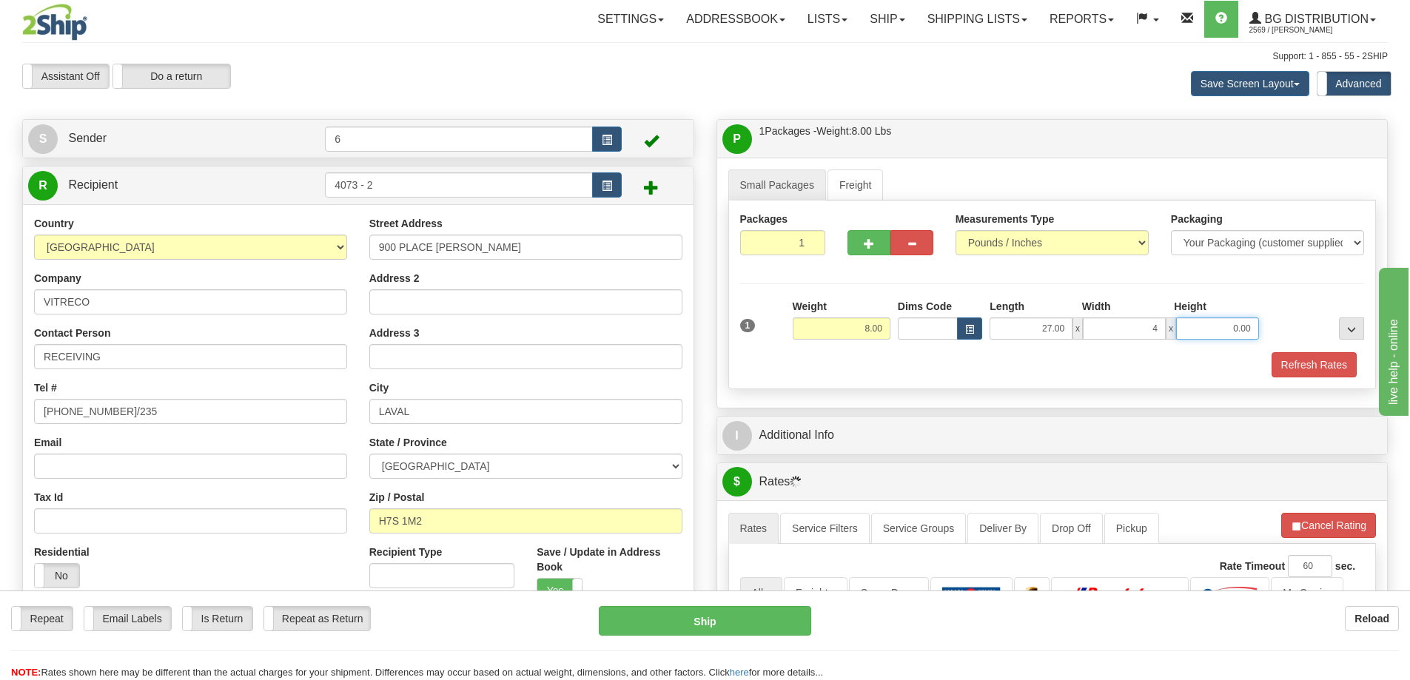
type input "4.00"
type input "3.00"
click at [1331, 349] on div "1 Weight 8.00 Dims Code x x" at bounding box center [1052, 325] width 632 height 53
click at [1310, 367] on button "Refresh Rates" at bounding box center [1313, 364] width 85 height 25
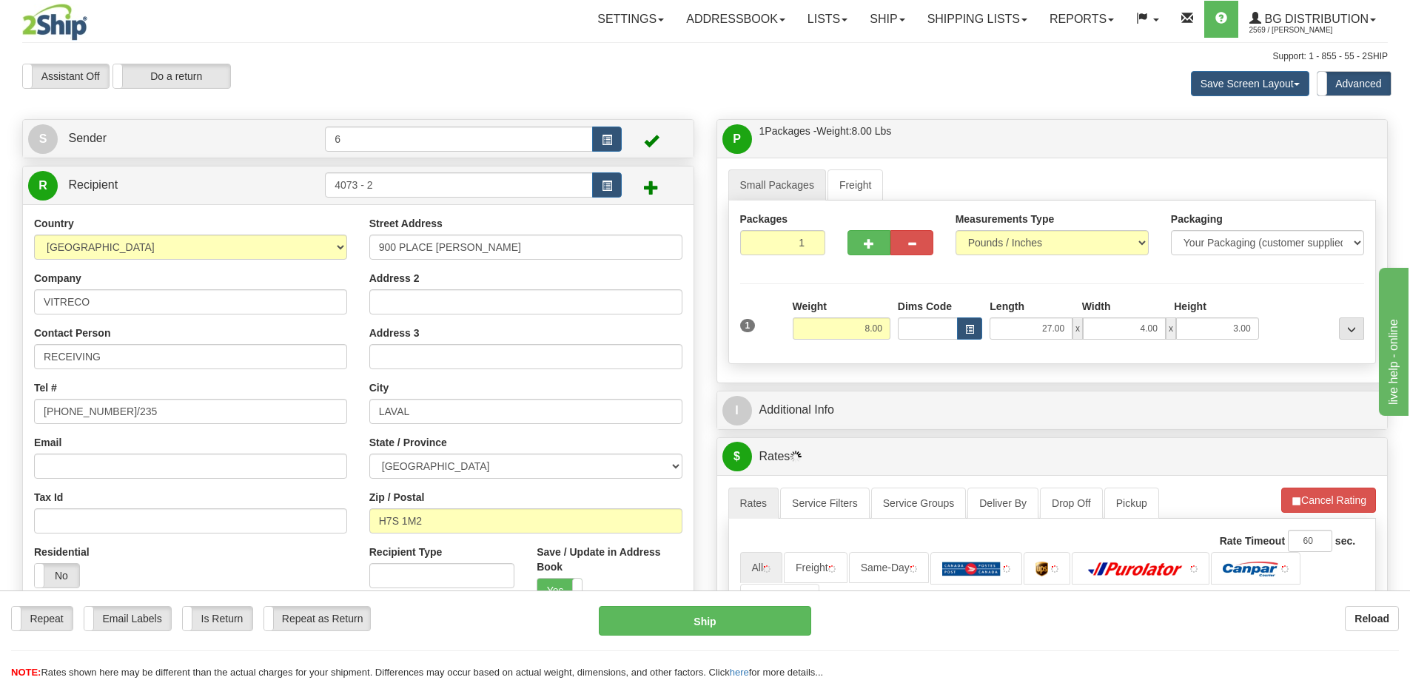
click at [1270, 433] on div "P Packages / Skids 1 Packages - Weight: 8.00 Lbs 1 Skids - Weight: NaN Lbs Ship…" at bounding box center [1052, 527] width 694 height 816
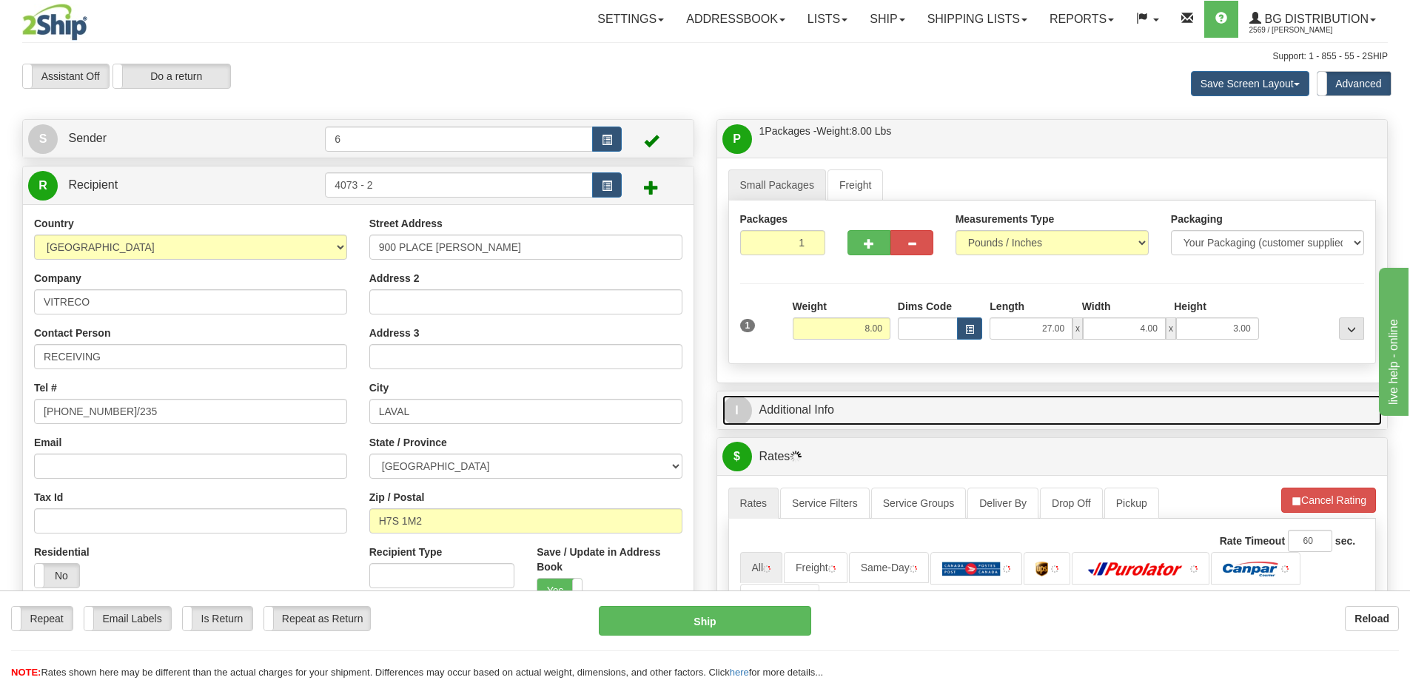
click at [1241, 416] on link "I Additional Info" at bounding box center [1052, 410] width 660 height 30
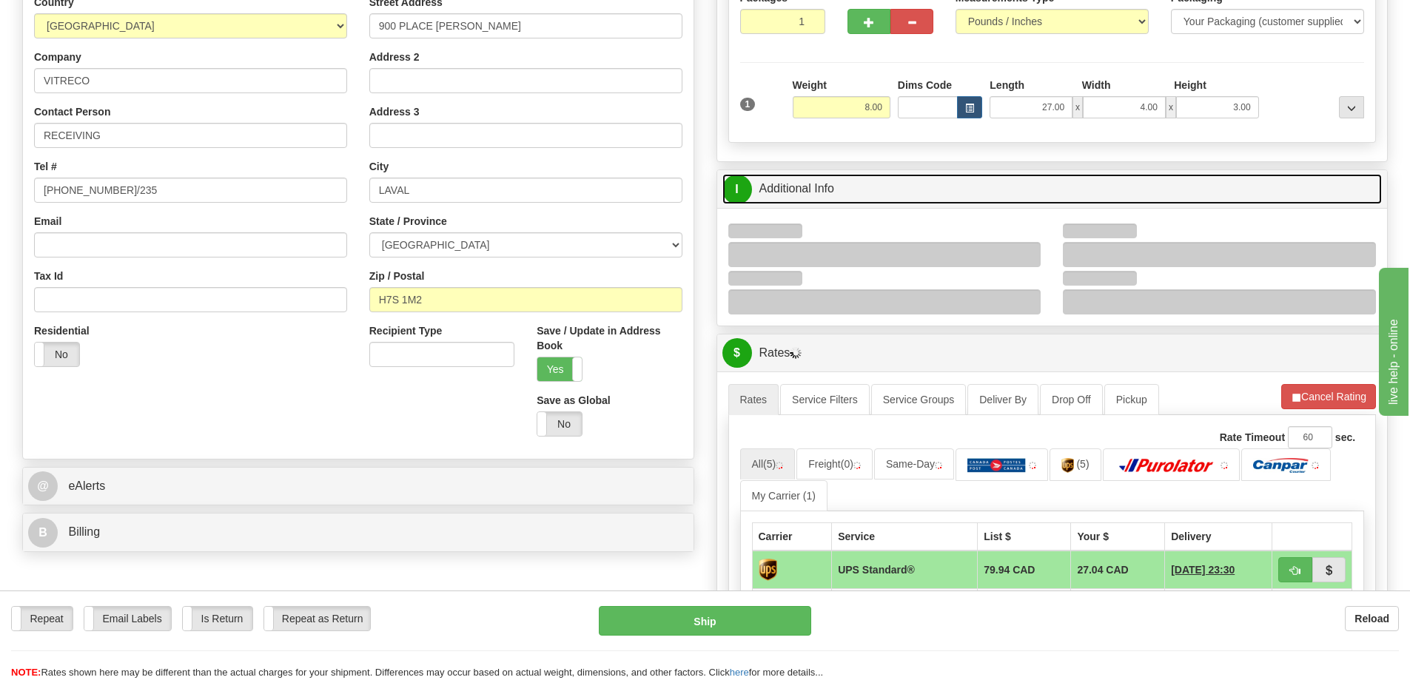
scroll to position [222, 0]
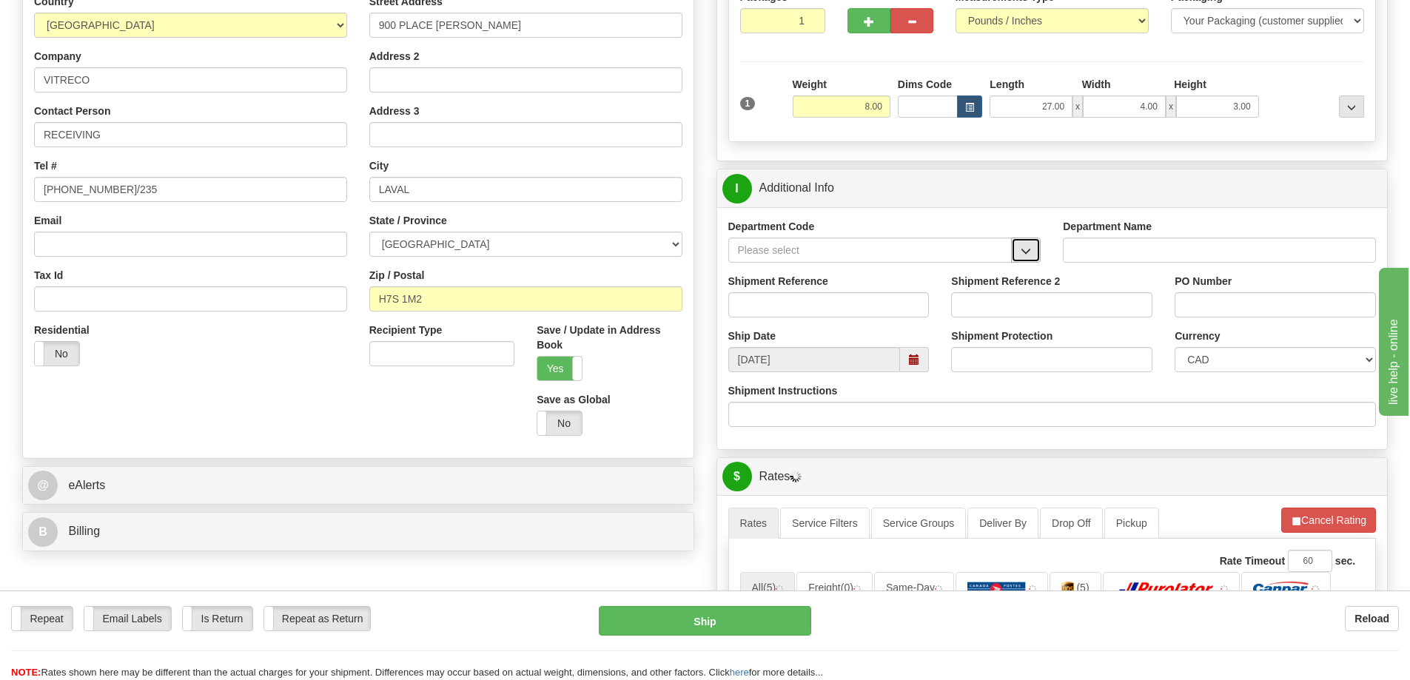
click at [1017, 246] on button "button" at bounding box center [1026, 250] width 30 height 25
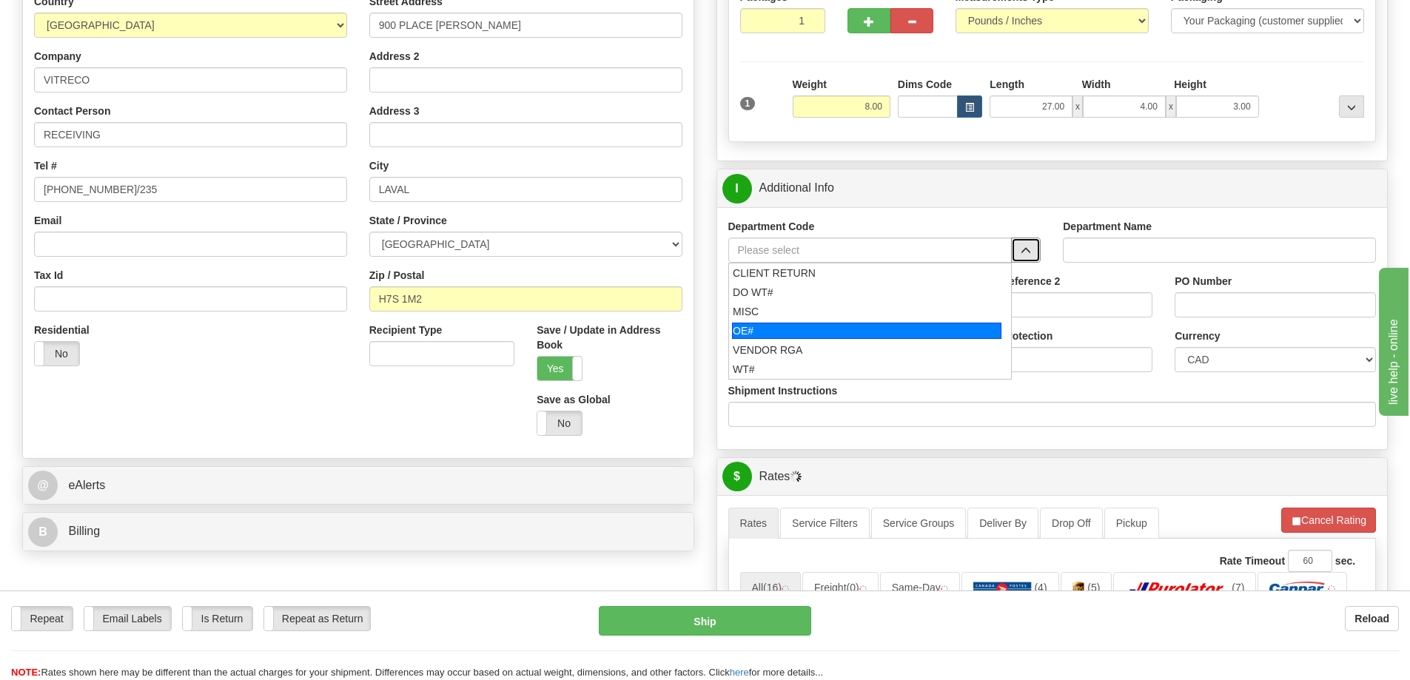
drag, startPoint x: 748, startPoint y: 328, endPoint x: 760, endPoint y: 305, distance: 25.8
click at [751, 326] on div "OE#" at bounding box center [866, 331] width 269 height 16
type input "OE#"
type input "ORDERS"
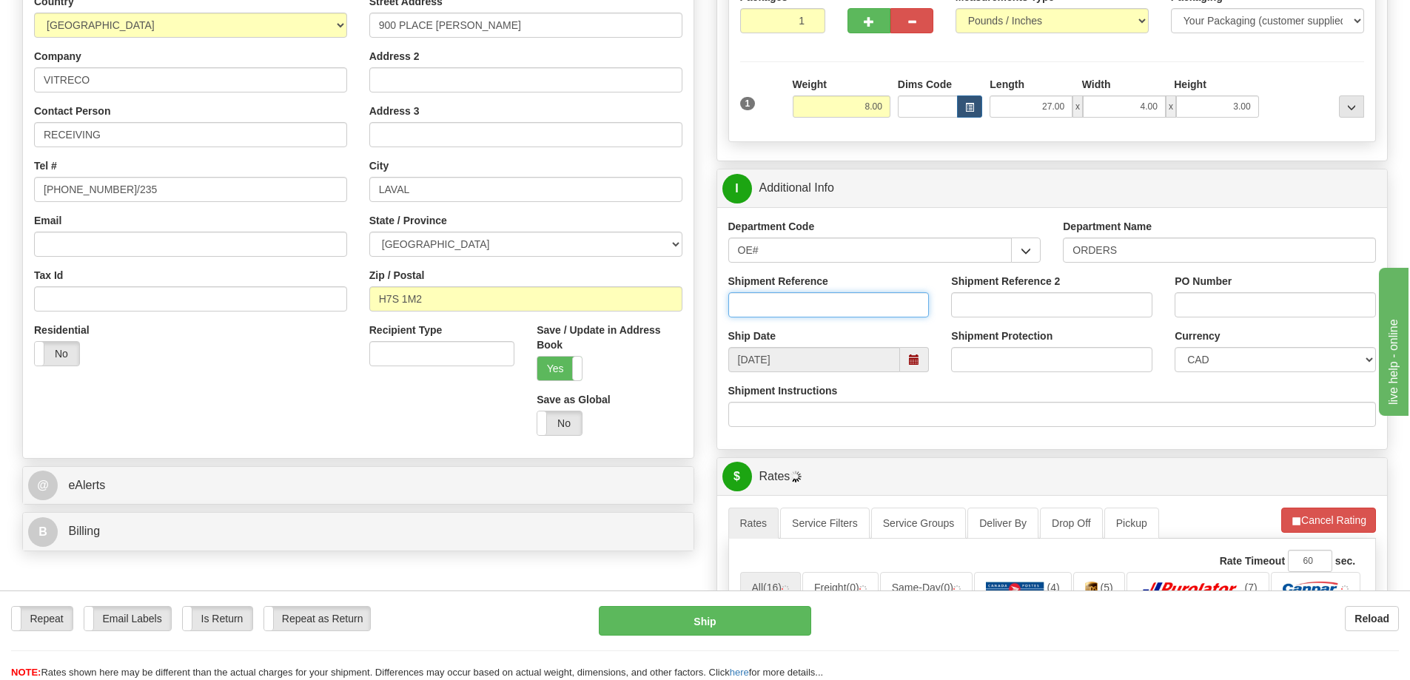
click at [760, 302] on input "Shipment Reference" at bounding box center [828, 304] width 201 height 25
type input "60033542-00"
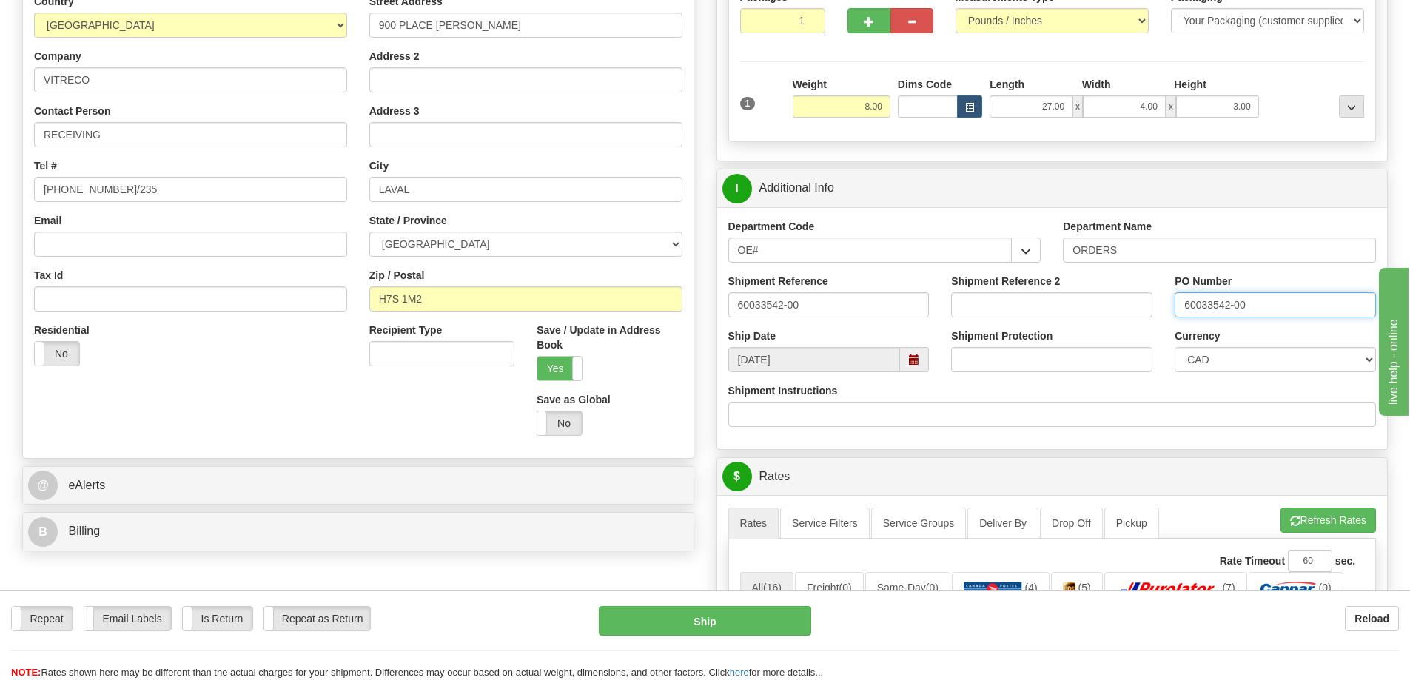
type input "60033542-00"
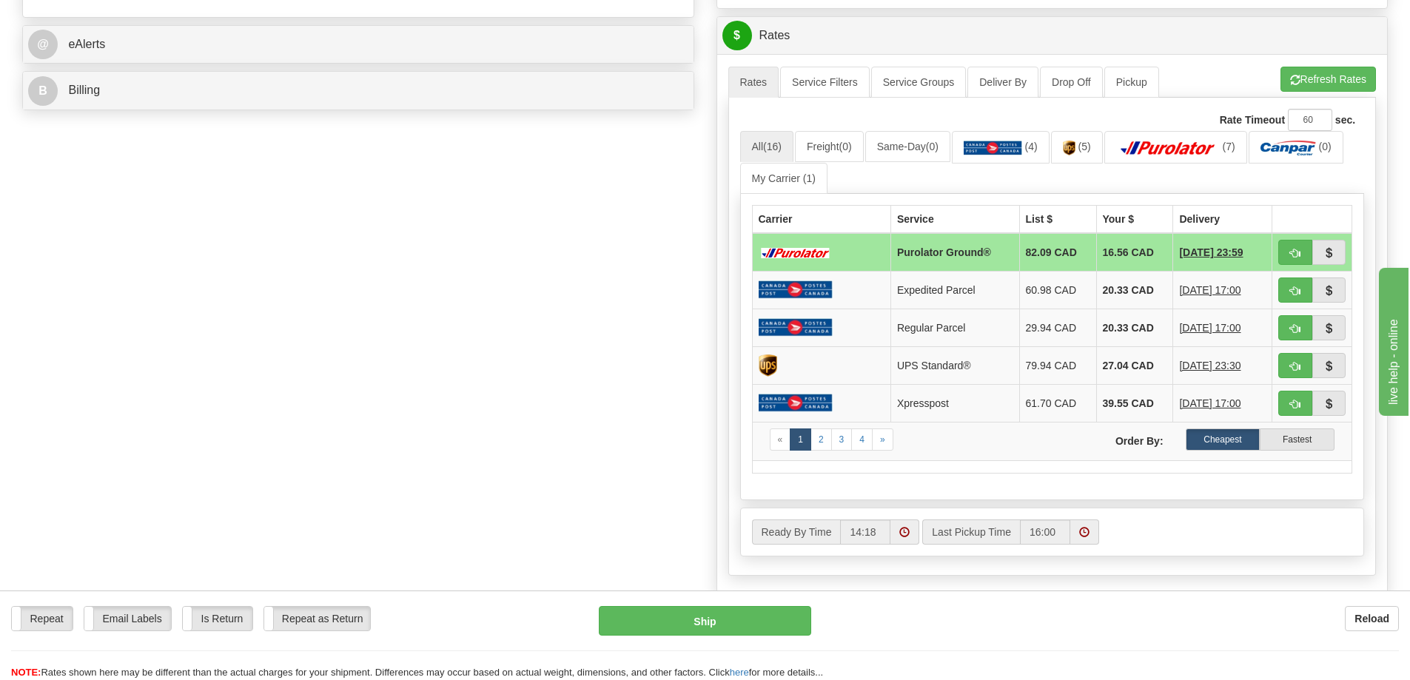
scroll to position [666, 0]
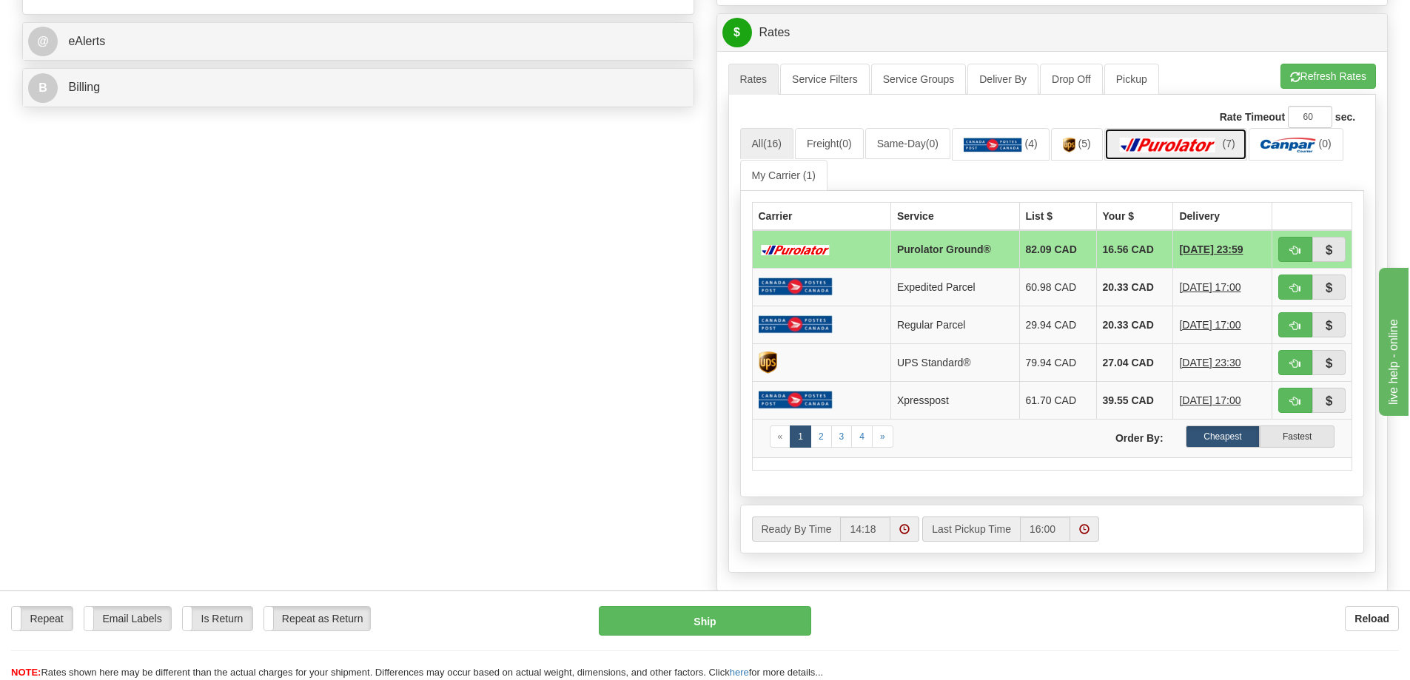
drag, startPoint x: 1195, startPoint y: 149, endPoint x: 1222, endPoint y: 136, distance: 29.5
click at [1196, 149] on img at bounding box center [1168, 145] width 104 height 15
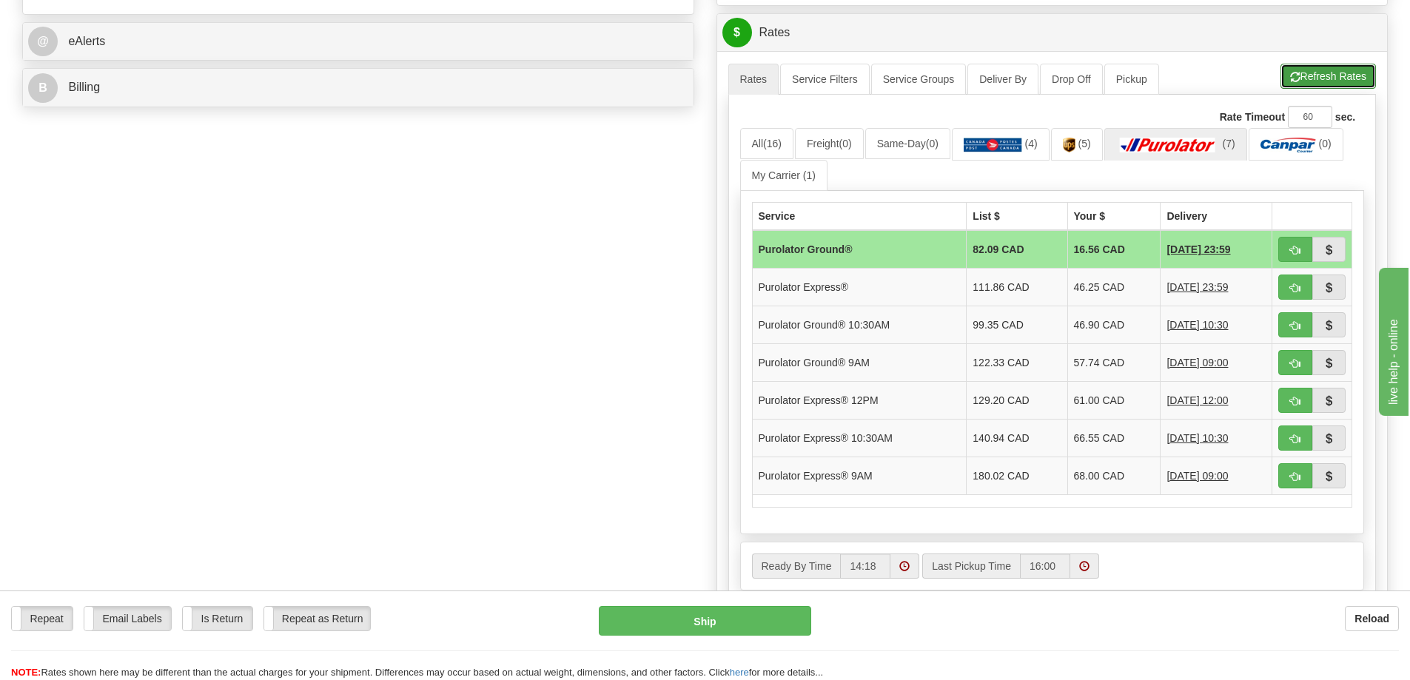
click at [1334, 76] on button "Refresh Rates" at bounding box center [1327, 76] width 95 height 25
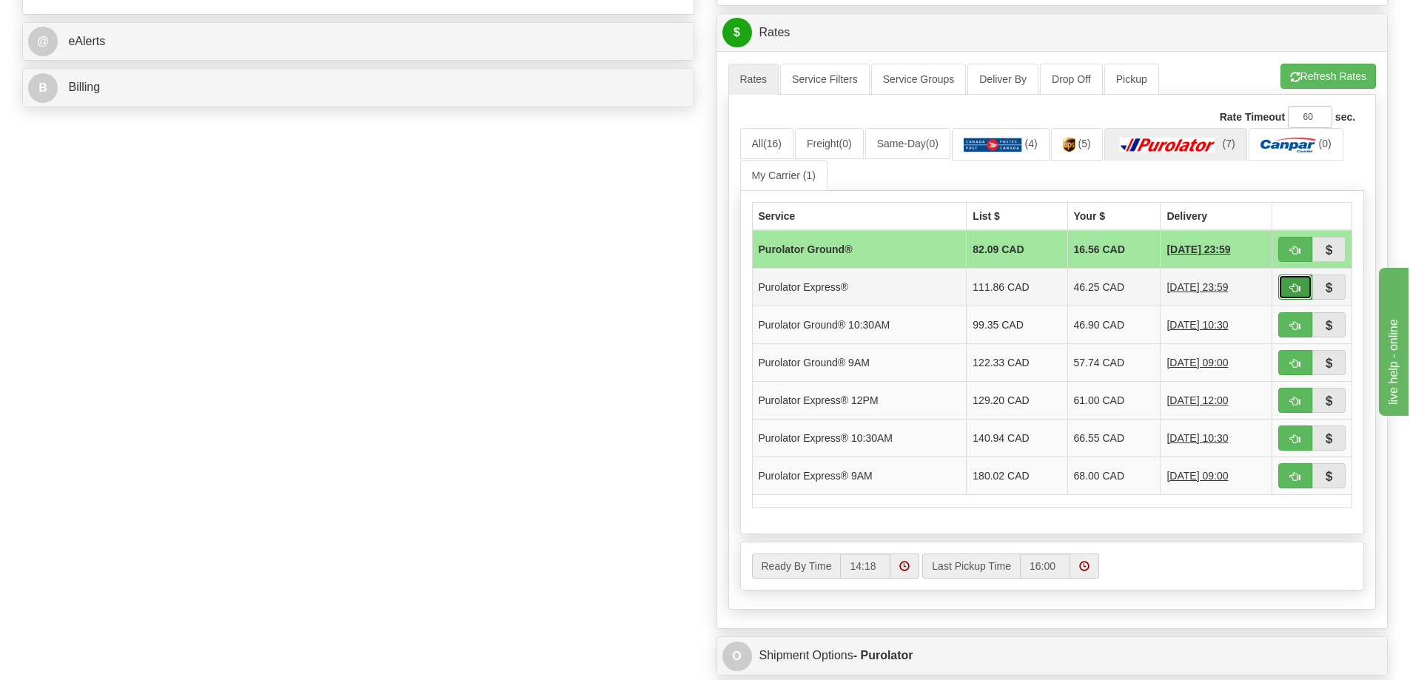
click at [1290, 292] on span "button" at bounding box center [1295, 288] width 10 height 10
type input "202"
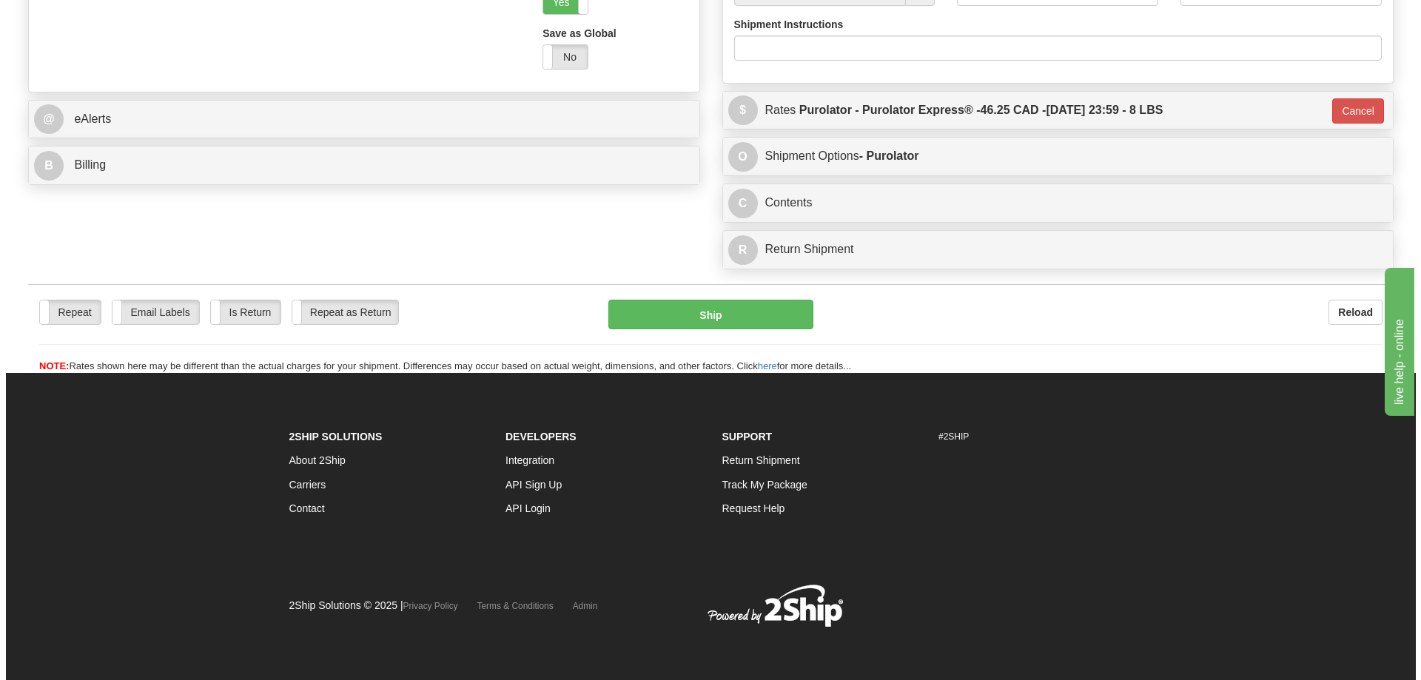
scroll to position [635, 0]
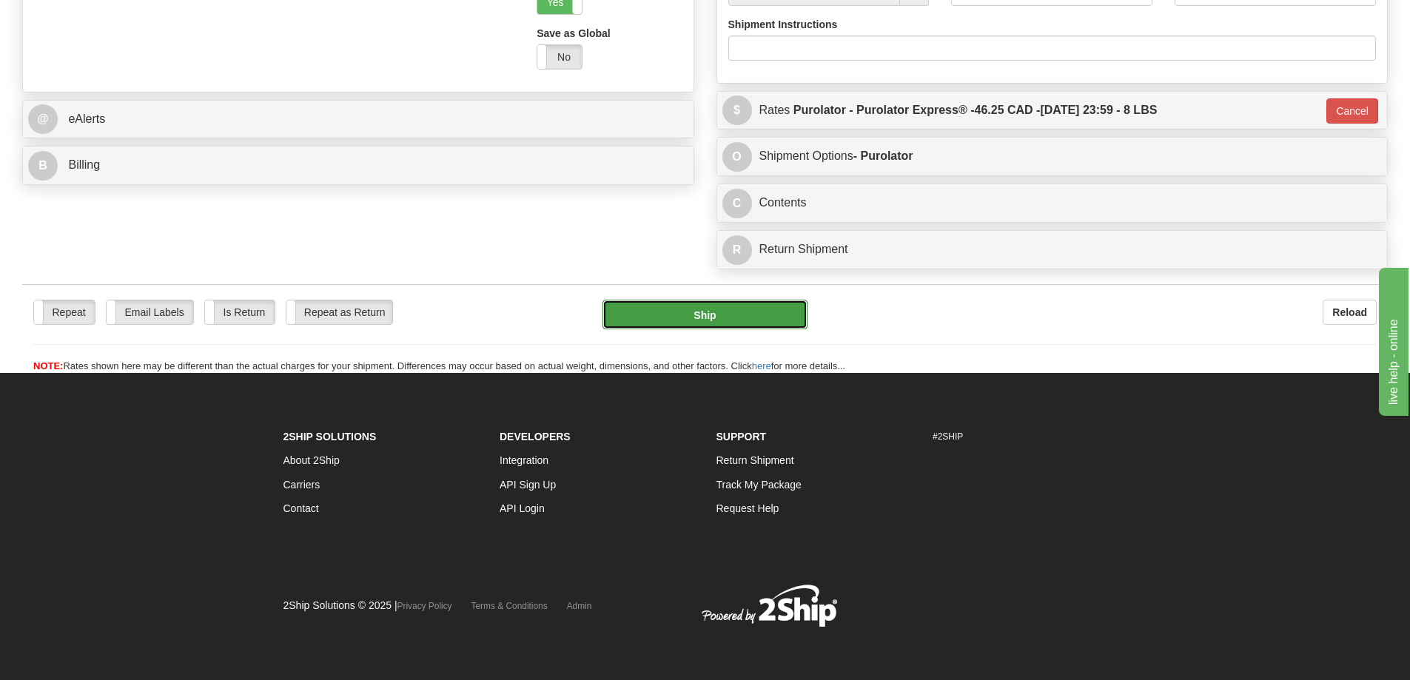
click at [710, 300] on button "Ship" at bounding box center [704, 315] width 205 height 30
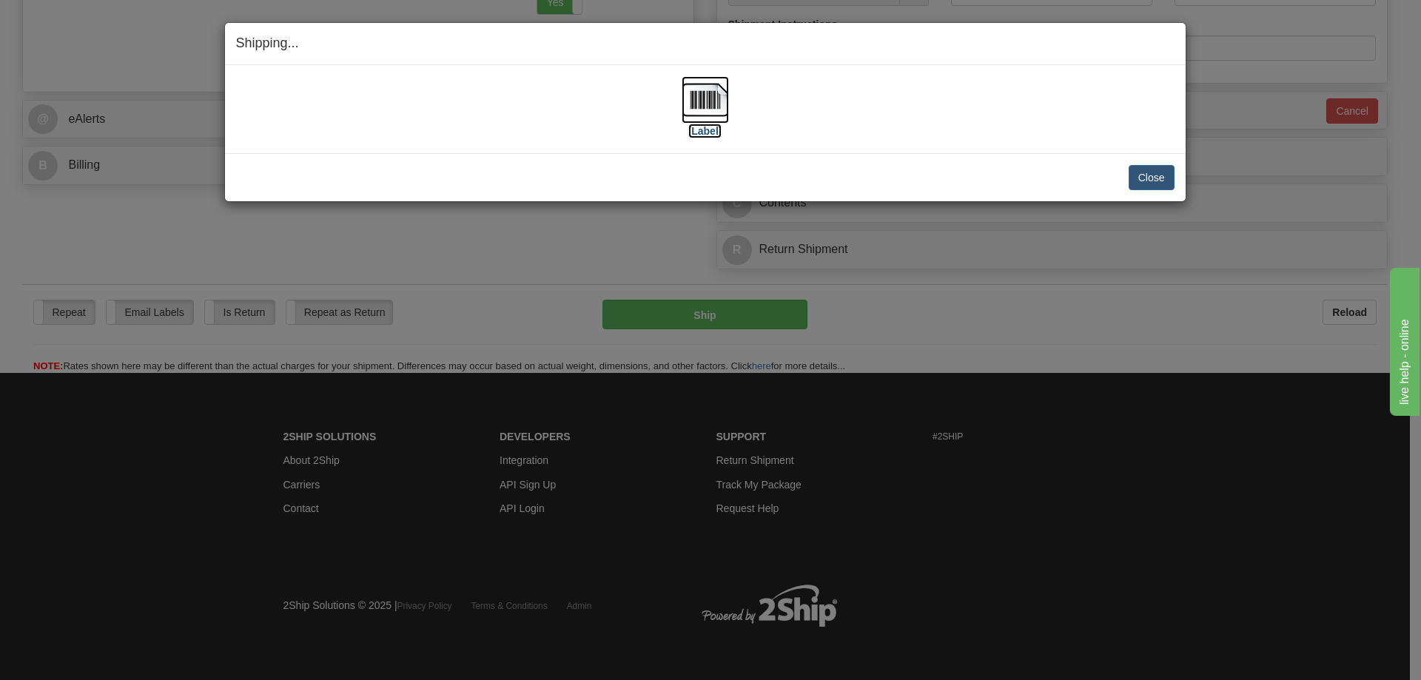
click at [693, 124] on label "[Label]" at bounding box center [705, 131] width 34 height 15
click at [1166, 171] on button "Close" at bounding box center [1152, 177] width 46 height 25
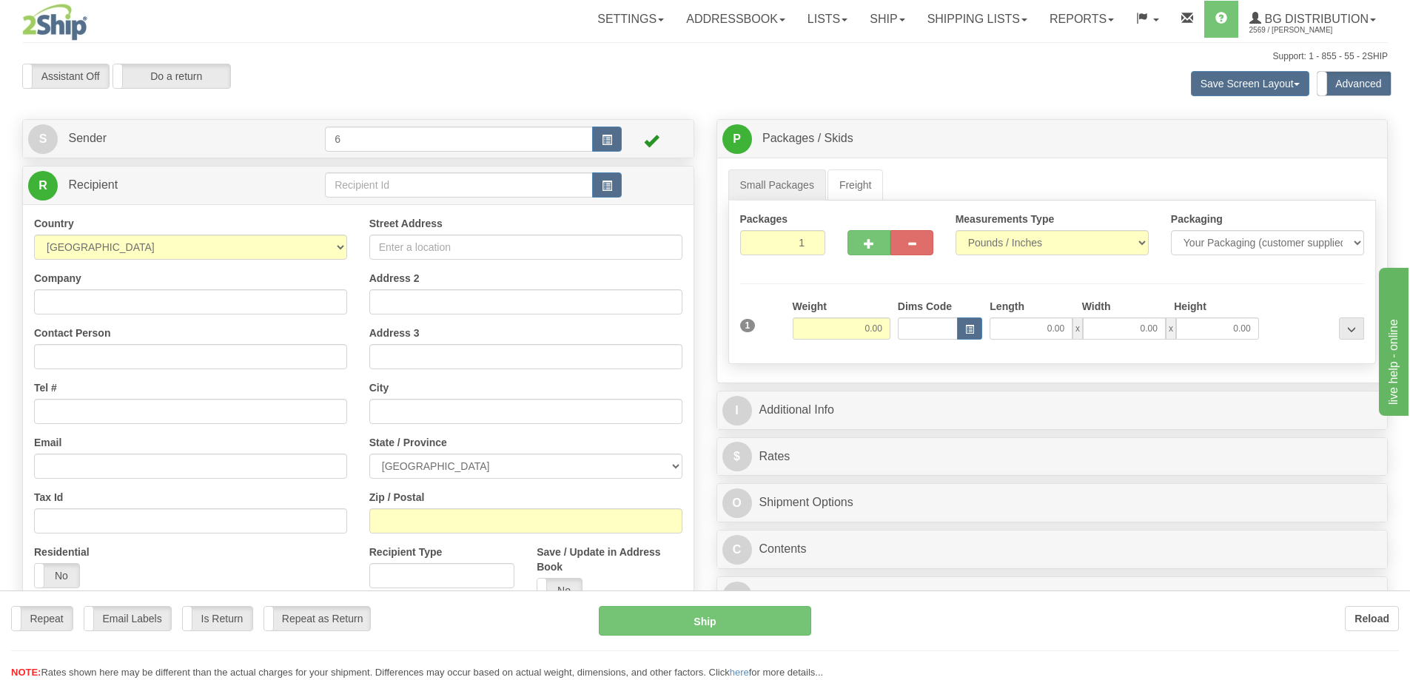
click at [386, 190] on div at bounding box center [705, 340] width 1410 height 680
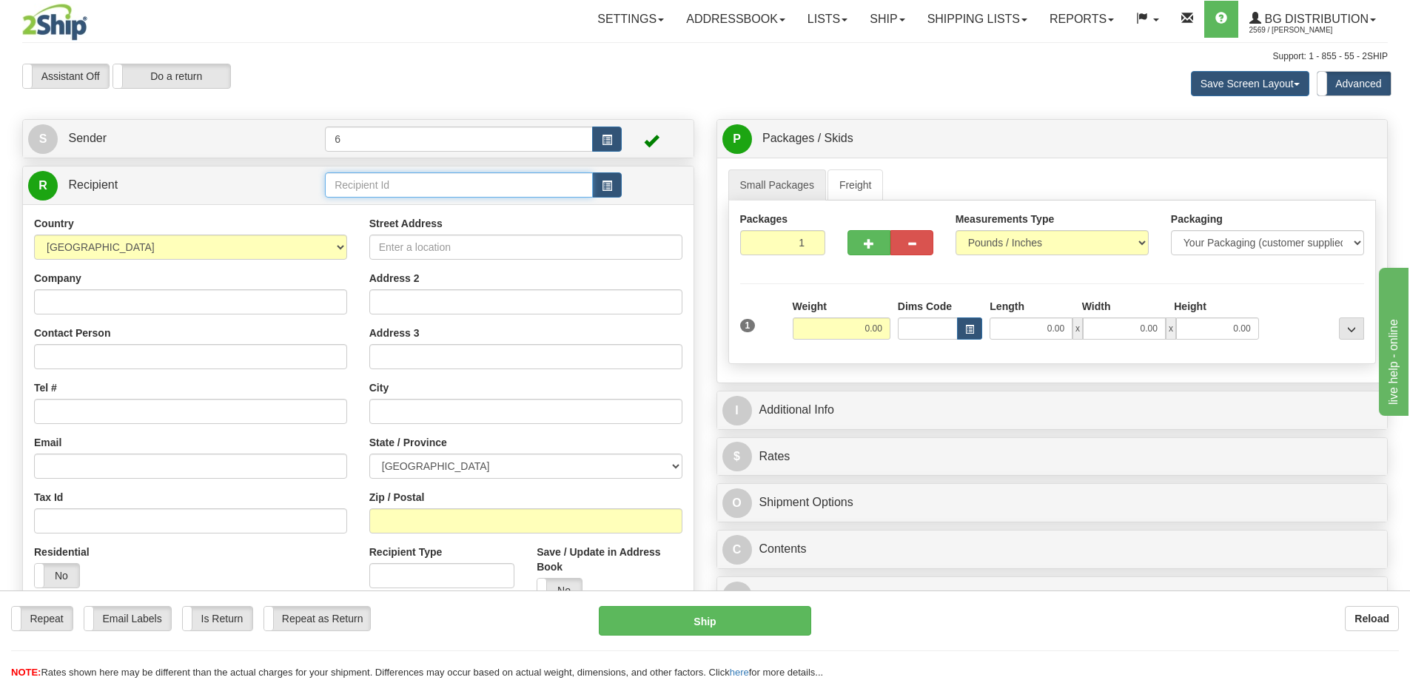
click at [386, 190] on input "text" at bounding box center [459, 184] width 268 height 25
click at [385, 189] on input "text" at bounding box center [459, 184] width 268 height 25
type input "60628"
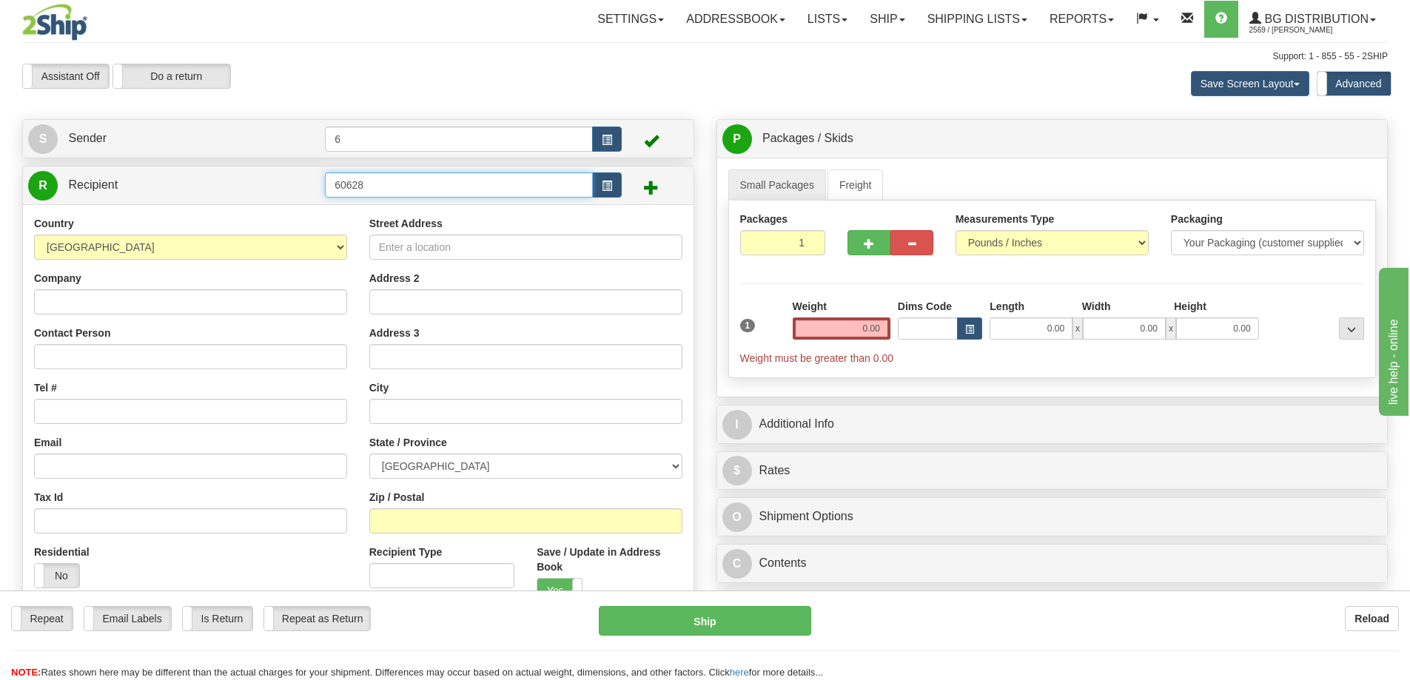
click at [385, 185] on input "60628" at bounding box center [459, 184] width 268 height 25
drag, startPoint x: 369, startPoint y: 218, endPoint x: 360, endPoint y: 229, distance: 14.4
click at [360, 229] on ul "60621 60627 60620" at bounding box center [459, 229] width 268 height 59
click at [360, 226] on div "60627" at bounding box center [456, 229] width 254 height 16
type input "60627"
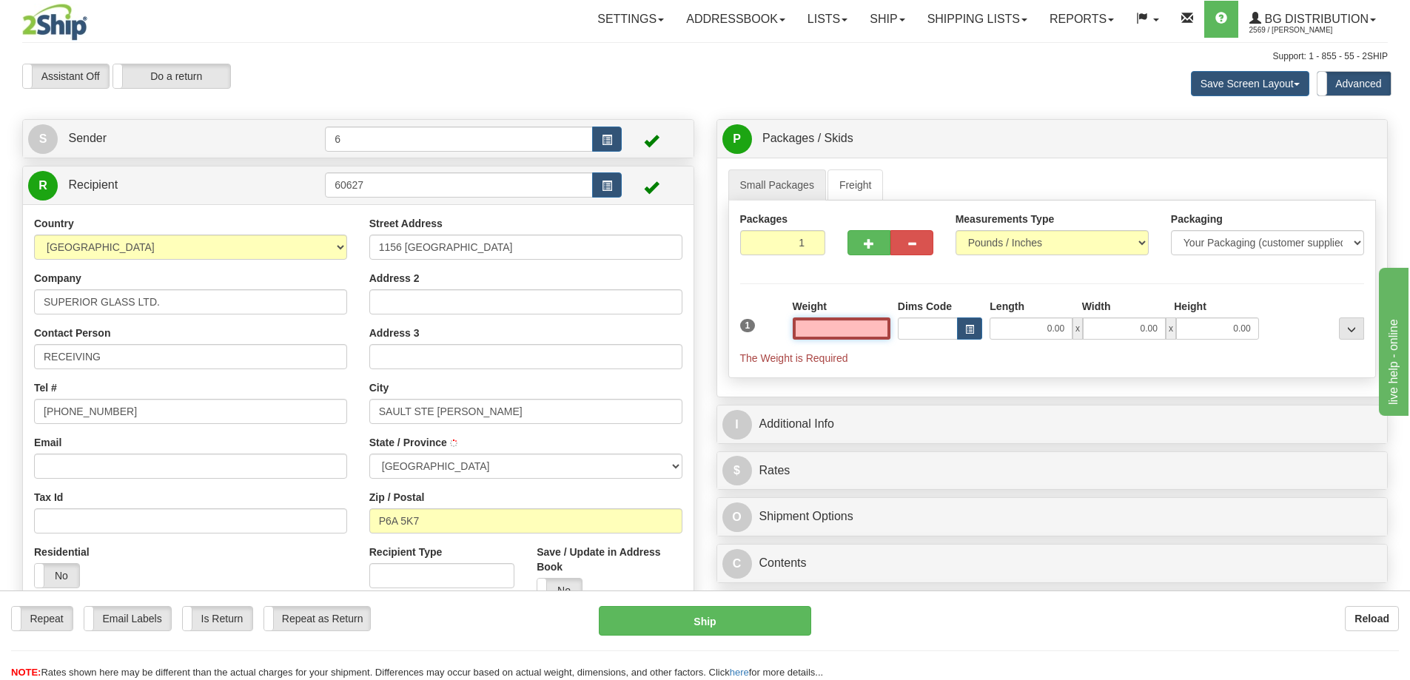
type input "SAULT STE. MARIE"
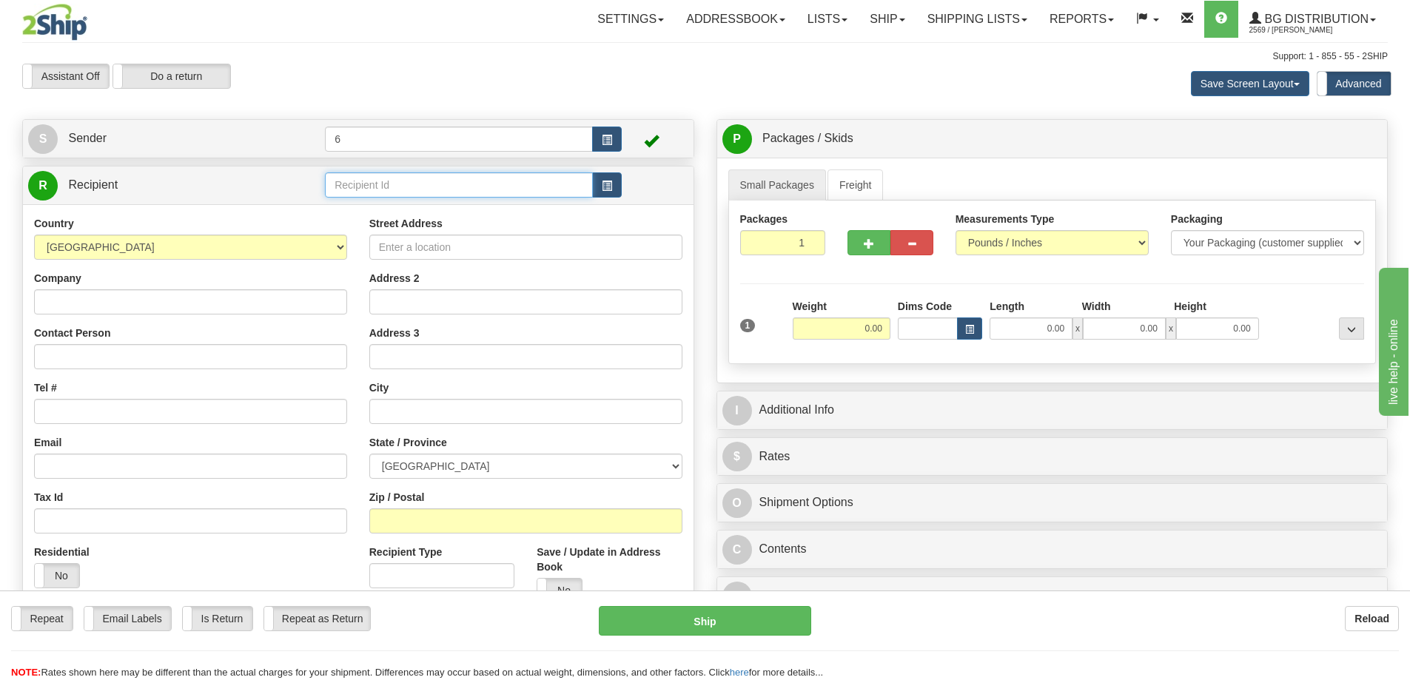
click at [346, 185] on input "text" at bounding box center [459, 184] width 268 height 25
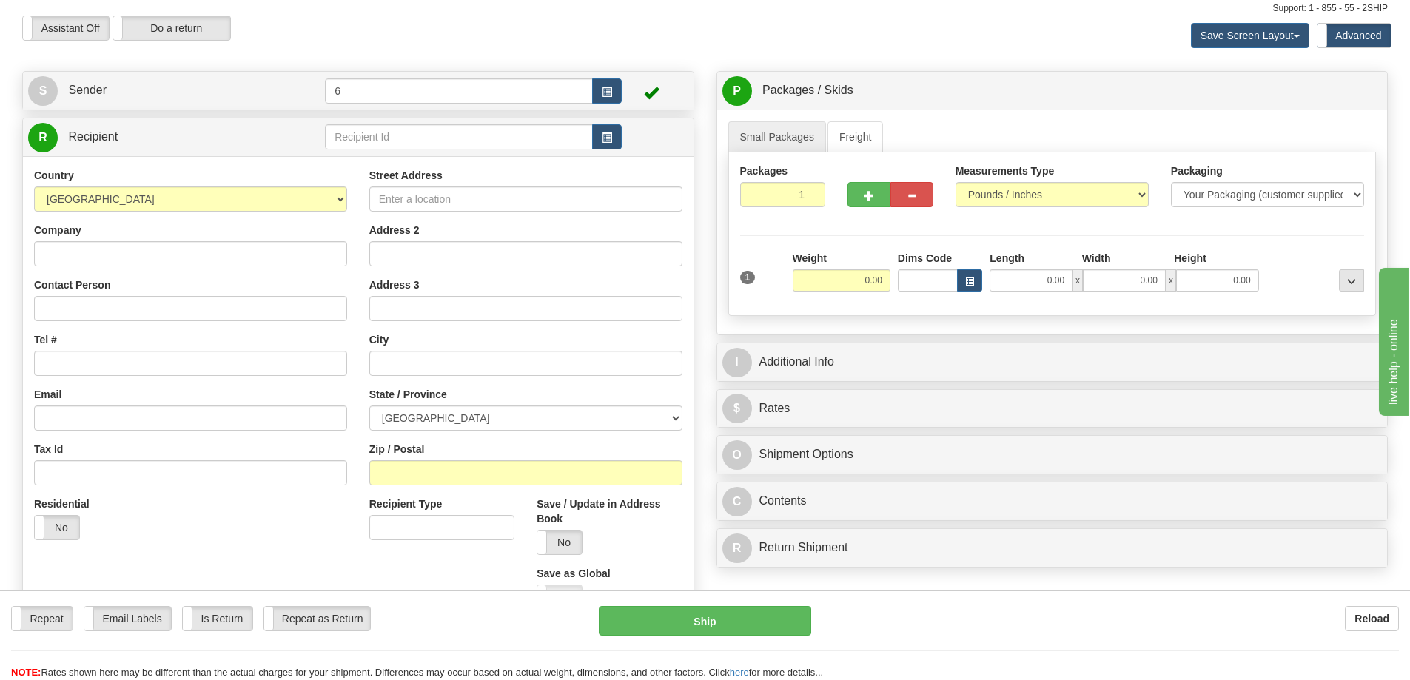
scroll to position [74, 0]
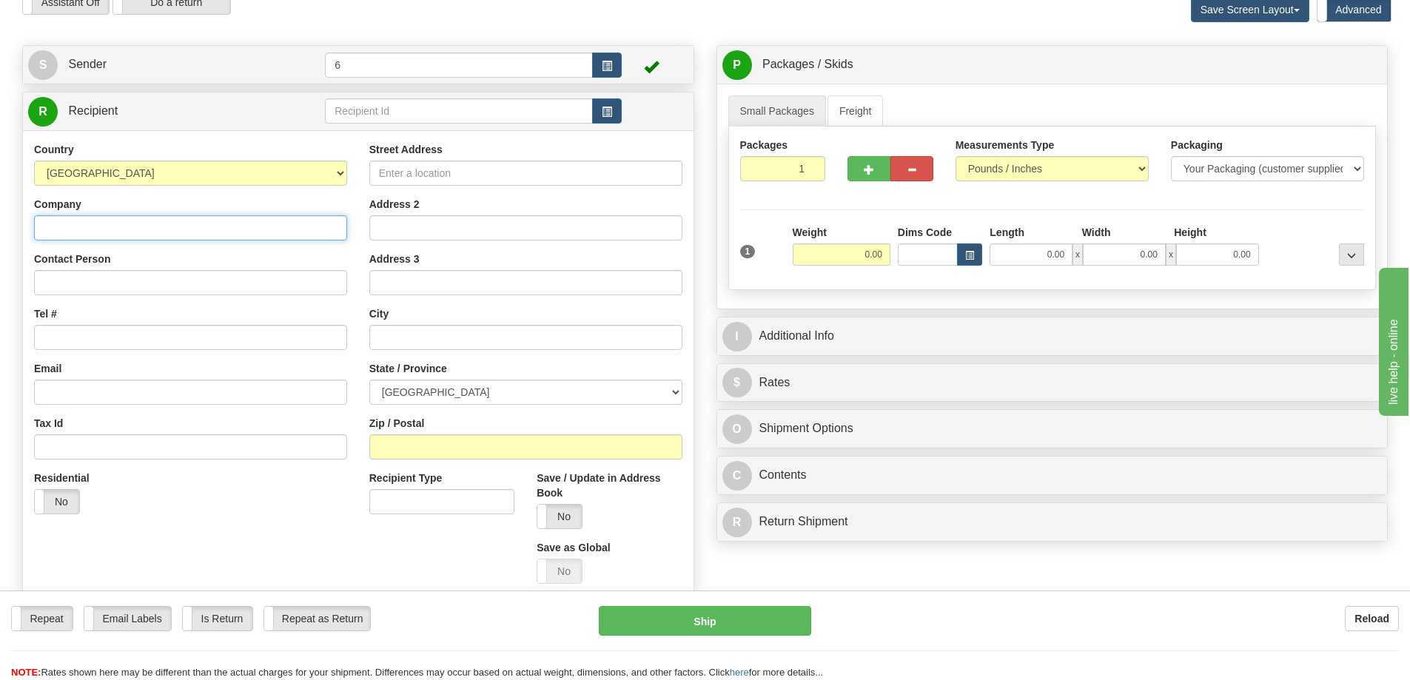
click at [76, 221] on input "Company" at bounding box center [190, 227] width 313 height 25
type input "d"
type input "DOORS BY LAVA"
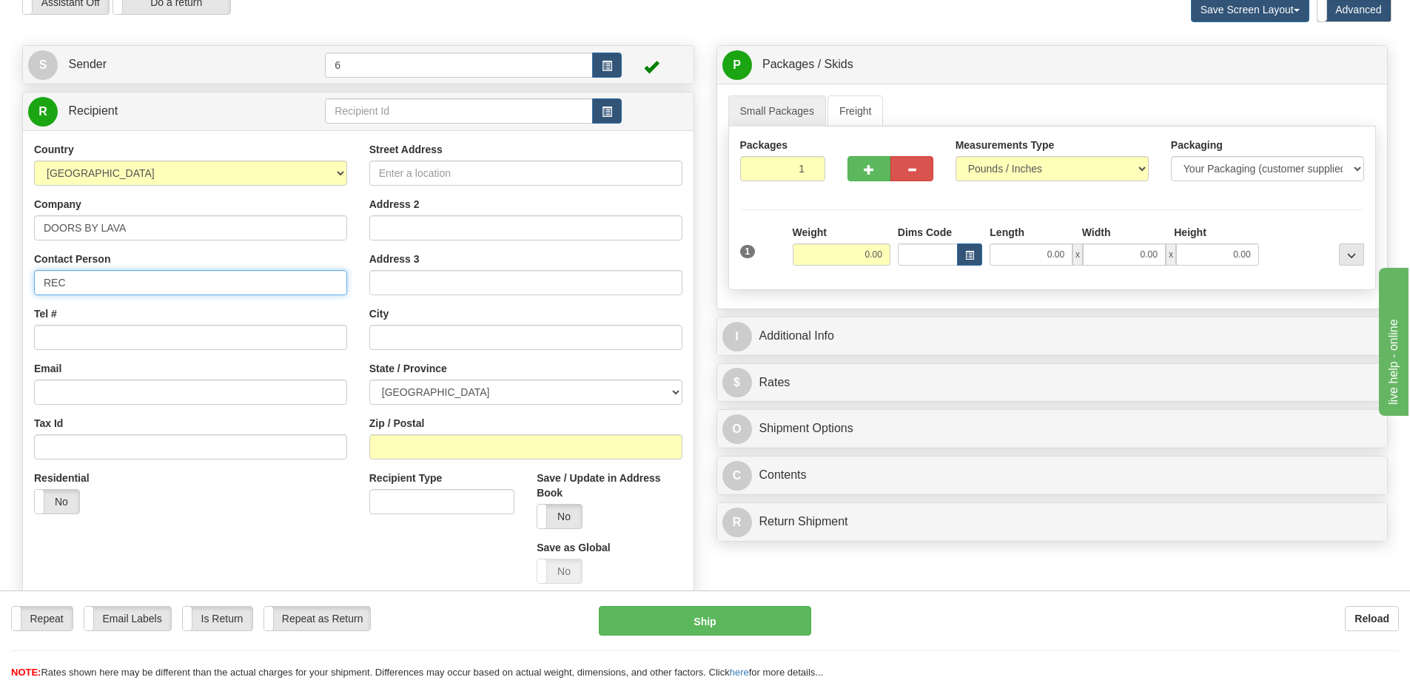
type input "REC"
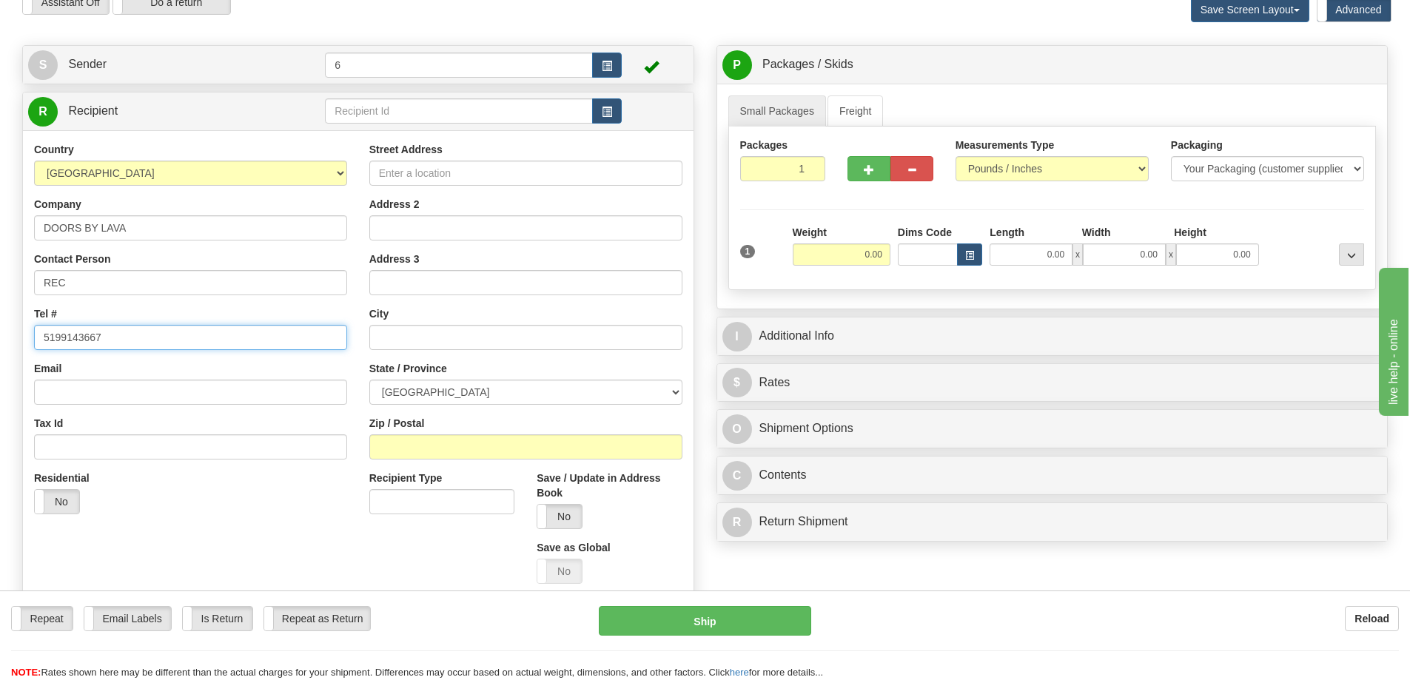
type input "5199143667"
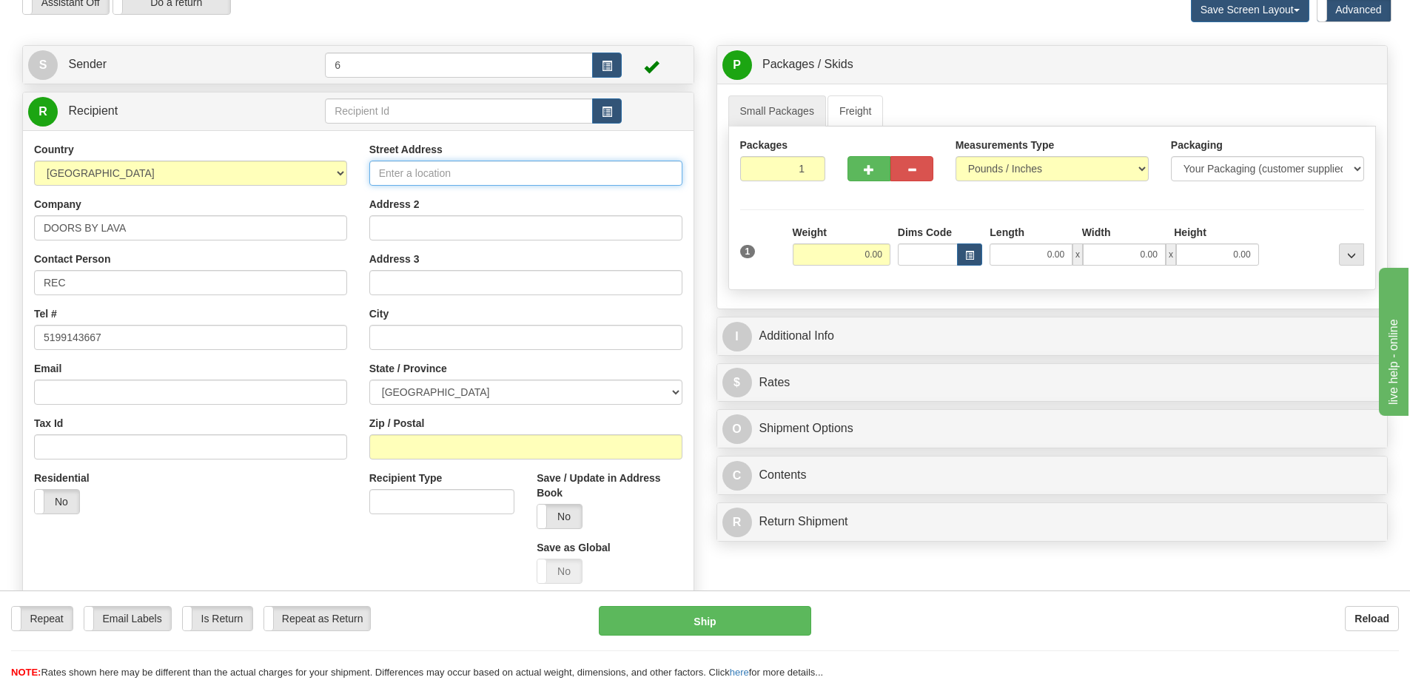
drag, startPoint x: 480, startPoint y: 177, endPoint x: 474, endPoint y: 191, distance: 15.6
click at [478, 188] on div "Street Address Address 2 Address 3 City State / Province [GEOGRAPHIC_DATA] [GEO…" at bounding box center [525, 368] width 335 height 453
type input "1 - 610 NEWBOLD STREET"
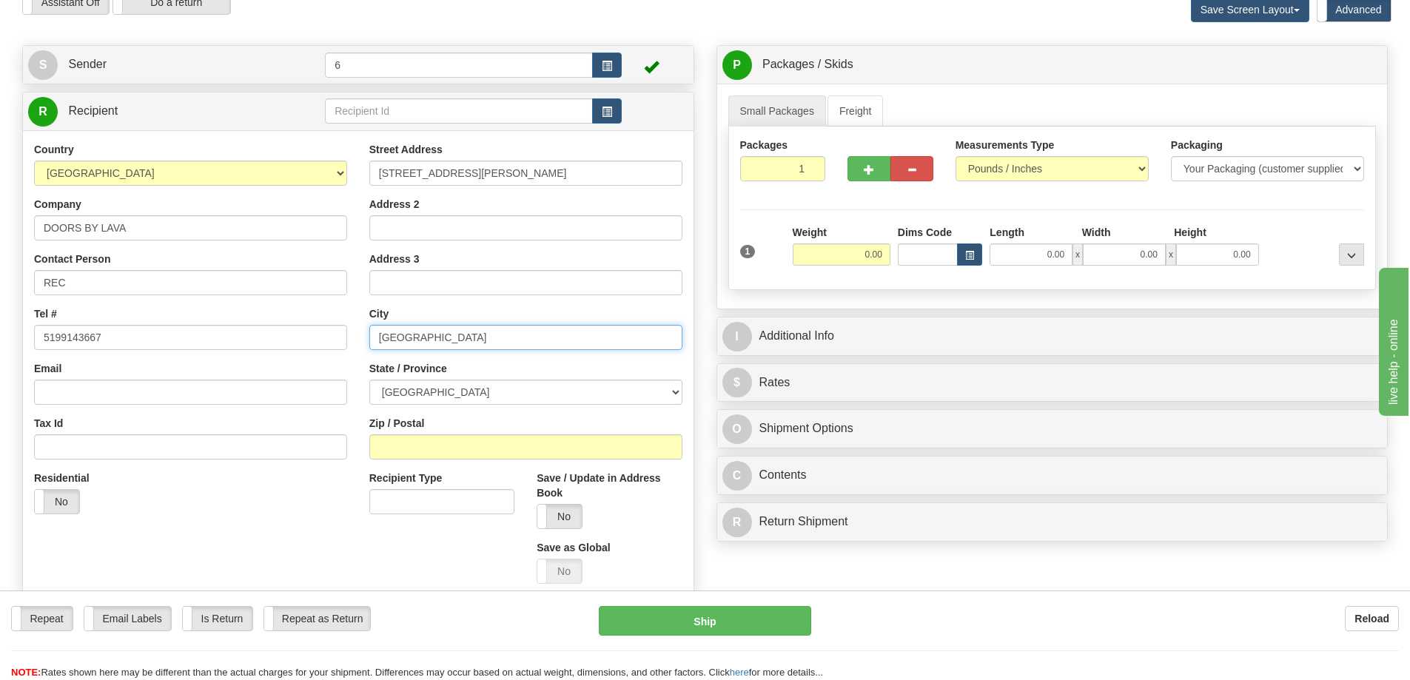
type input "LONDON"
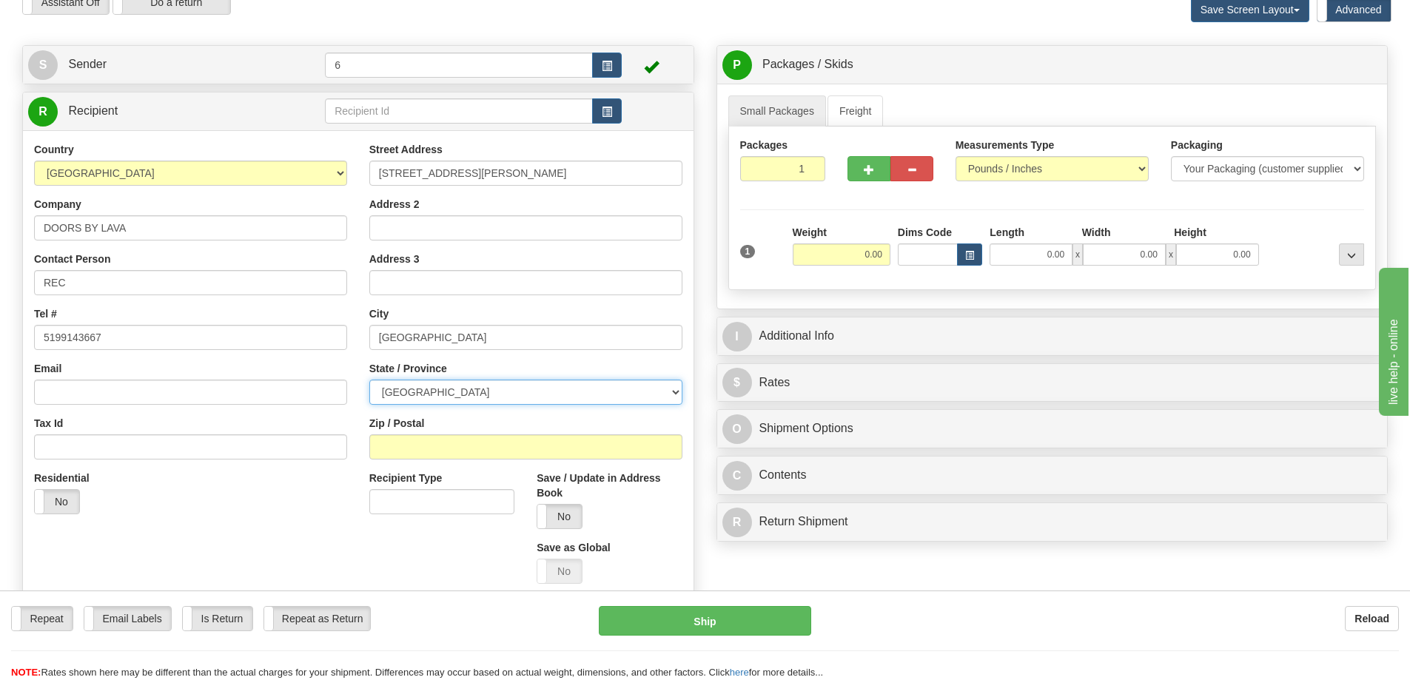
click at [511, 394] on select "ALBERTA BRITISH COLUMBIA MANITOBA NEW BRUNSWICK NEWFOUNDLAND NOVA SCOTIA NUNAVU…" at bounding box center [525, 392] width 313 height 25
select select "ON"
click at [369, 381] on select "ALBERTA BRITISH COLUMBIA MANITOBA NEW BRUNSWICK NEWFOUNDLAND NOVA SCOTIA NUNAVU…" at bounding box center [525, 392] width 313 height 25
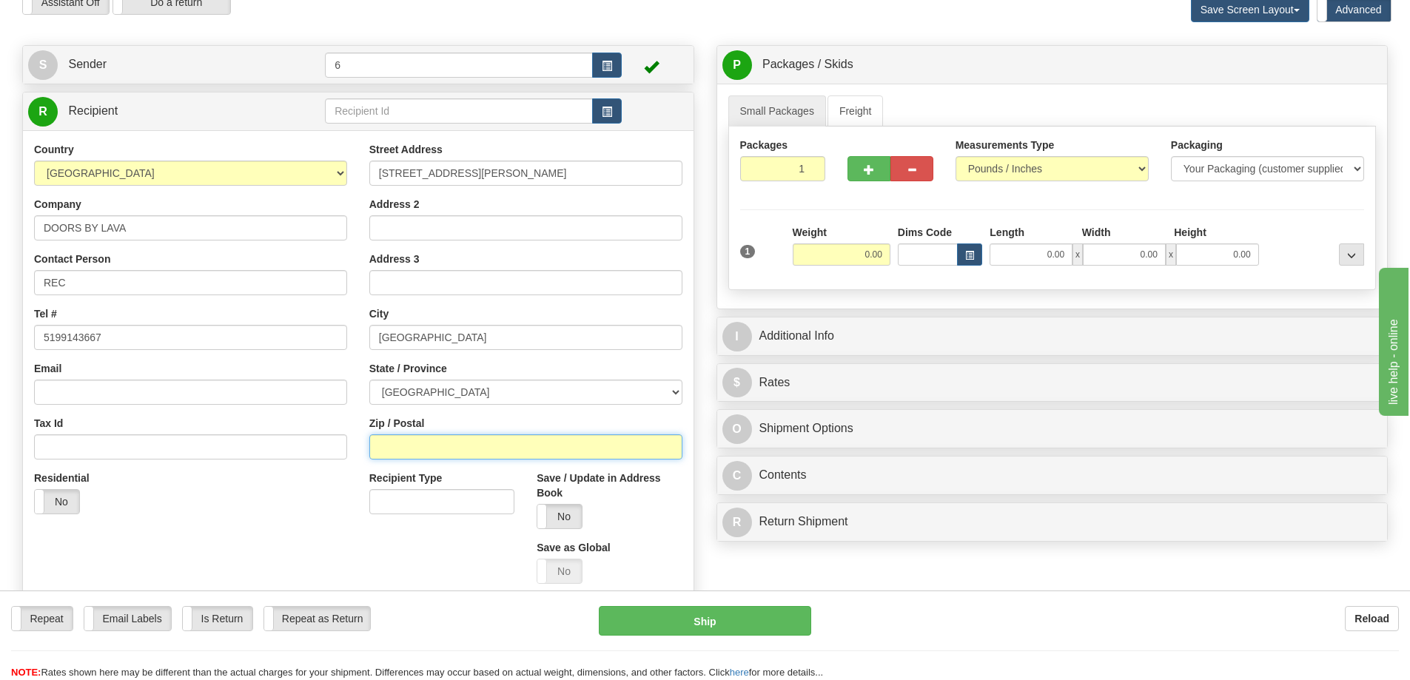
click at [445, 452] on input "Zip / Postal" at bounding box center [525, 446] width 313 height 25
type input "N6E2T6"
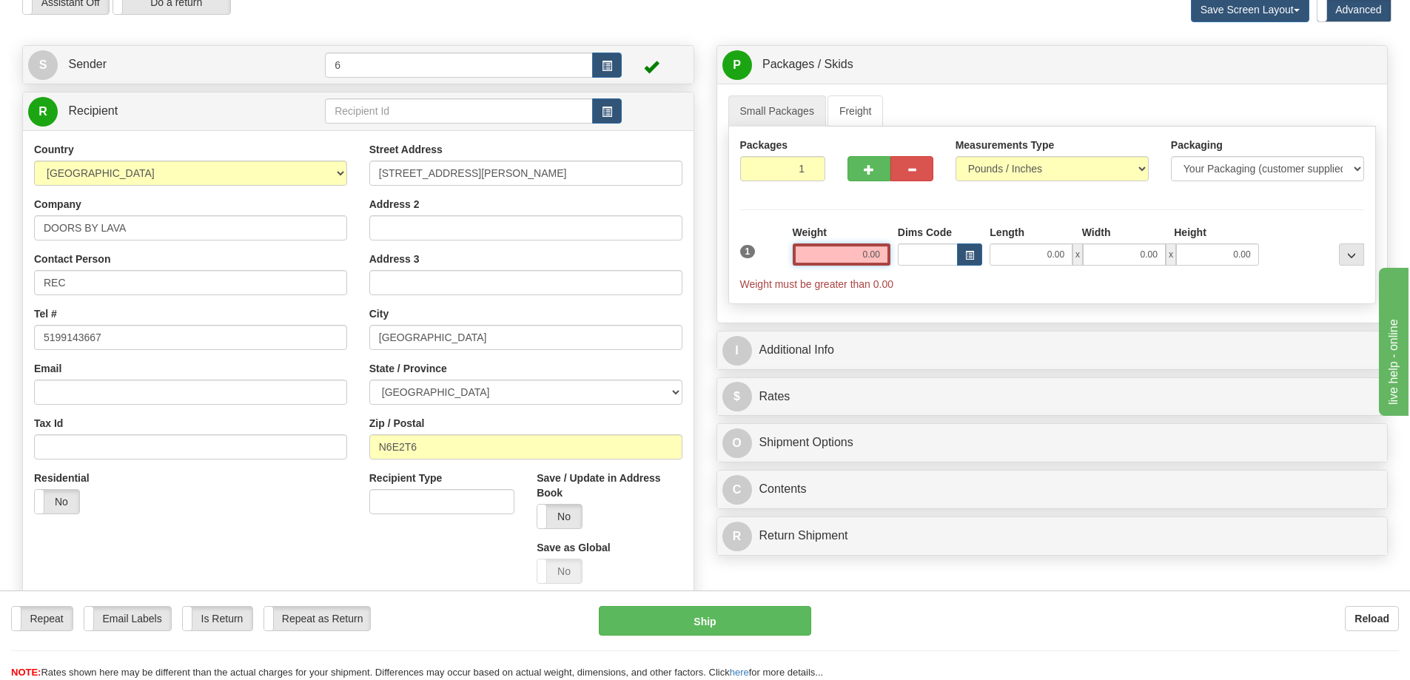
click at [831, 263] on input "0.00" at bounding box center [842, 254] width 98 height 22
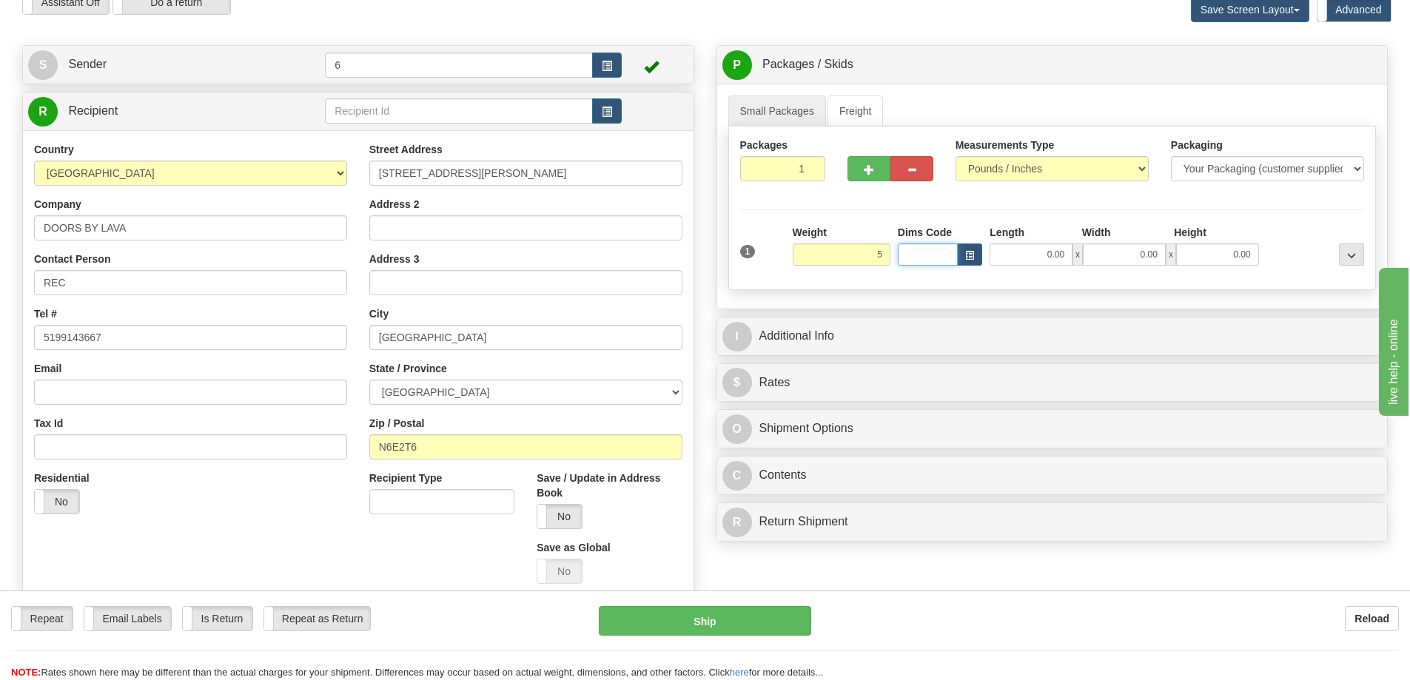
type input "5.00"
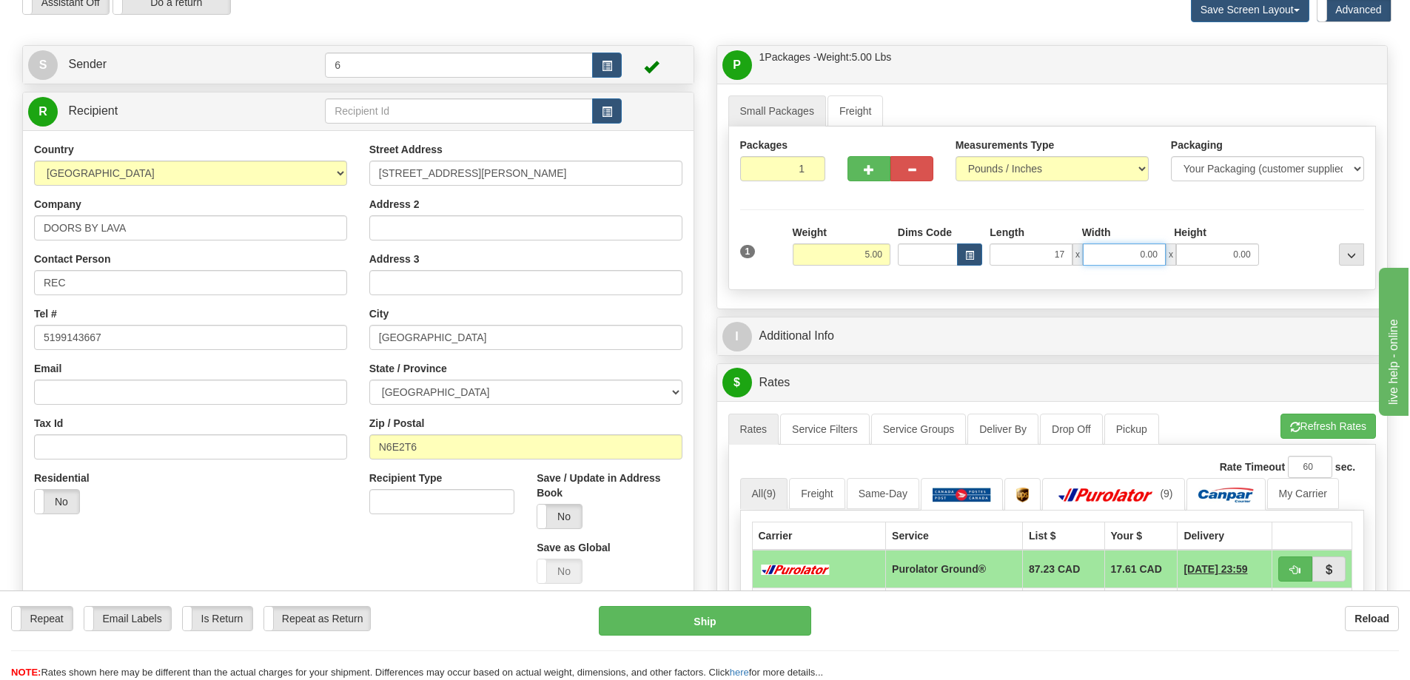
type input "17.00"
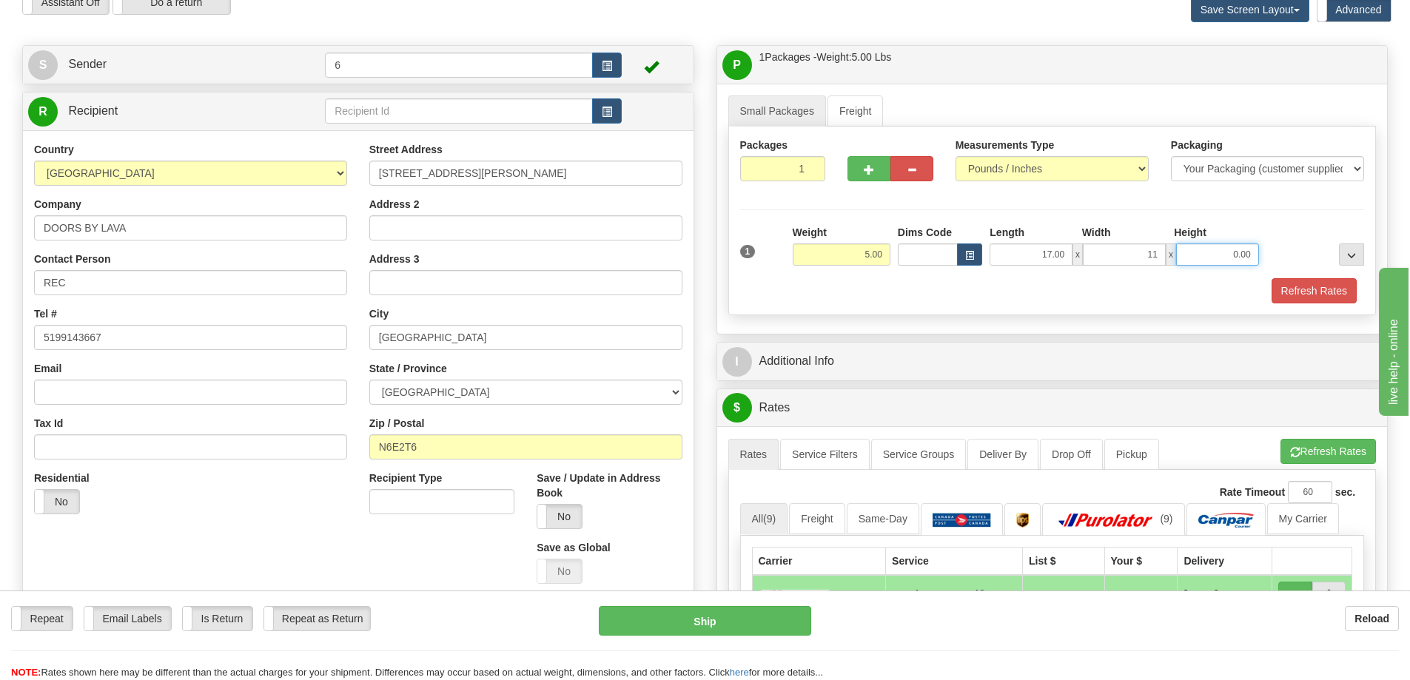
type input "11.00"
type input "5.00"
click at [1304, 295] on button "Refresh Rates" at bounding box center [1313, 290] width 85 height 25
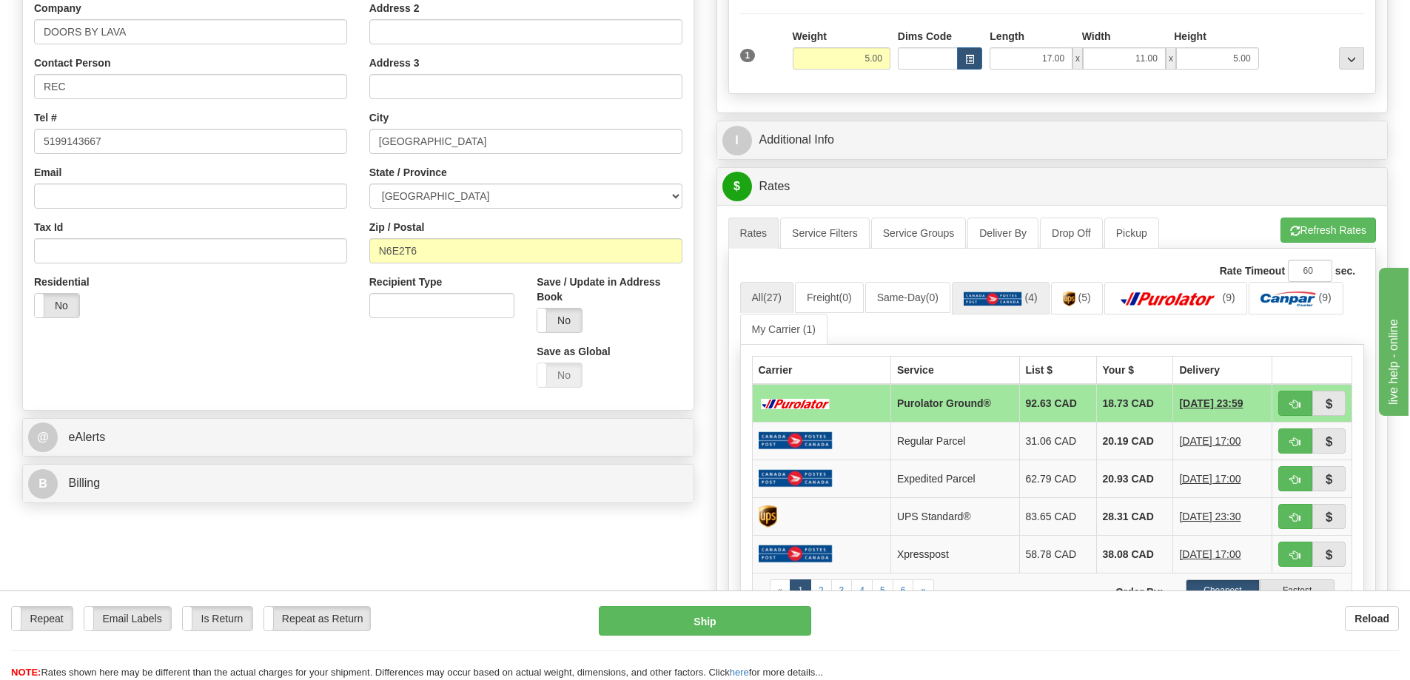
scroll to position [296, 0]
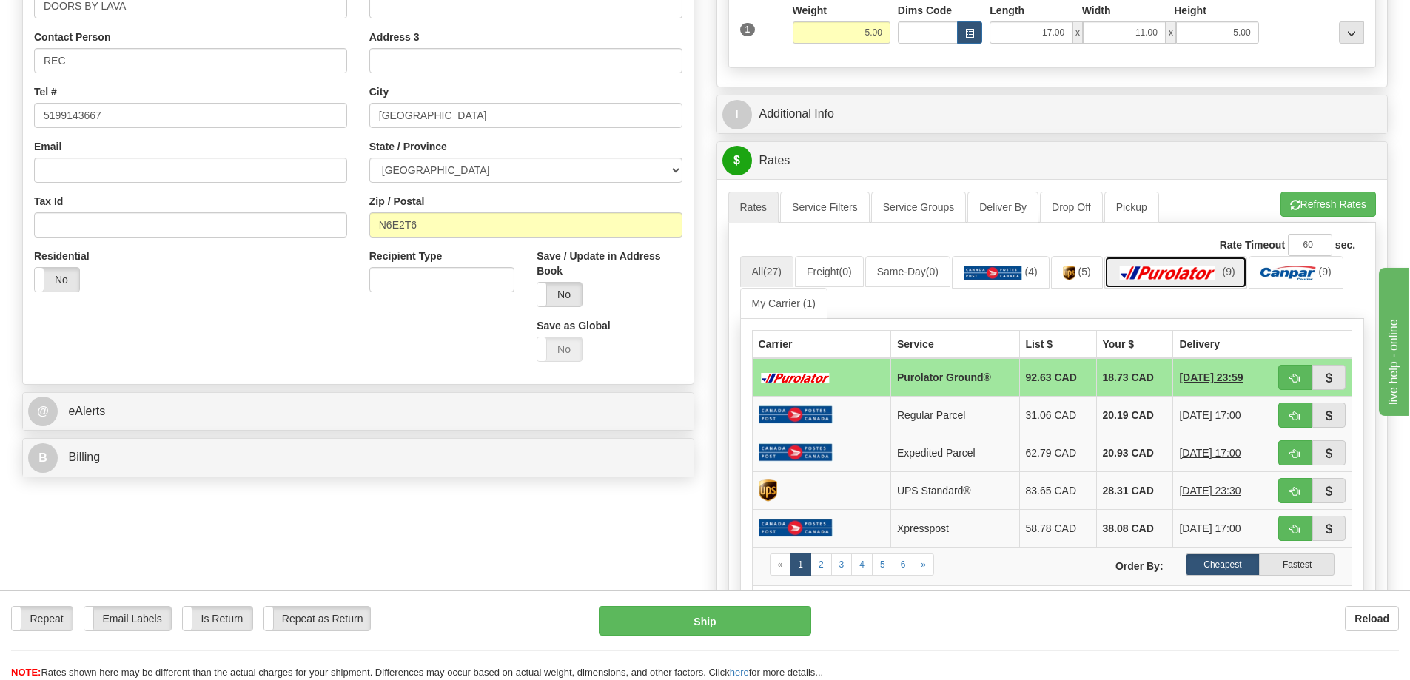
click at [1163, 271] on img at bounding box center [1168, 273] width 104 height 15
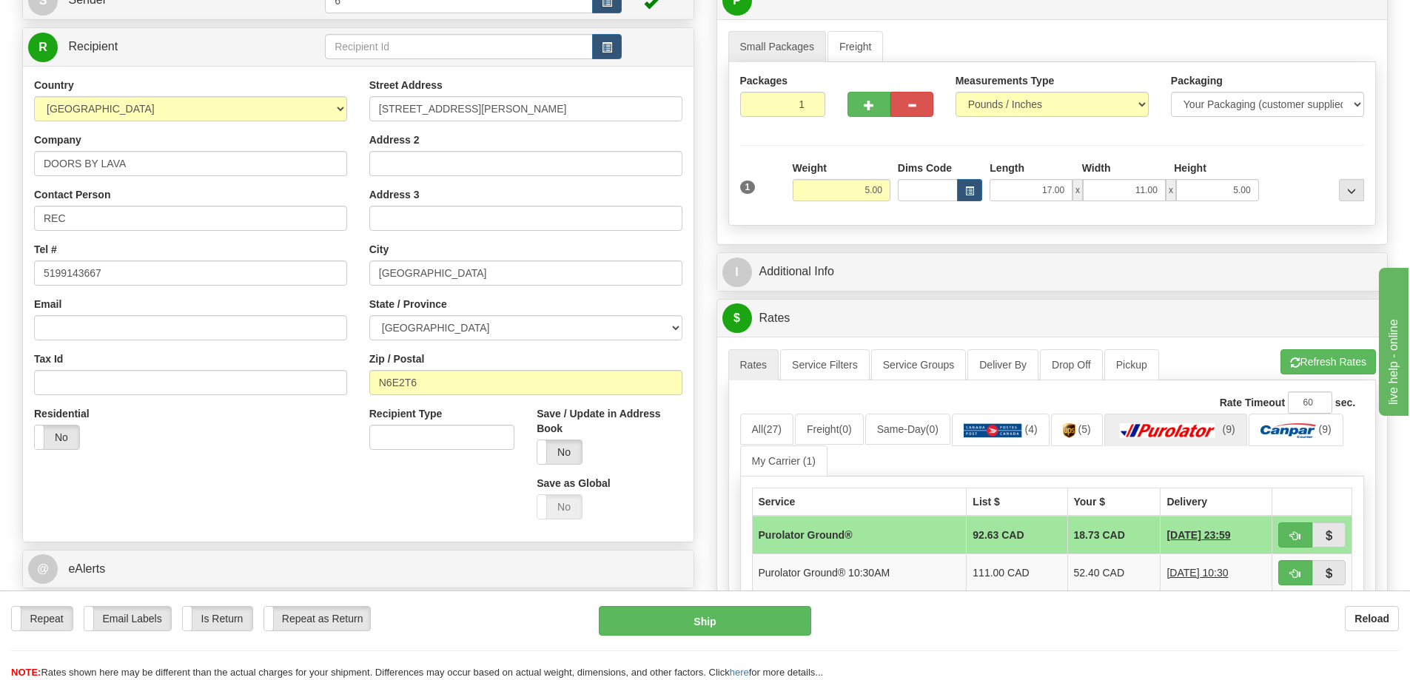
scroll to position [0, 0]
